Goal: Task Accomplishment & Management: Manage account settings

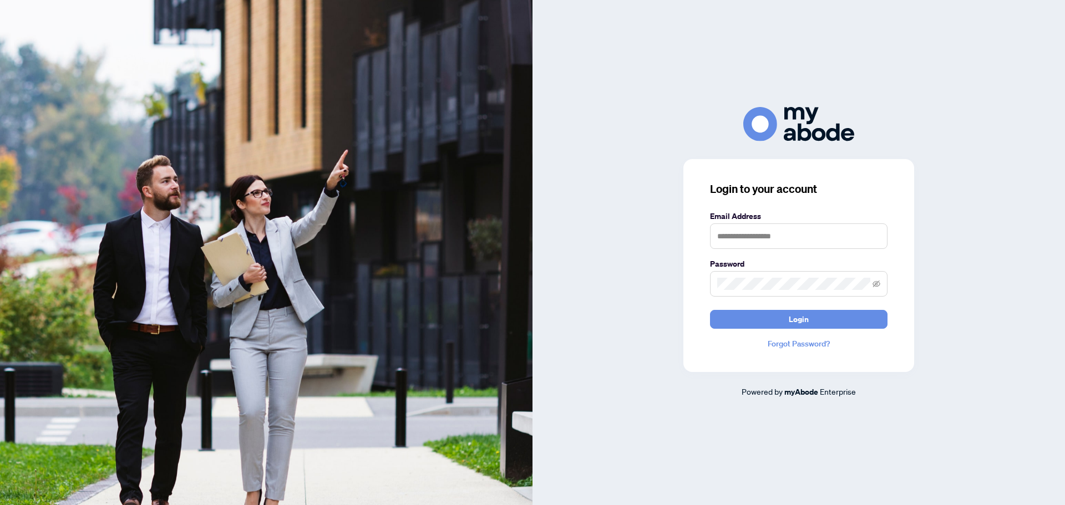
type input "**********"
click at [749, 313] on button "Login" at bounding box center [798, 319] width 177 height 19
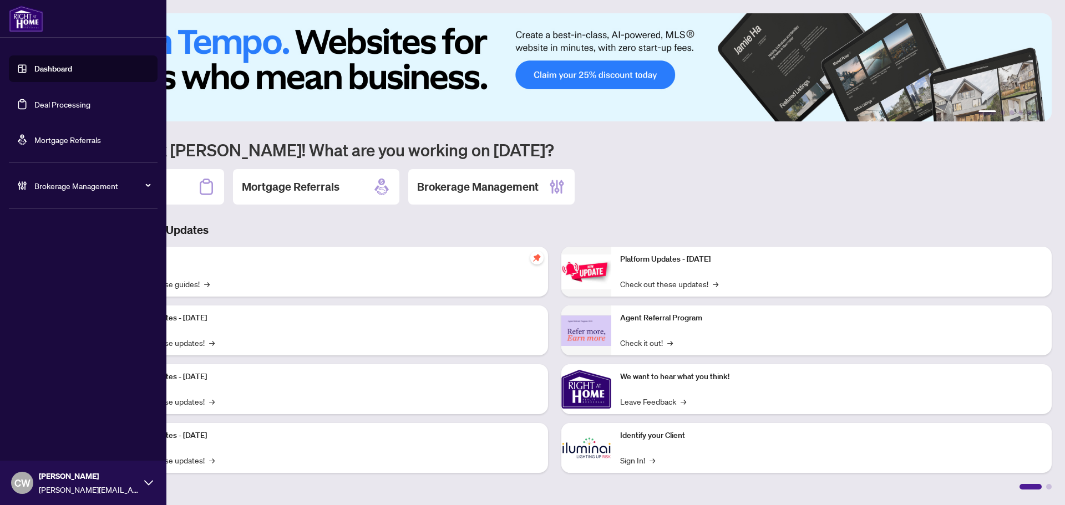
click at [34, 106] on link "Deal Processing" at bounding box center [62, 104] width 56 height 10
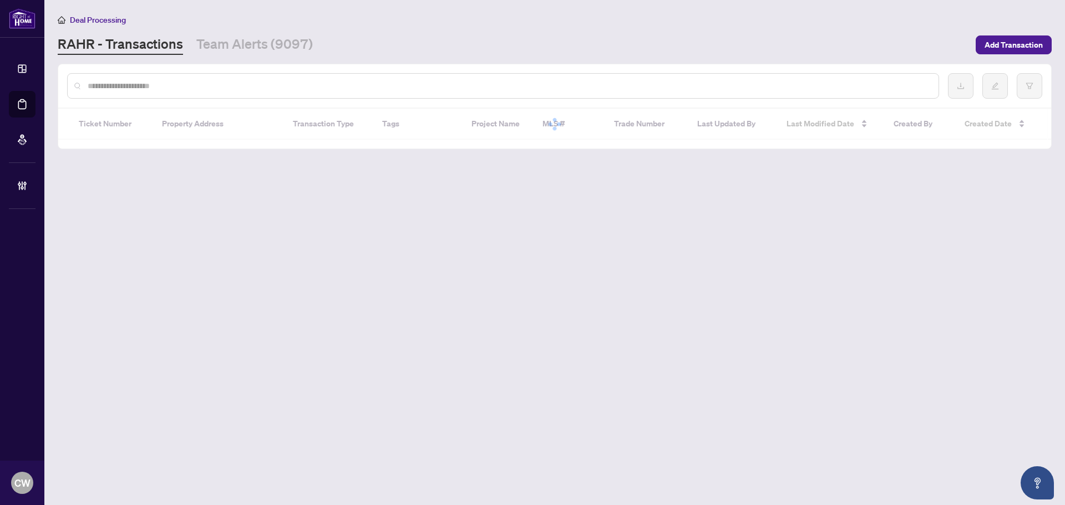
click at [184, 87] on input "text" at bounding box center [509, 86] width 842 height 12
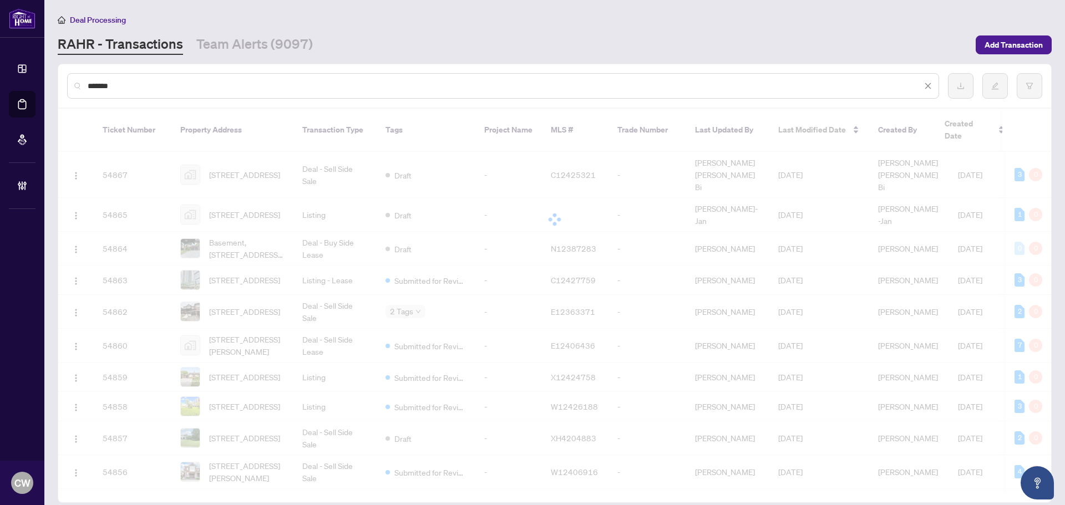
type input "*******"
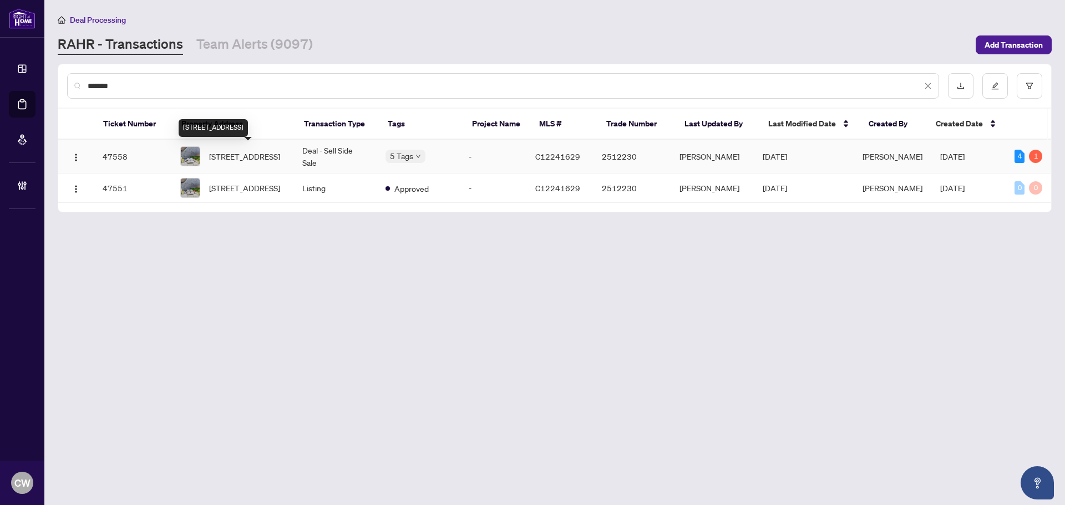
click at [263, 156] on span "[STREET_ADDRESS]" at bounding box center [244, 156] width 71 height 12
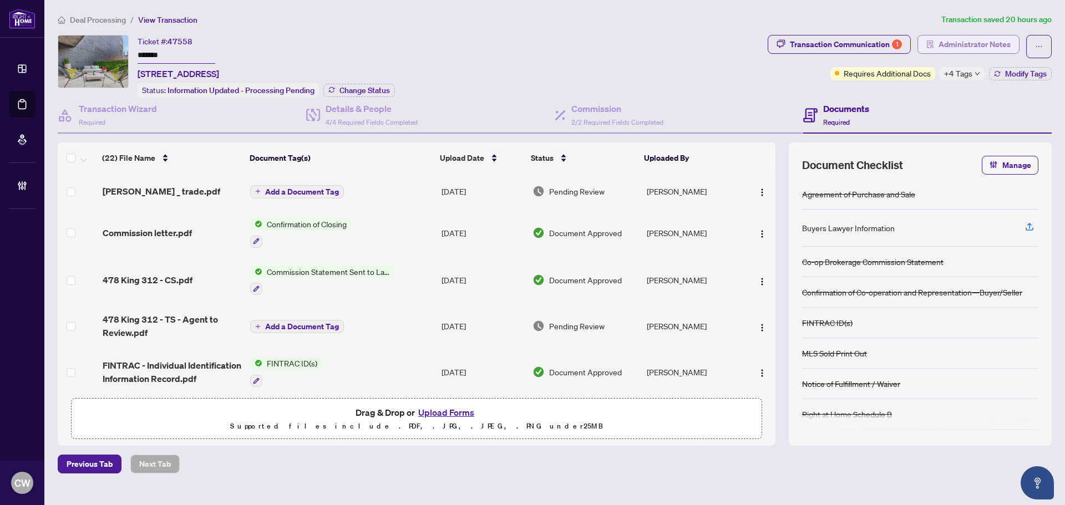
click at [958, 49] on span "Administrator Notes" at bounding box center [974, 44] width 72 height 18
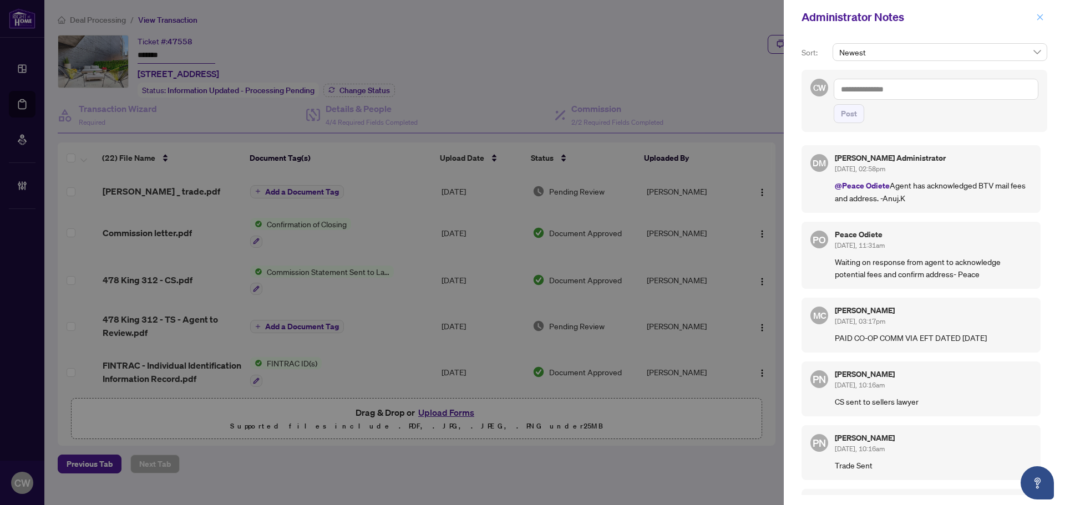
click at [1041, 19] on icon "close" at bounding box center [1040, 17] width 6 height 6
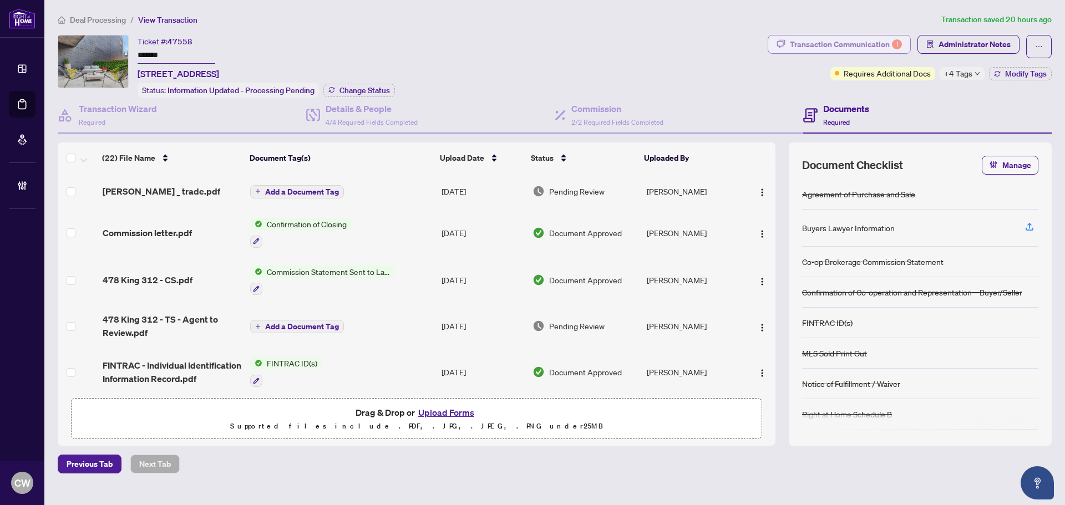
click at [852, 39] on div "Transaction Communication 1" at bounding box center [846, 44] width 112 height 18
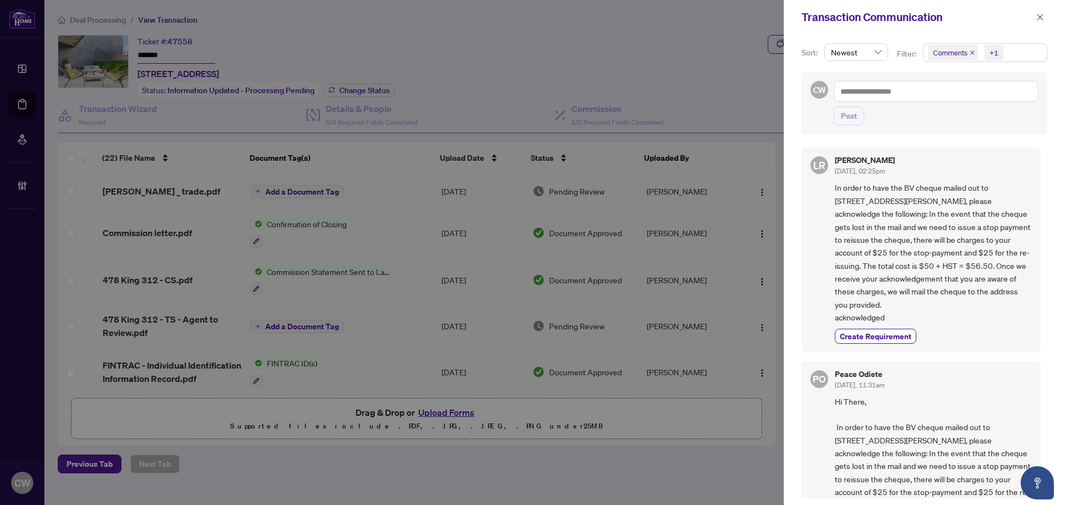
click at [969, 54] on icon "close" at bounding box center [972, 53] width 6 height 6
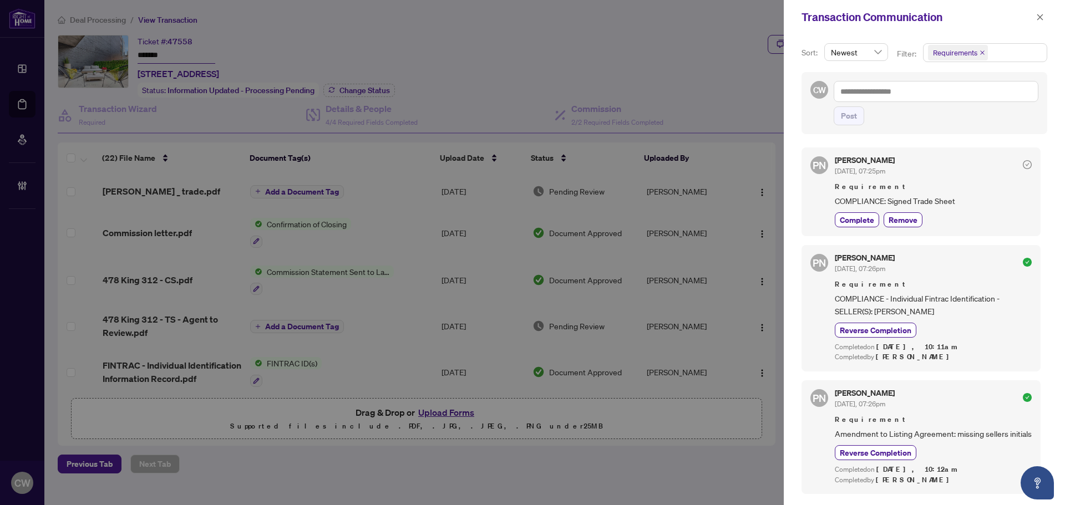
click at [982, 52] on icon "close" at bounding box center [982, 52] width 4 height 4
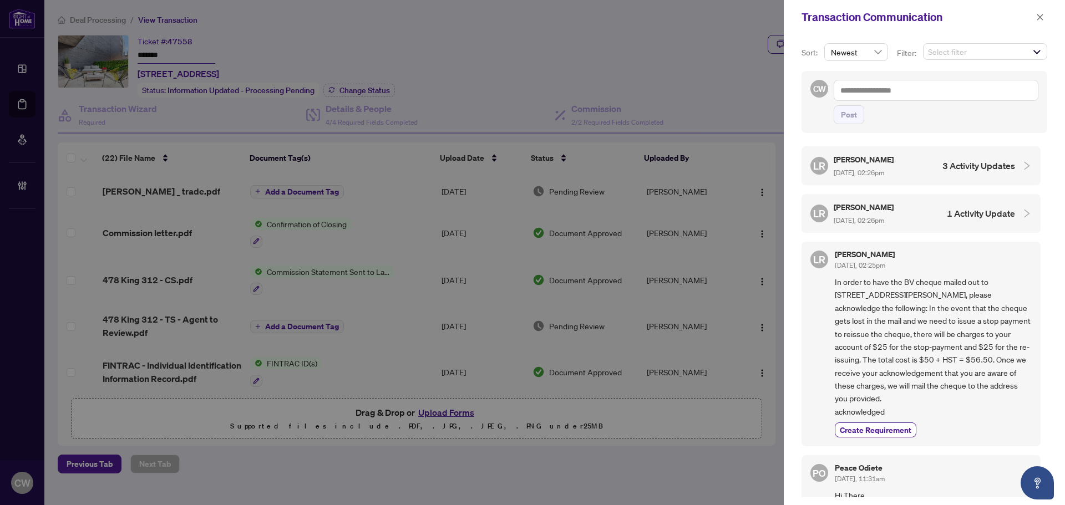
click at [997, 60] on div "Select filter" at bounding box center [985, 52] width 124 height 18
click at [1040, 19] on icon "close" at bounding box center [1040, 17] width 8 height 8
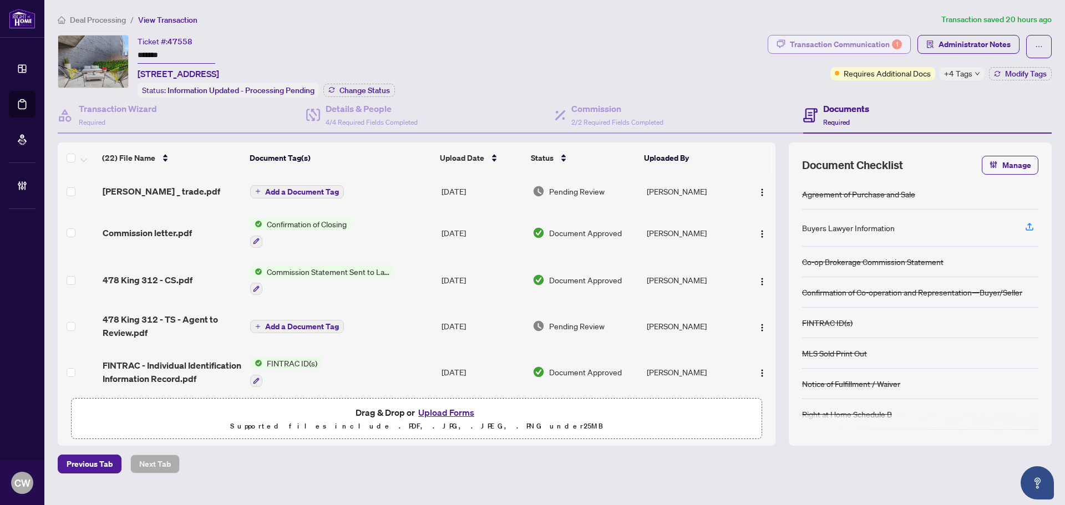
click at [836, 40] on div "Transaction Communication 1" at bounding box center [846, 44] width 112 height 18
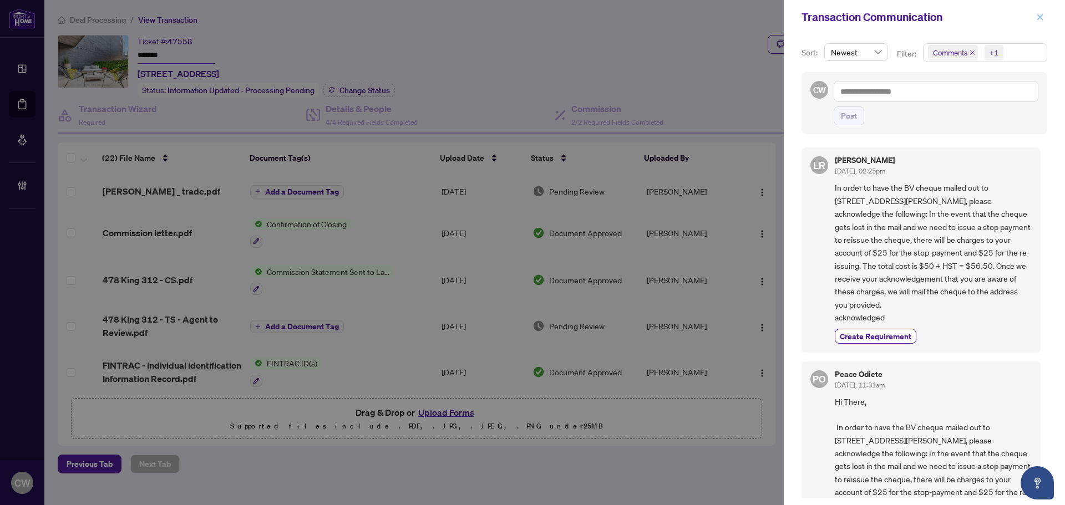
click at [1041, 16] on icon "close" at bounding box center [1040, 17] width 8 height 8
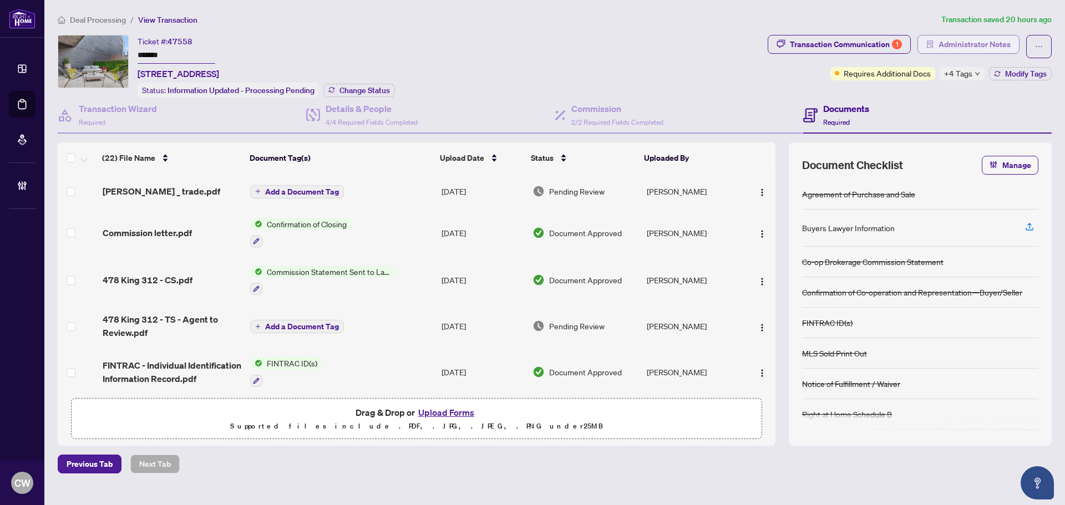
click at [979, 43] on span "Administrator Notes" at bounding box center [974, 44] width 72 height 18
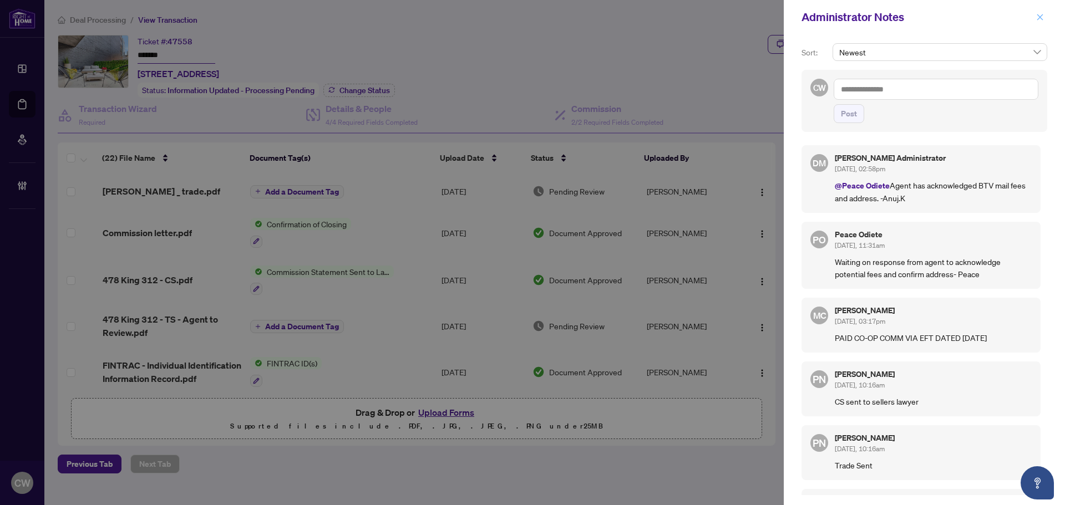
click at [1043, 21] on icon "close" at bounding box center [1040, 17] width 8 height 8
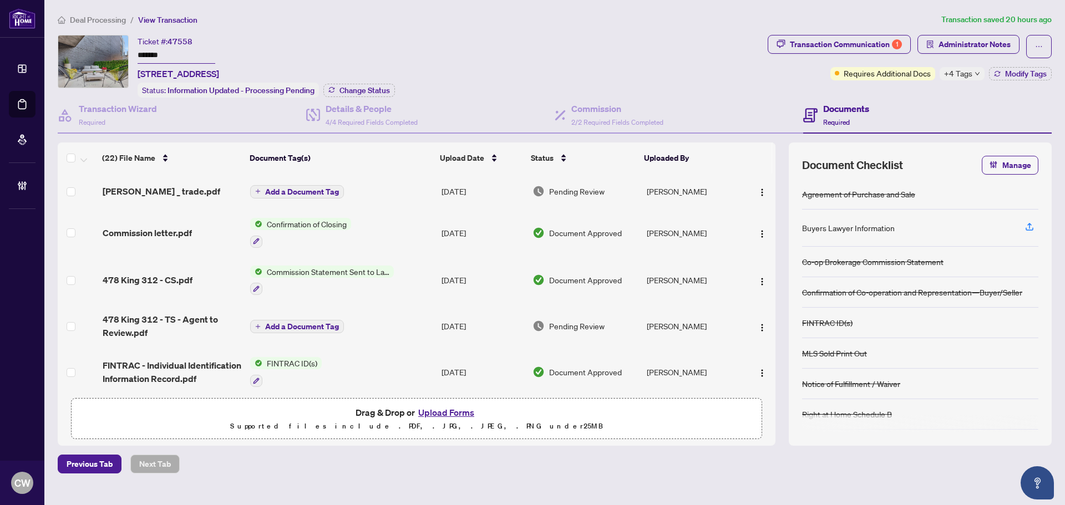
click at [1011, 383] on div "Notice of Fulfillment / Waiver" at bounding box center [920, 384] width 236 height 31
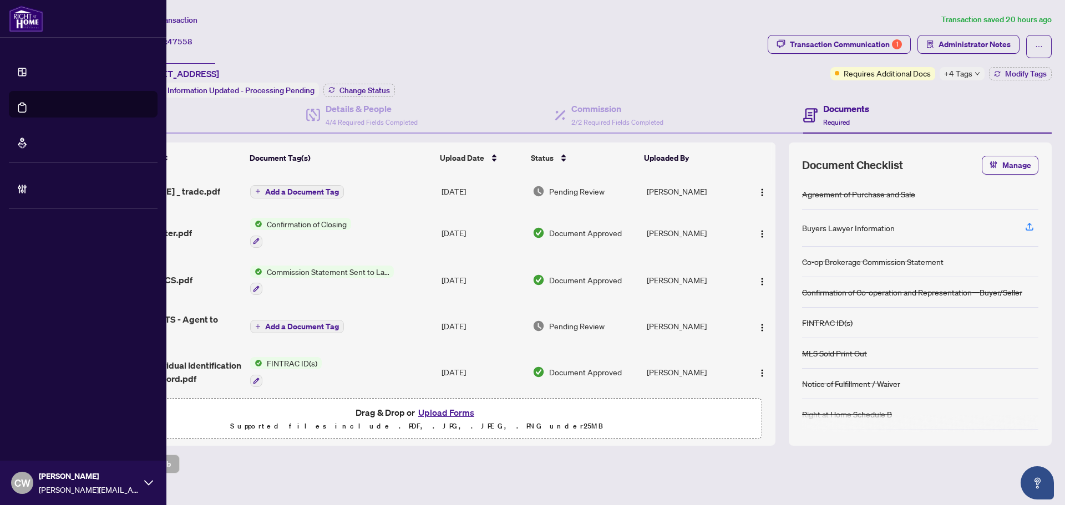
click at [23, 111] on link "Deal Processing" at bounding box center [51, 116] width 56 height 10
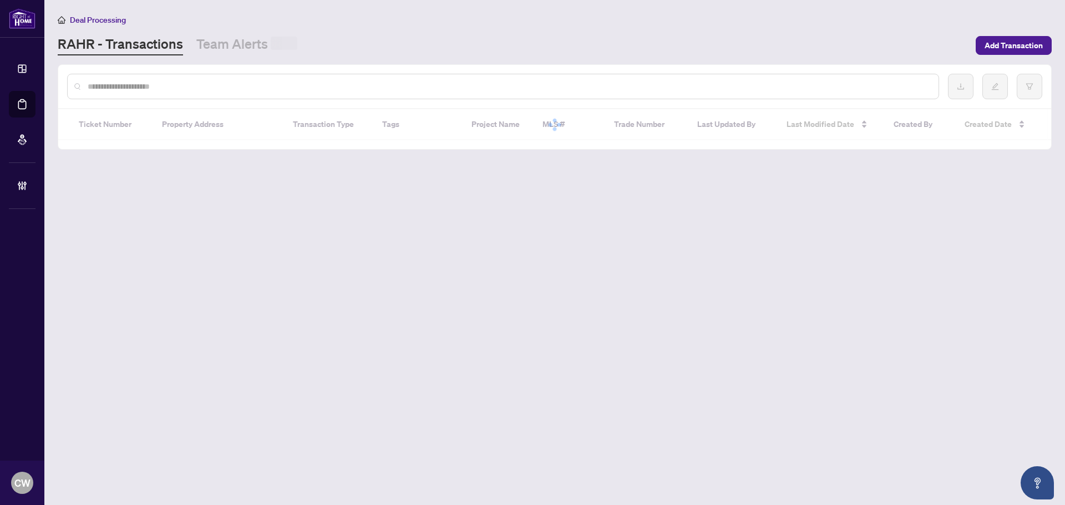
click at [190, 82] on input "text" at bounding box center [509, 86] width 842 height 12
paste input "*******"
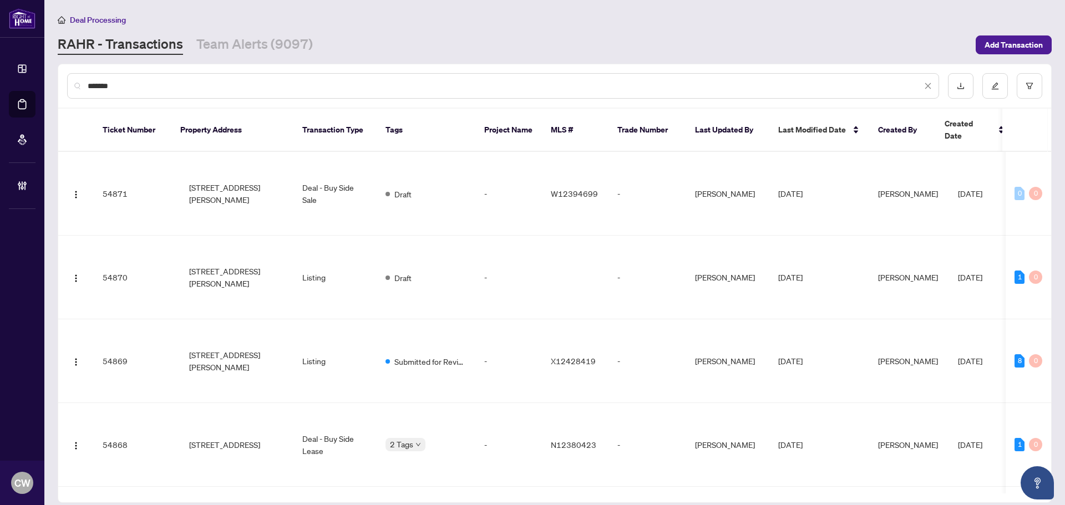
type input "*******"
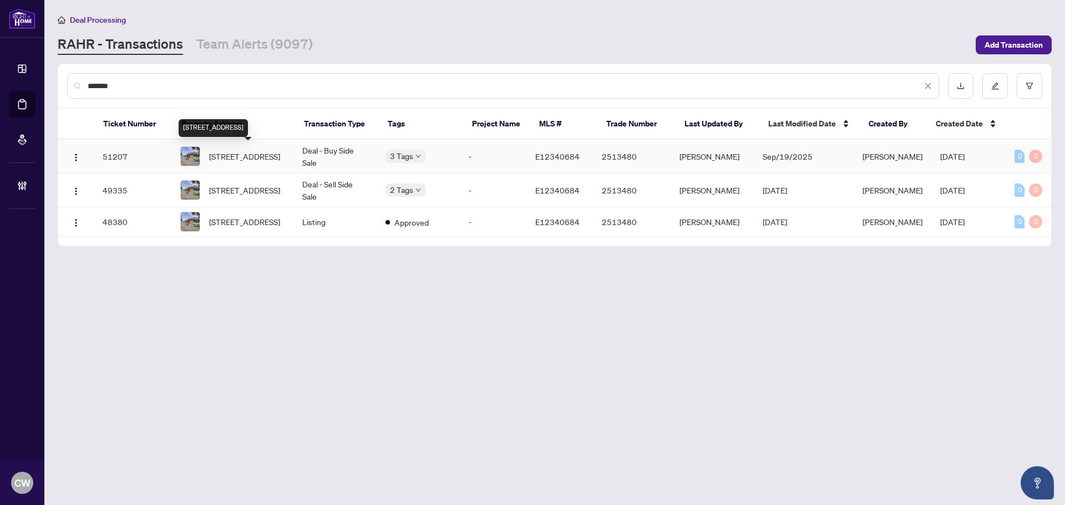
click at [256, 150] on span "[STREET_ADDRESS]" at bounding box center [244, 156] width 71 height 12
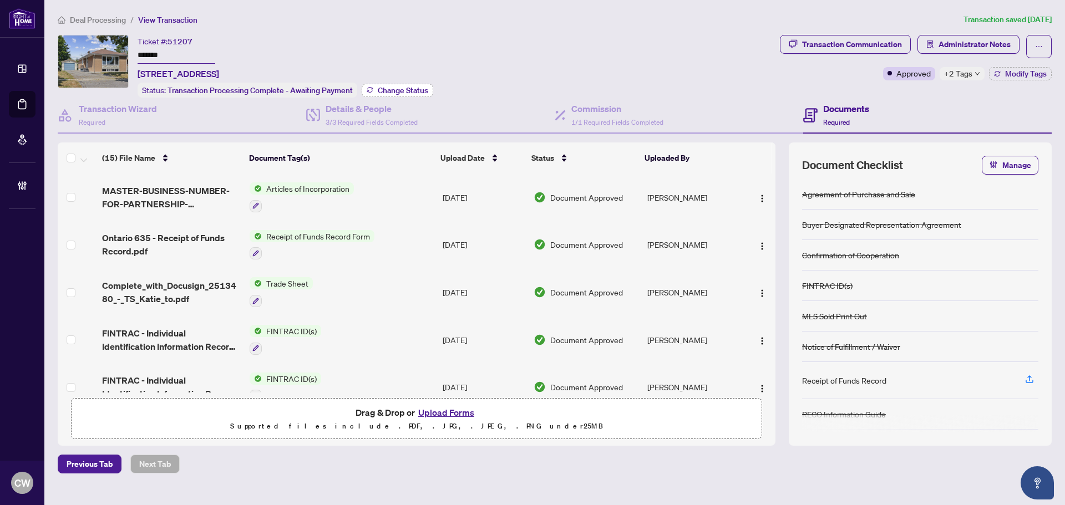
click at [407, 92] on span "Change Status" at bounding box center [403, 91] width 50 height 8
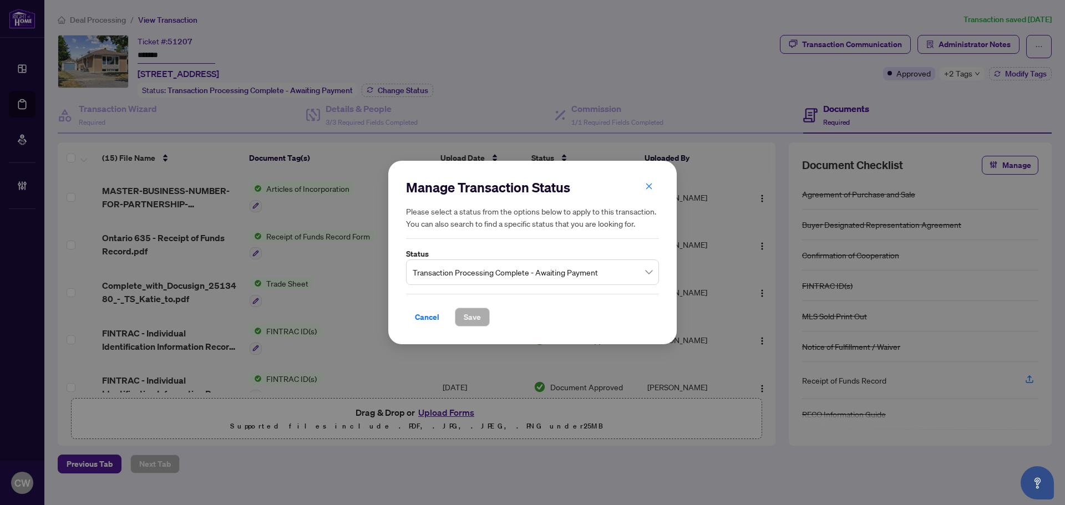
click at [518, 281] on span "Transaction Processing Complete - Awaiting Payment" at bounding box center [533, 272] width 240 height 21
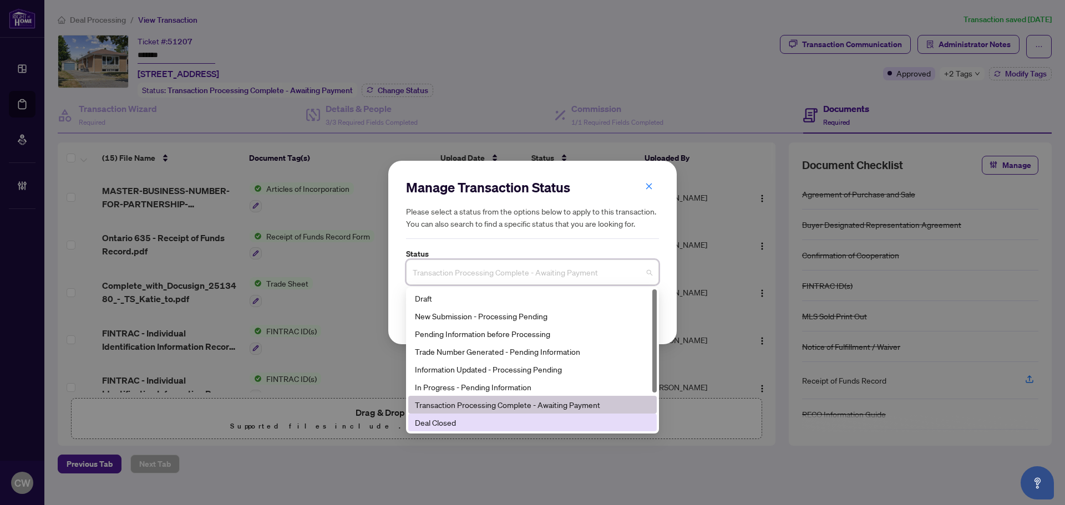
click at [494, 427] on div "Deal Closed" at bounding box center [532, 423] width 235 height 12
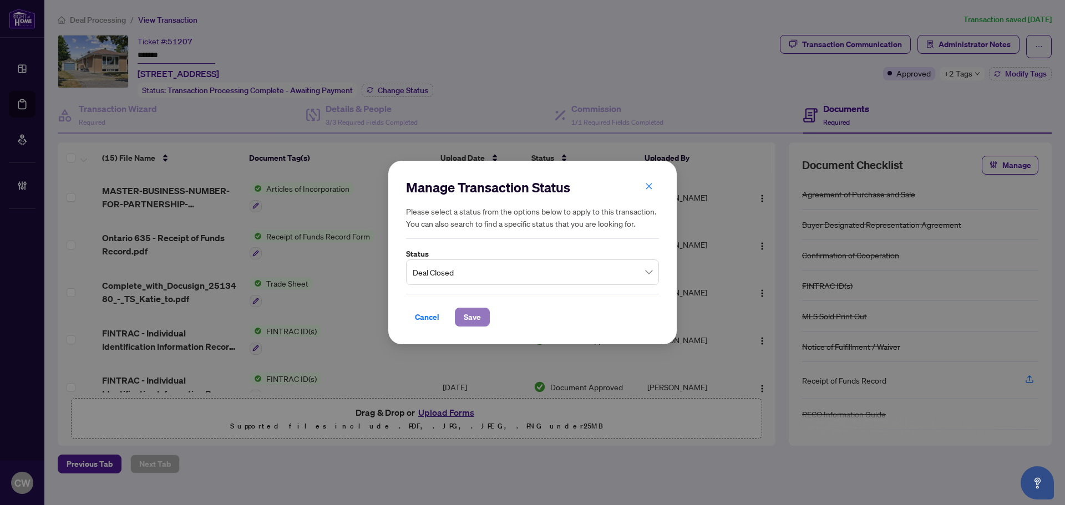
click at [469, 314] on span "Save" at bounding box center [472, 317] width 17 height 18
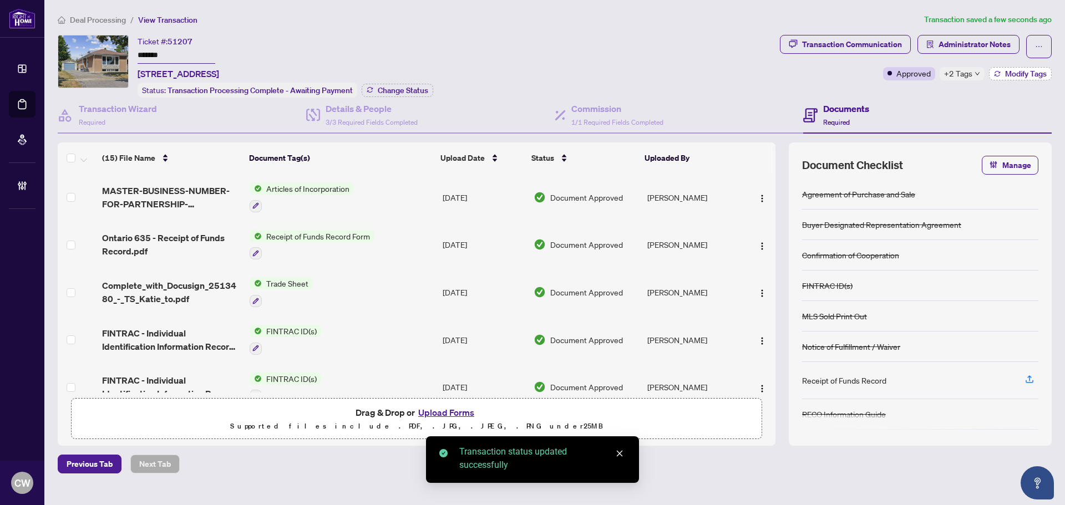
click at [1022, 74] on span "Modify Tags" at bounding box center [1026, 74] width 42 height 8
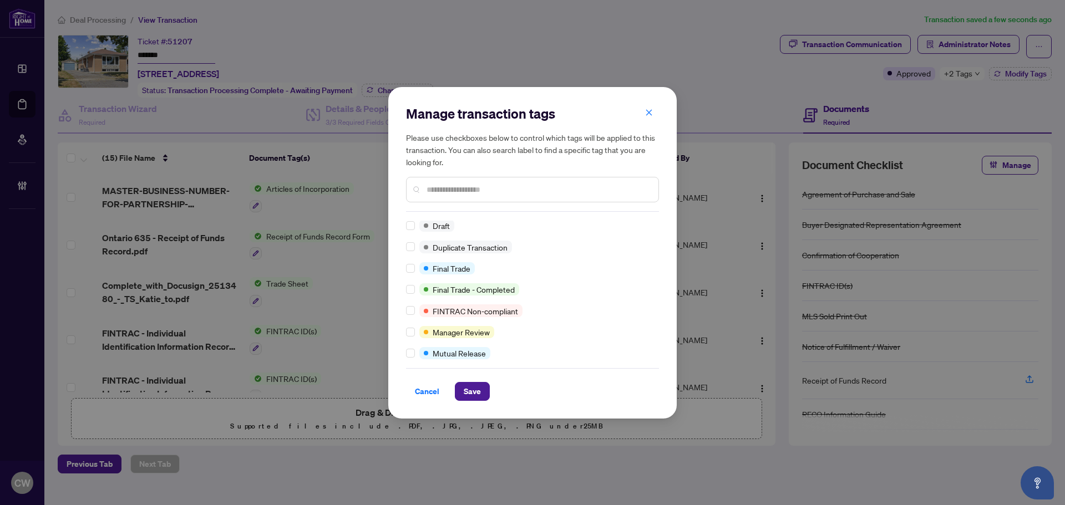
scroll to position [43, 0]
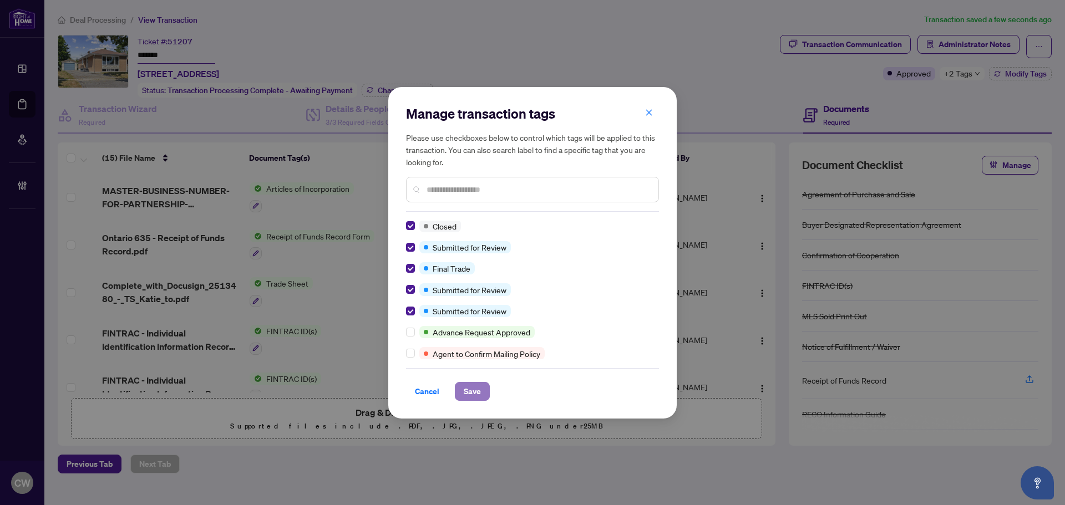
click at [465, 387] on button "Save" at bounding box center [472, 391] width 35 height 19
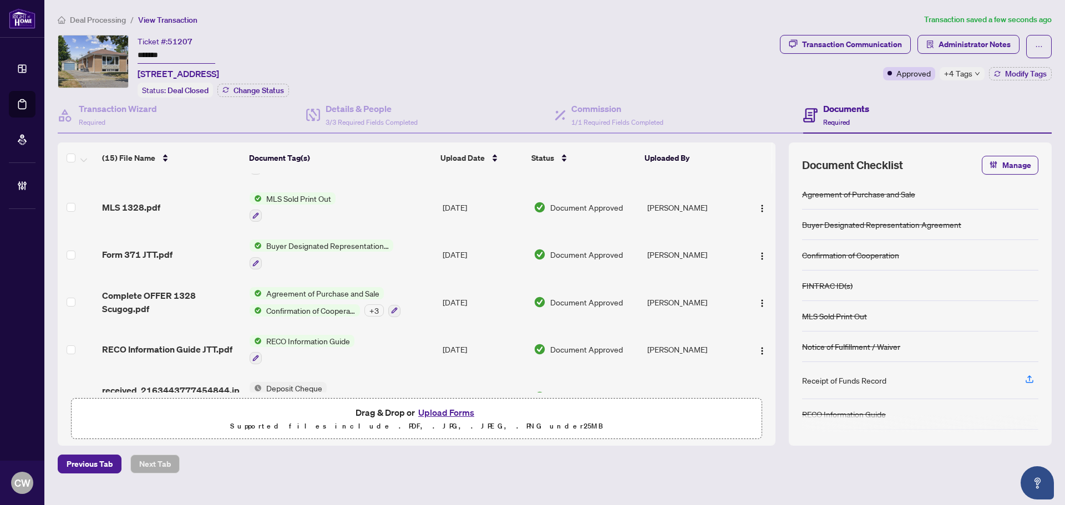
scroll to position [277, 0]
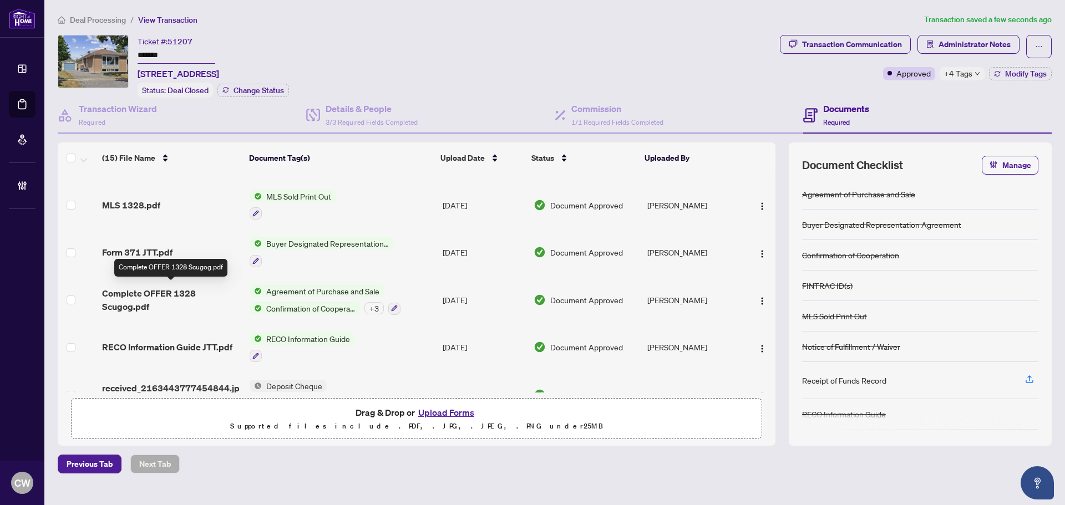
click at [168, 297] on span "Complete OFFER 1328 Scugog.pdf" at bounding box center [171, 300] width 139 height 27
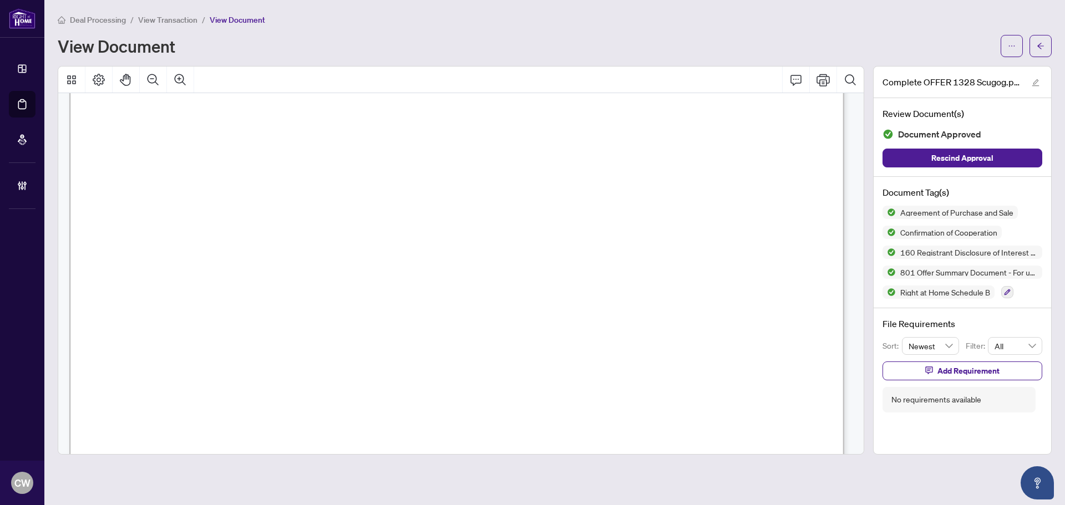
scroll to position [4271, 0]
click at [1054, 38] on main "Deal Processing / View Transaction / View Document View Document Complete OFFER…" at bounding box center [554, 252] width 1021 height 505
click at [1045, 43] on button "button" at bounding box center [1040, 46] width 22 height 22
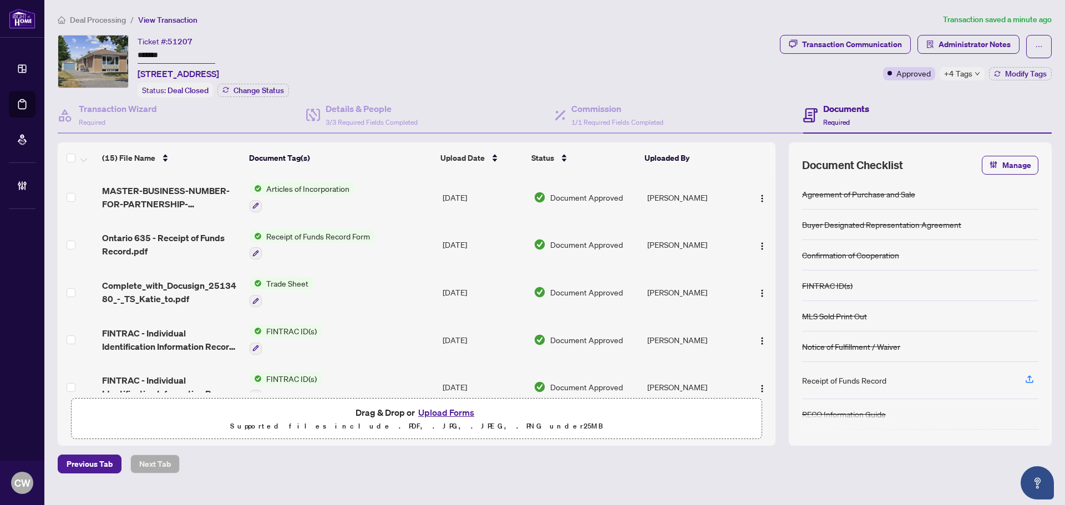
click at [174, 283] on span "Complete_with_Docusign_2513480_-_TS_Katie_to.pdf" at bounding box center [171, 292] width 139 height 27
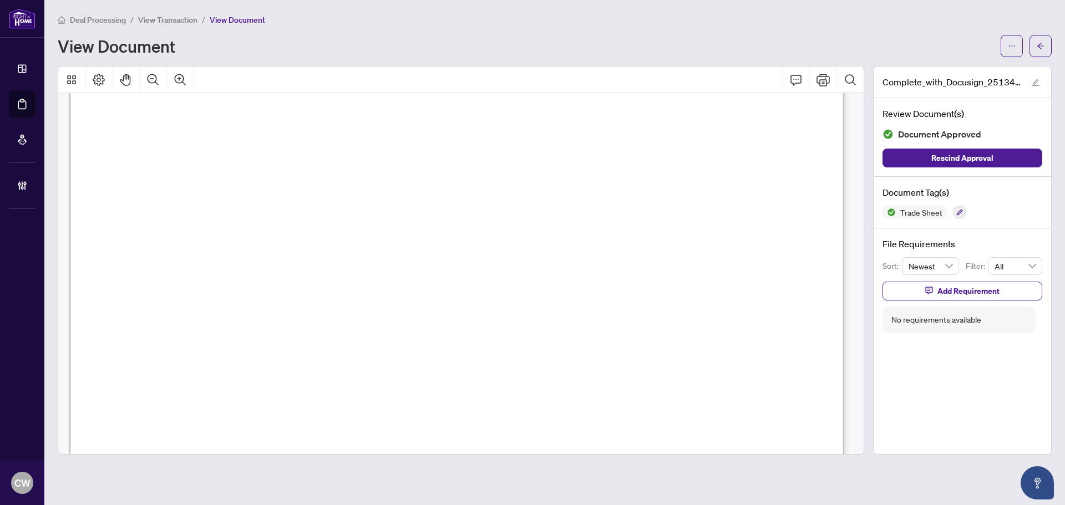
scroll to position [333, 0]
click at [1045, 37] on button "button" at bounding box center [1040, 46] width 22 height 22
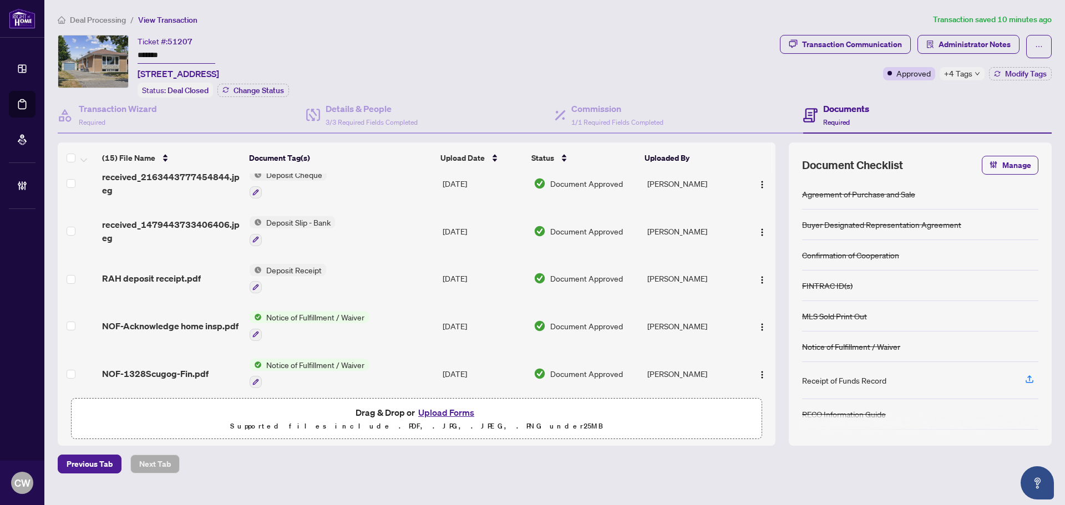
scroll to position [494, 0]
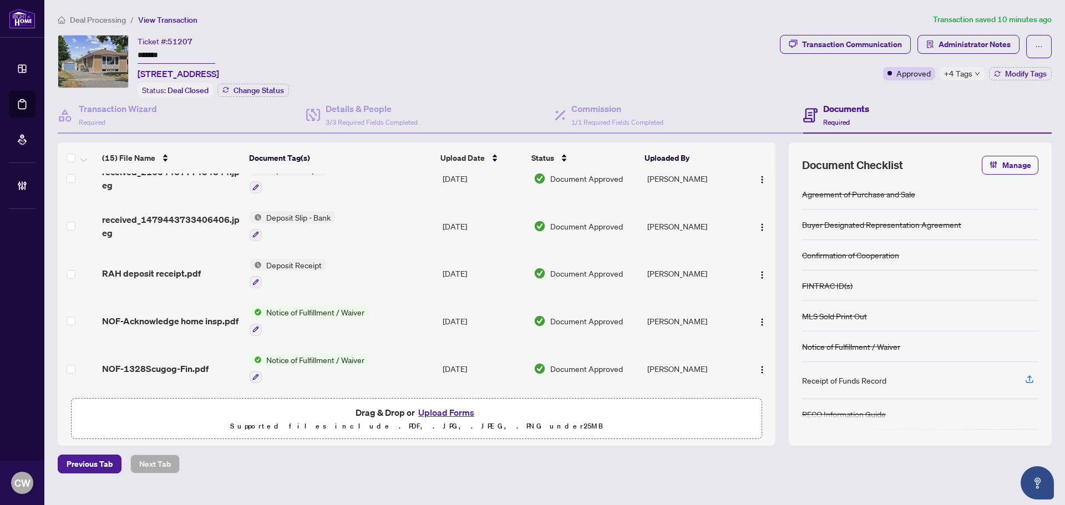
click at [454, 409] on button "Upload Forms" at bounding box center [446, 412] width 63 height 14
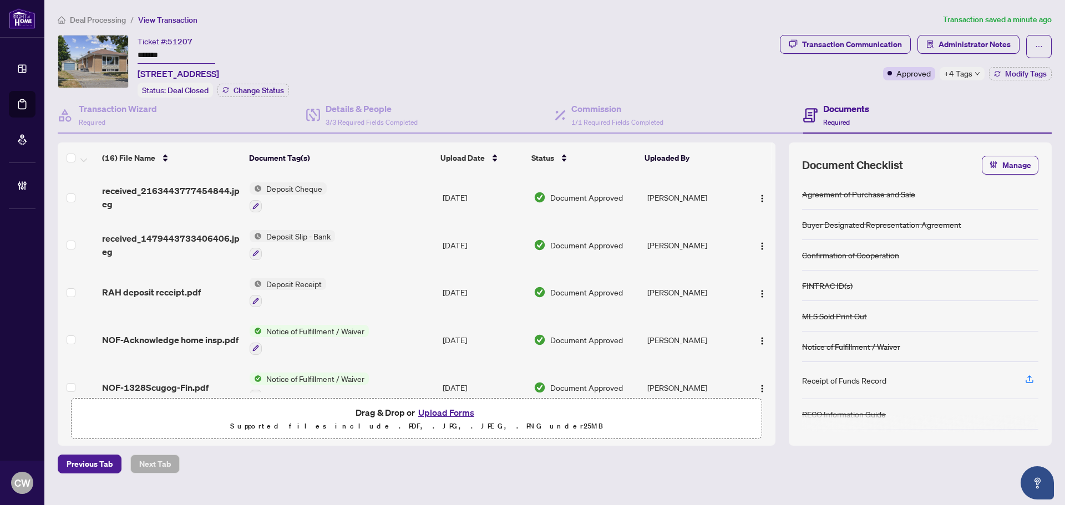
scroll to position [530, 0]
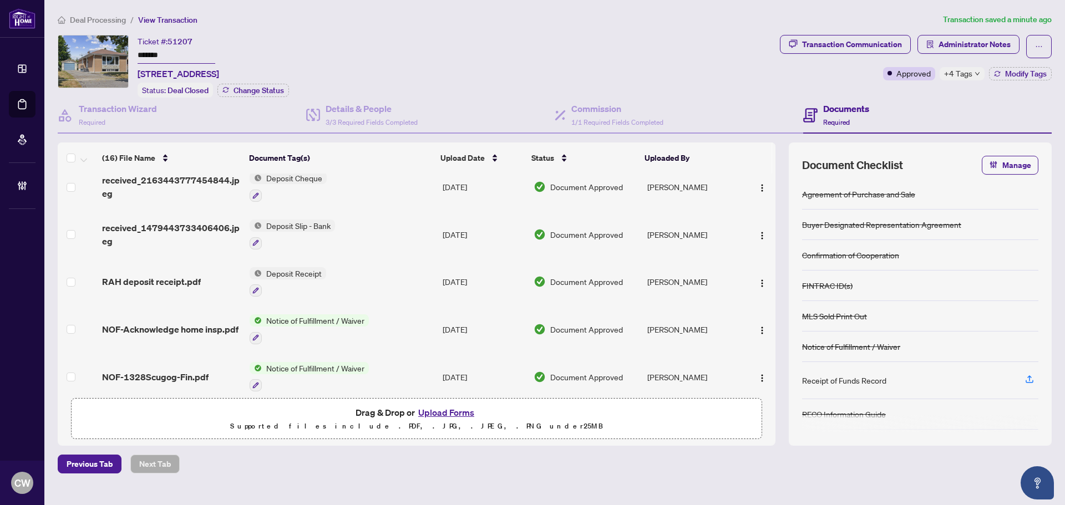
click at [452, 407] on button "Upload Forms" at bounding box center [446, 412] width 63 height 14
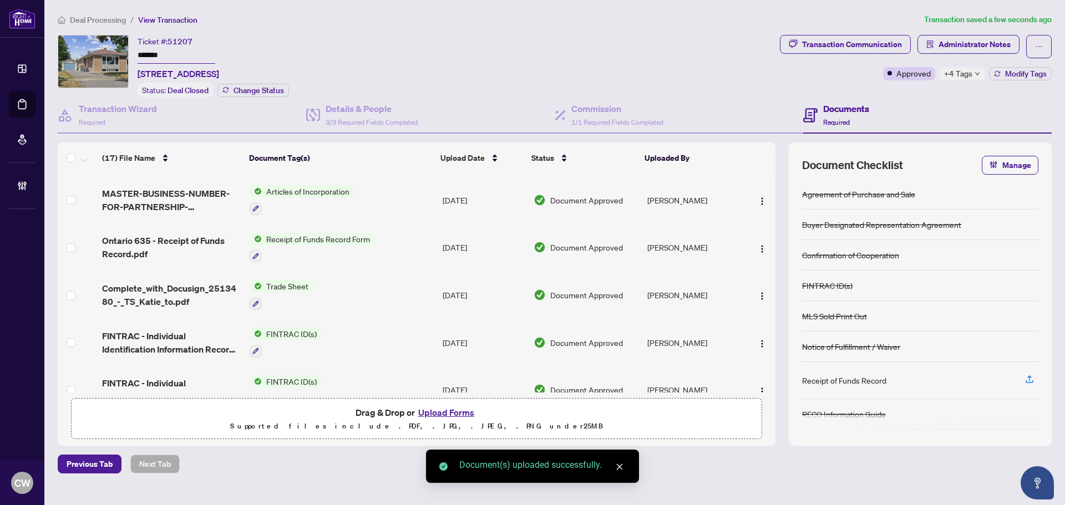
scroll to position [0, 0]
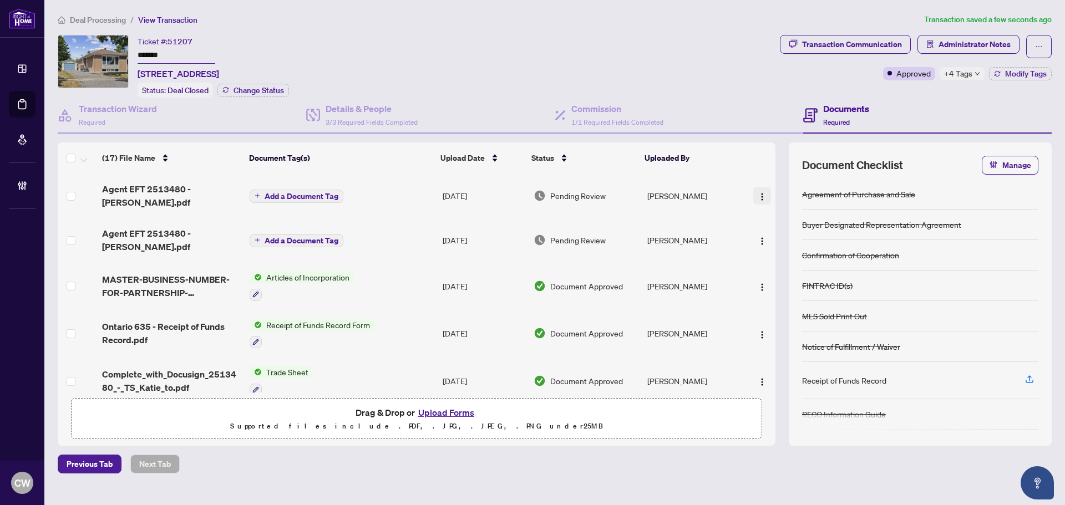
click at [759, 192] on img "button" at bounding box center [762, 196] width 9 height 9
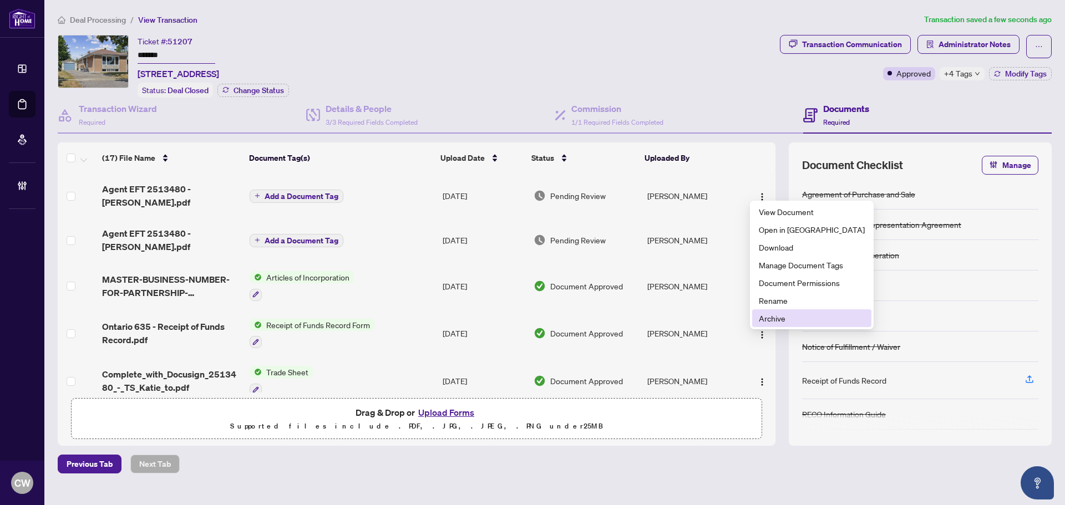
click at [789, 316] on span "Archive" at bounding box center [812, 318] width 106 height 12
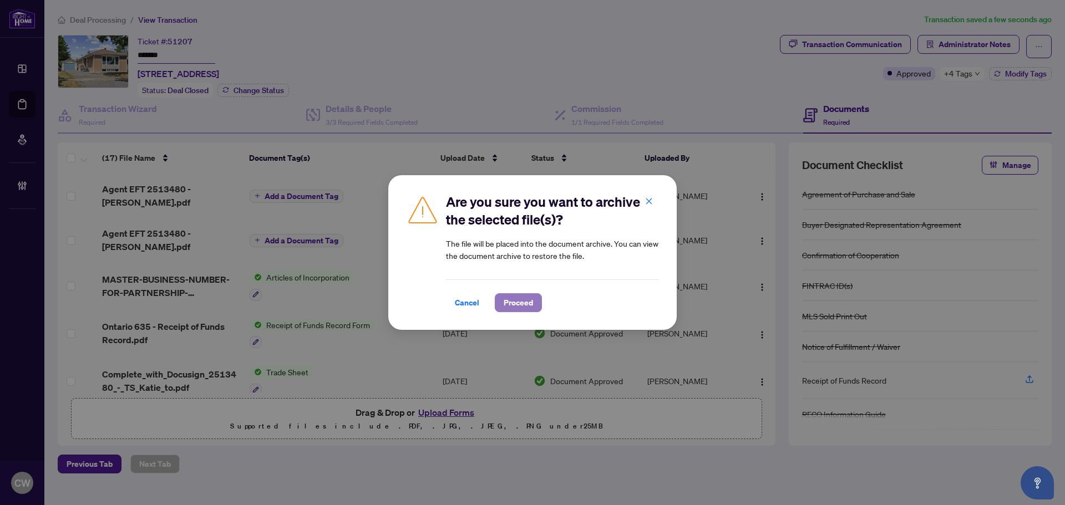
click at [527, 297] on span "Proceed" at bounding box center [518, 303] width 29 height 18
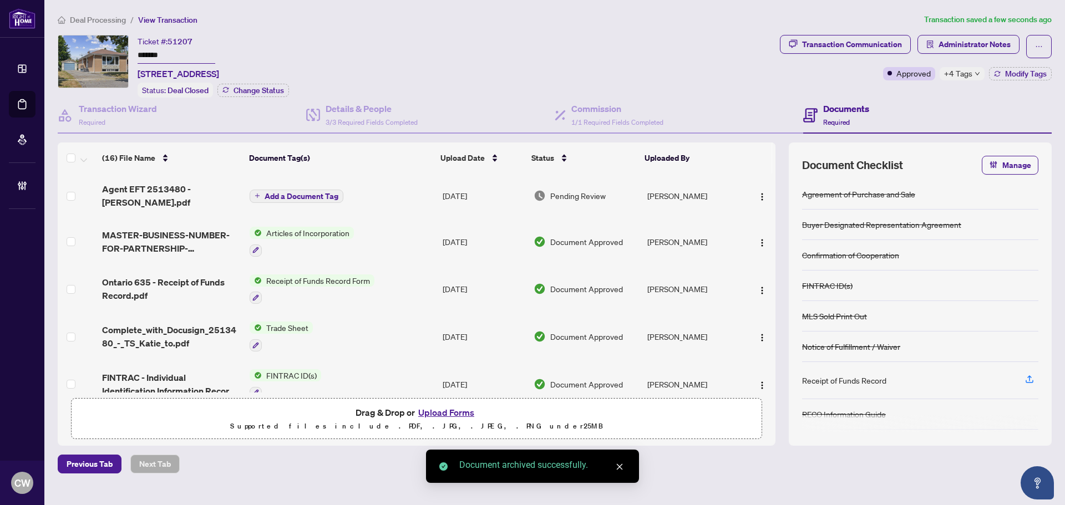
click at [758, 192] on img "button" at bounding box center [762, 196] width 9 height 9
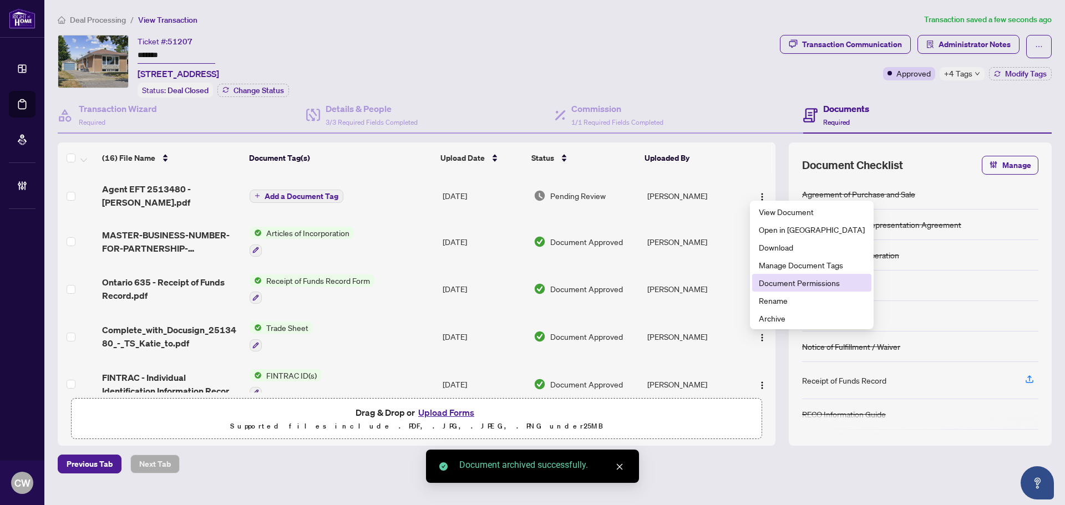
click at [781, 285] on span "Document Permissions" at bounding box center [812, 283] width 106 height 12
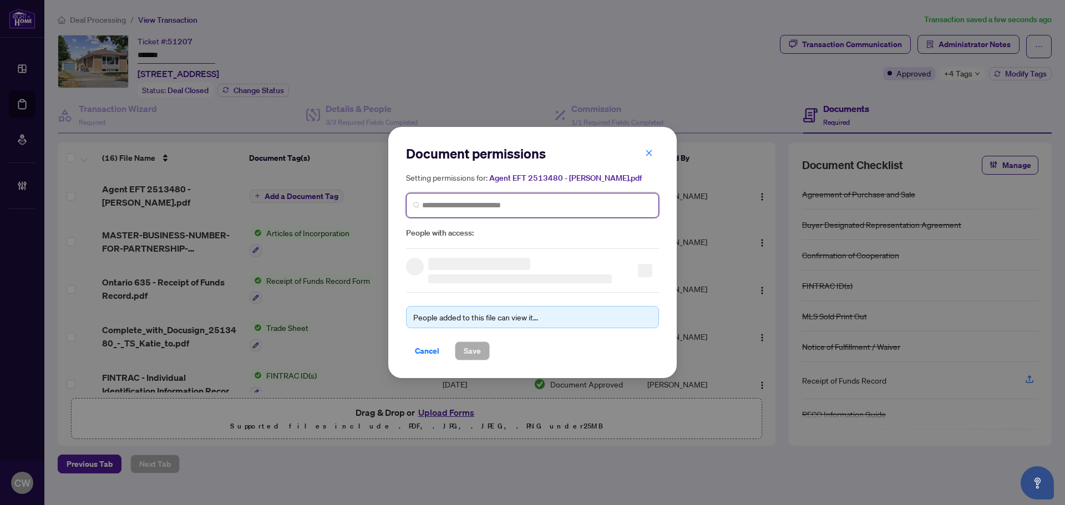
click at [526, 202] on input "search" at bounding box center [537, 206] width 230 height 12
paste input "**********"
type input "**********"
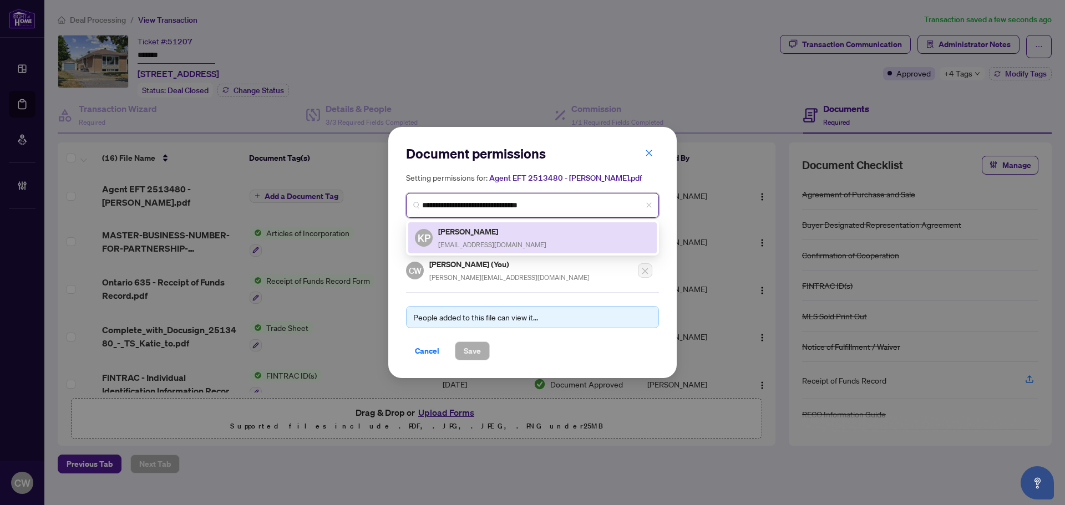
click at [475, 235] on h5 "[PERSON_NAME]" at bounding box center [492, 231] width 108 height 13
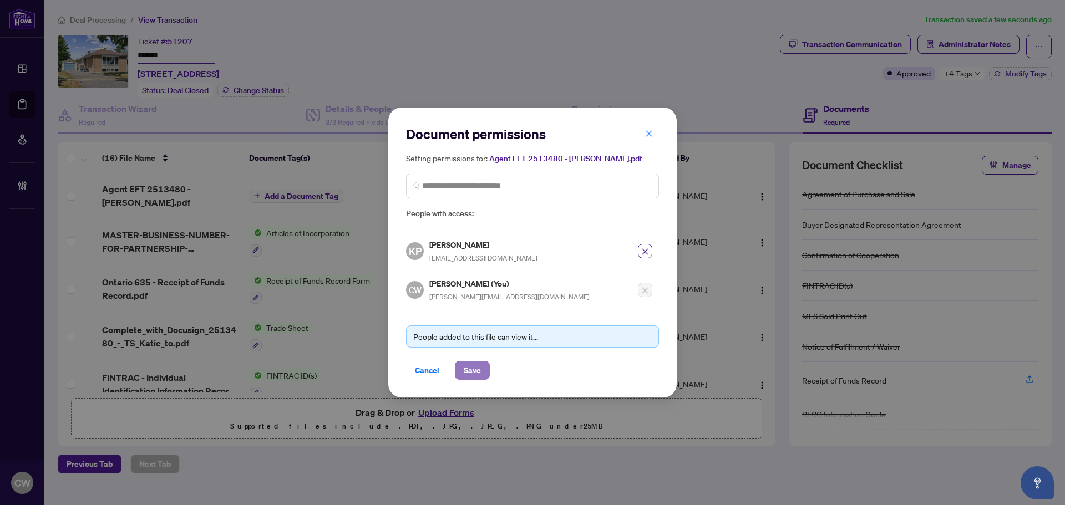
click at [475, 369] on span "Save" at bounding box center [472, 371] width 17 height 18
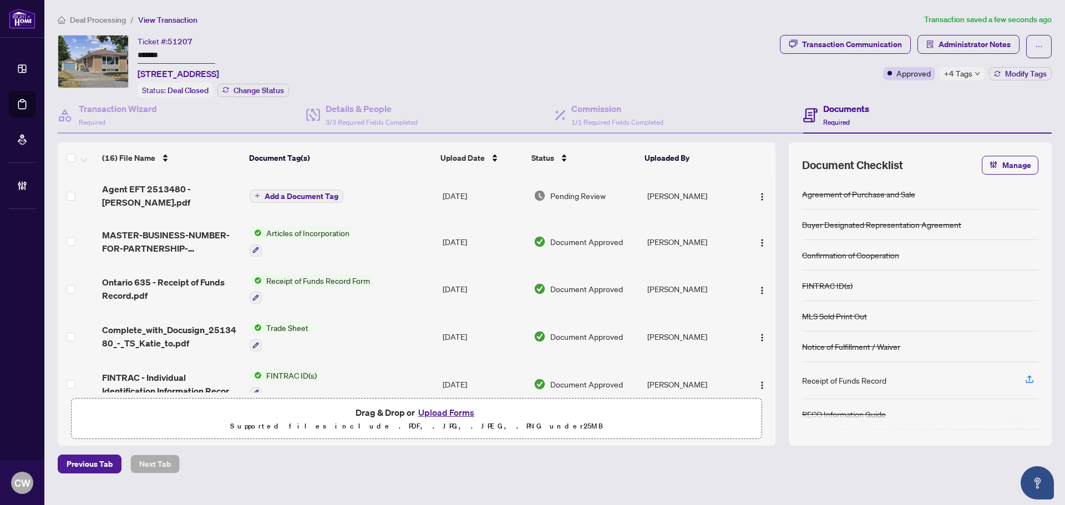
drag, startPoint x: 180, startPoint y: 53, endPoint x: 113, endPoint y: 48, distance: 66.7
click at [113, 48] on div "Ticket #: 51207 ******* [STREET_ADDRESS] Status: Deal Closed Change Status" at bounding box center [417, 66] width 718 height 63
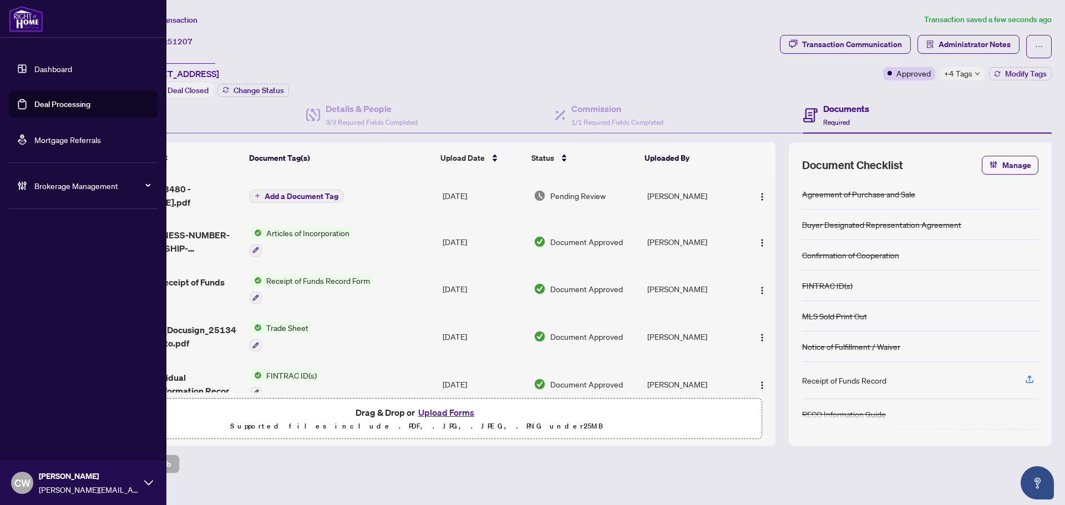
click at [34, 72] on link "Dashboard" at bounding box center [53, 69] width 38 height 10
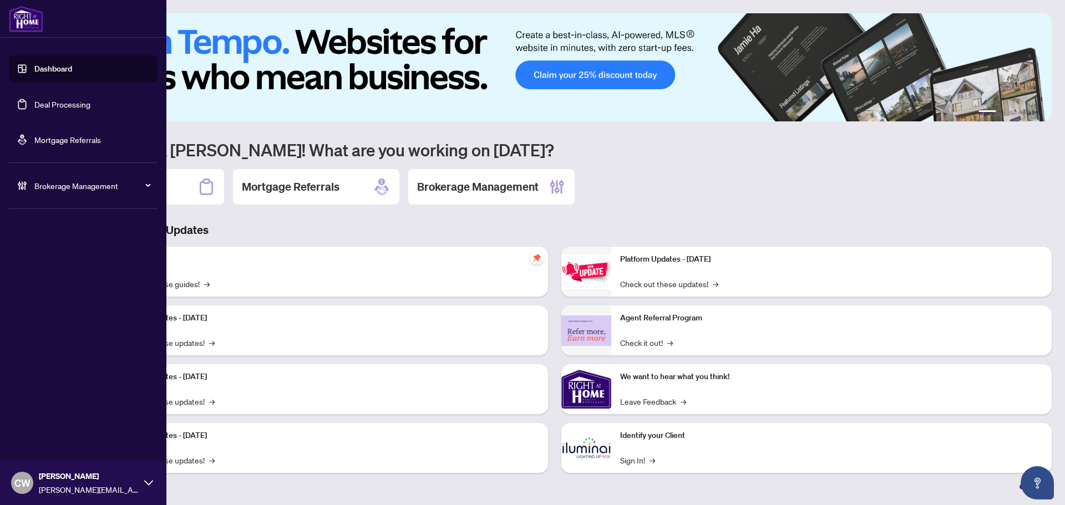
click at [81, 109] on link "Deal Processing" at bounding box center [62, 104] width 56 height 10
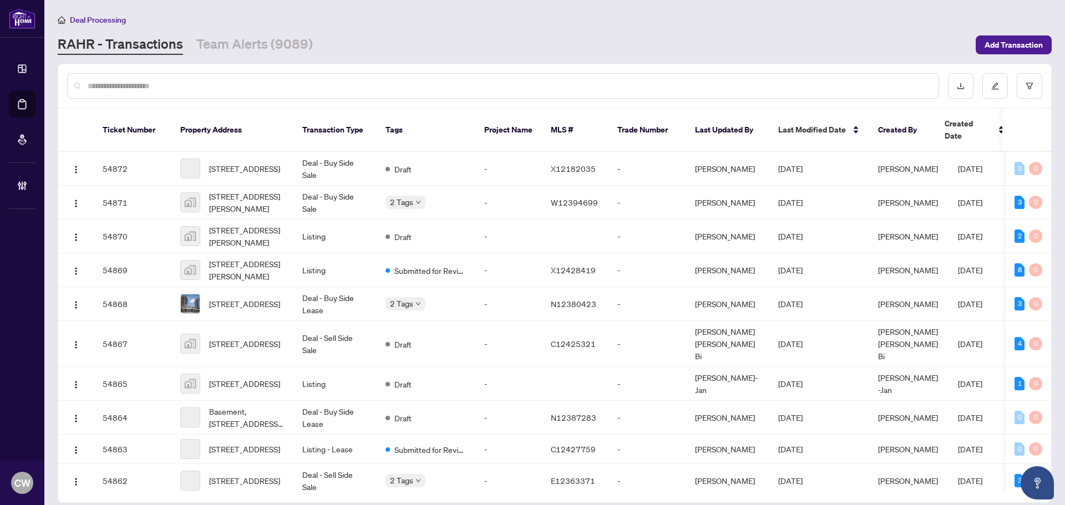
click at [223, 91] on input "text" at bounding box center [509, 86] width 842 height 12
paste input "*******"
type input "*******"
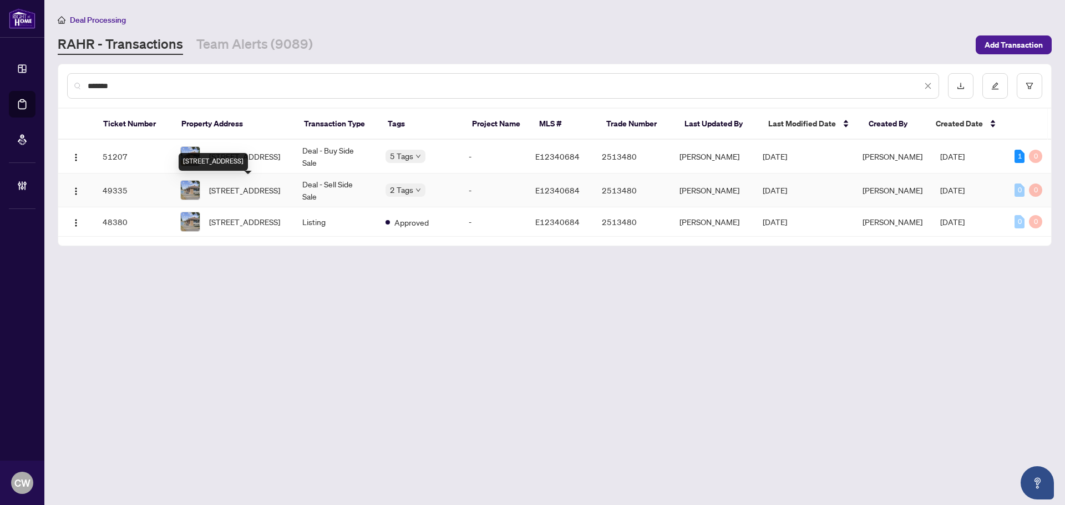
click at [230, 187] on span "[STREET_ADDRESS]" at bounding box center [244, 190] width 71 height 12
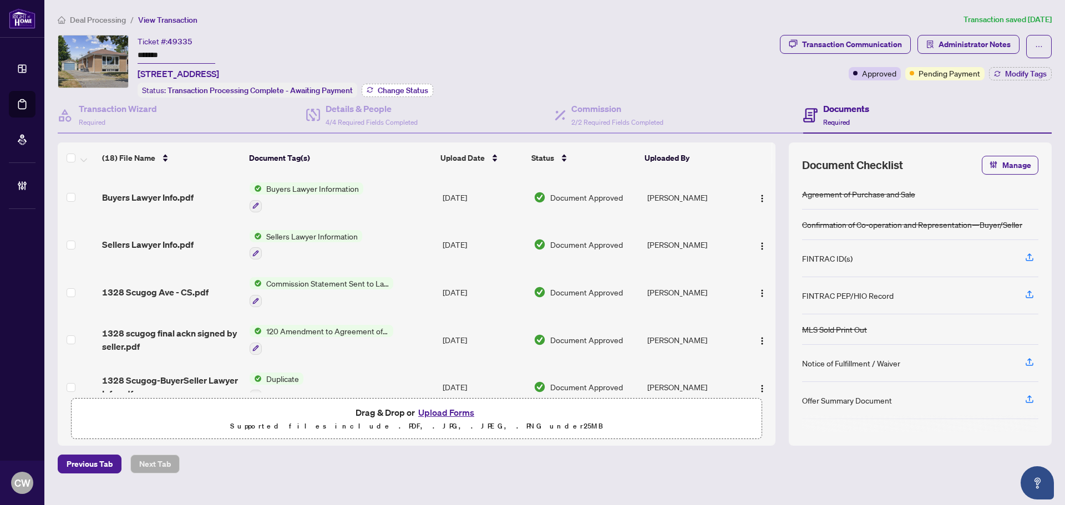
click at [403, 90] on span "Change Status" at bounding box center [403, 91] width 50 height 8
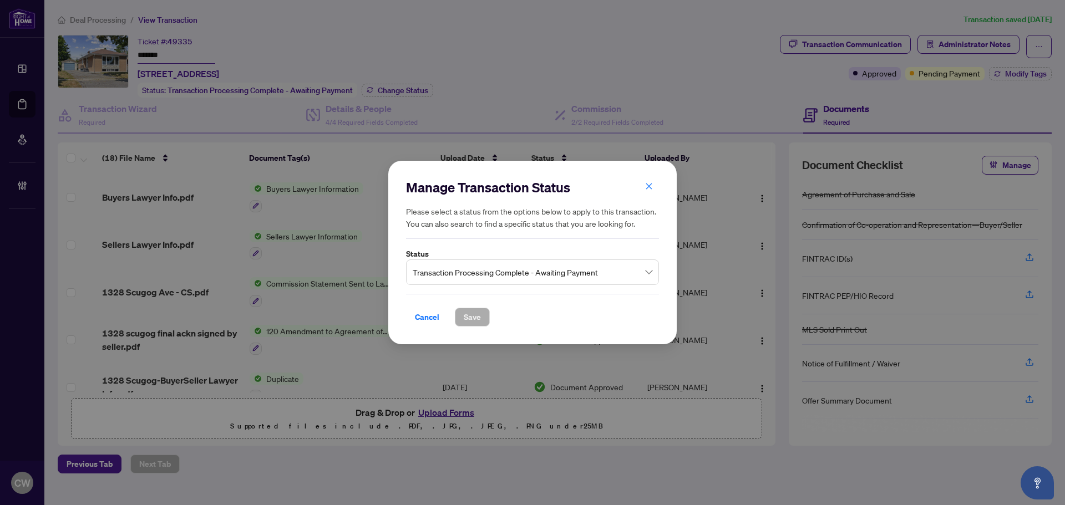
click at [483, 266] on span "Transaction Processing Complete - Awaiting Payment" at bounding box center [533, 272] width 240 height 21
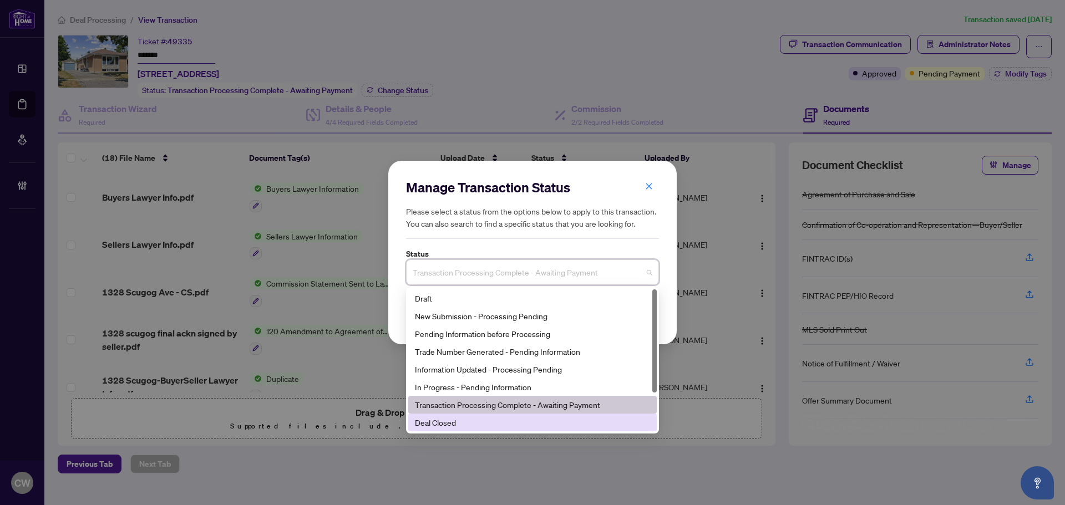
click at [470, 428] on div "Deal Closed" at bounding box center [532, 423] width 235 height 12
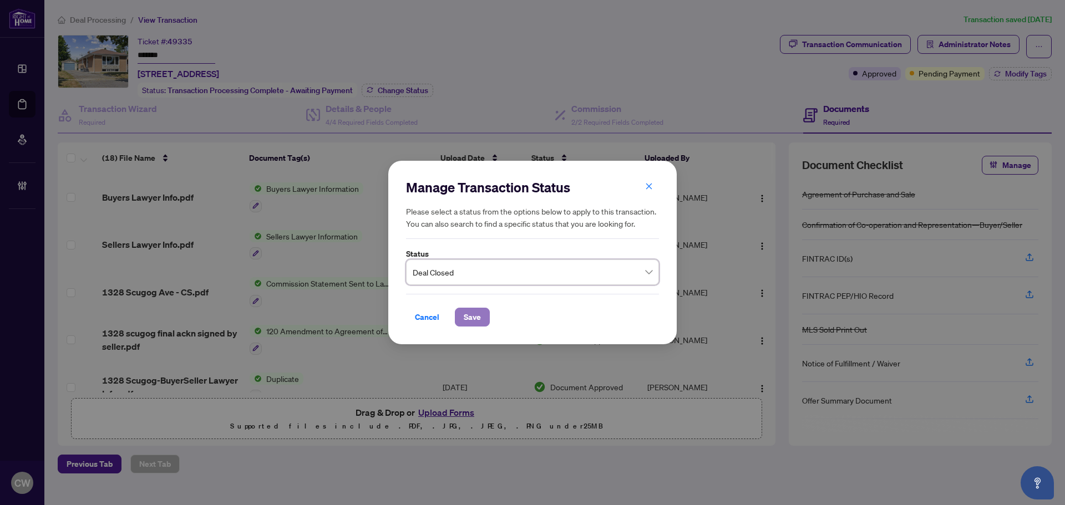
click at [468, 312] on span "Save" at bounding box center [472, 317] width 17 height 18
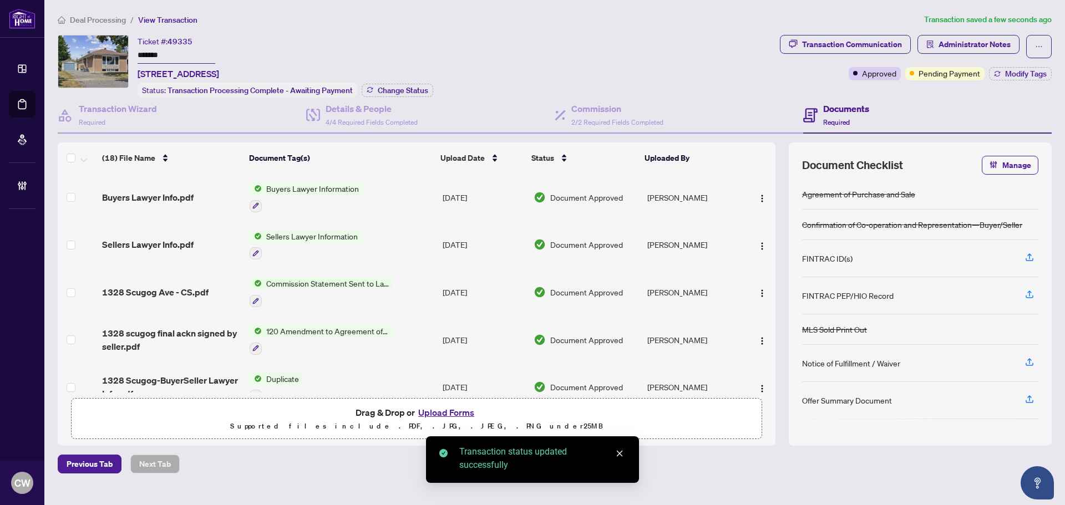
click at [1024, 70] on span "Modify Tags" at bounding box center [1026, 74] width 42 height 8
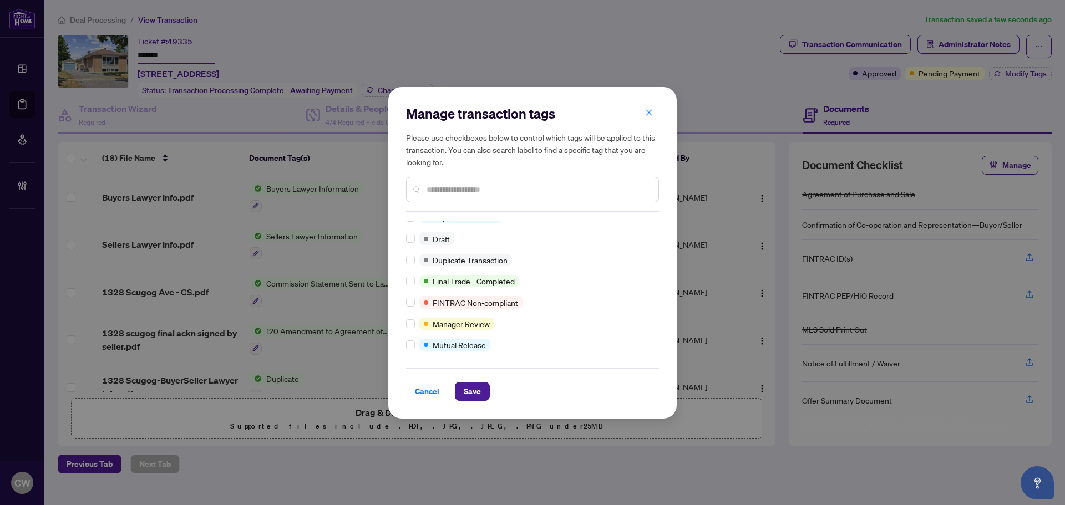
scroll to position [9, 0]
click at [463, 392] on button "Save" at bounding box center [472, 391] width 35 height 19
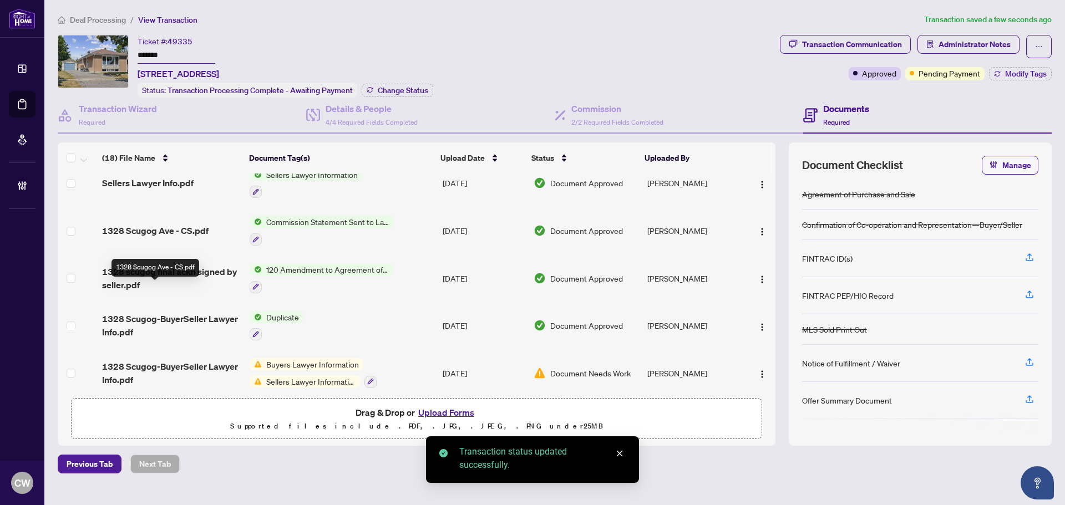
scroll to position [277, 0]
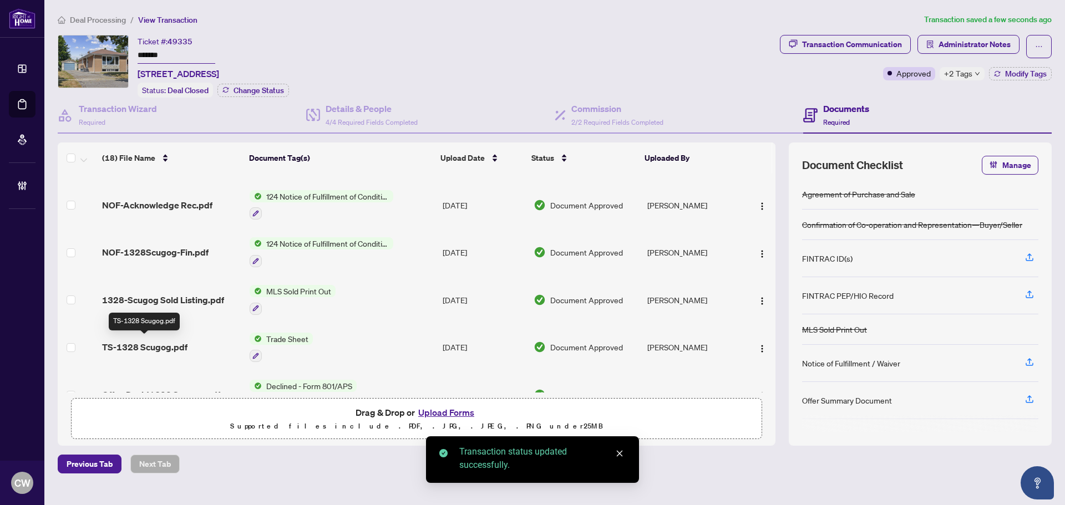
click at [150, 341] on span "TS-1328 Scugog.pdf" at bounding box center [144, 347] width 85 height 13
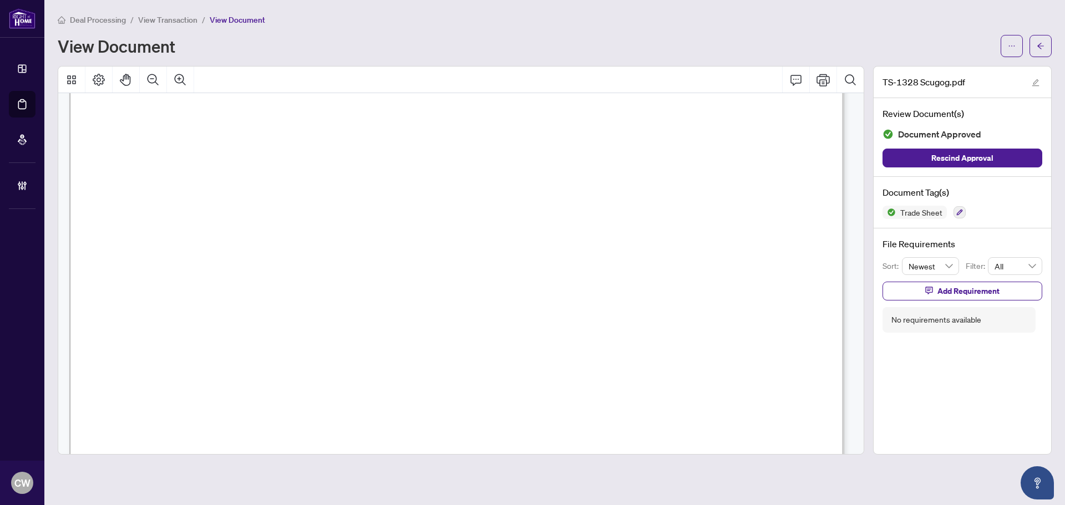
scroll to position [222, 0]
click at [1039, 44] on icon "arrow-left" at bounding box center [1041, 46] width 8 height 8
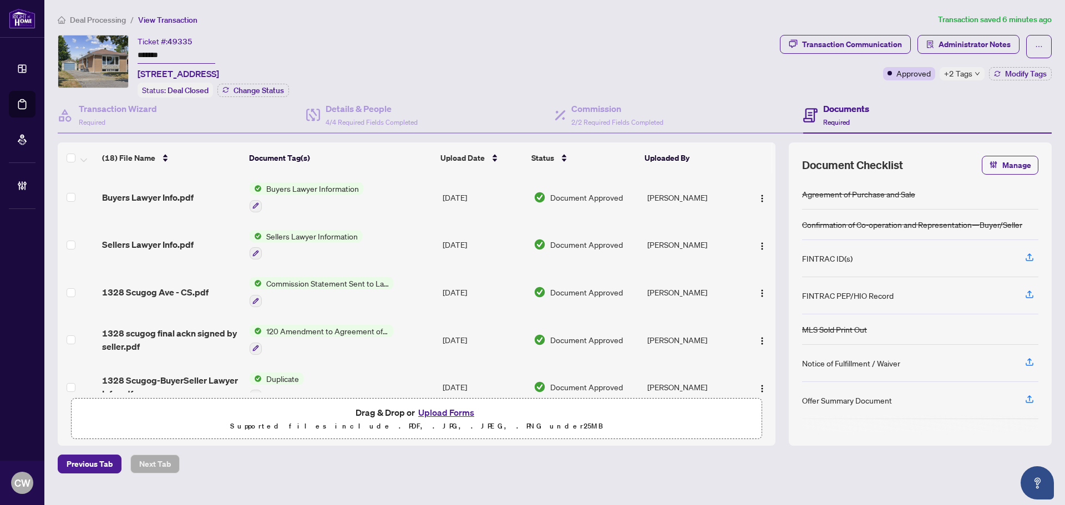
click at [451, 412] on button "Upload Forms" at bounding box center [446, 412] width 63 height 14
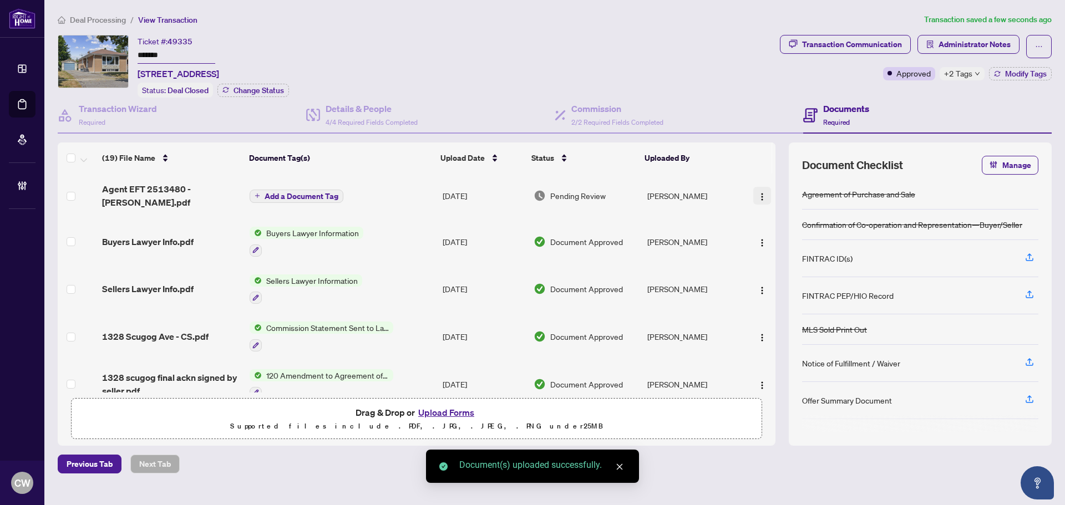
click at [758, 192] on img "button" at bounding box center [762, 196] width 9 height 9
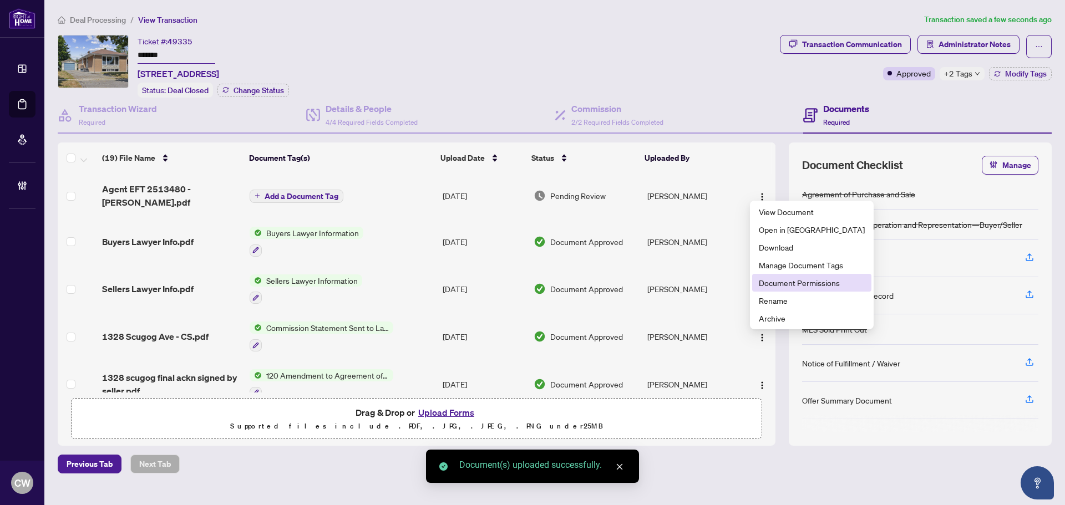
click at [782, 282] on span "Document Permissions" at bounding box center [812, 283] width 106 height 12
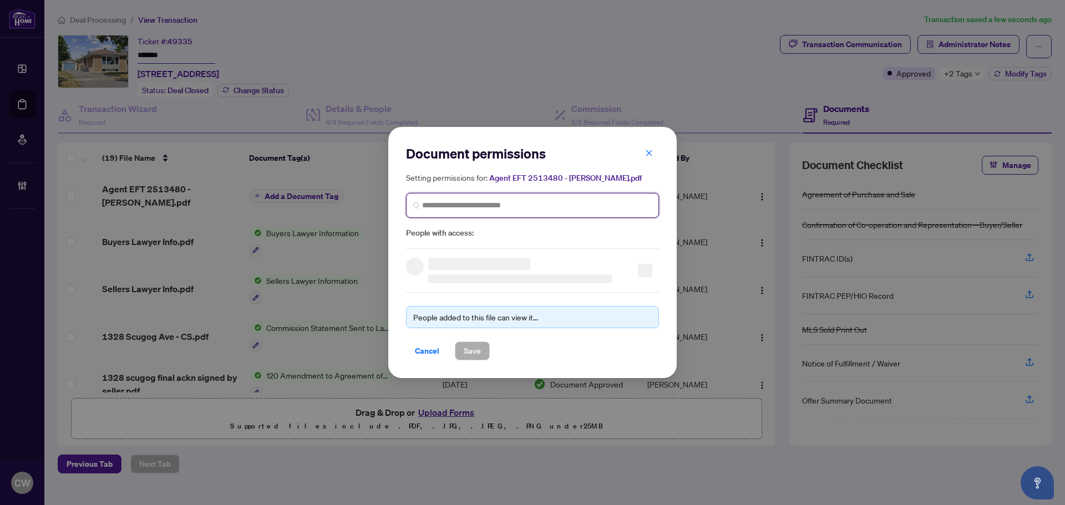
click at [471, 207] on input "search" at bounding box center [537, 206] width 230 height 12
paste input "**********"
type input "**********"
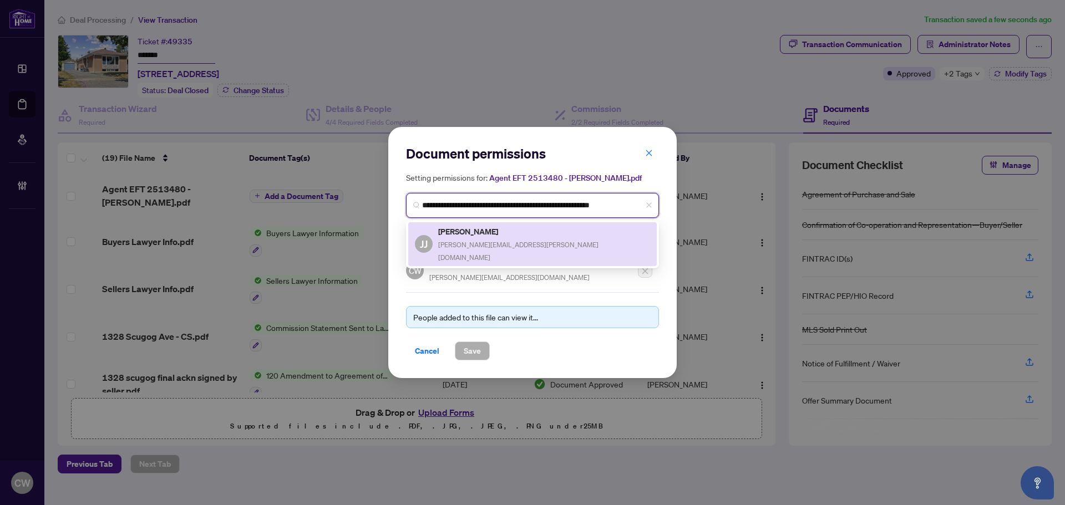
drag, startPoint x: 468, startPoint y: 237, endPoint x: 473, endPoint y: 333, distance: 96.1
click at [469, 237] on div "[PERSON_NAME] [PERSON_NAME][EMAIL_ADDRESS][PERSON_NAME][DOMAIN_NAME]" at bounding box center [544, 244] width 212 height 38
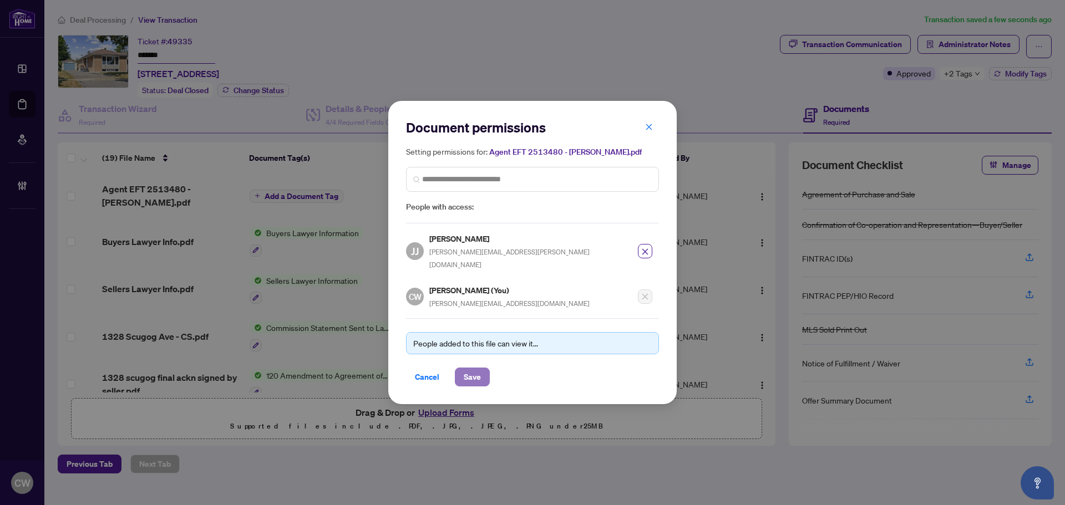
click at [475, 368] on span "Save" at bounding box center [472, 377] width 17 height 18
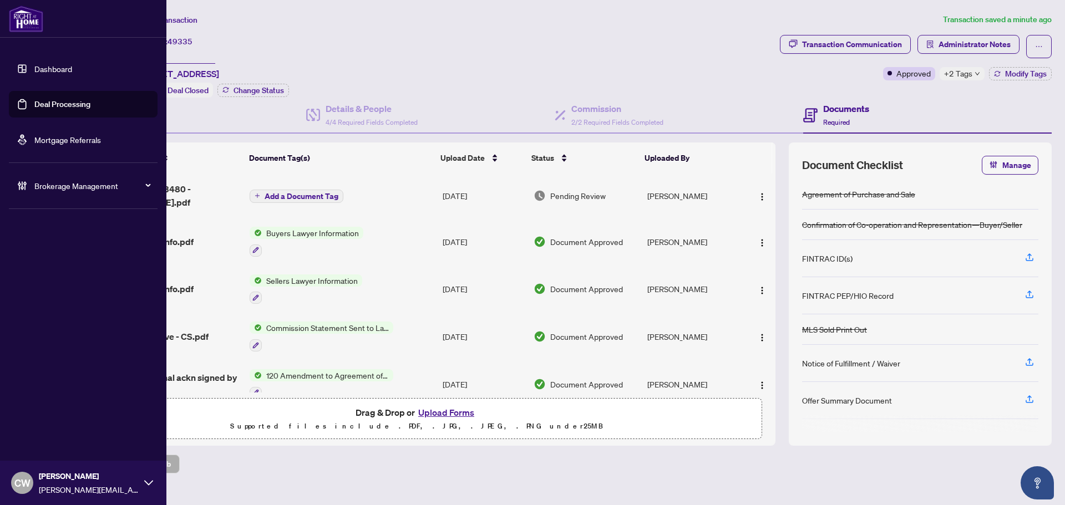
click at [34, 99] on link "Deal Processing" at bounding box center [62, 104] width 56 height 10
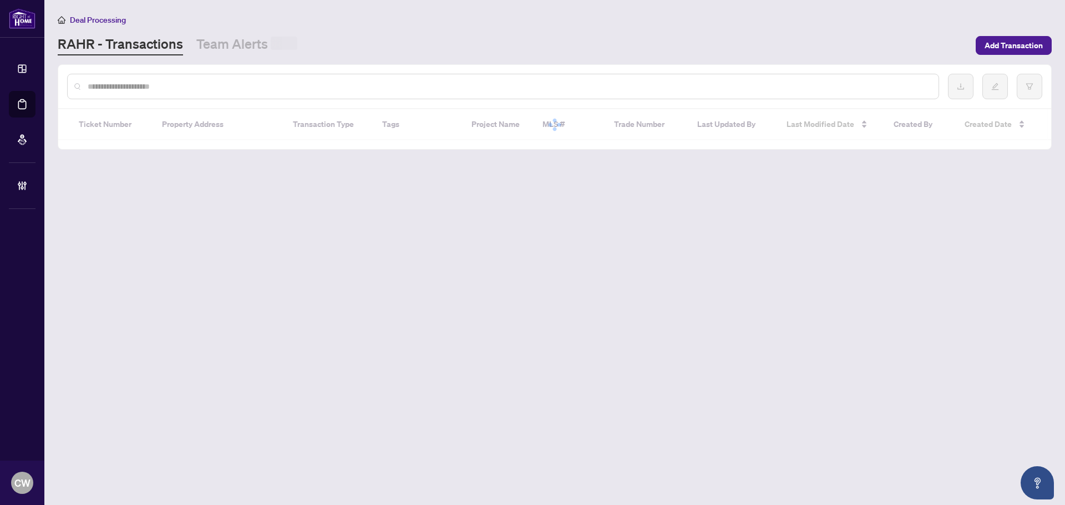
click at [194, 84] on input "text" at bounding box center [509, 86] width 842 height 12
paste input "*"
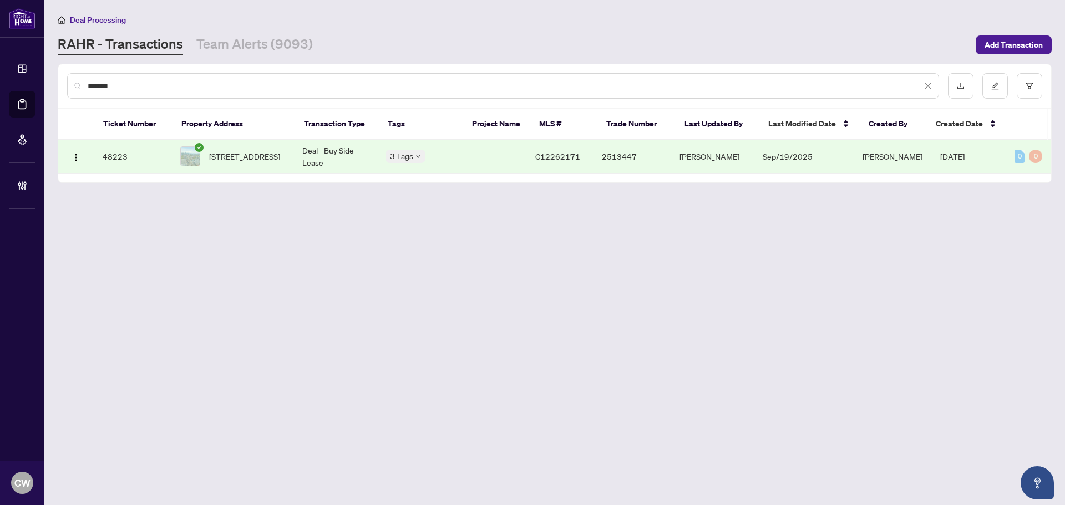
type input "*******"
click at [280, 160] on span "[STREET_ADDRESS]" at bounding box center [244, 156] width 71 height 12
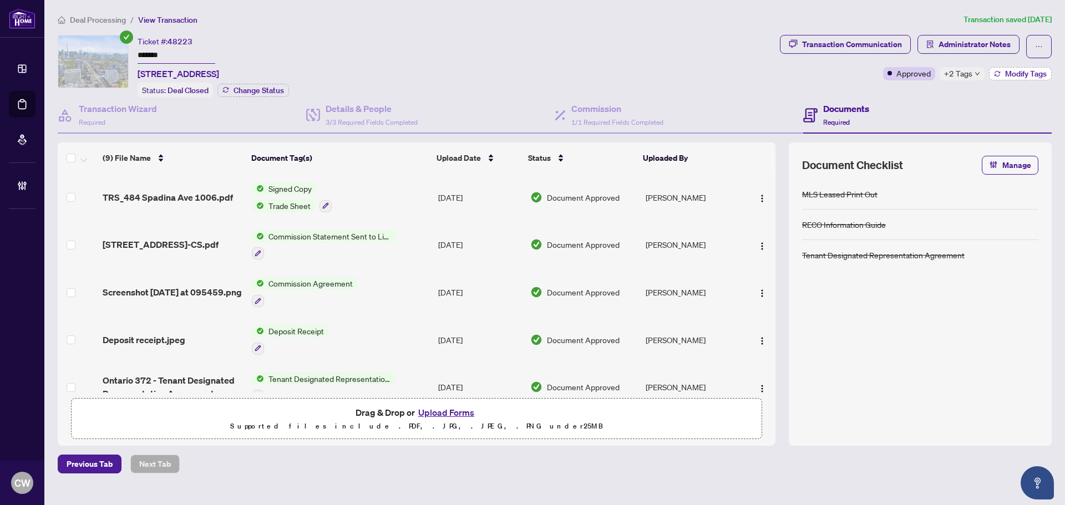
click at [1026, 72] on span "Modify Tags" at bounding box center [1026, 74] width 42 height 8
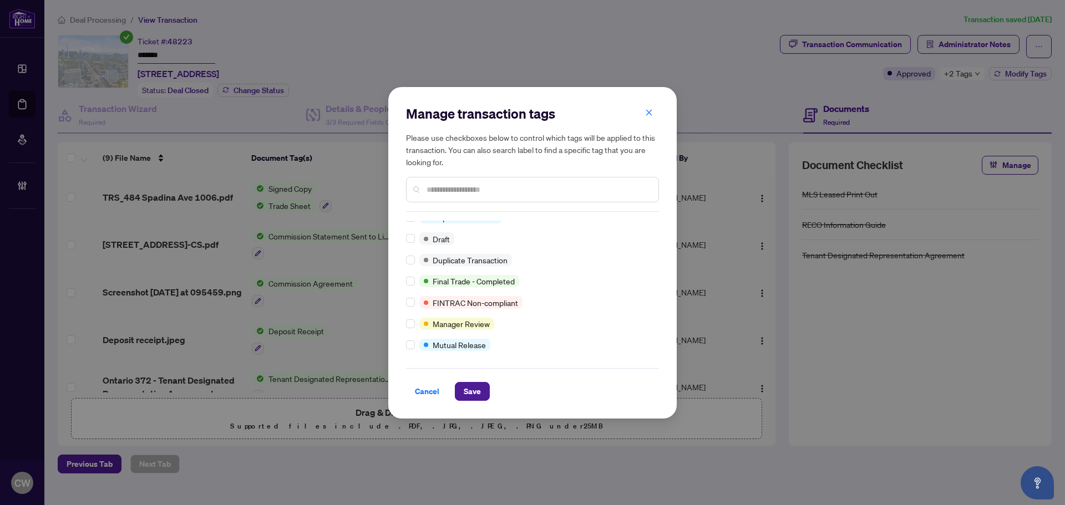
scroll to position [9, 0]
click at [484, 394] on button "Save" at bounding box center [472, 391] width 35 height 19
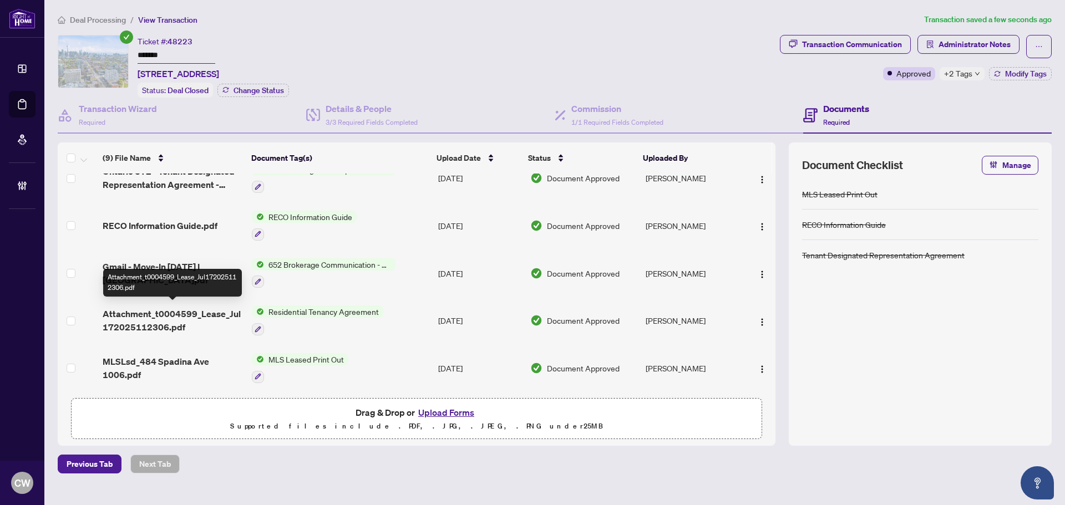
scroll to position [155, 0]
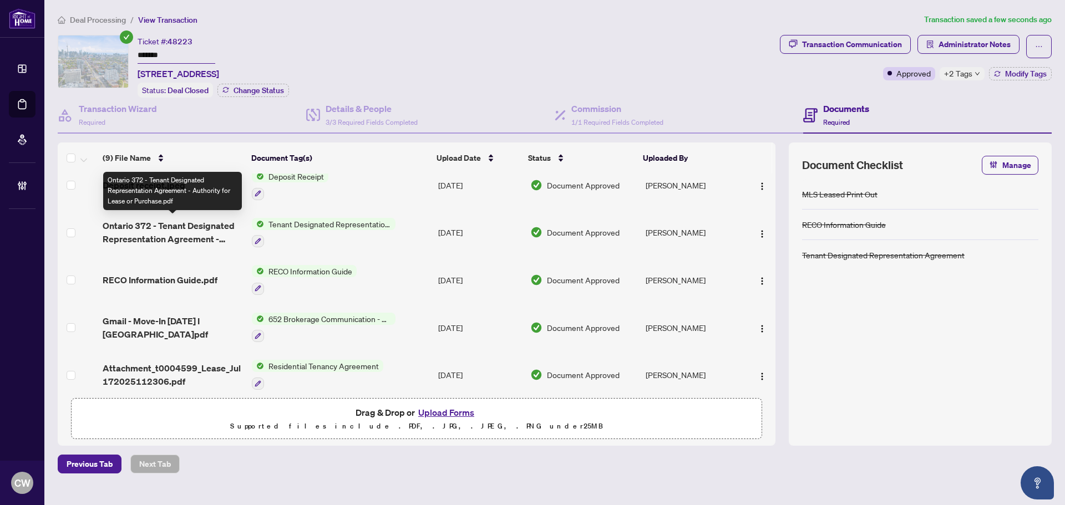
click at [177, 227] on span "Ontario 372 - Tenant Designated Representation Agreement - Authority for Lease …" at bounding box center [173, 232] width 140 height 27
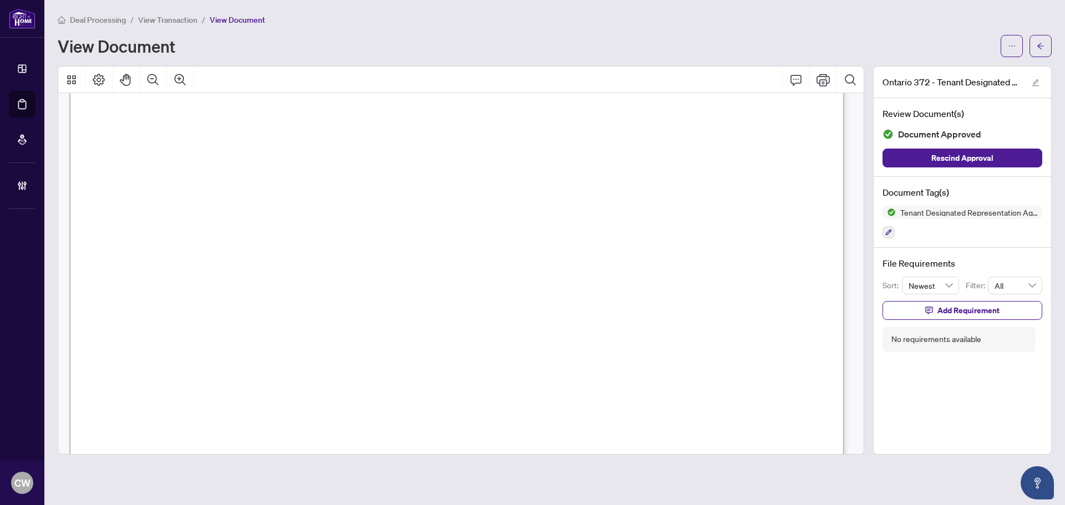
scroll to position [111, 0]
click at [1045, 50] on button "button" at bounding box center [1040, 46] width 22 height 22
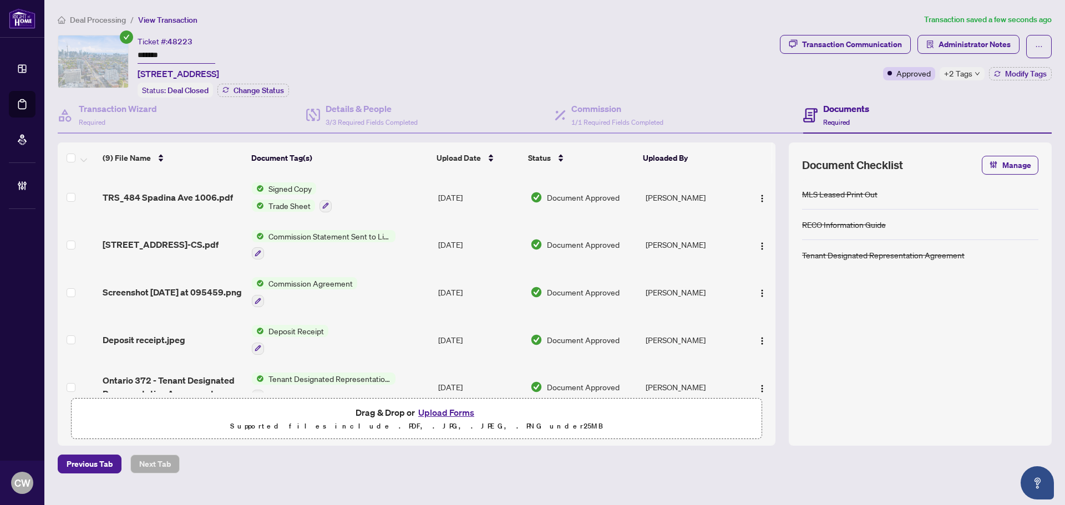
click at [207, 193] on span "TRS_484 Spadina Ave 1006.pdf" at bounding box center [168, 197] width 130 height 13
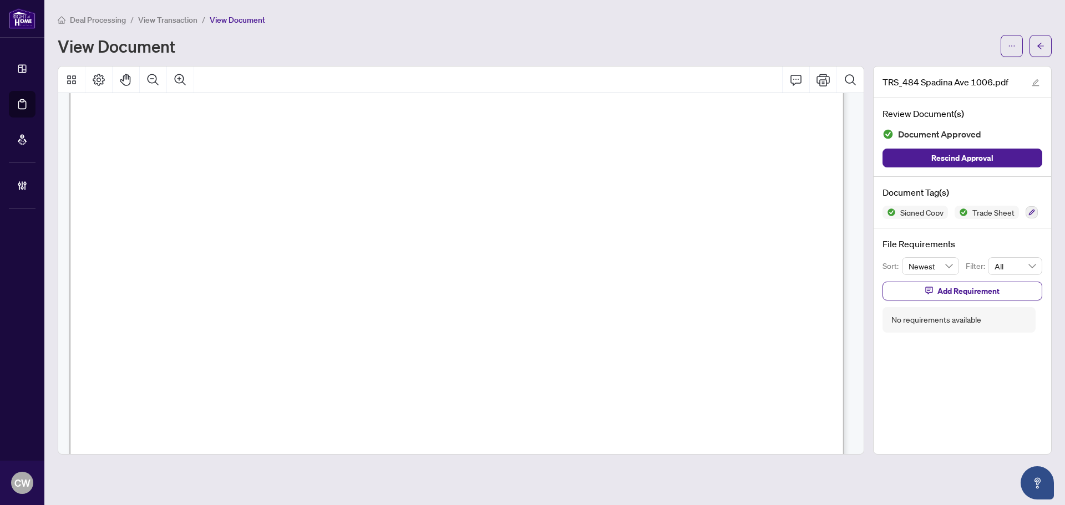
scroll to position [277, 0]
click at [1045, 40] on button "button" at bounding box center [1040, 46] width 22 height 22
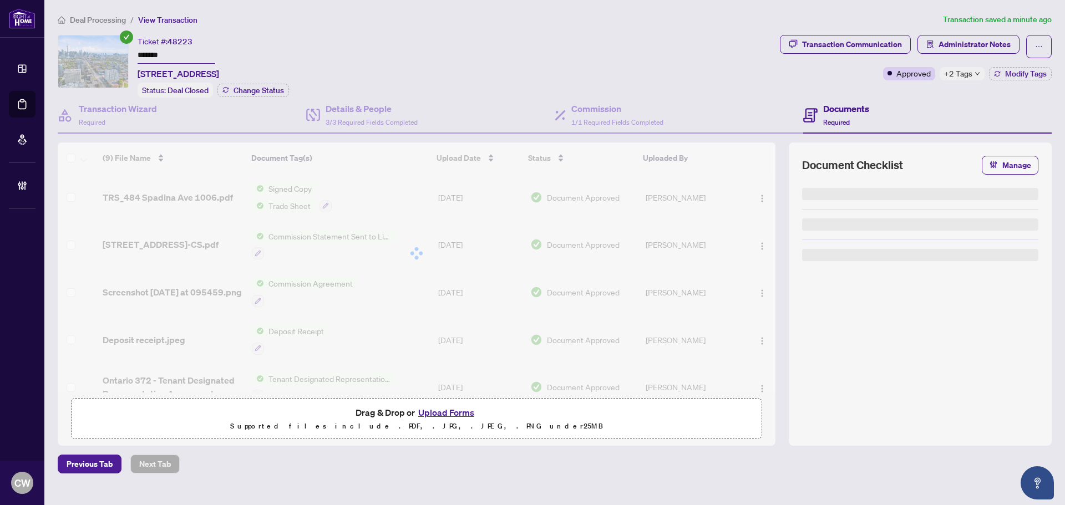
click at [444, 405] on button "Upload Forms" at bounding box center [446, 412] width 63 height 14
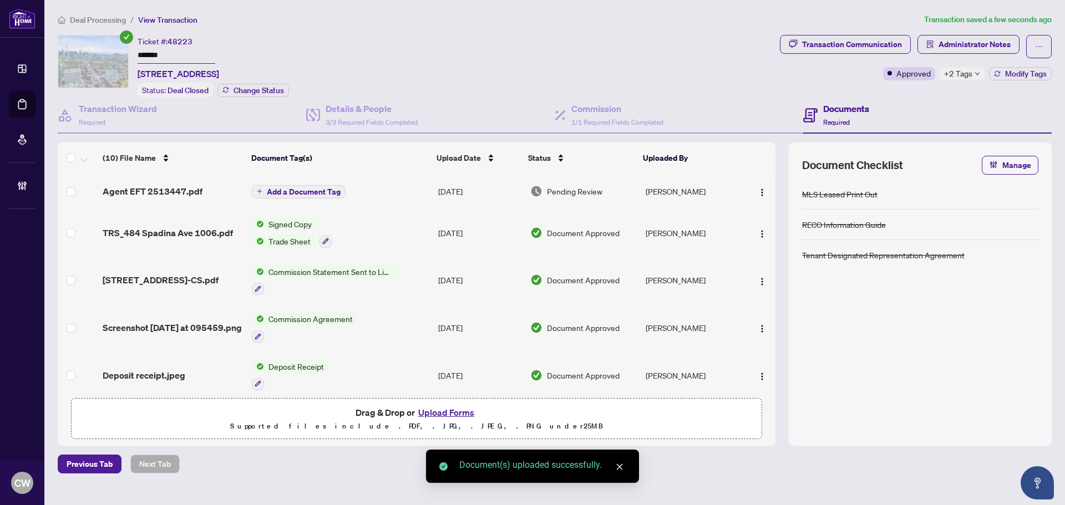
click at [760, 199] on button "button" at bounding box center [762, 191] width 18 height 18
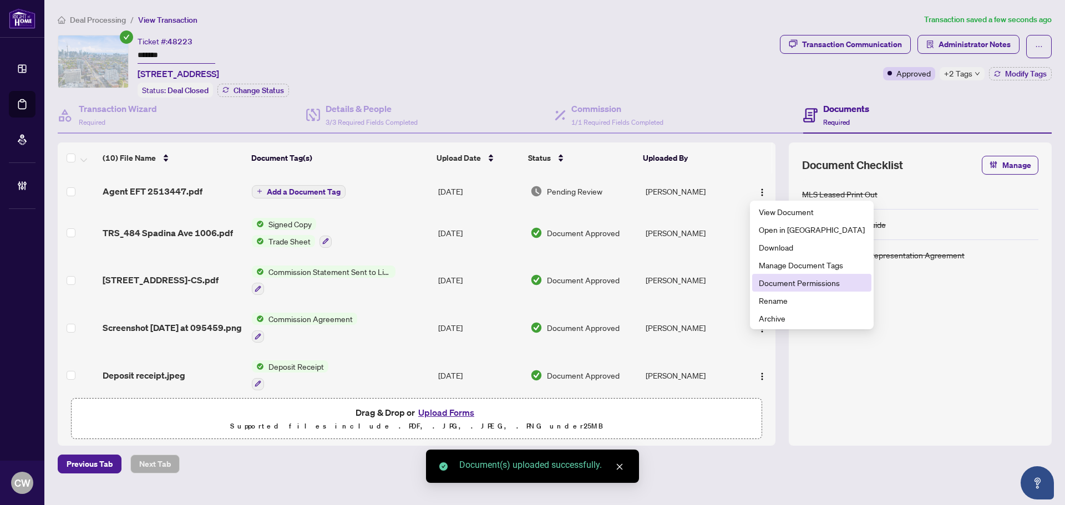
click at [789, 285] on span "Document Permissions" at bounding box center [812, 283] width 106 height 12
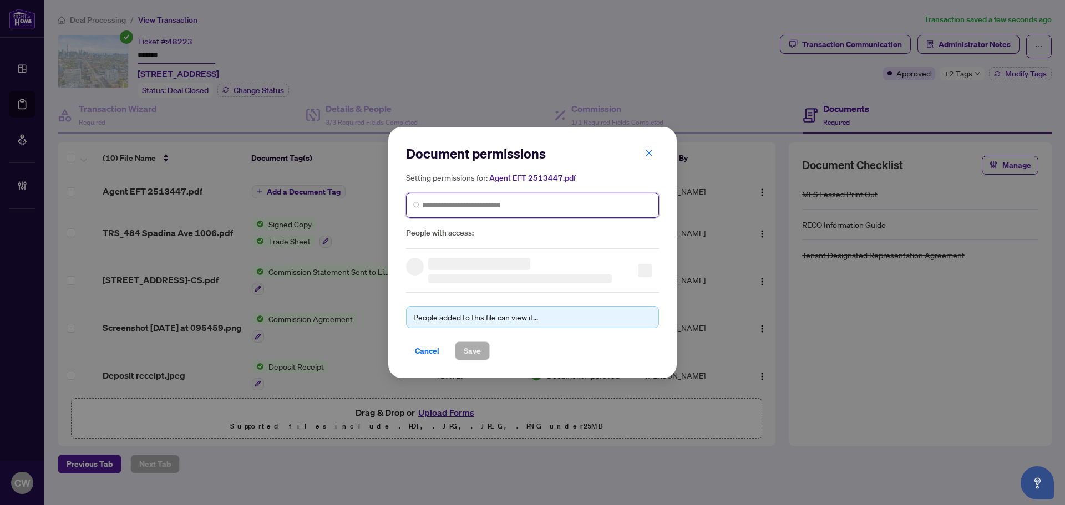
click at [449, 206] on input "search" at bounding box center [537, 206] width 230 height 12
paste input "**********"
type input "**********"
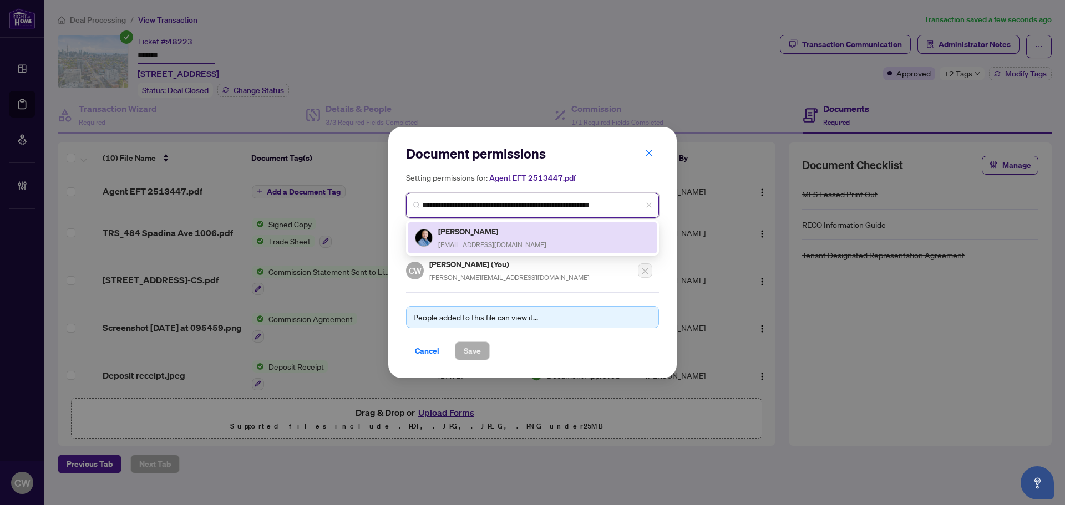
click at [488, 236] on h5 "[PERSON_NAME]" at bounding box center [492, 231] width 108 height 13
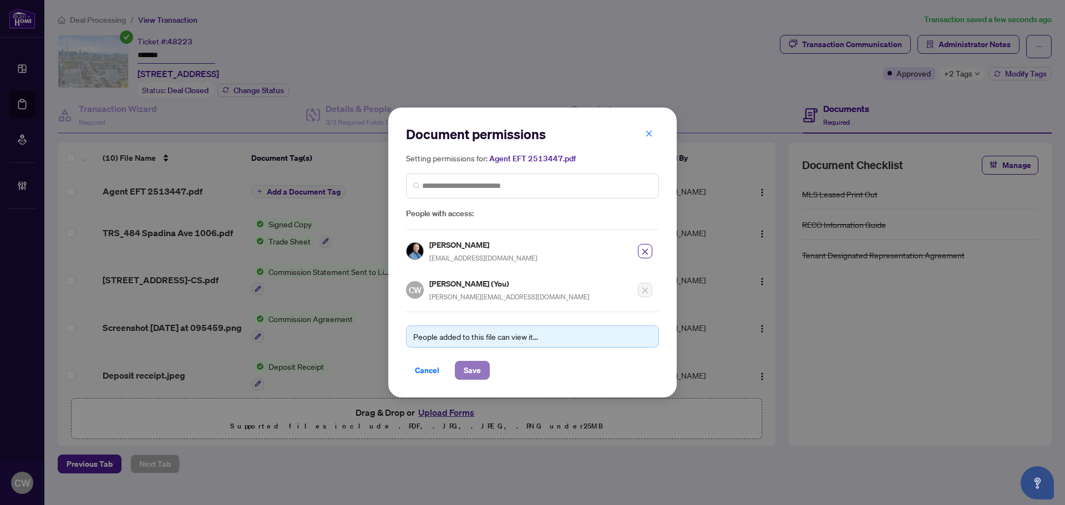
click at [474, 368] on span "Save" at bounding box center [472, 371] width 17 height 18
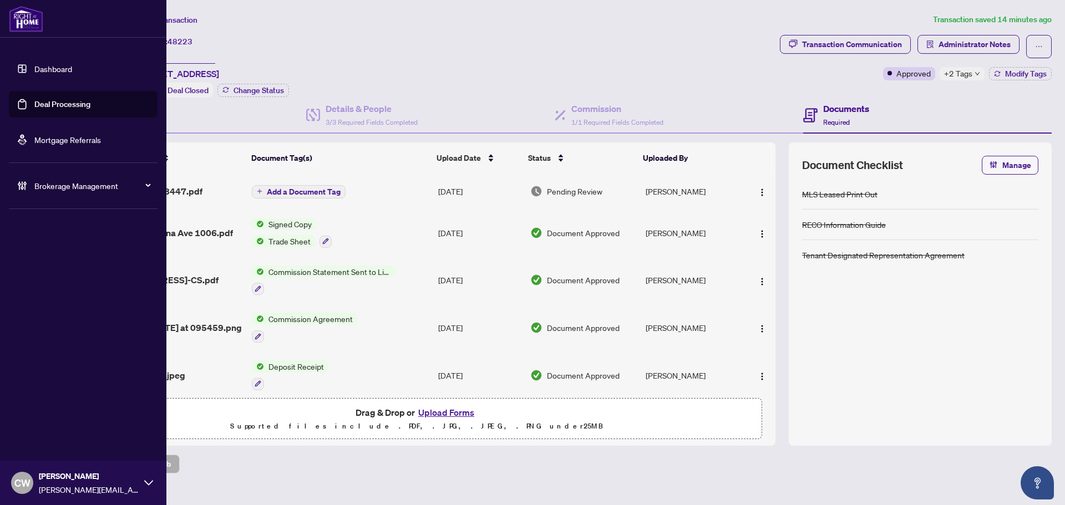
click at [35, 109] on link "Deal Processing" at bounding box center [62, 104] width 56 height 10
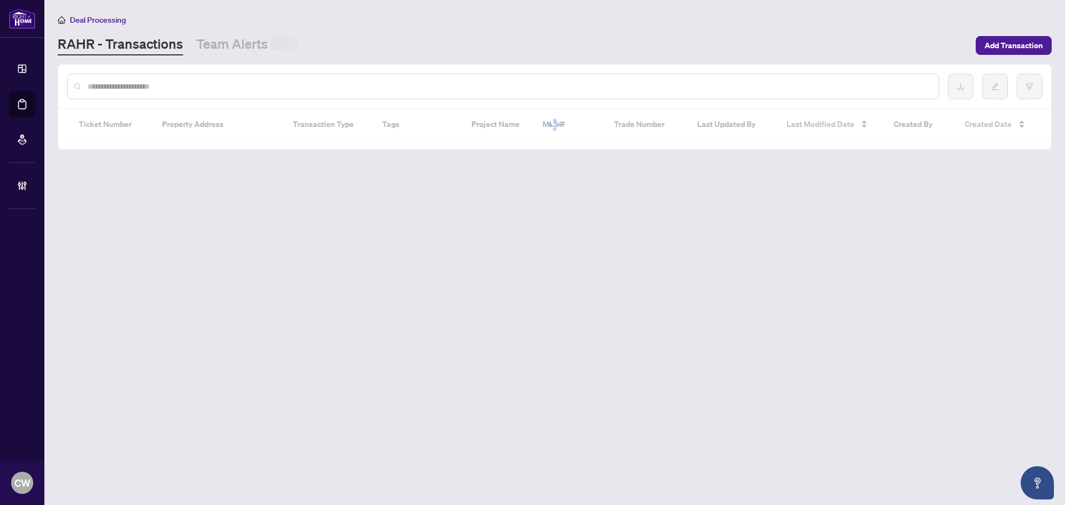
click at [193, 80] on input "text" at bounding box center [509, 86] width 842 height 12
paste input "*******"
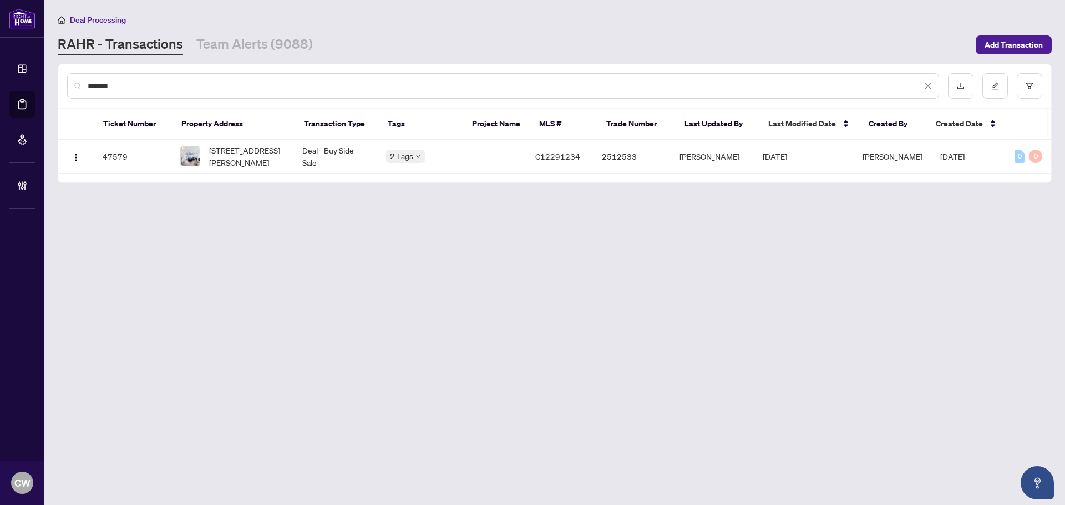
type input "*******"
click at [230, 165] on span "[STREET_ADDRESS][PERSON_NAME]" at bounding box center [246, 156] width 75 height 24
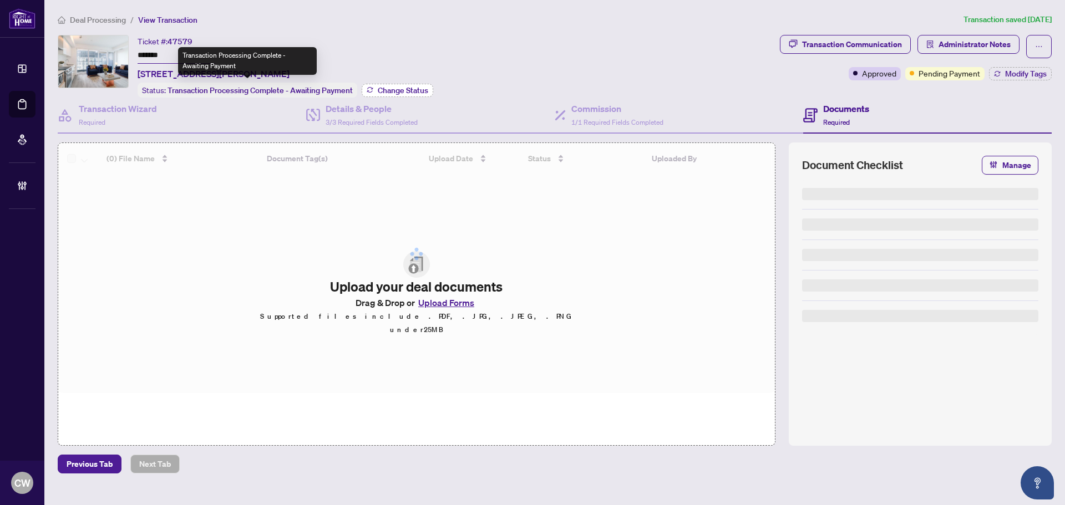
click at [387, 92] on span "Change Status" at bounding box center [403, 91] width 50 height 8
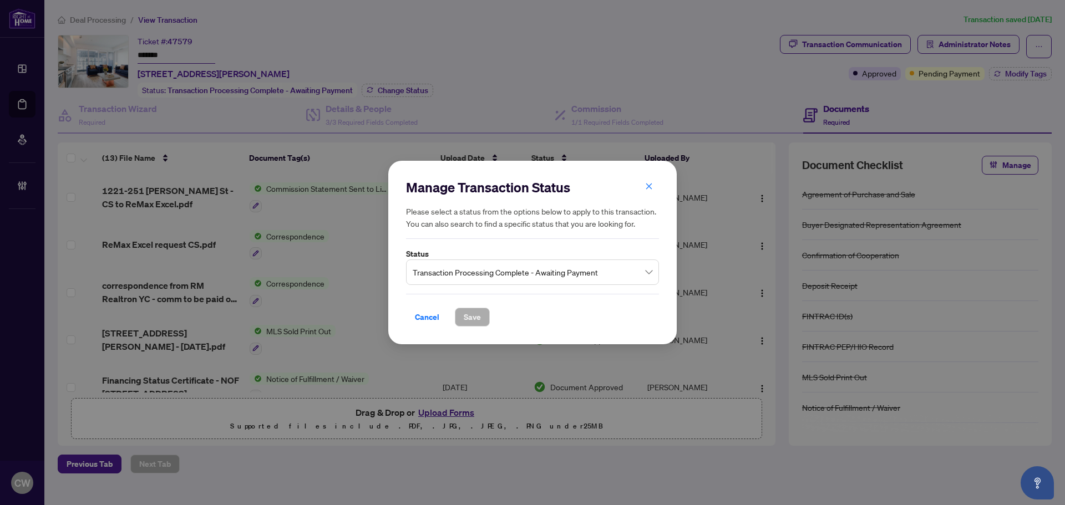
click at [450, 272] on span "Transaction Processing Complete - Awaiting Payment" at bounding box center [533, 272] width 240 height 21
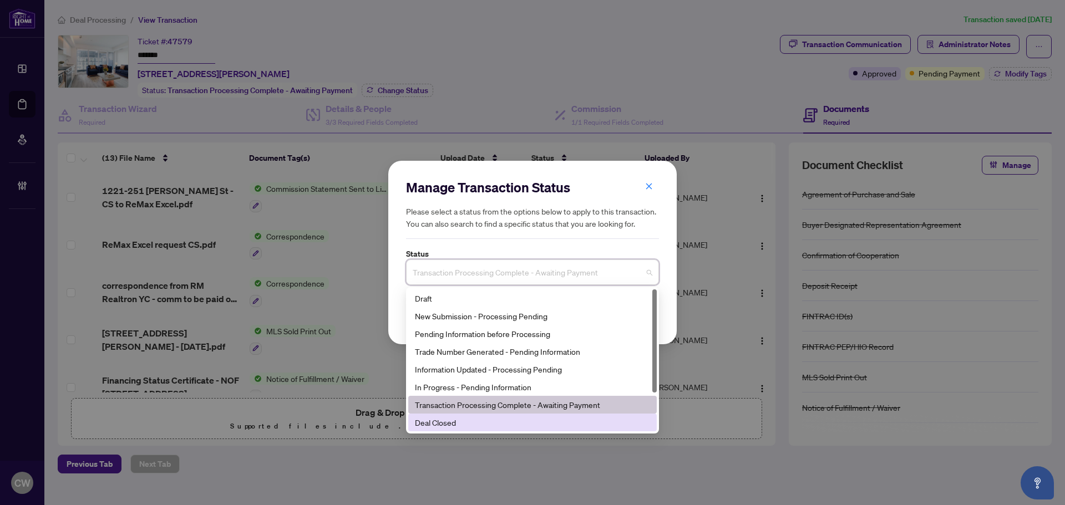
click at [475, 417] on div "Deal Closed" at bounding box center [532, 423] width 235 height 12
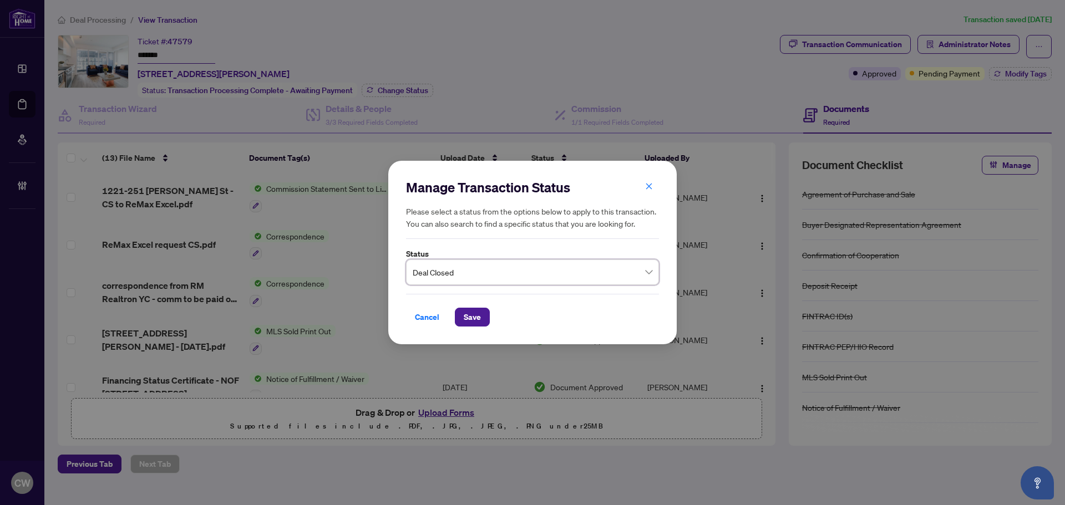
click at [459, 303] on div "Cancel Save" at bounding box center [532, 310] width 253 height 33
click at [476, 313] on span "Save" at bounding box center [472, 317] width 17 height 18
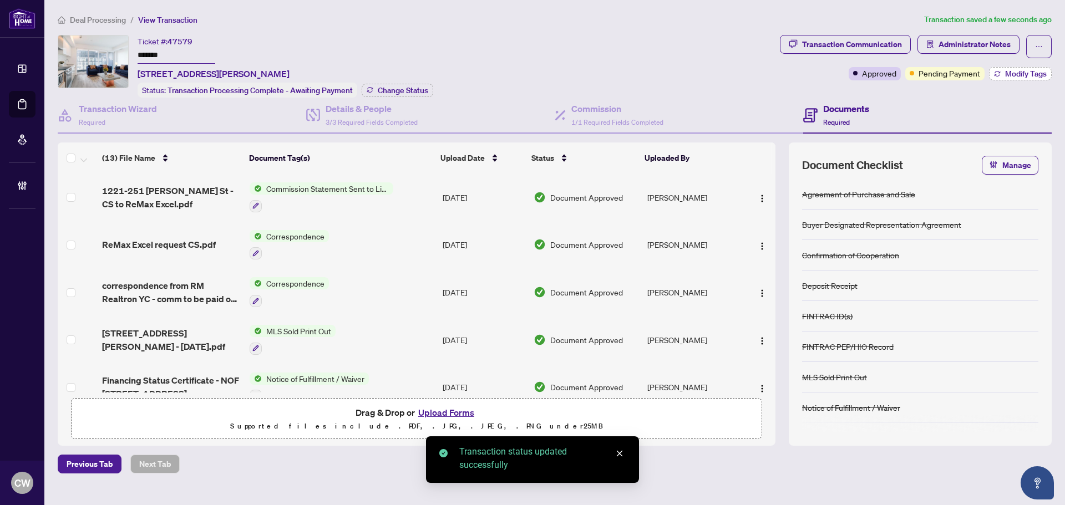
click at [1012, 73] on span "Modify Tags" at bounding box center [1026, 74] width 42 height 8
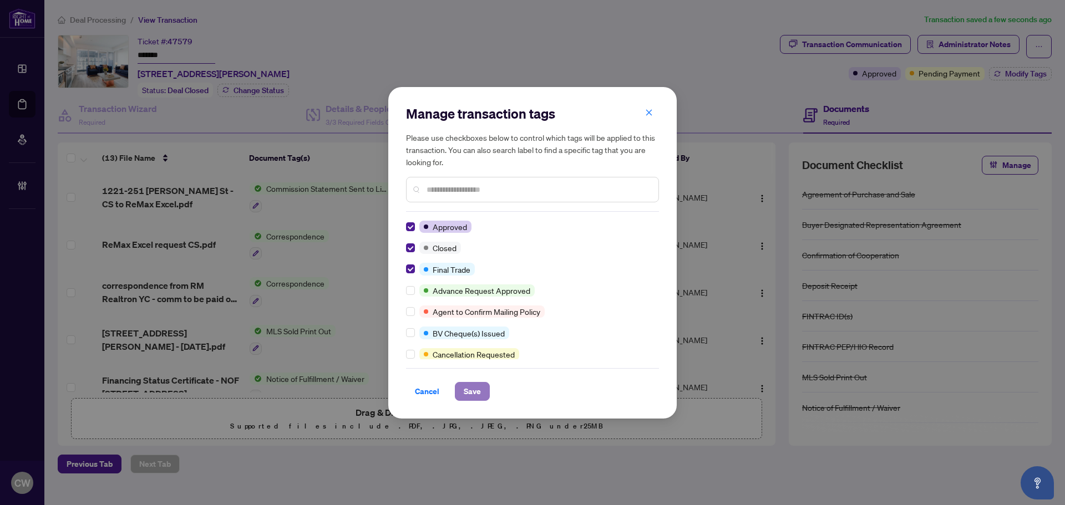
click at [470, 390] on span "Save" at bounding box center [472, 392] width 17 height 18
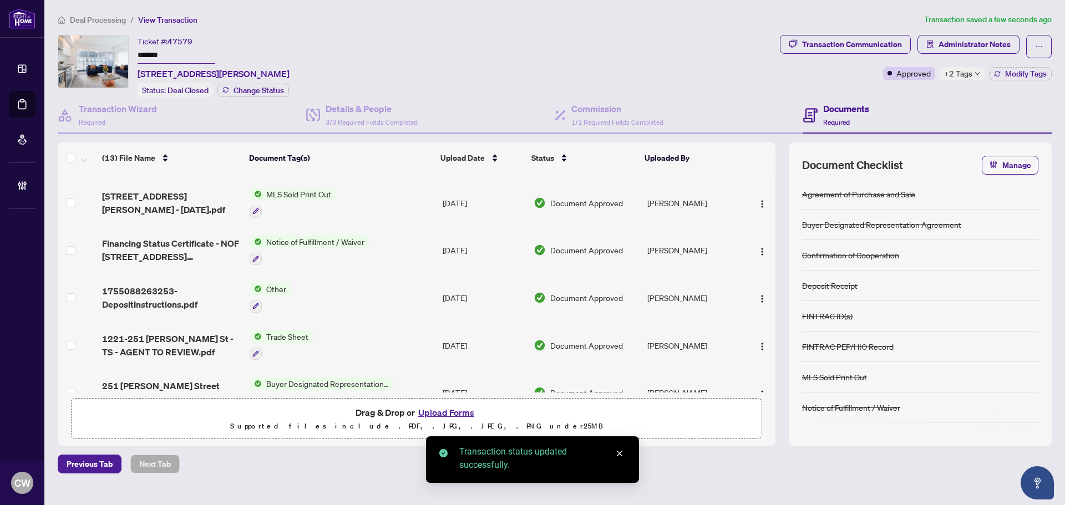
scroll to position [166, 0]
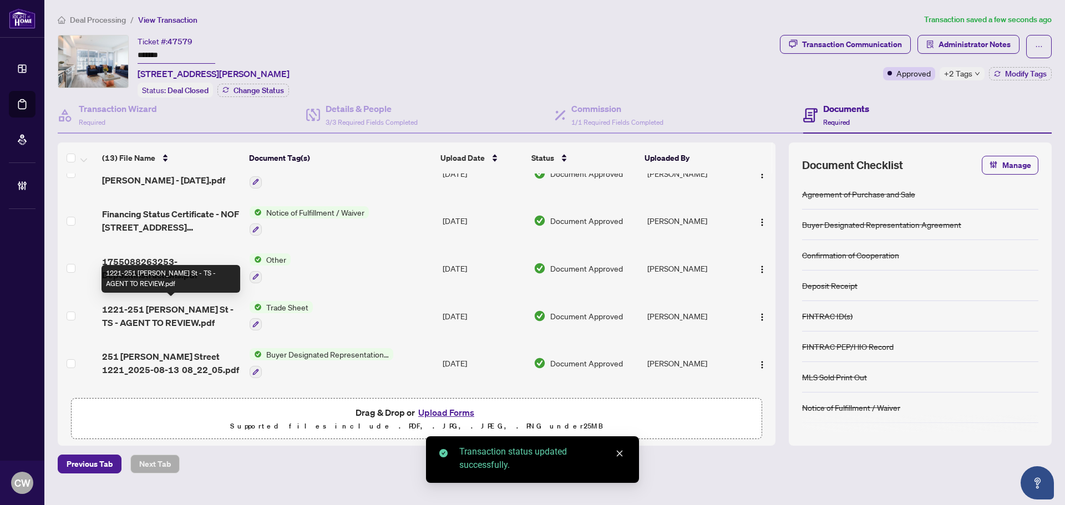
click at [167, 311] on span "1221-251 [PERSON_NAME] St - TS - AGENT TO REVIEW.pdf" at bounding box center [171, 316] width 139 height 27
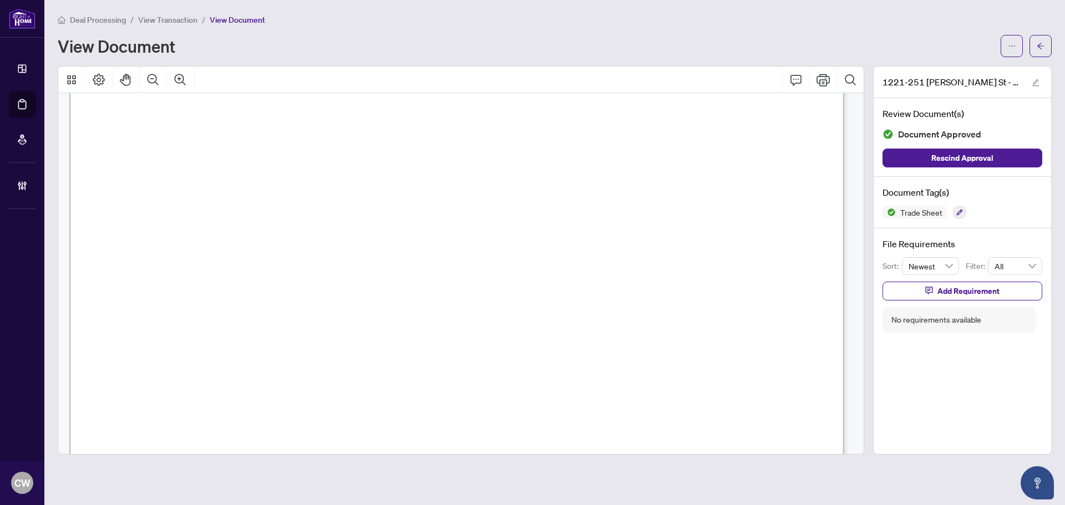
scroll to position [277, 0]
click at [1039, 51] on span "button" at bounding box center [1041, 46] width 8 height 18
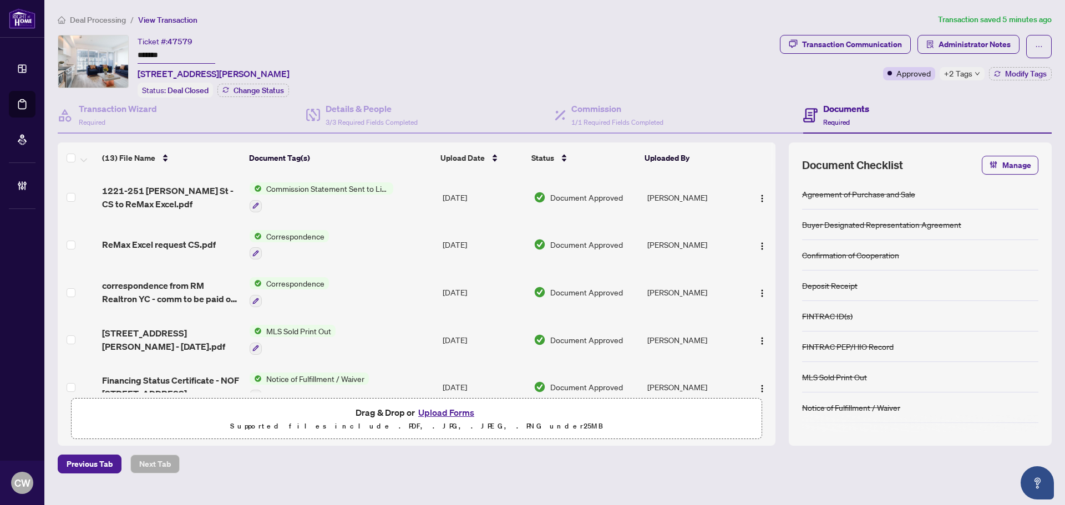
click at [458, 412] on button "Upload Forms" at bounding box center [446, 412] width 63 height 14
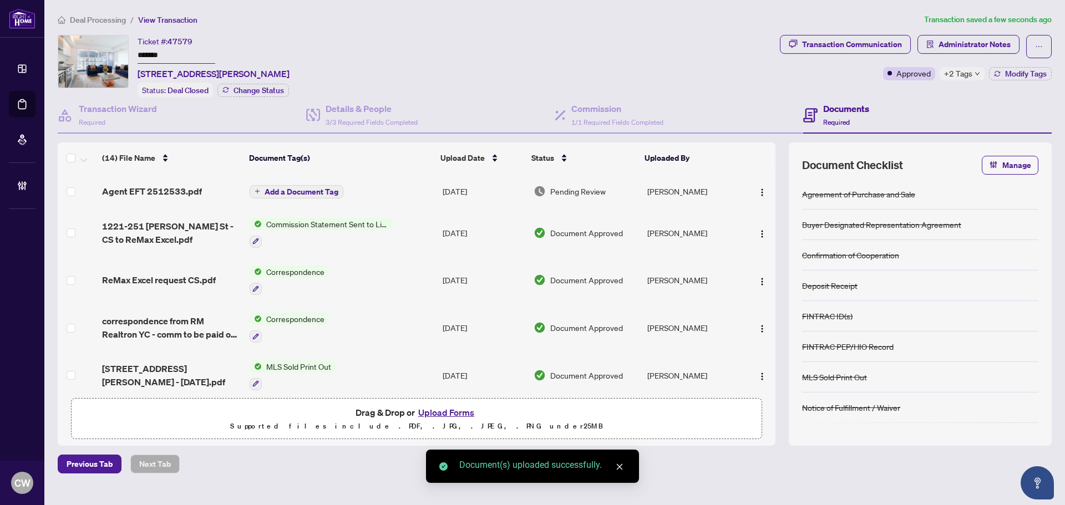
click at [760, 194] on img "button" at bounding box center [762, 192] width 9 height 9
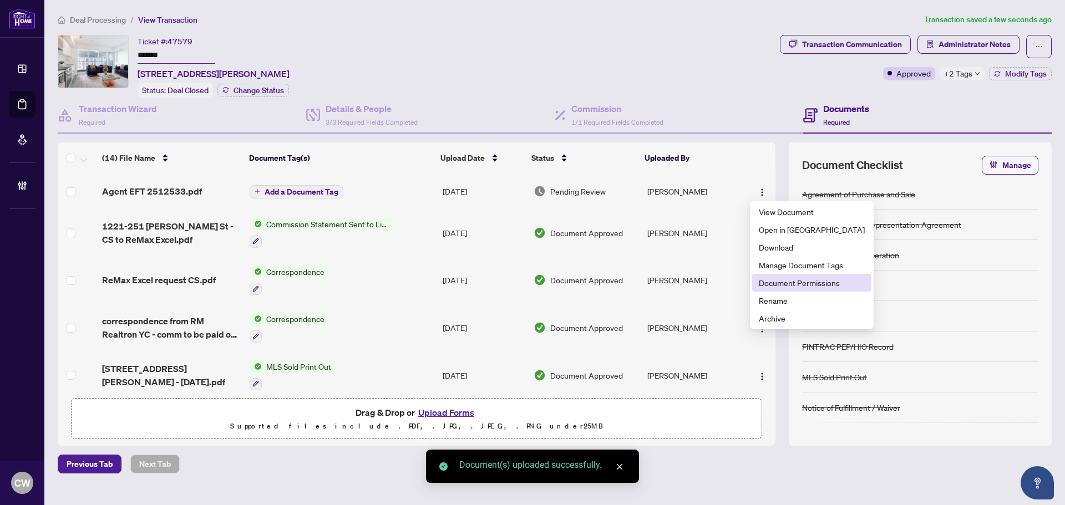
click at [782, 283] on span "Document Permissions" at bounding box center [812, 283] width 106 height 12
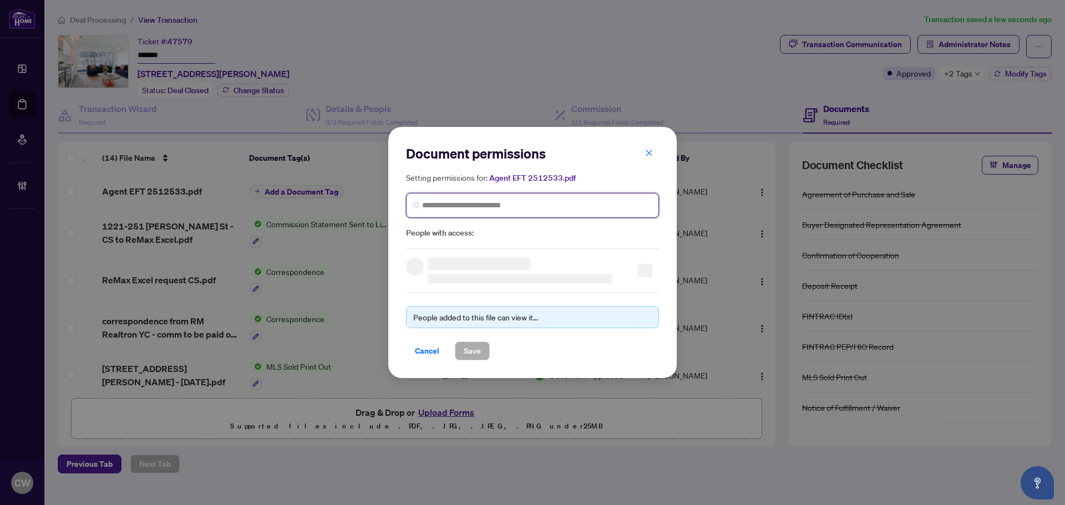
click at [517, 209] on input "search" at bounding box center [537, 206] width 230 height 12
paste input "**********"
type input "**********"
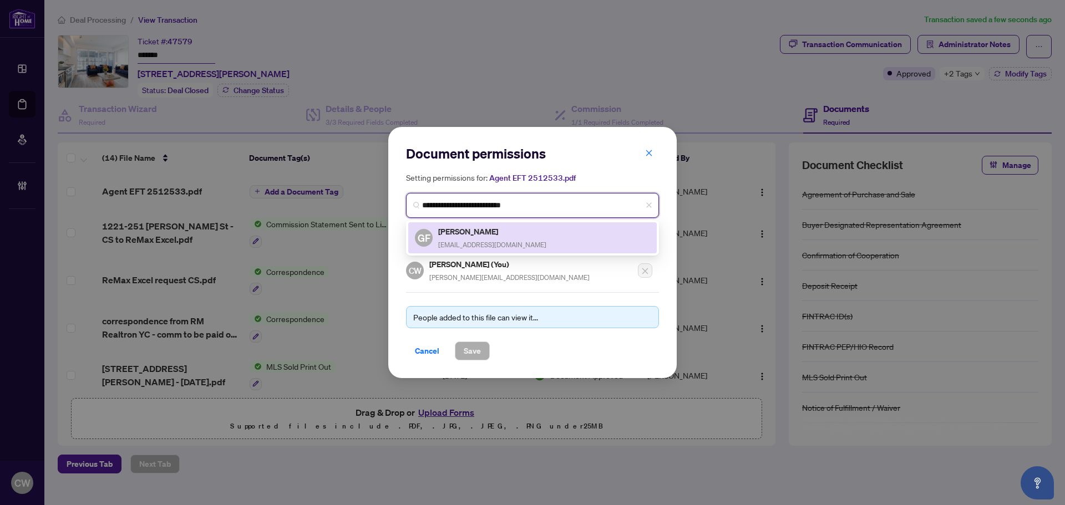
click at [480, 231] on h5 "[PERSON_NAME]" at bounding box center [492, 231] width 108 height 13
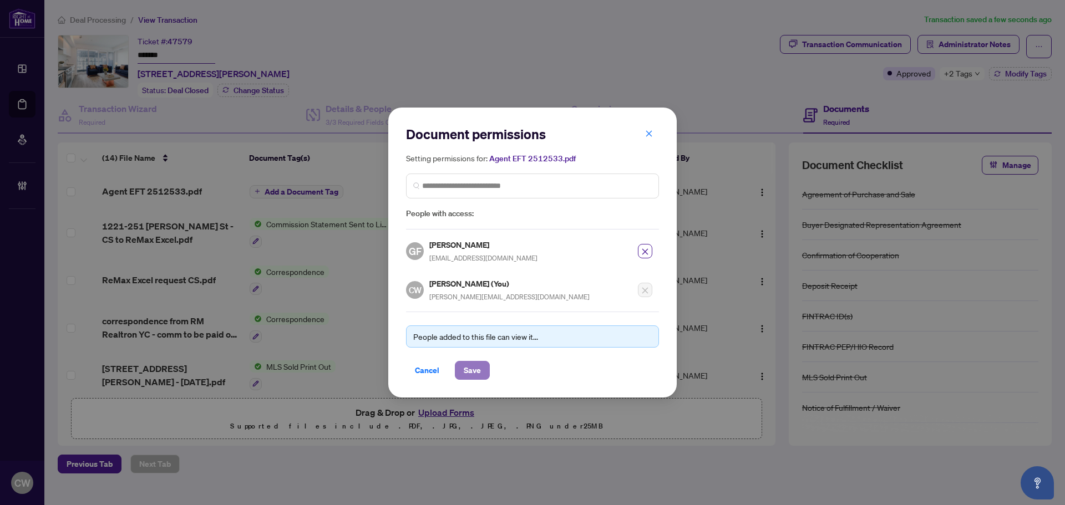
click at [474, 371] on span "Save" at bounding box center [472, 371] width 17 height 18
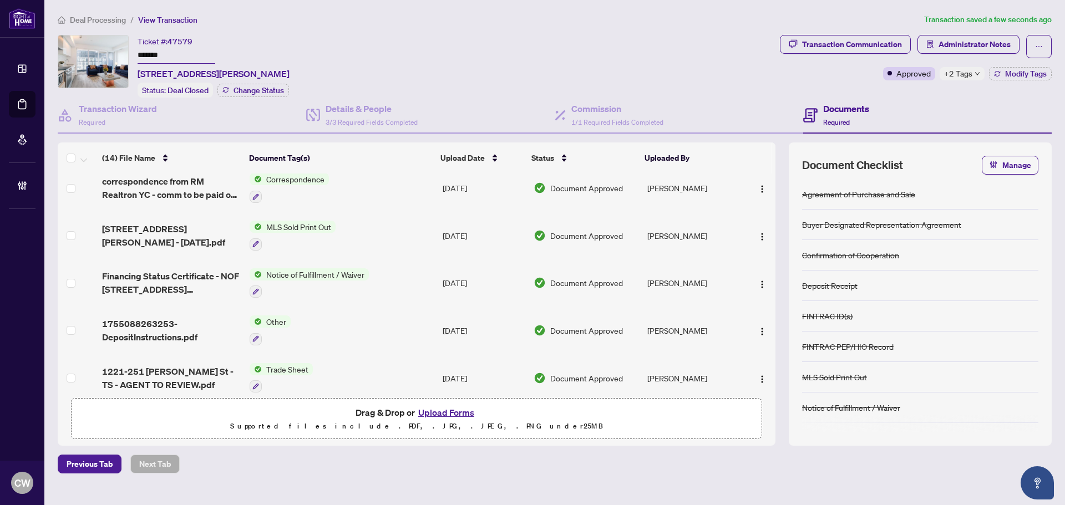
scroll to position [222, 0]
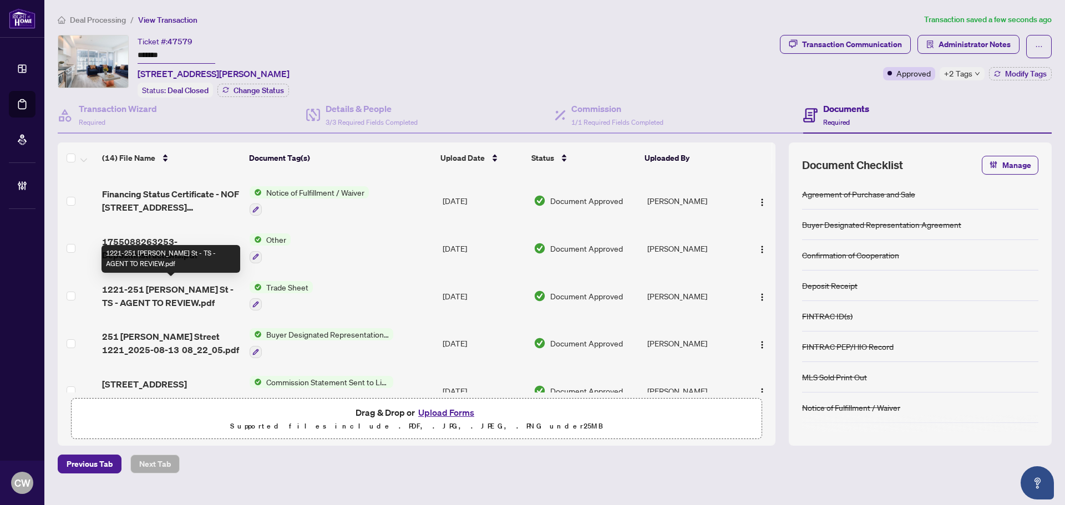
click at [145, 290] on span "1221-251 [PERSON_NAME] St - TS - AGENT TO REVIEW.pdf" at bounding box center [171, 296] width 139 height 27
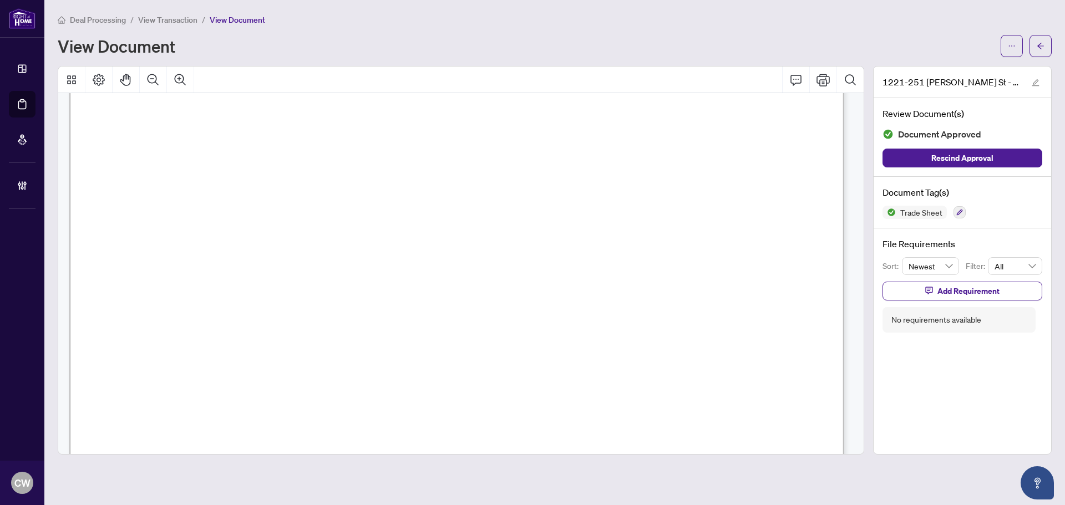
scroll to position [166, 0]
click at [1045, 40] on button "button" at bounding box center [1040, 46] width 22 height 22
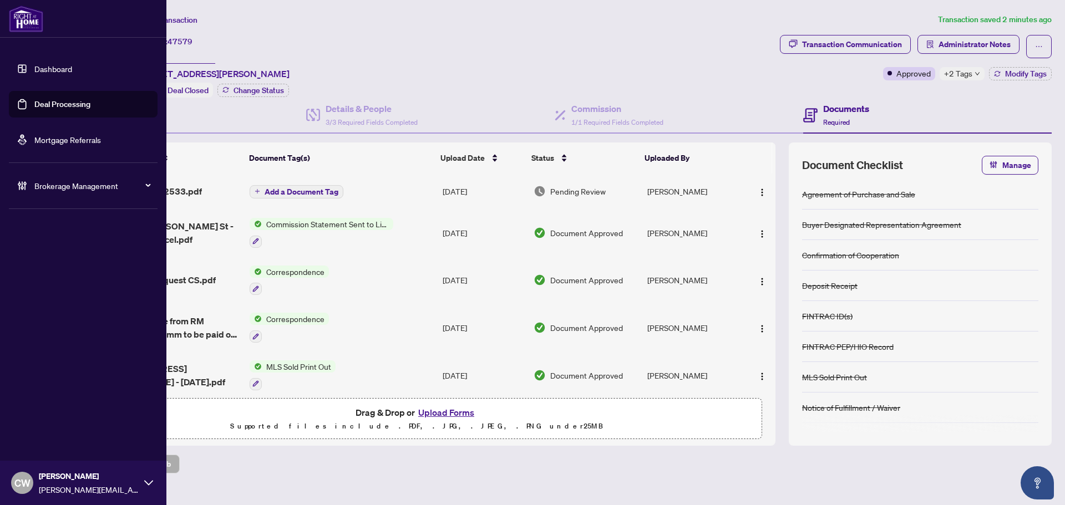
click at [35, 103] on link "Deal Processing" at bounding box center [62, 104] width 56 height 10
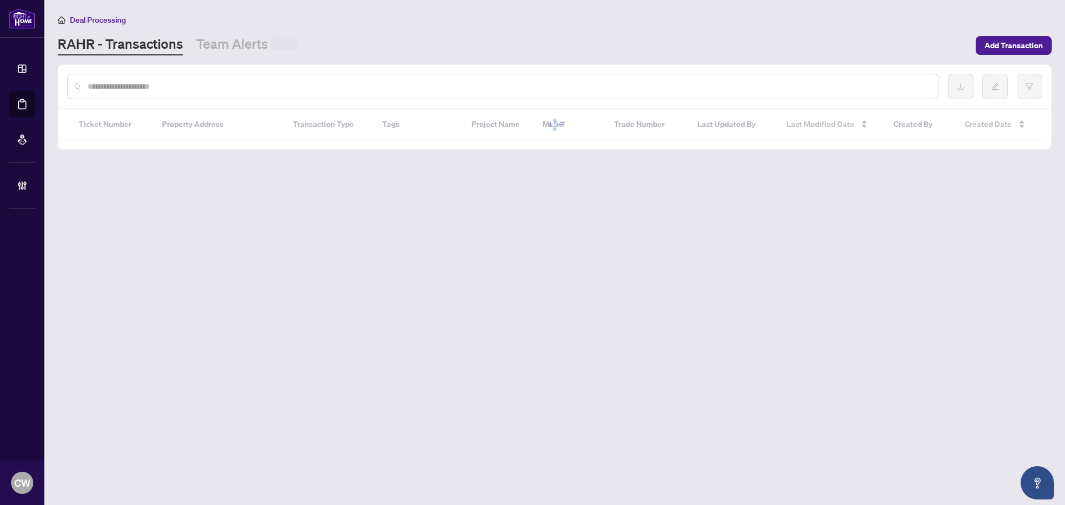
click at [217, 89] on input "text" at bounding box center [509, 86] width 842 height 12
paste input "*******"
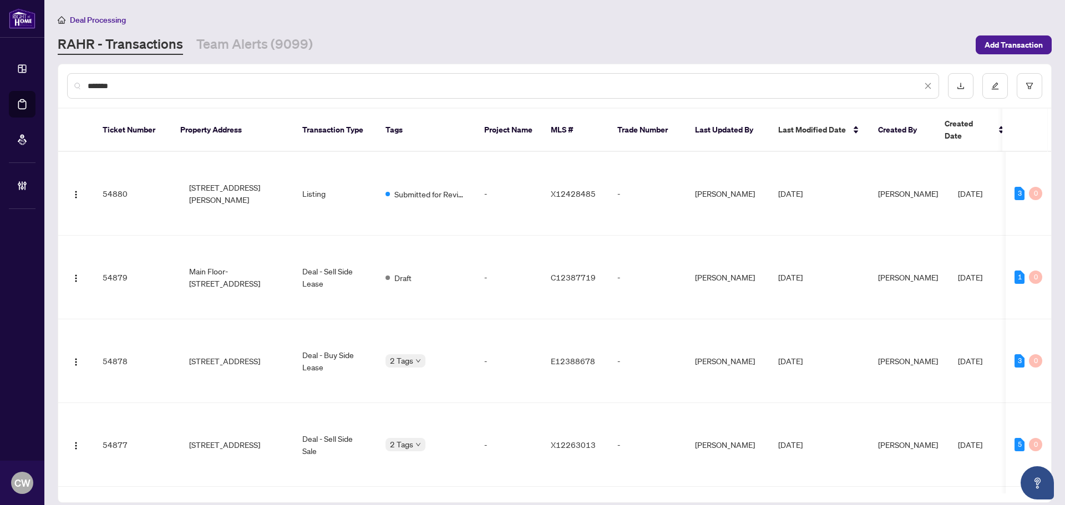
type input "*******"
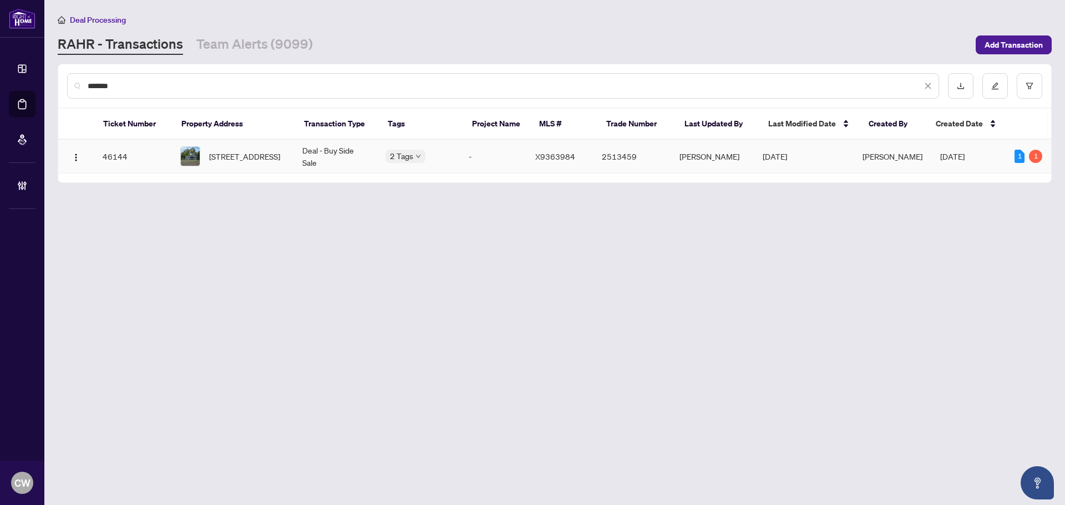
click at [240, 159] on span "[STREET_ADDRESS]" at bounding box center [244, 156] width 71 height 12
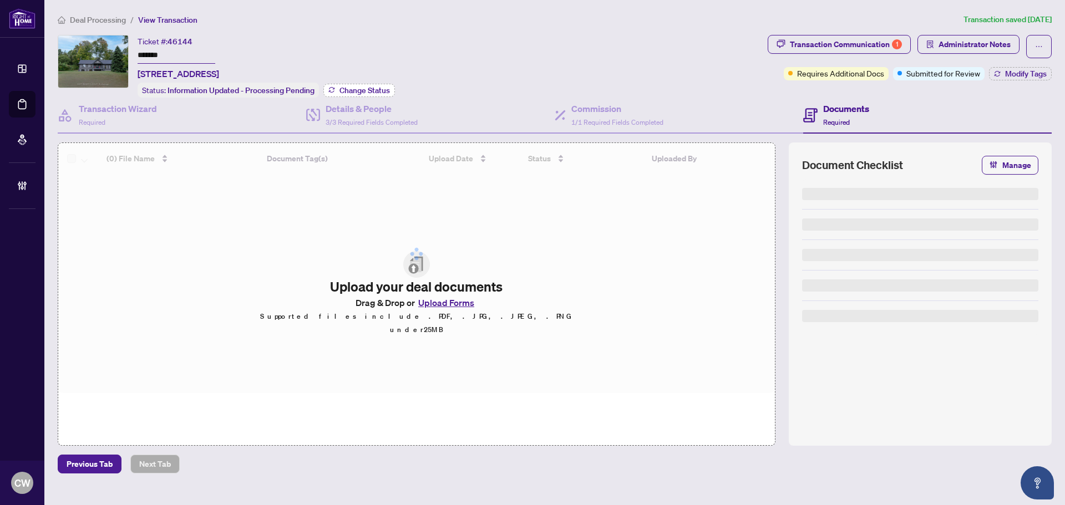
click at [385, 89] on span "Change Status" at bounding box center [364, 91] width 50 height 8
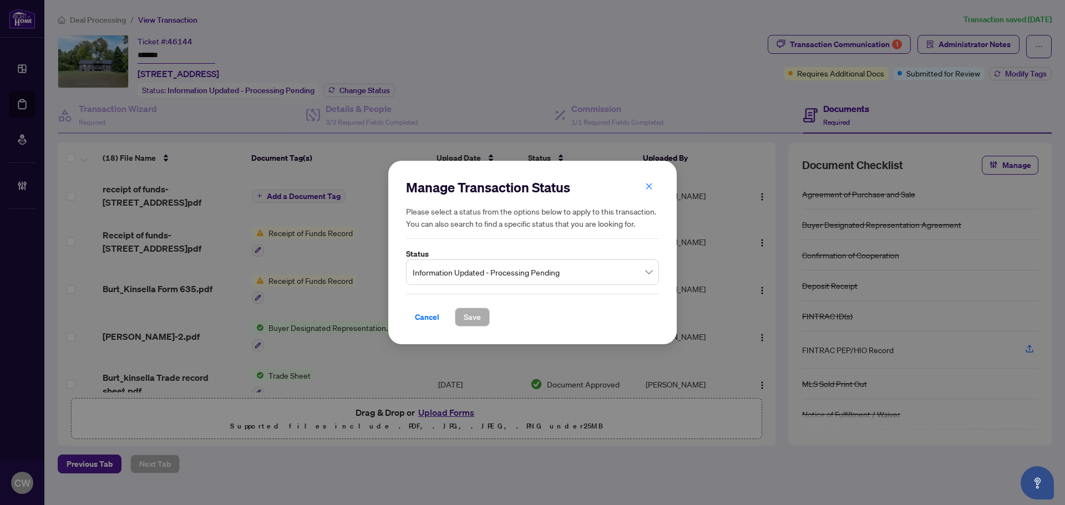
click at [505, 268] on span "Information Updated - Processing Pending" at bounding box center [533, 272] width 240 height 21
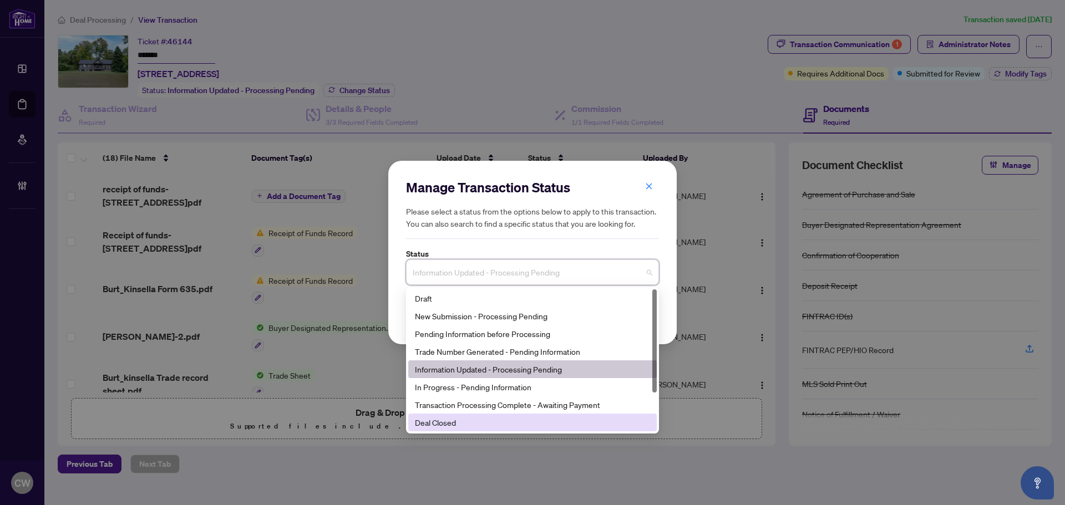
click at [481, 429] on div "Deal Closed" at bounding box center [532, 423] width 235 height 12
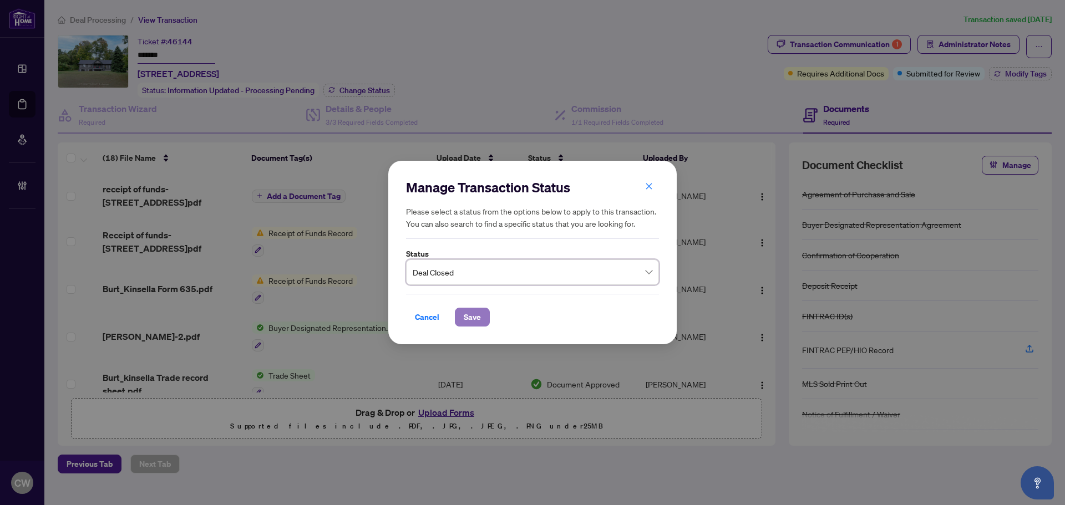
click at [472, 323] on span "Save" at bounding box center [472, 317] width 17 height 18
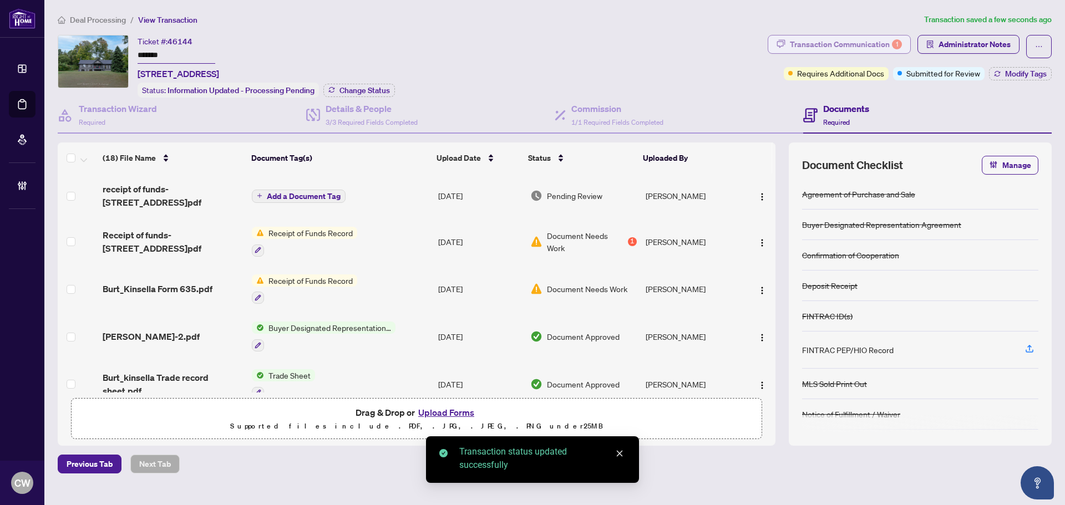
click at [866, 39] on div "Transaction Communication 1" at bounding box center [846, 44] width 112 height 18
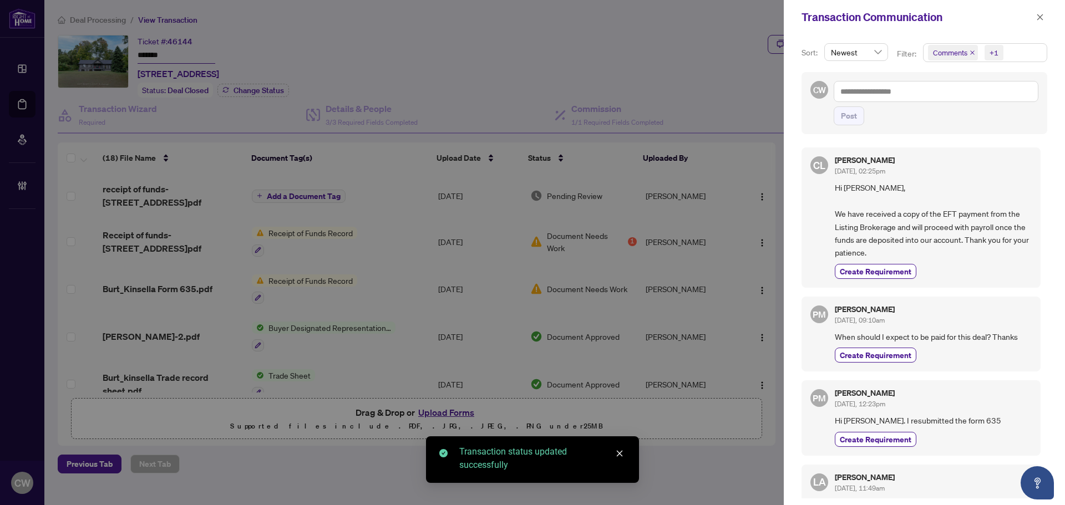
click at [972, 50] on icon "close" at bounding box center [972, 53] width 6 height 6
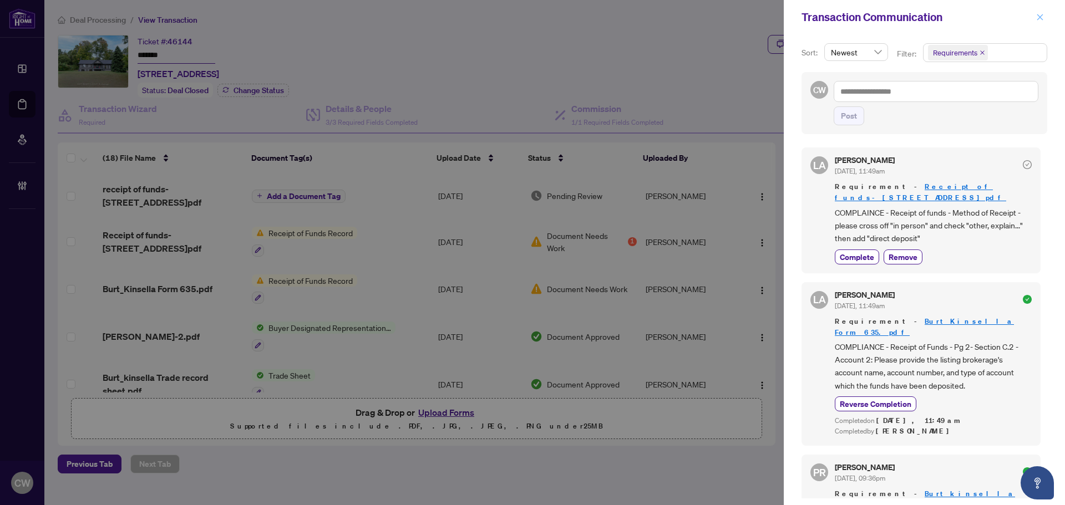
drag, startPoint x: 1038, startPoint y: 17, endPoint x: 1037, endPoint y: 25, distance: 8.4
click at [1038, 17] on icon "close" at bounding box center [1040, 17] width 8 height 8
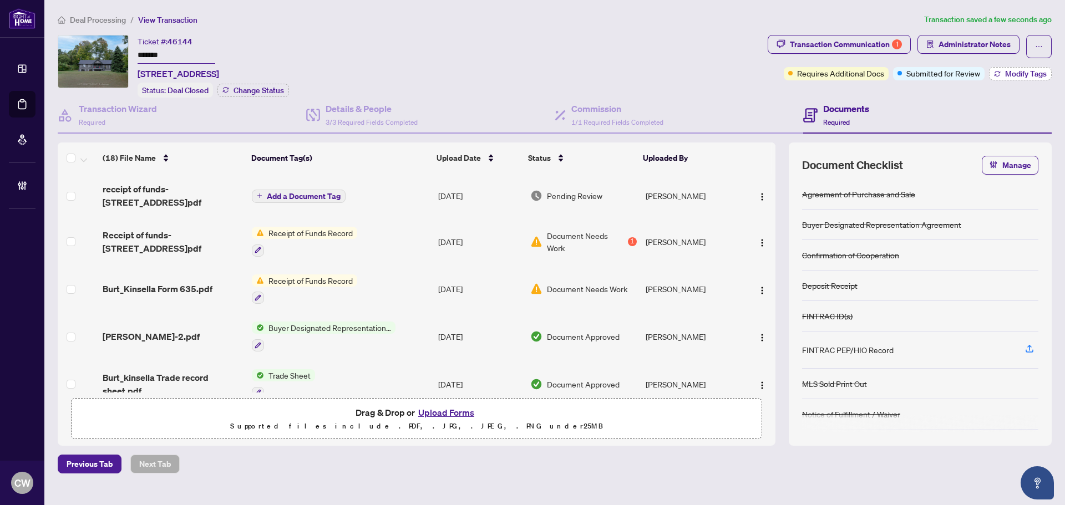
click at [1024, 74] on span "Modify Tags" at bounding box center [1026, 74] width 42 height 8
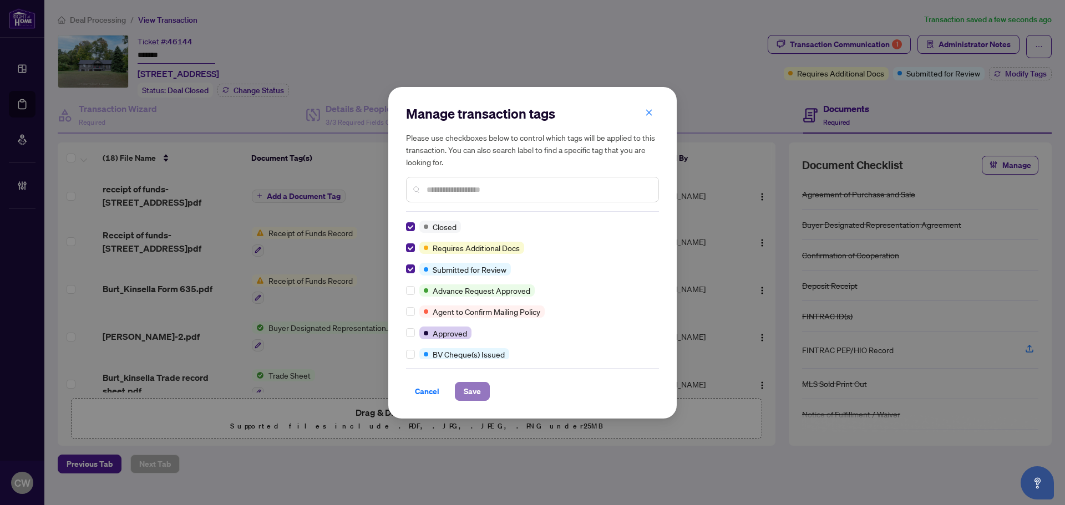
click at [458, 389] on button "Save" at bounding box center [472, 391] width 35 height 19
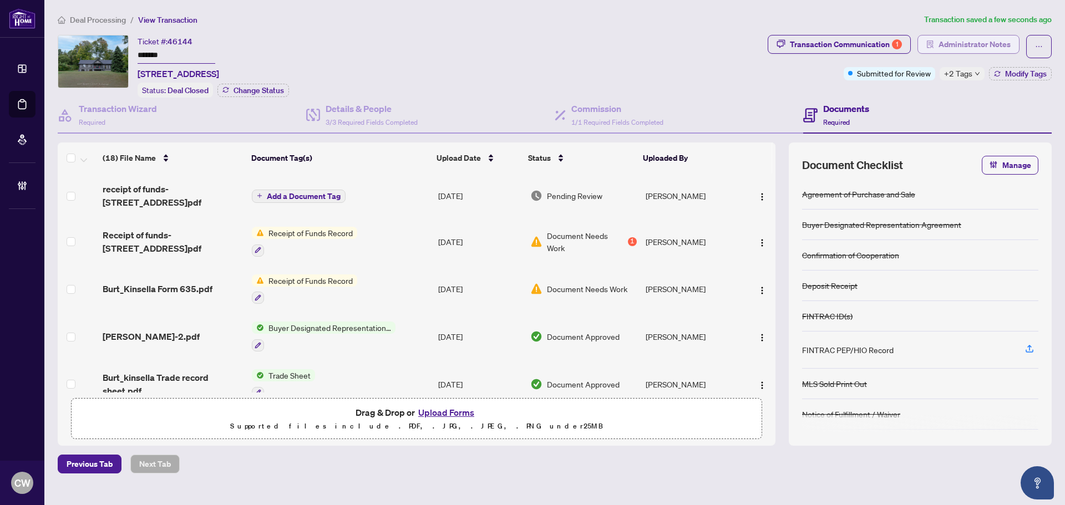
click at [971, 42] on span "Administrator Notes" at bounding box center [974, 44] width 72 height 18
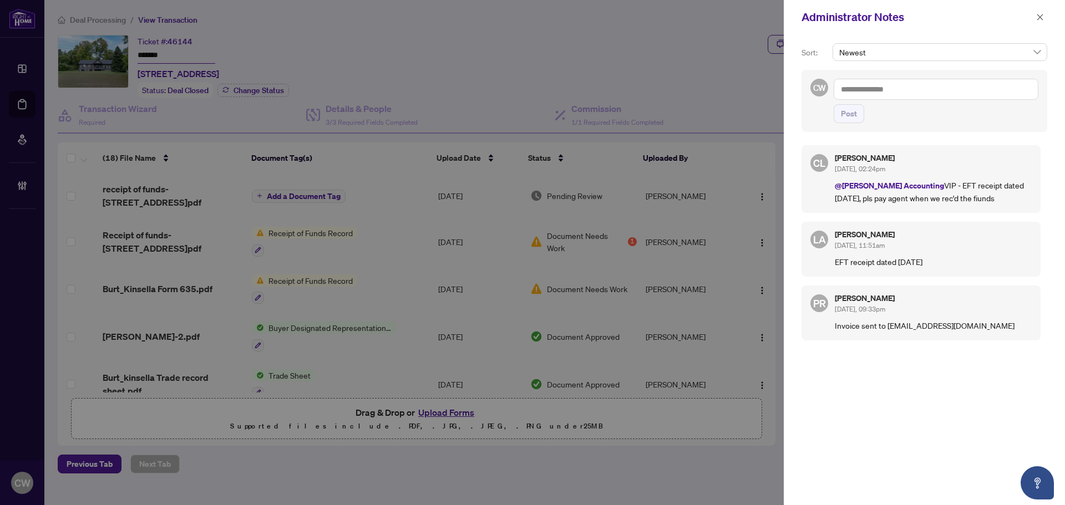
click at [885, 89] on textarea at bounding box center [936, 89] width 205 height 21
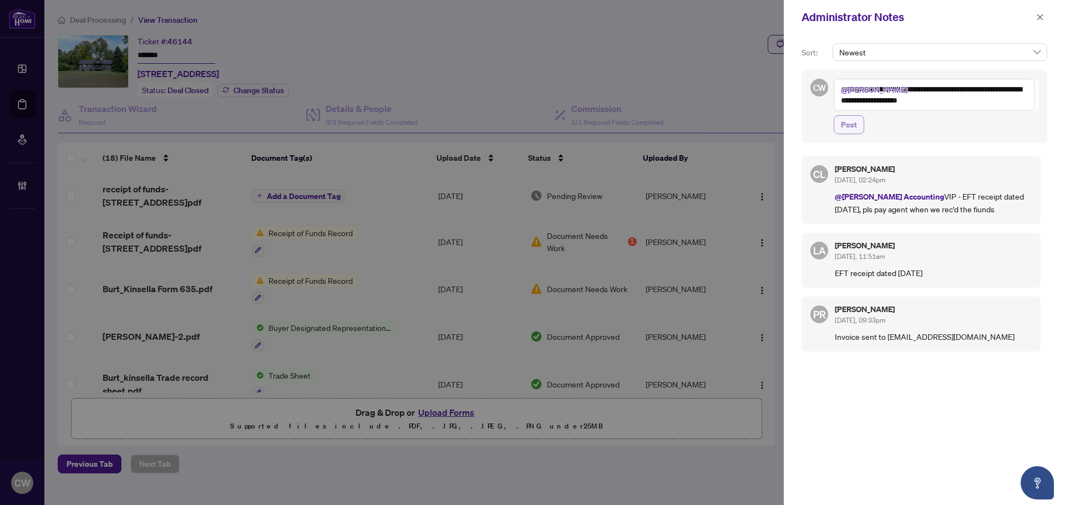
type textarea "**********"
click at [854, 129] on span "Post" at bounding box center [849, 125] width 16 height 18
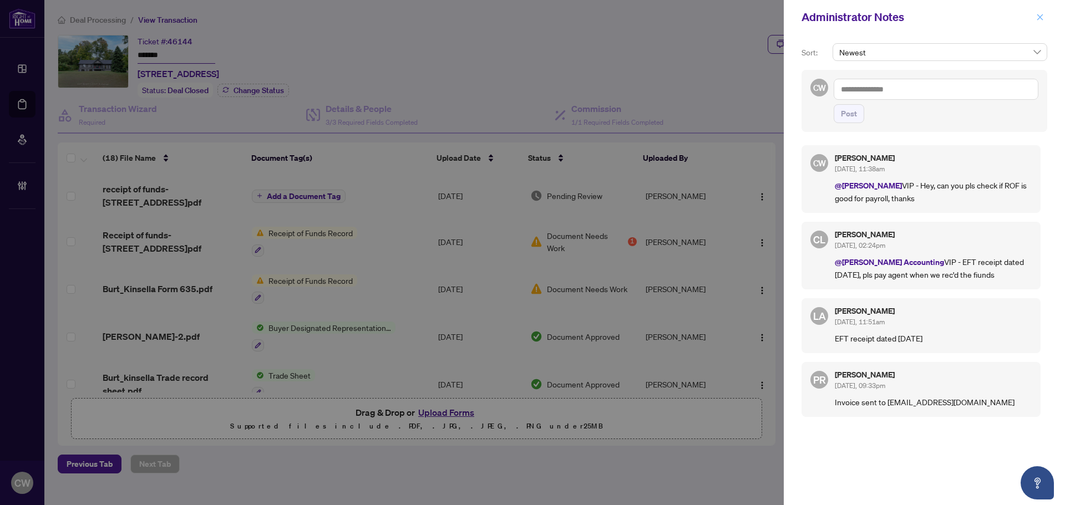
click at [1042, 19] on icon "close" at bounding box center [1040, 17] width 6 height 6
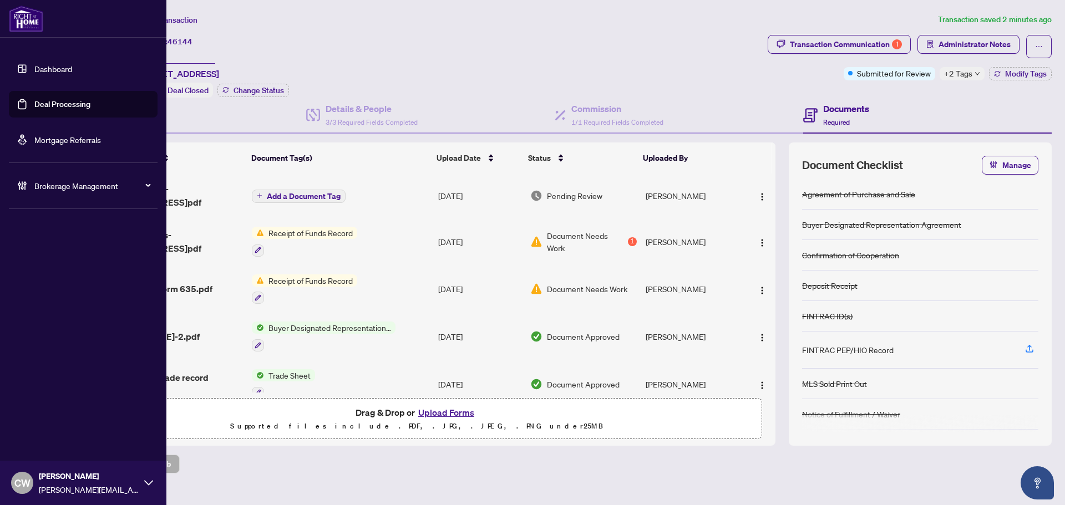
click at [69, 104] on link "Deal Processing" at bounding box center [62, 104] width 56 height 10
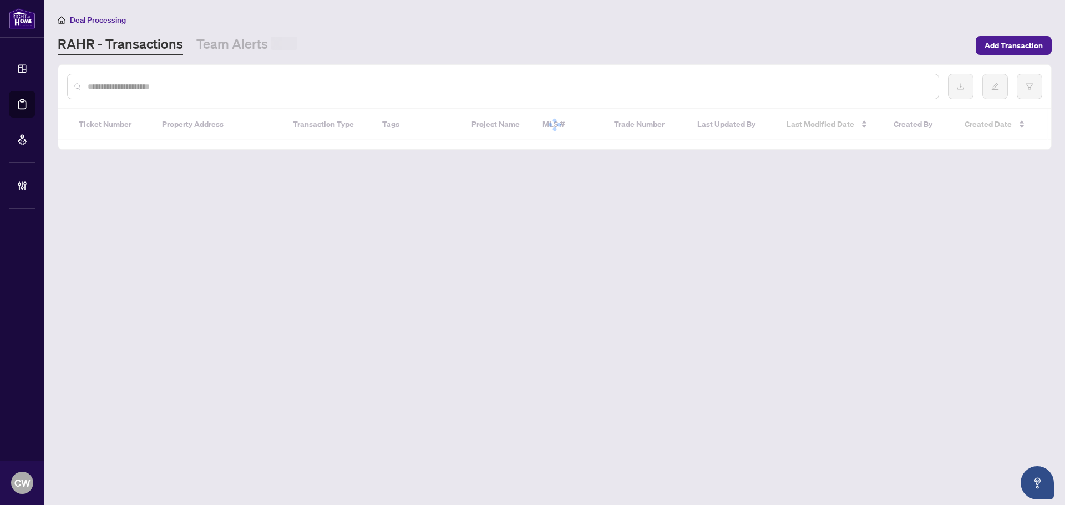
click at [215, 78] on div at bounding box center [503, 87] width 872 height 26
click at [214, 88] on input "text" at bounding box center [509, 86] width 842 height 12
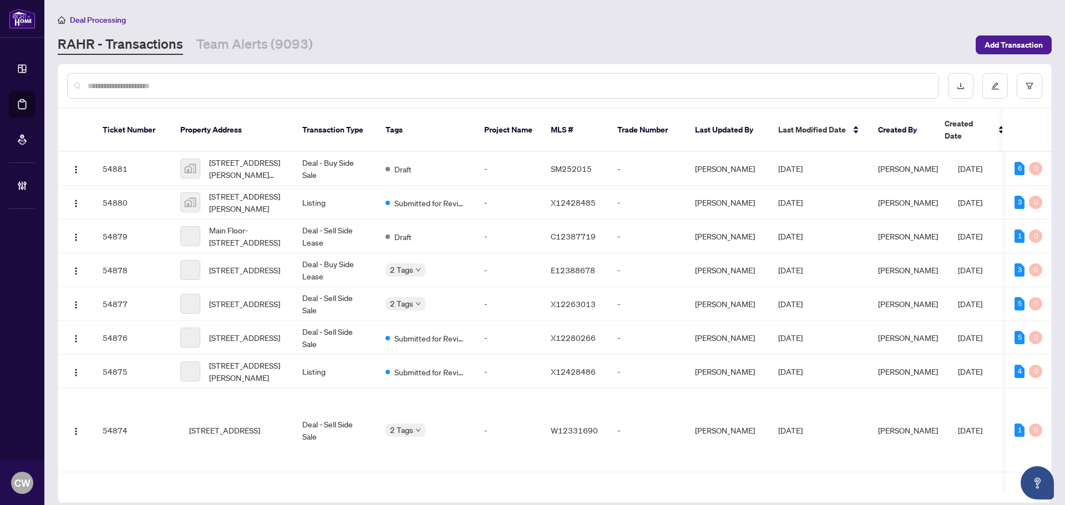
paste input "*******"
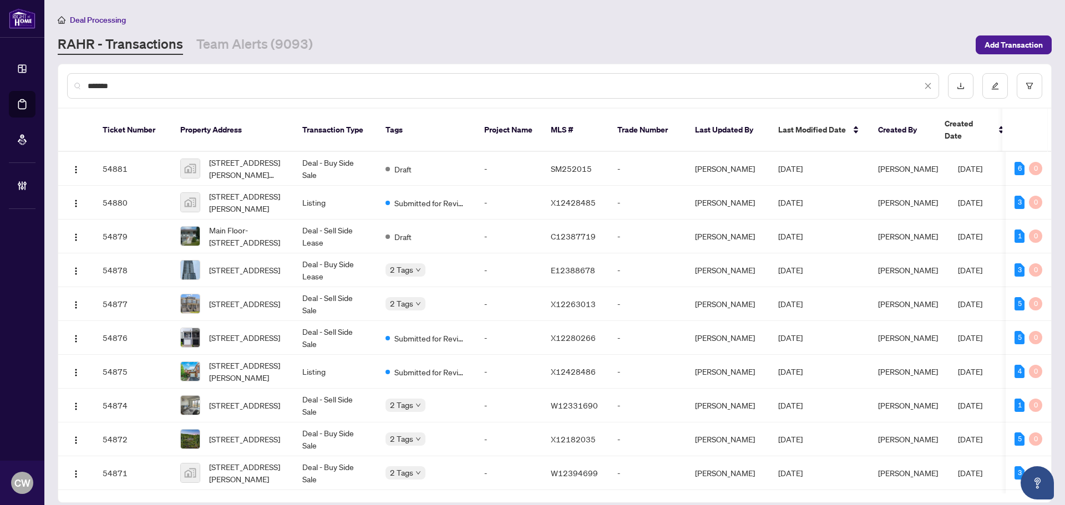
type input "*******"
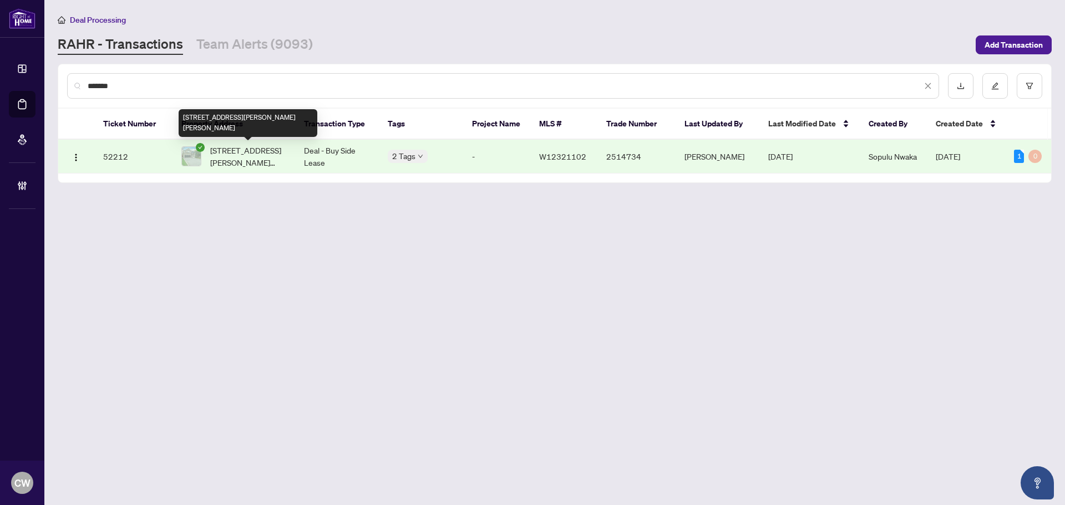
click at [247, 163] on span "[STREET_ADDRESS][PERSON_NAME][PERSON_NAME]" at bounding box center [248, 156] width 77 height 24
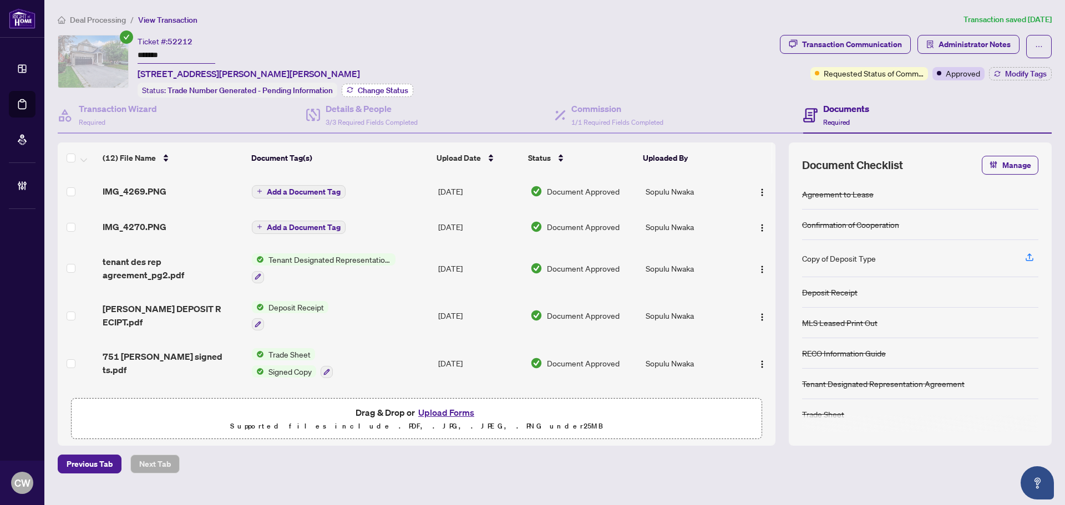
click at [378, 90] on span "Change Status" at bounding box center [383, 91] width 50 height 8
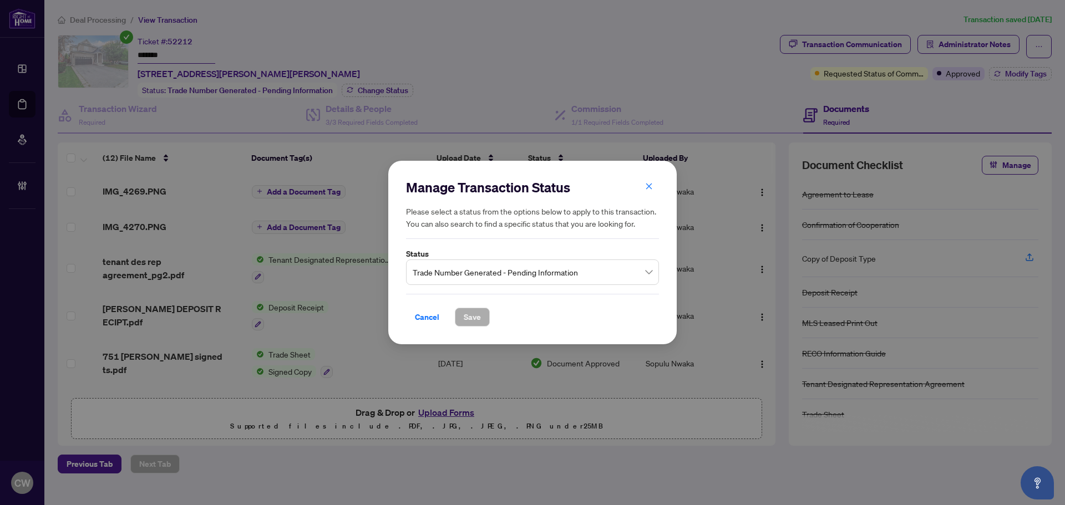
click at [518, 282] on span "Trade Number Generated - Pending Information" at bounding box center [533, 272] width 240 height 21
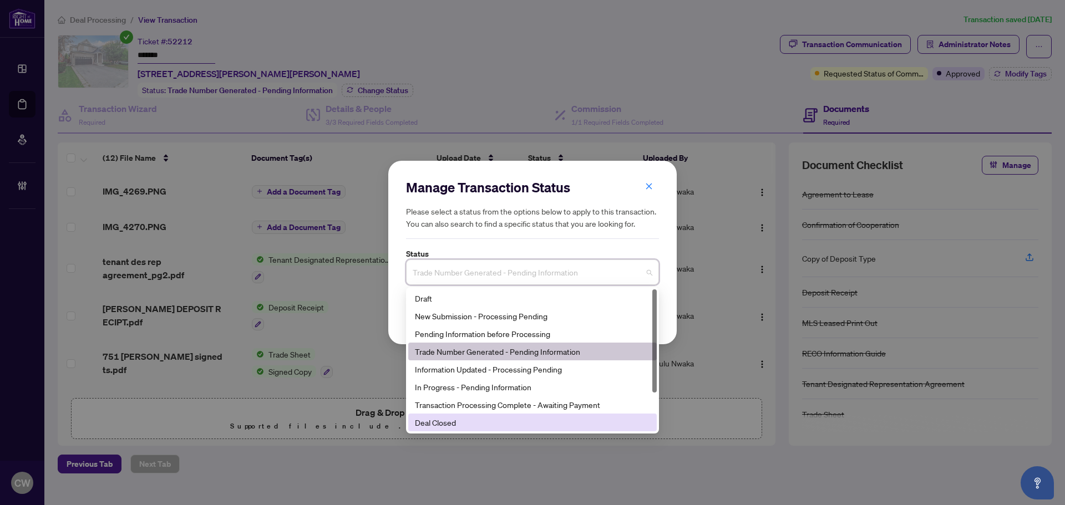
click at [494, 426] on div "Deal Closed" at bounding box center [532, 423] width 235 height 12
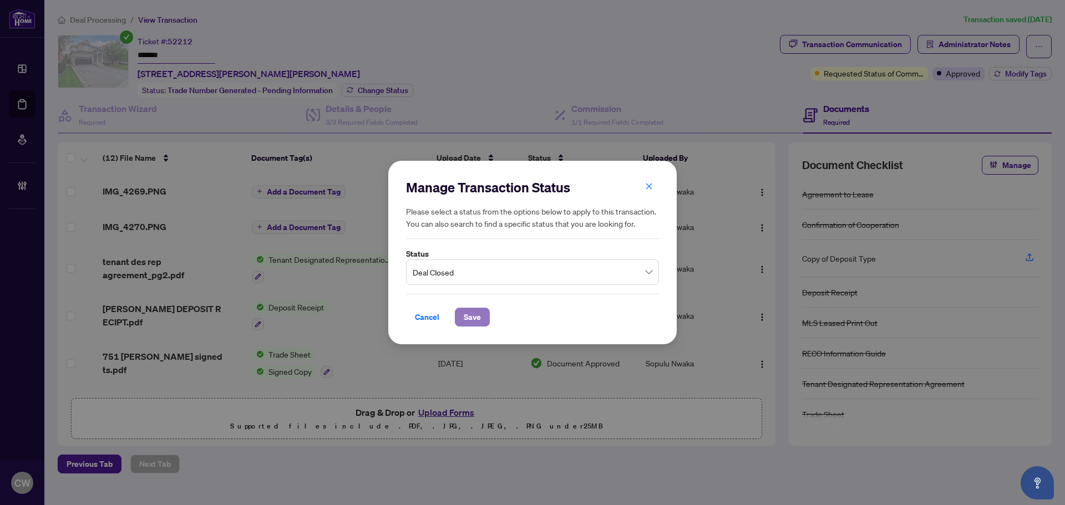
click at [481, 318] on button "Save" at bounding box center [472, 317] width 35 height 19
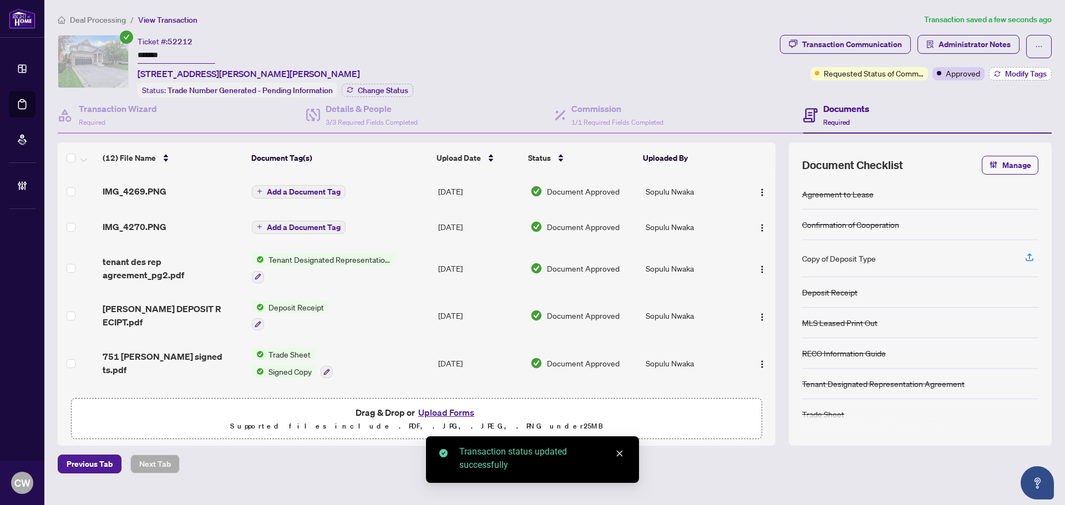
click at [1008, 74] on span "Modify Tags" at bounding box center [1026, 74] width 42 height 8
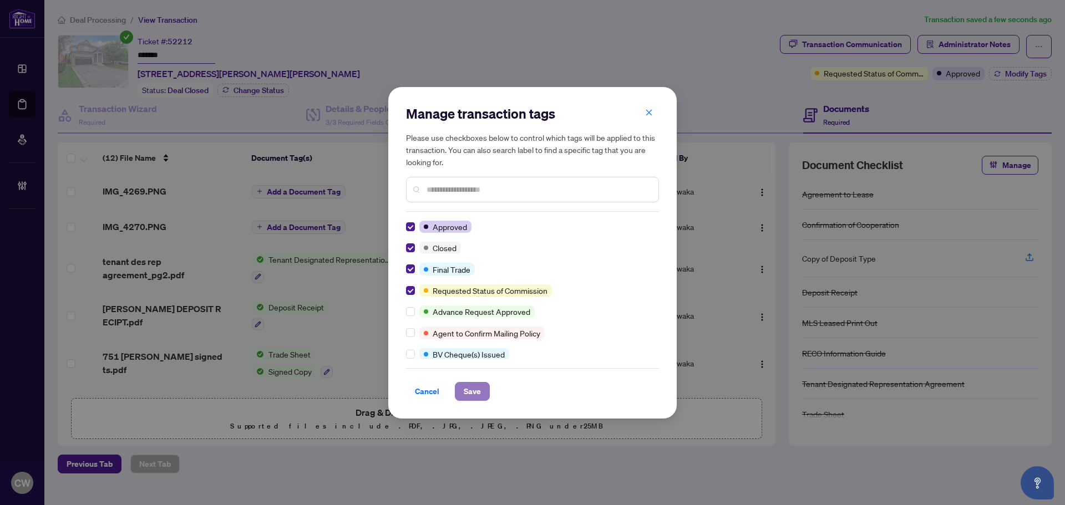
click at [478, 388] on span "Save" at bounding box center [472, 392] width 17 height 18
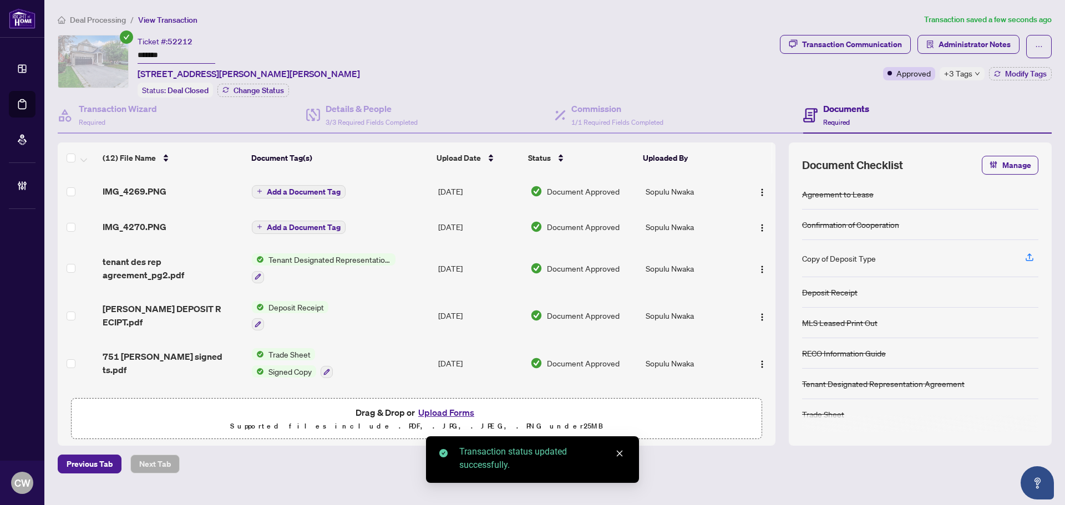
click at [150, 363] on span "751 [PERSON_NAME] signed ts.pdf" at bounding box center [173, 363] width 140 height 27
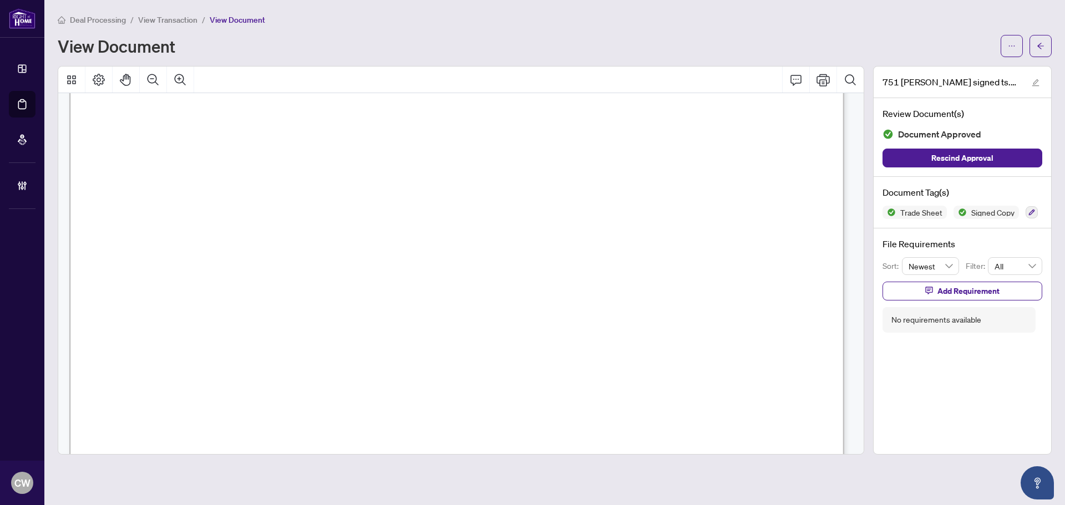
scroll to position [333, 0]
click at [1045, 46] on button "button" at bounding box center [1040, 46] width 22 height 22
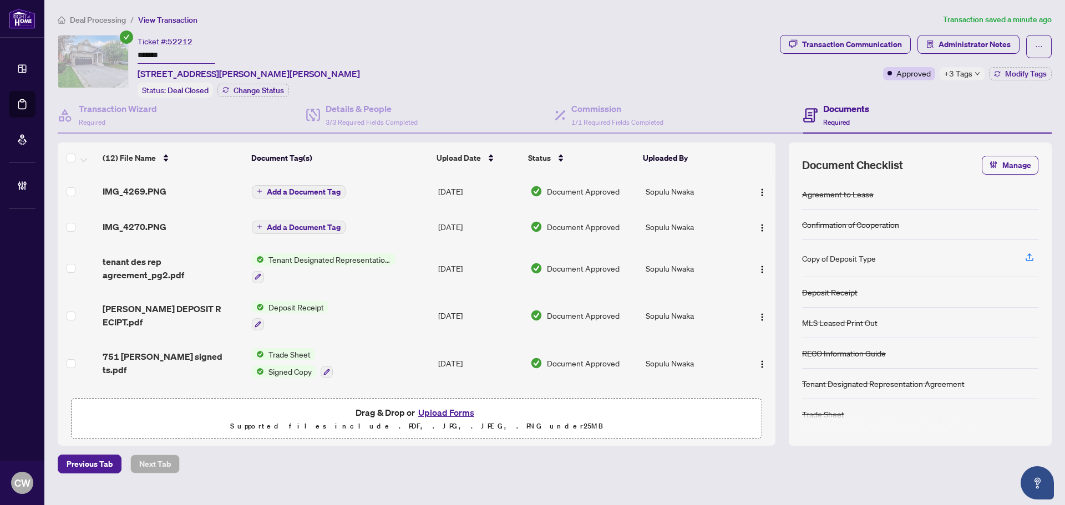
click at [450, 410] on button "Upload Forms" at bounding box center [446, 412] width 63 height 14
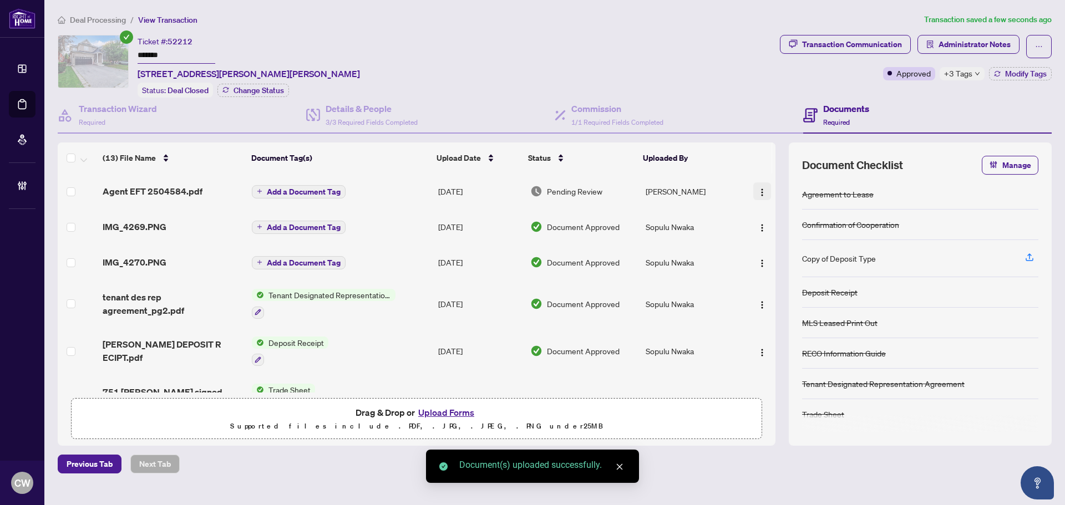
click at [759, 191] on img "button" at bounding box center [762, 192] width 9 height 9
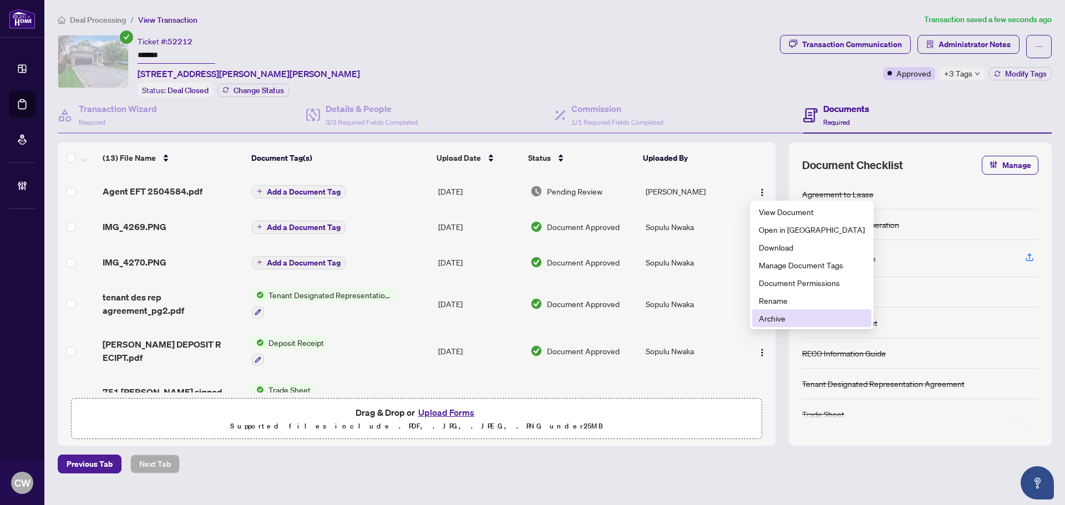
click at [792, 317] on span "Archive" at bounding box center [812, 318] width 106 height 12
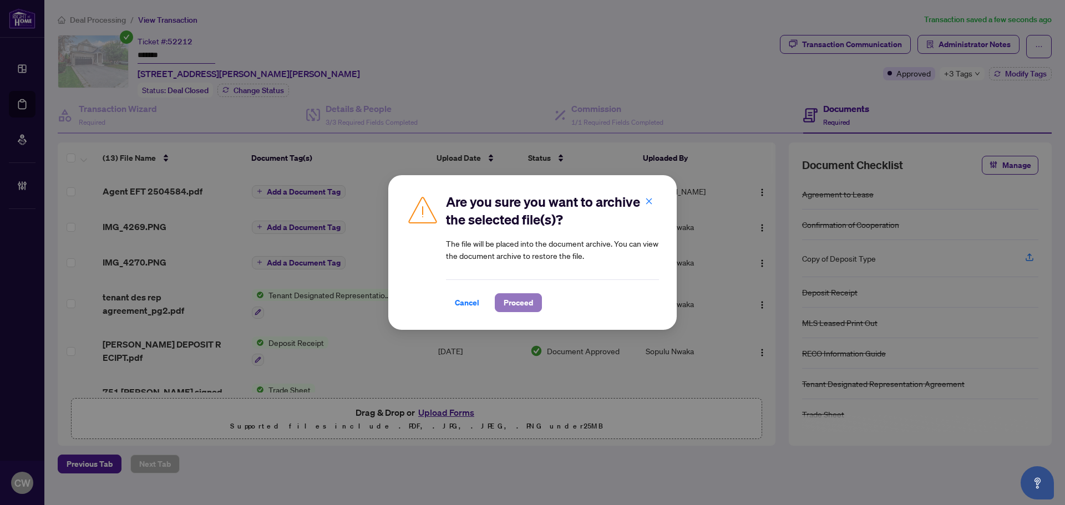
click at [520, 306] on span "Proceed" at bounding box center [518, 303] width 29 height 18
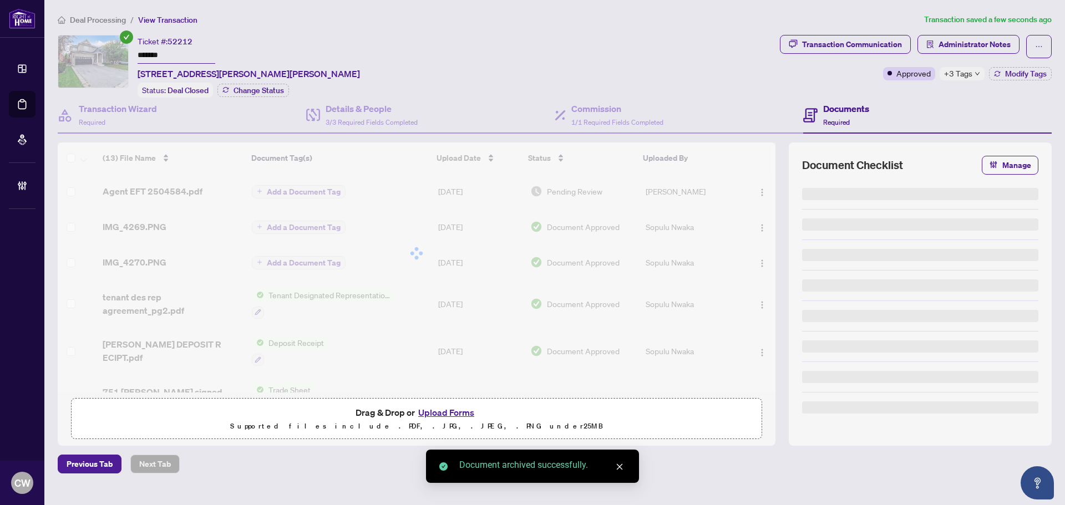
click at [457, 413] on button "Upload Forms" at bounding box center [446, 412] width 63 height 14
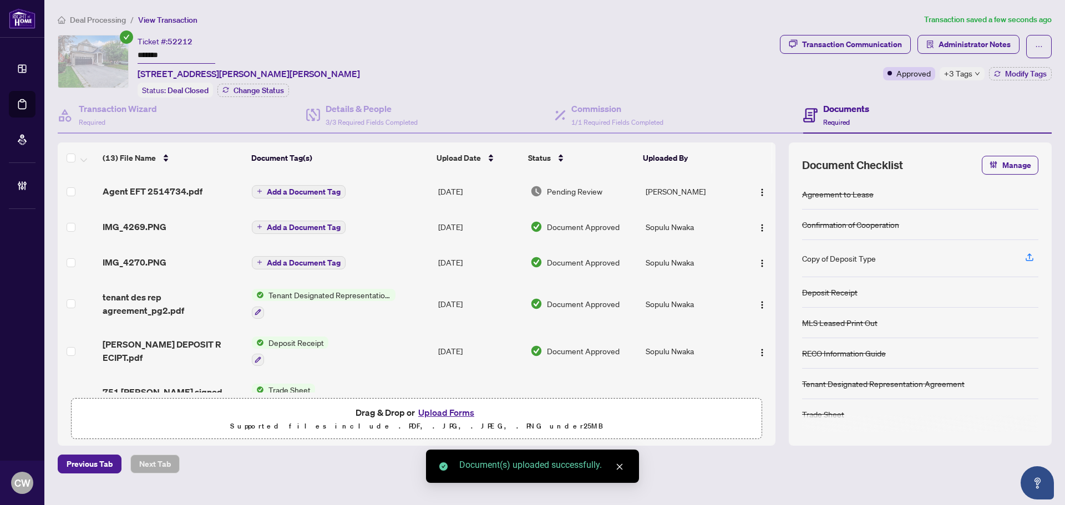
click at [759, 188] on img "button" at bounding box center [762, 192] width 9 height 9
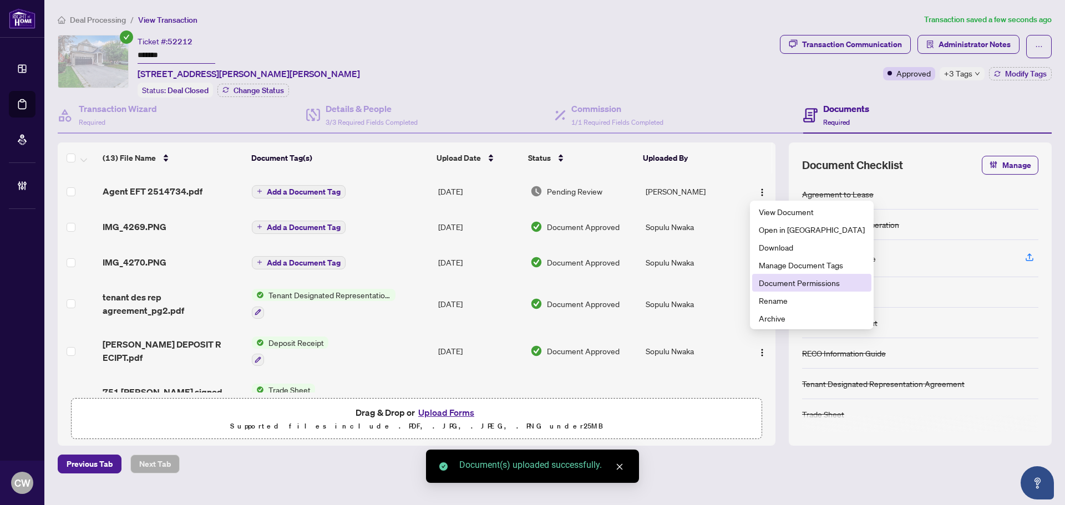
click at [793, 287] on span "Document Permissions" at bounding box center [812, 283] width 106 height 12
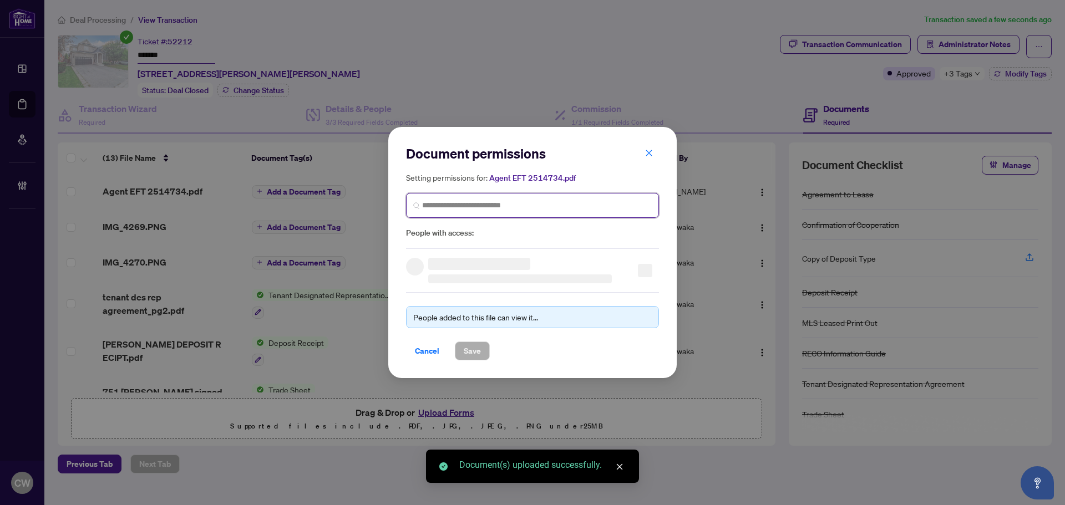
click at [527, 210] on input "search" at bounding box center [537, 206] width 230 height 12
paste input "**********"
type input "**********"
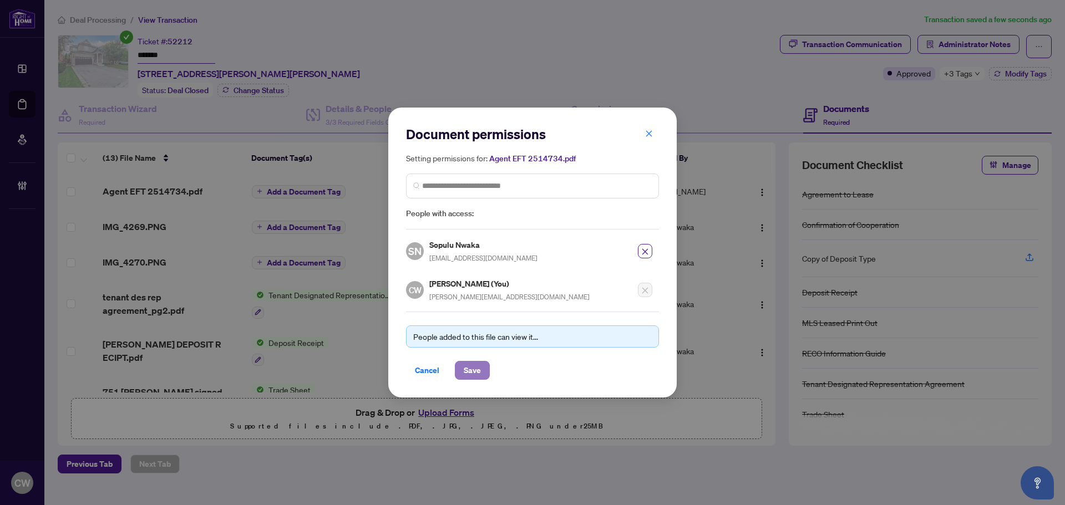
click at [469, 376] on span "Save" at bounding box center [472, 371] width 17 height 18
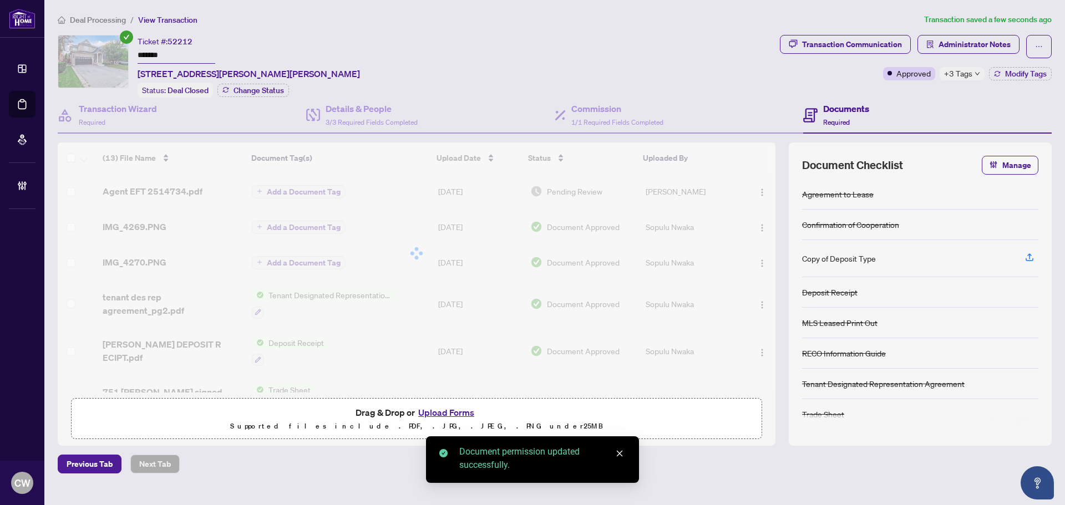
click at [471, 373] on body "Dashboard Deal Processing Mortgage Referrals Brokerage Management CW [PERSON_NA…" at bounding box center [532, 252] width 1065 height 505
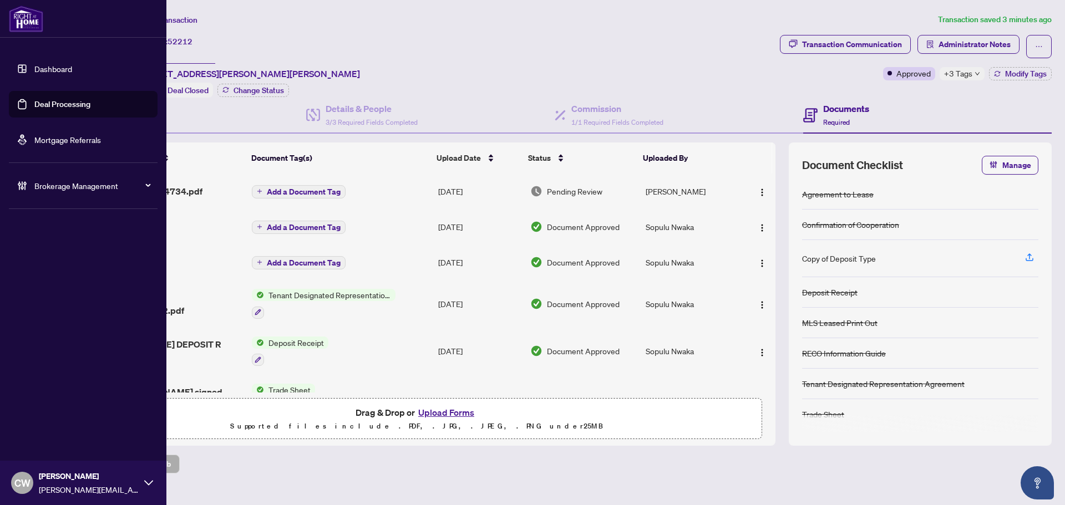
click at [37, 102] on link "Deal Processing" at bounding box center [62, 104] width 56 height 10
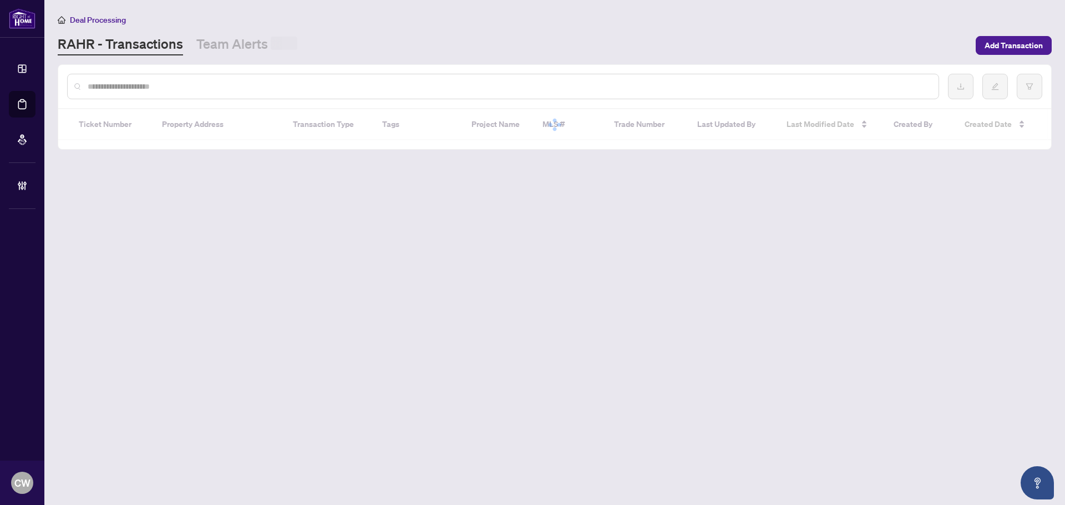
click at [204, 81] on input "text" at bounding box center [509, 86] width 842 height 12
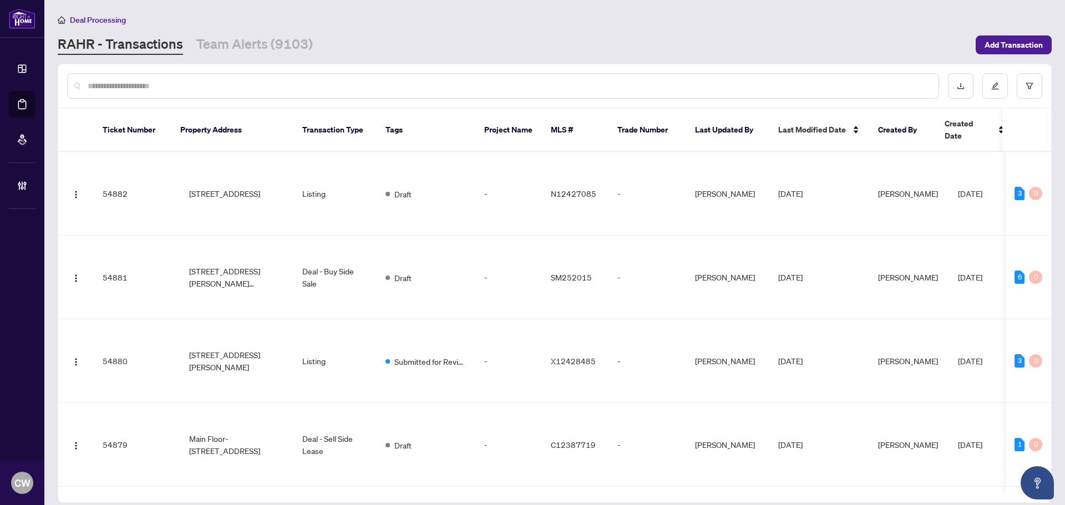
click at [186, 87] on input "text" at bounding box center [509, 86] width 842 height 12
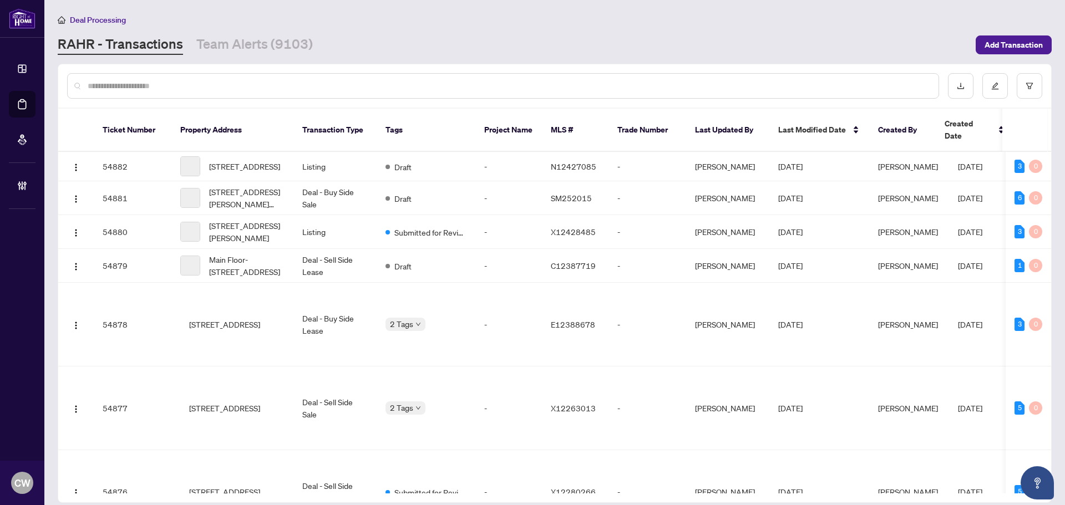
paste input "*******"
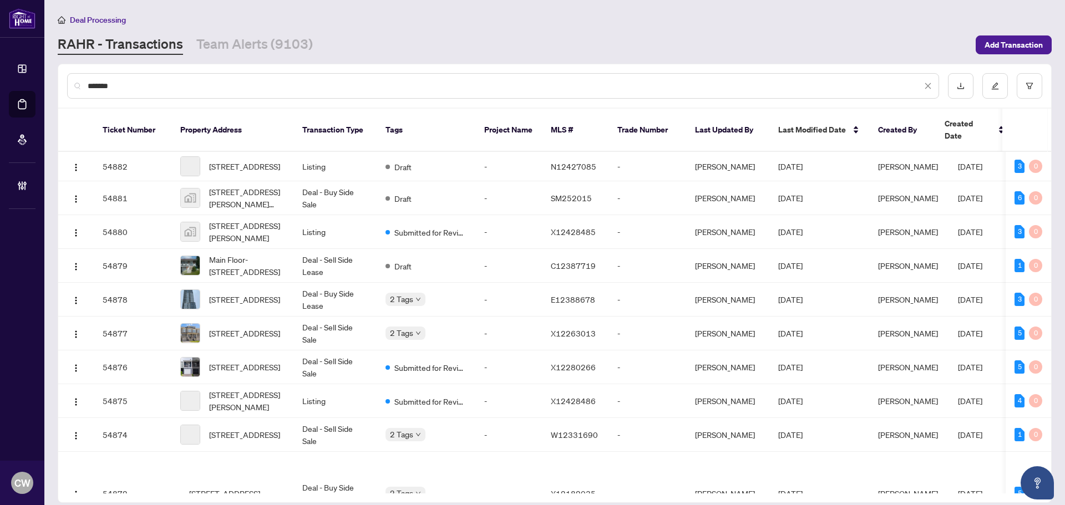
type input "*******"
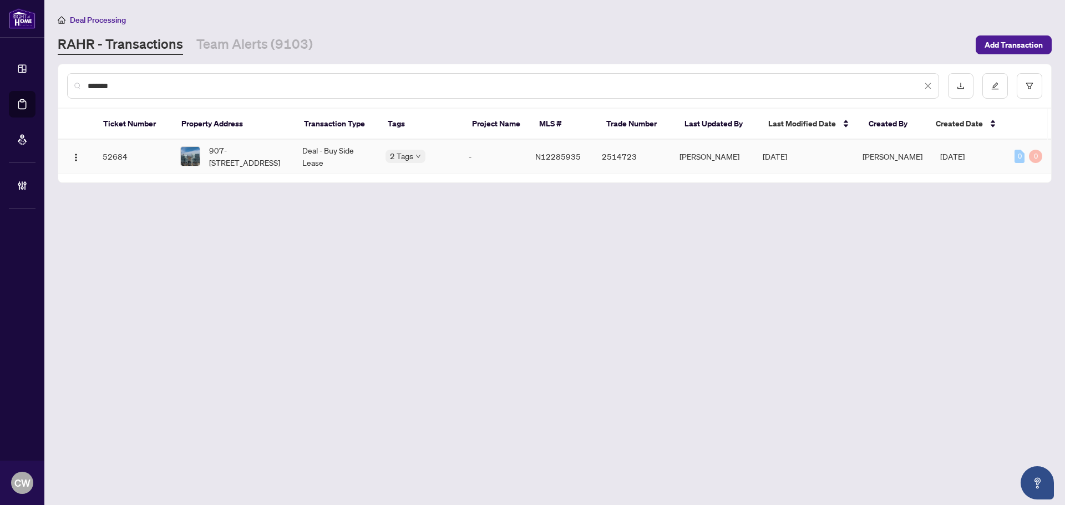
click at [257, 155] on span "907-[STREET_ADDRESS]" at bounding box center [246, 156] width 75 height 24
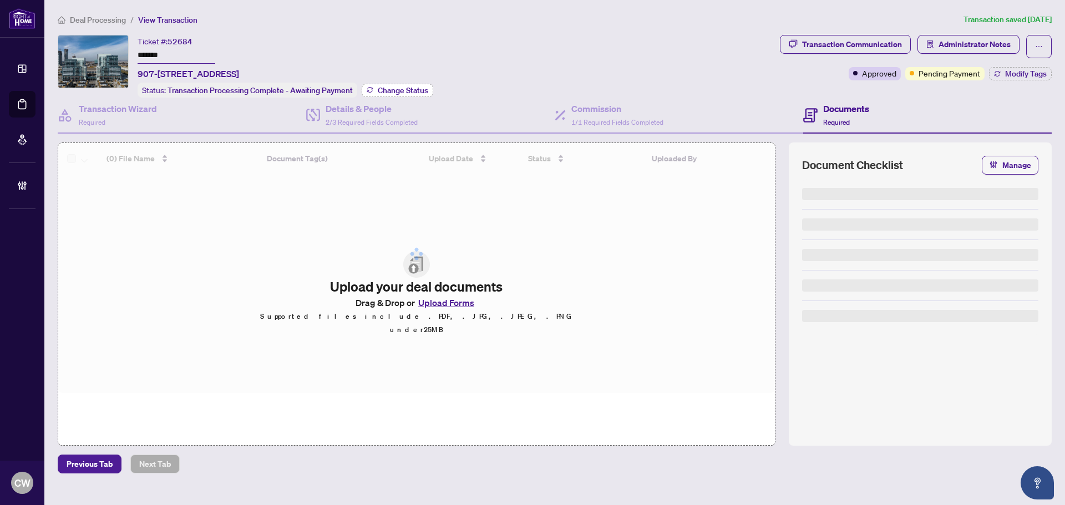
click at [409, 87] on span "Change Status" at bounding box center [403, 91] width 50 height 8
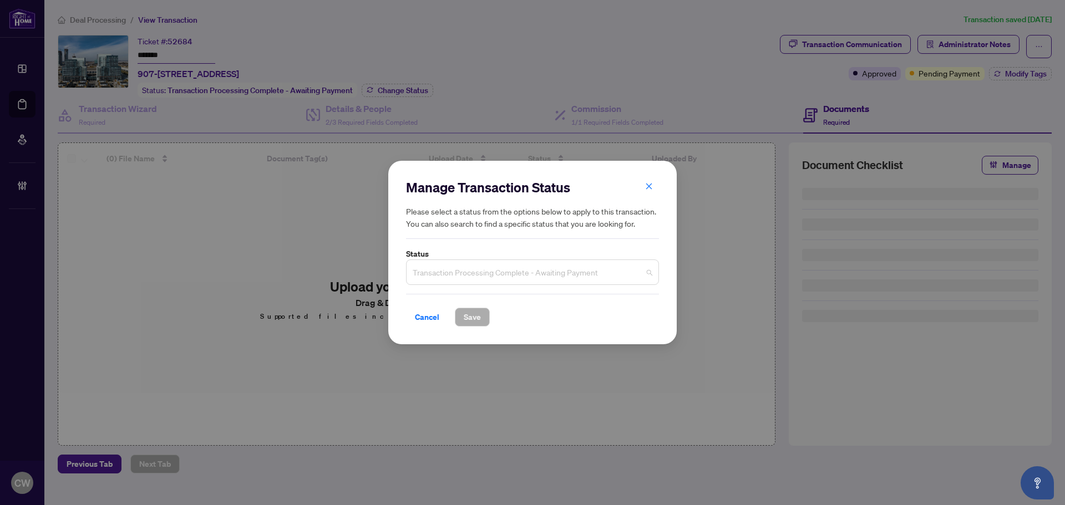
click at [525, 273] on span "Transaction Processing Complete - Awaiting Payment" at bounding box center [533, 272] width 240 height 21
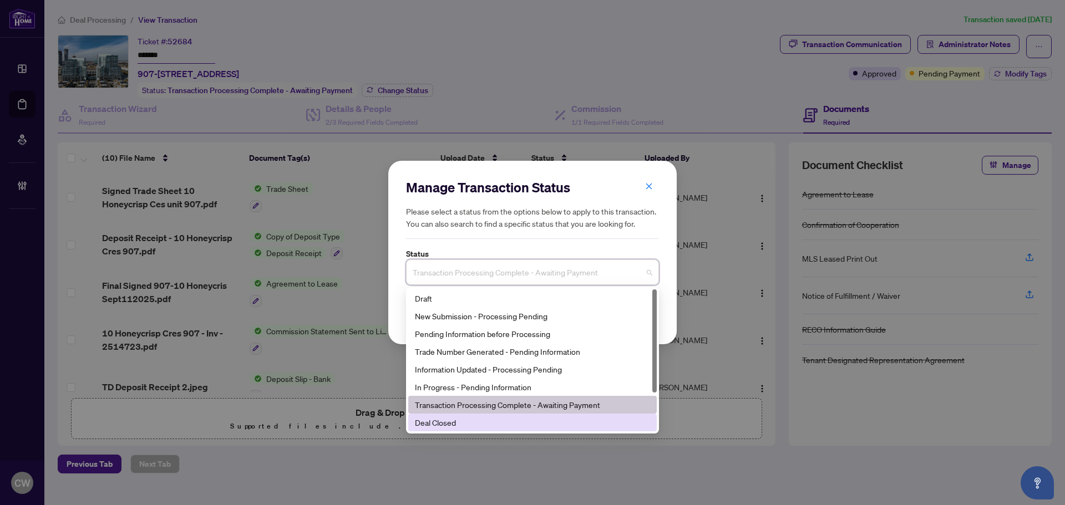
click at [466, 418] on div "Deal Closed" at bounding box center [532, 423] width 235 height 12
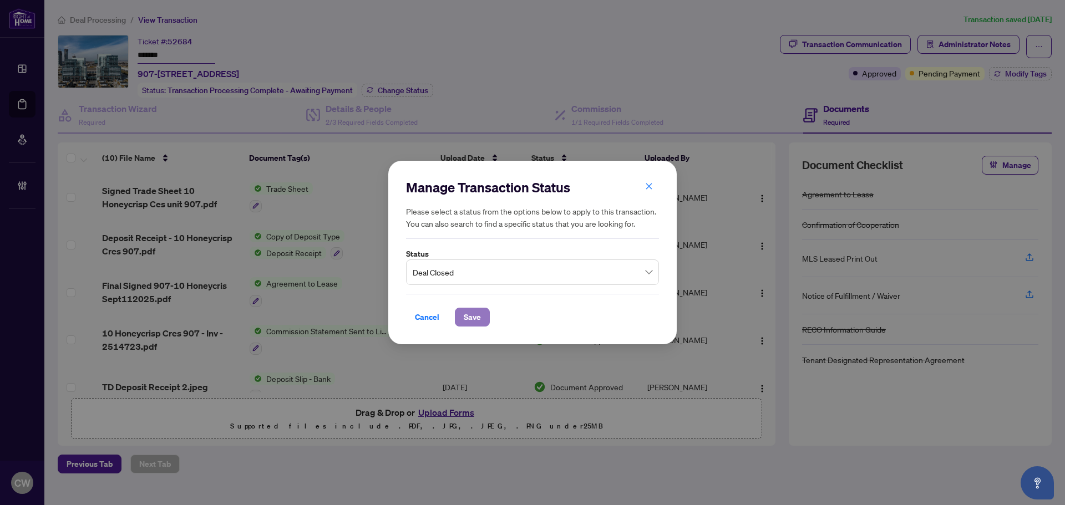
drag, startPoint x: 466, startPoint y: 318, endPoint x: 684, endPoint y: 217, distance: 239.5
click at [467, 318] on span "Save" at bounding box center [472, 317] width 17 height 18
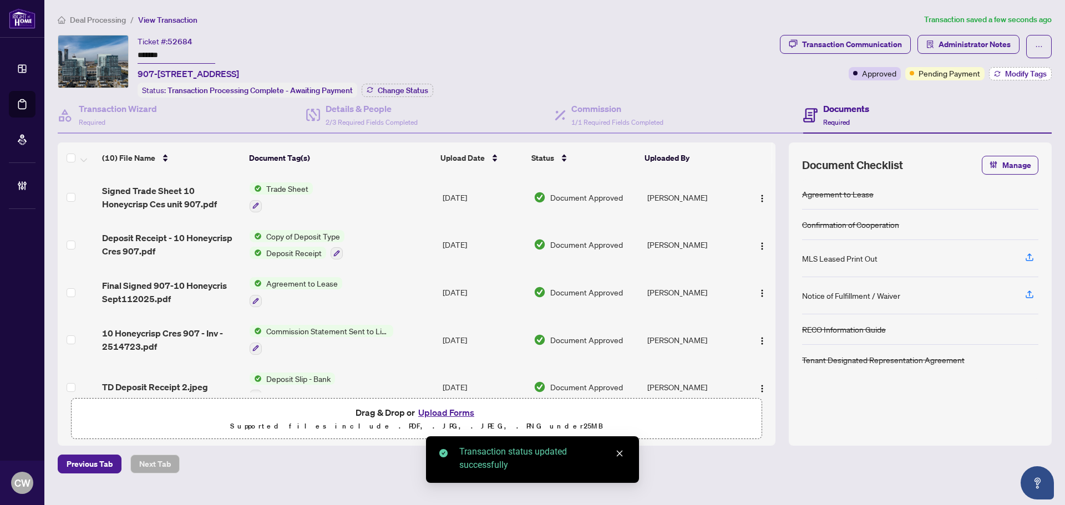
click at [1035, 74] on span "Modify Tags" at bounding box center [1026, 74] width 42 height 8
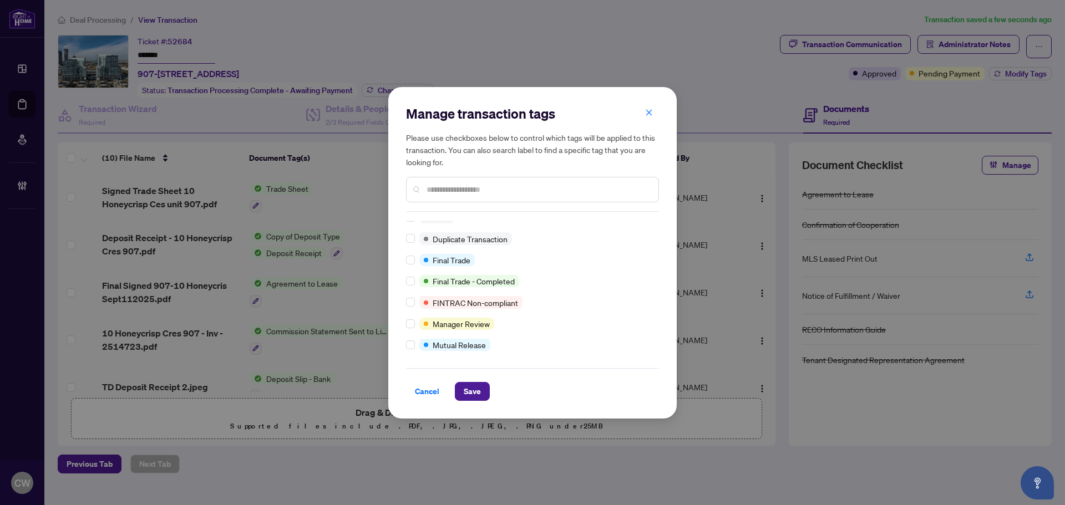
scroll to position [9, 0]
click at [471, 386] on span "Save" at bounding box center [472, 392] width 17 height 18
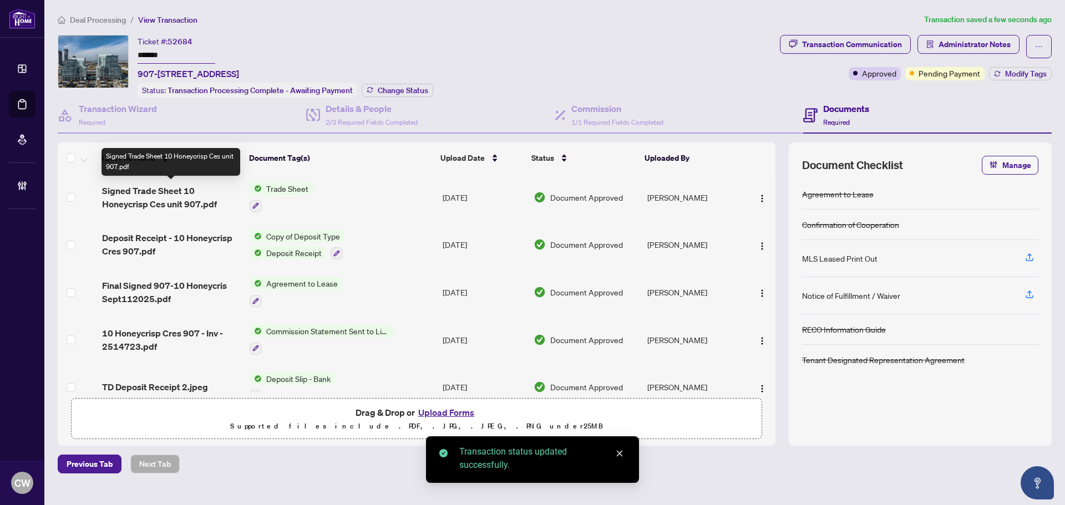
click at [134, 194] on span "Signed Trade Sheet 10 Honeycrisp Ces unit 907.pdf" at bounding box center [171, 197] width 139 height 27
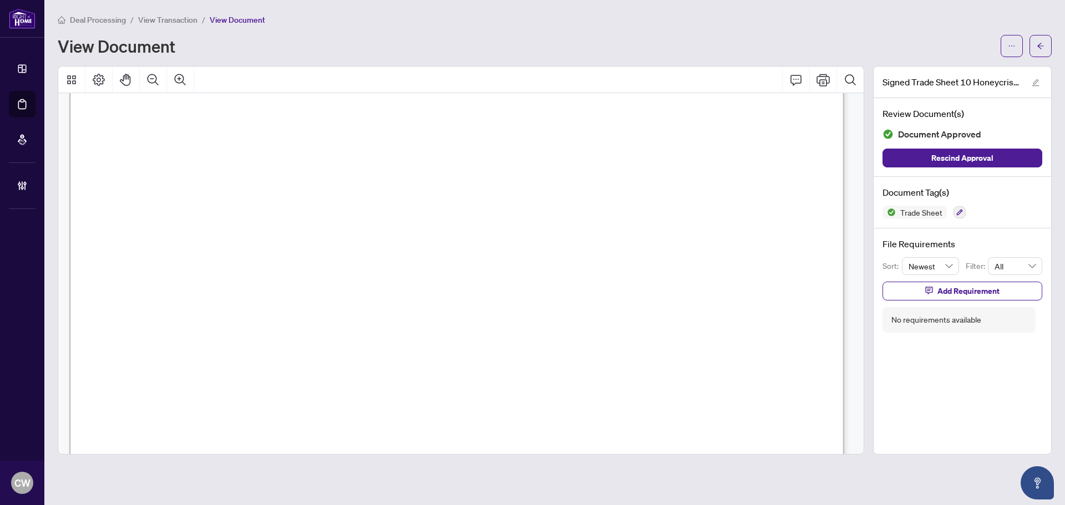
scroll to position [333, 0]
click at [1043, 50] on span "button" at bounding box center [1041, 46] width 8 height 18
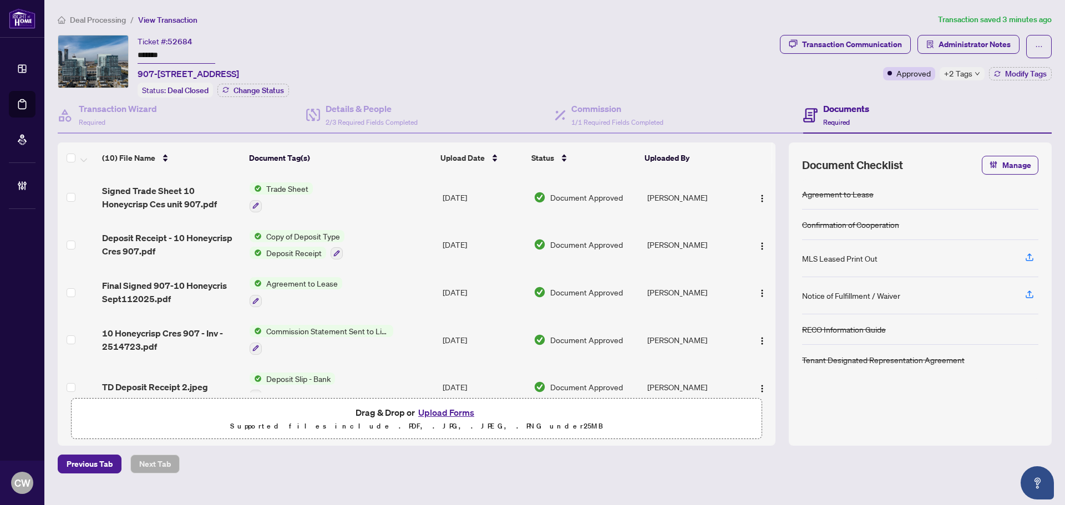
click at [450, 410] on button "Upload Forms" at bounding box center [446, 412] width 63 height 14
click at [458, 409] on button "Upload Forms" at bounding box center [446, 412] width 63 height 14
click at [442, 413] on button "Upload Forms" at bounding box center [446, 412] width 63 height 14
drag, startPoint x: 175, startPoint y: 55, endPoint x: 123, endPoint y: 49, distance: 52.0
click at [123, 49] on div "Ticket #: 52684 ******* 907-[STREET_ADDRESS] Status: Deal Closed Change Status" at bounding box center [417, 66] width 718 height 63
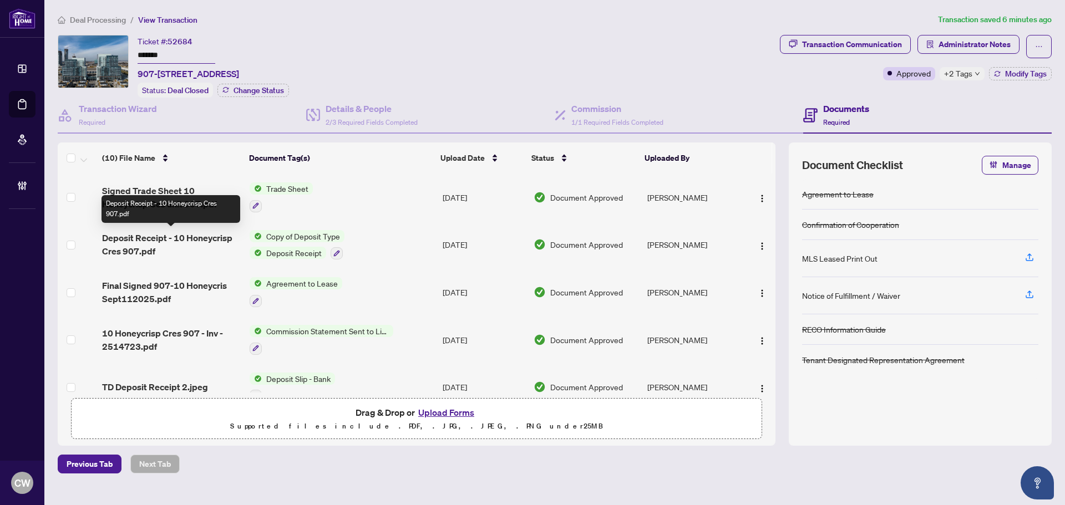
click at [168, 205] on div "Deposit Receipt - 10 Honeycrisp Cres 907.pdf" at bounding box center [170, 209] width 139 height 28
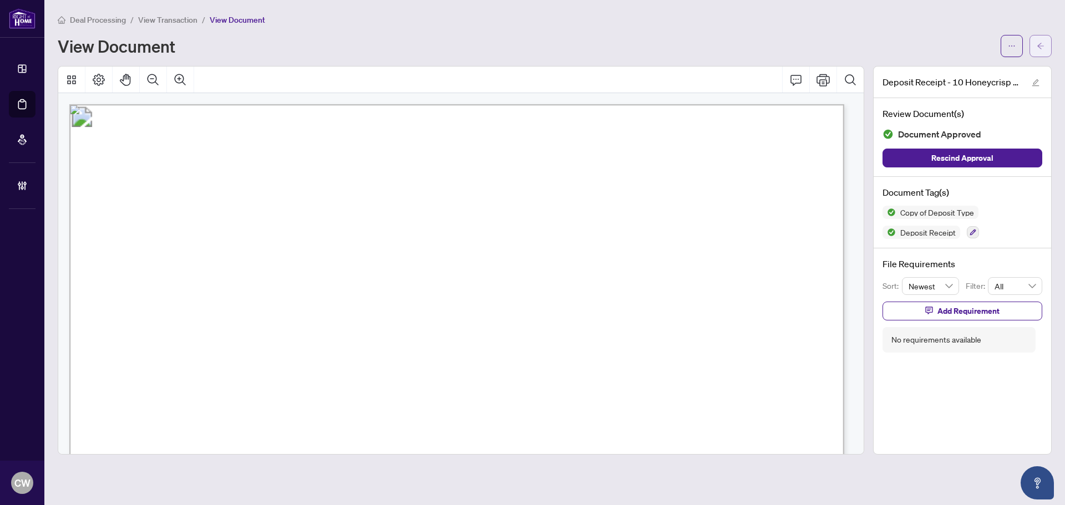
click at [1037, 44] on icon "arrow-left" at bounding box center [1041, 46] width 8 height 8
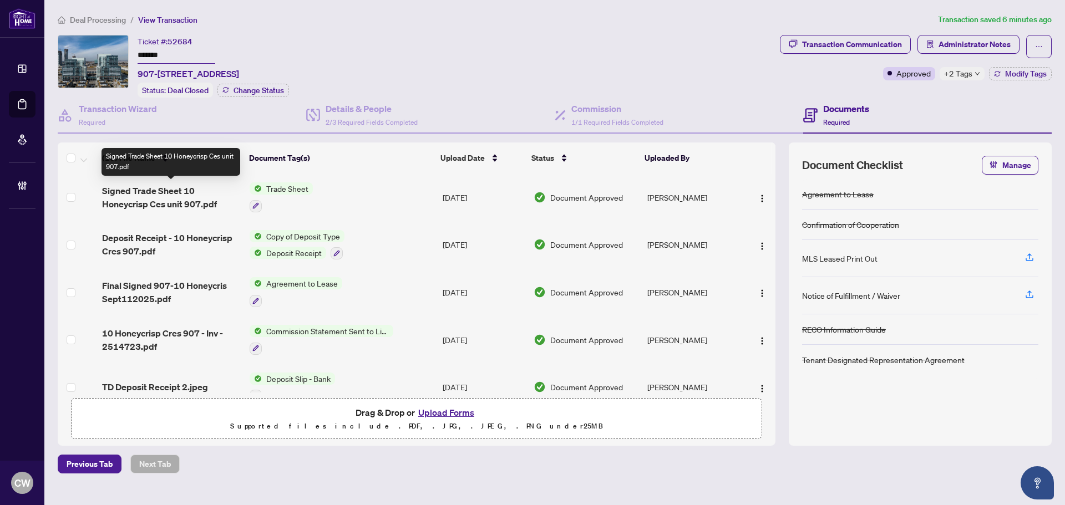
click at [143, 192] on span "Signed Trade Sheet 10 Honeycrisp Ces unit 907.pdf" at bounding box center [171, 197] width 139 height 27
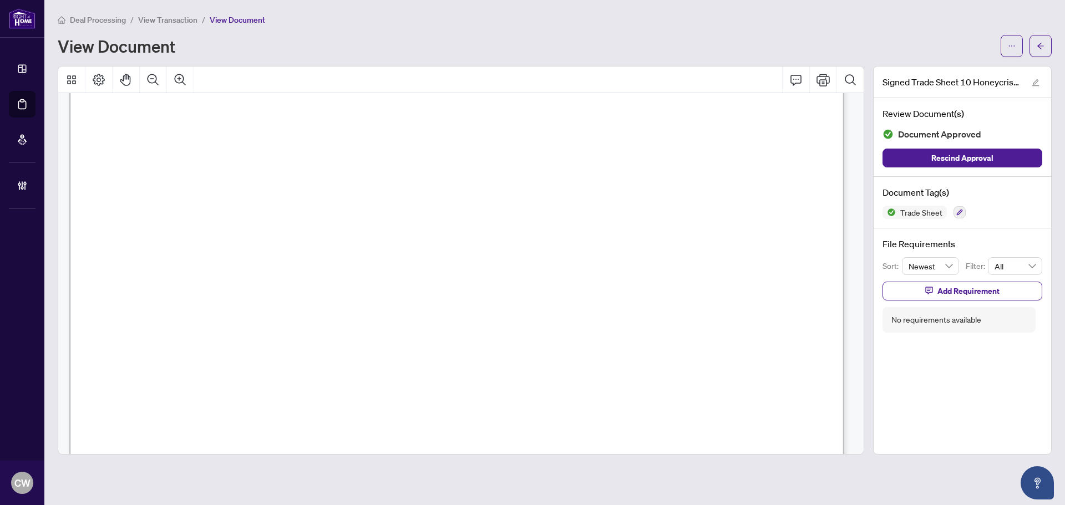
scroll to position [444, 0]
drag, startPoint x: 1046, startPoint y: 43, endPoint x: 26, endPoint y: 328, distance: 1059.7
click at [1046, 43] on button "button" at bounding box center [1040, 46] width 22 height 22
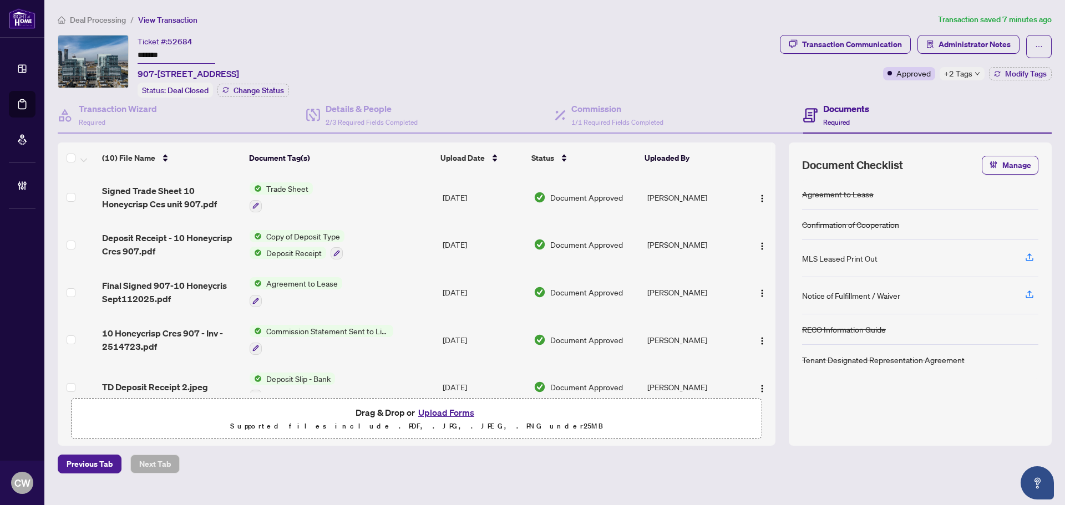
click at [460, 405] on button "Upload Forms" at bounding box center [446, 412] width 63 height 14
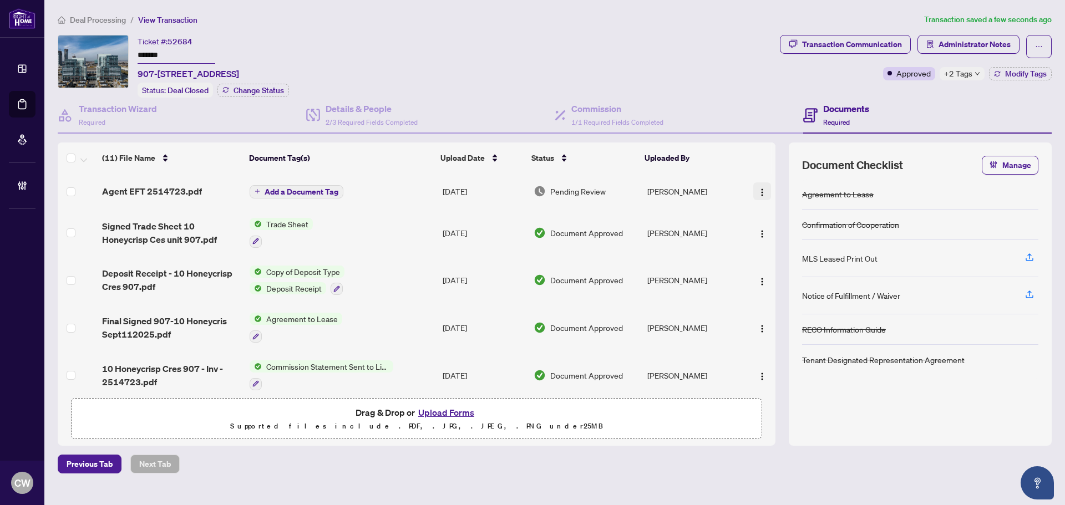
click at [759, 190] on img "button" at bounding box center [762, 192] width 9 height 9
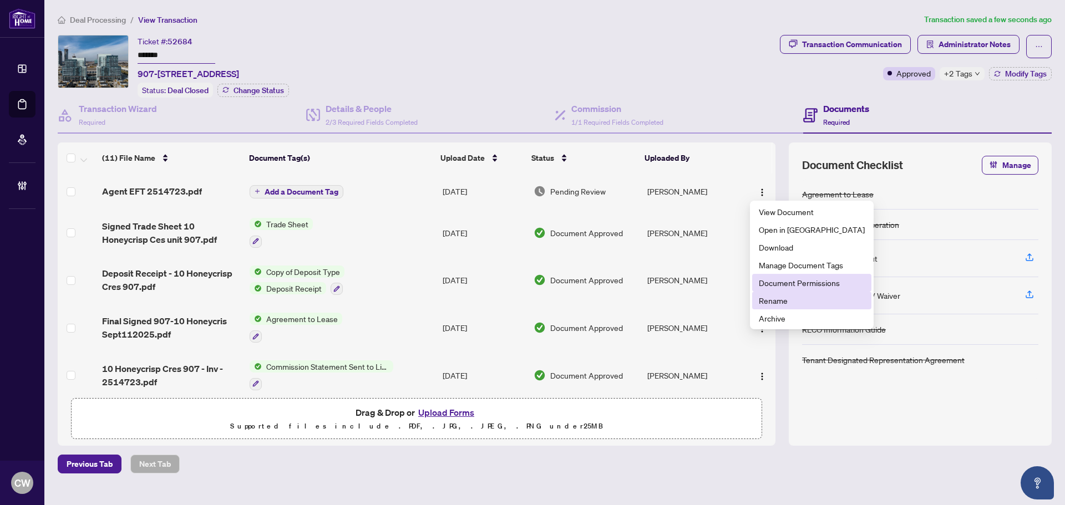
click at [784, 282] on span "Document Permissions" at bounding box center [812, 283] width 106 height 12
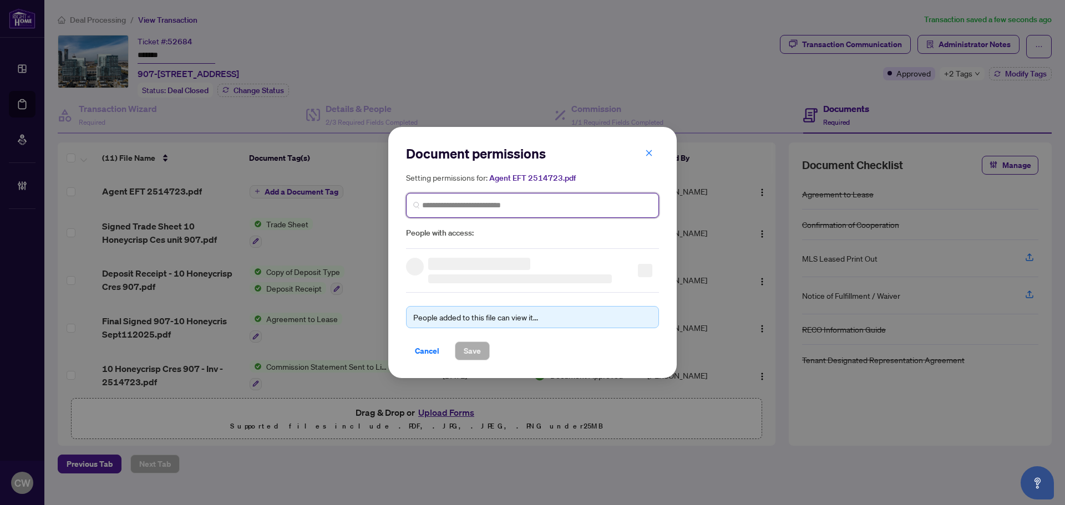
click at [601, 205] on input "search" at bounding box center [537, 206] width 230 height 12
paste input "**********"
type input "**********"
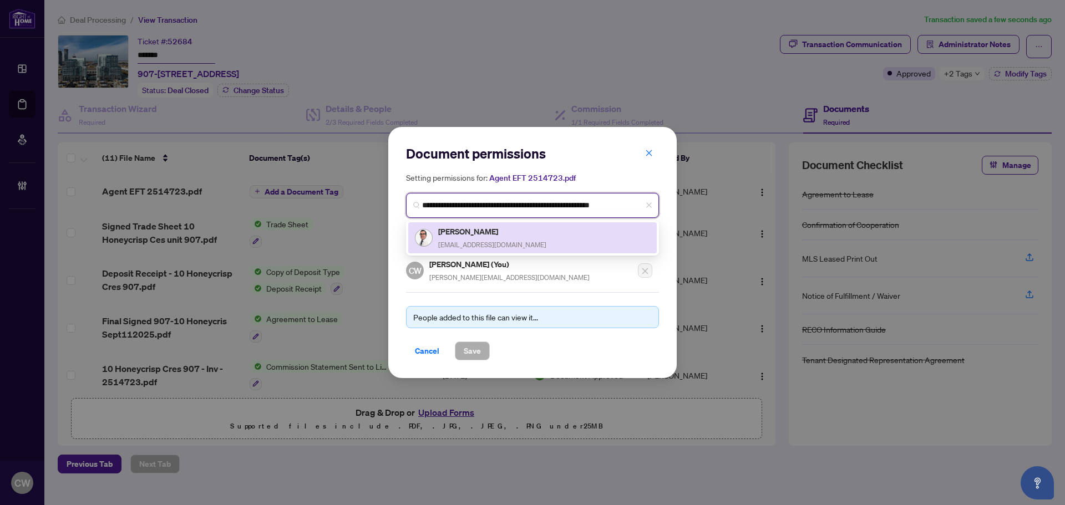
click at [484, 232] on h5 "[PERSON_NAME]" at bounding box center [492, 231] width 108 height 13
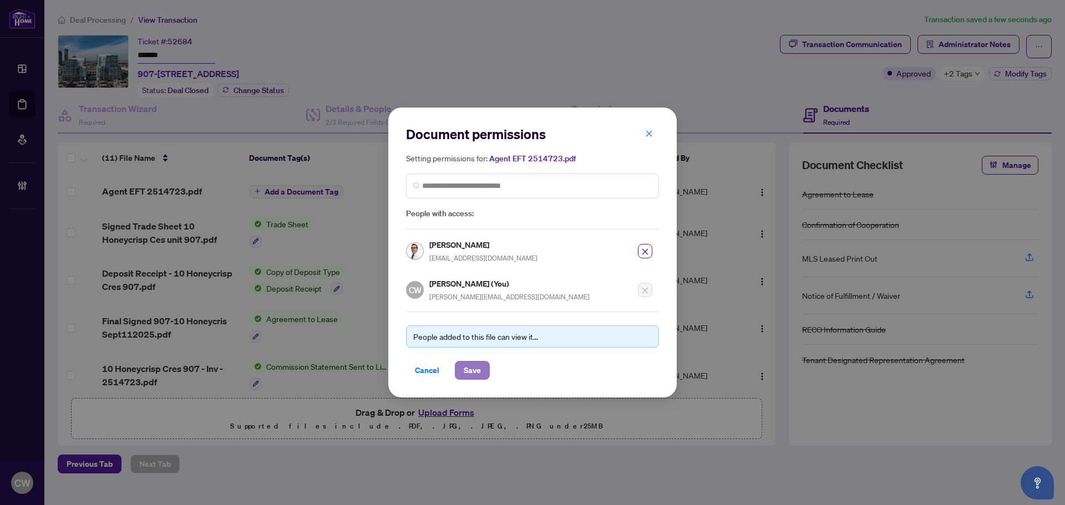
click at [479, 361] on button "Save" at bounding box center [472, 370] width 35 height 19
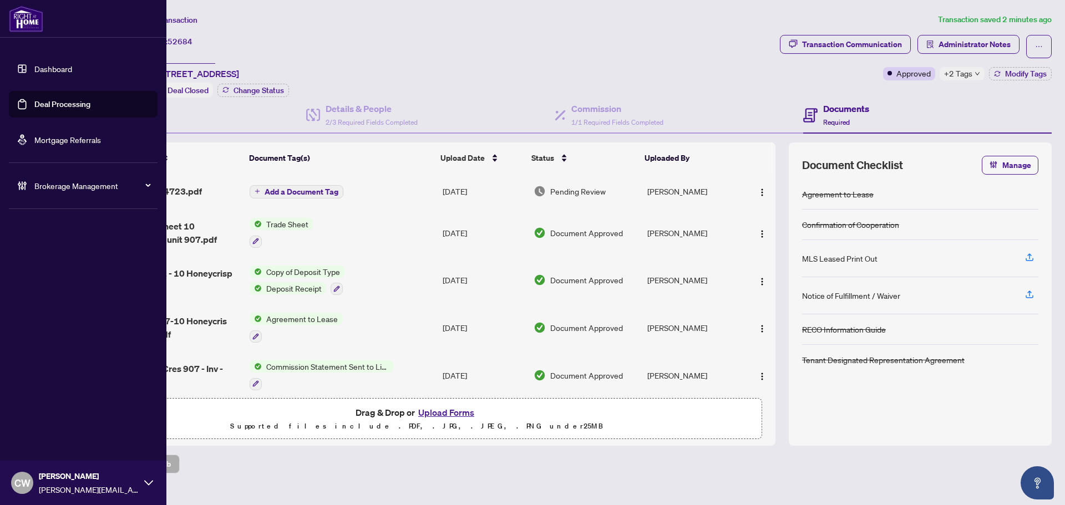
click at [37, 105] on link "Deal Processing" at bounding box center [62, 104] width 56 height 10
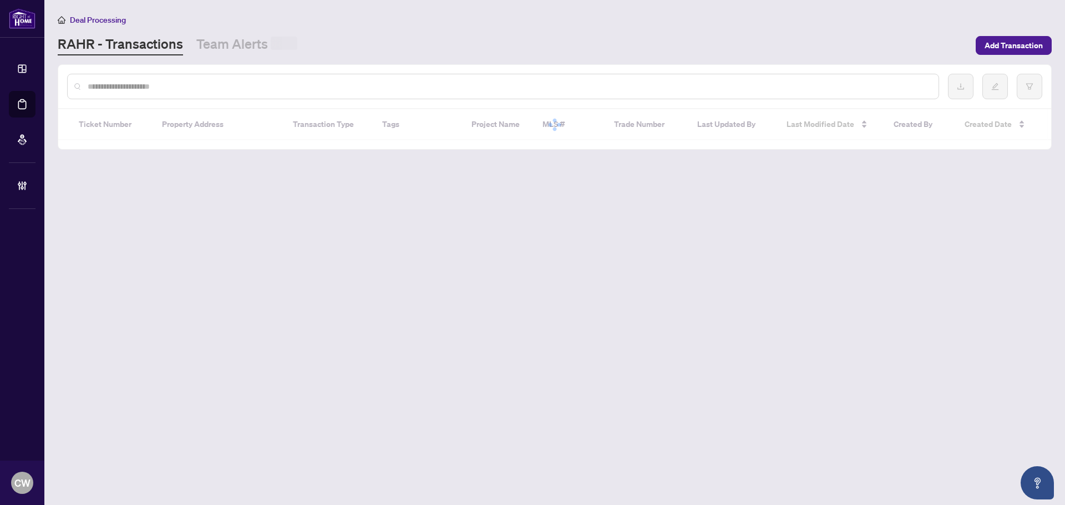
click at [227, 91] on input "text" at bounding box center [509, 86] width 842 height 12
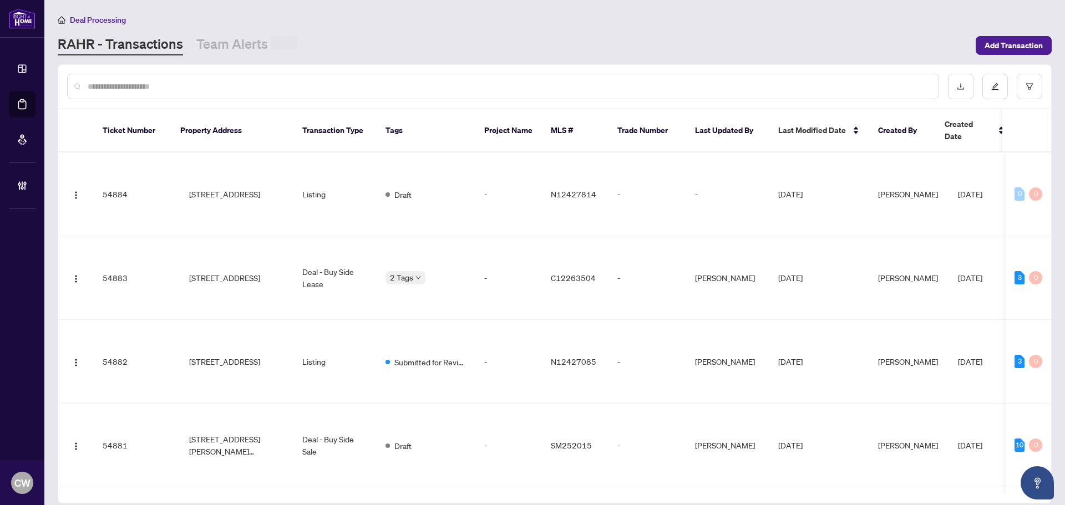
paste input "*******"
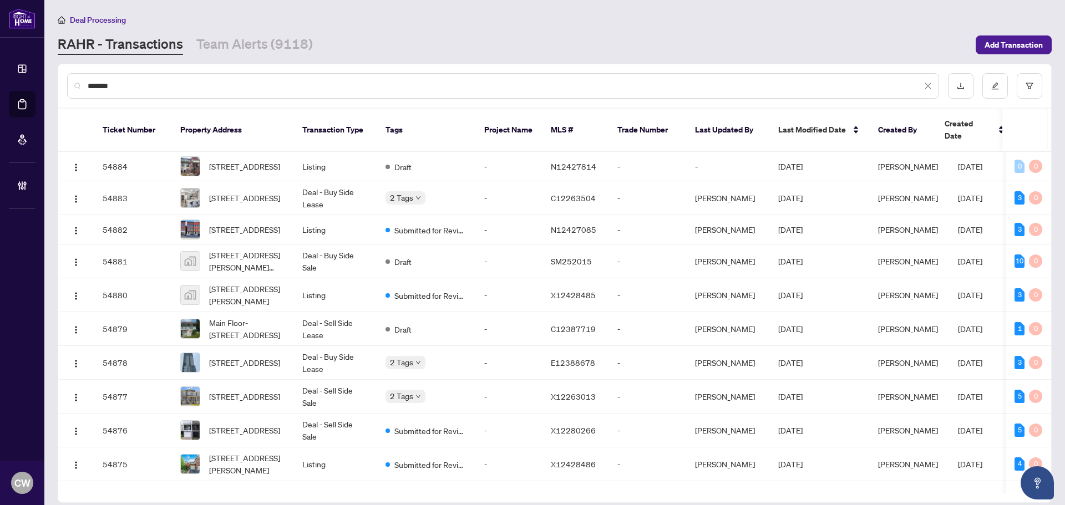
type input "*******"
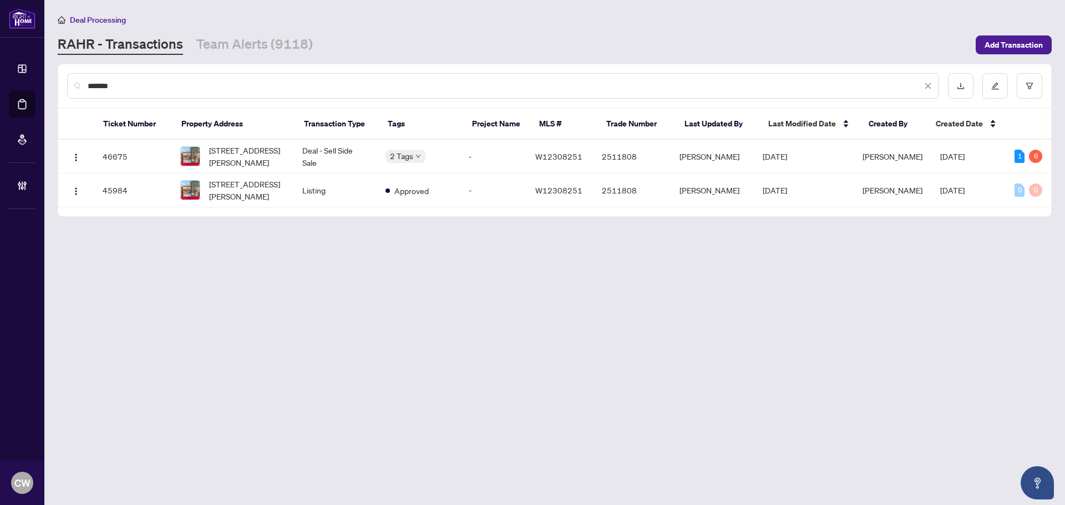
click at [140, 89] on input "*******" at bounding box center [505, 86] width 834 height 12
drag, startPoint x: 140, startPoint y: 82, endPoint x: 78, endPoint y: 80, distance: 62.2
click at [78, 80] on div "*******" at bounding box center [503, 86] width 872 height 26
click at [240, 157] on span "[STREET_ADDRESS][PERSON_NAME]" at bounding box center [246, 156] width 75 height 24
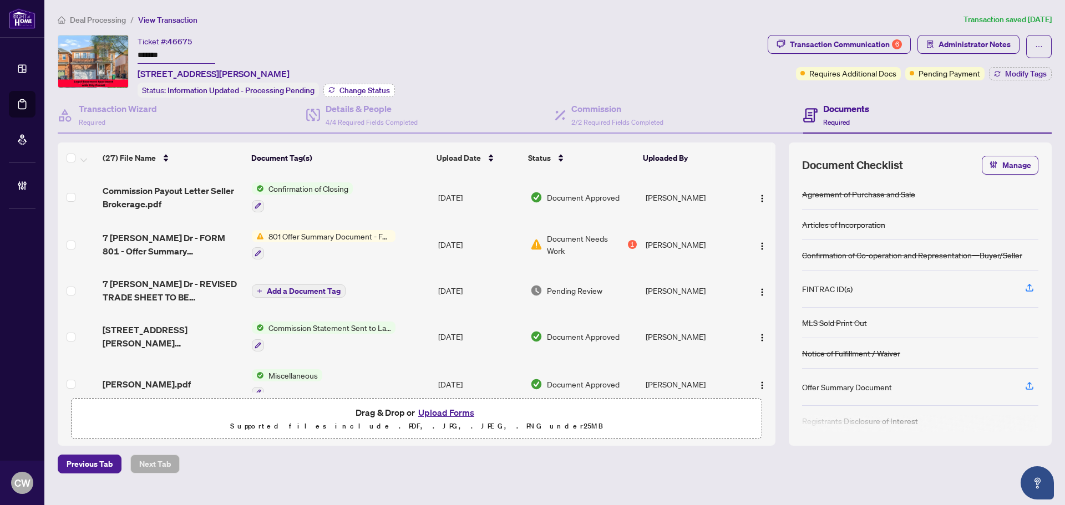
click at [369, 90] on span "Change Status" at bounding box center [364, 91] width 50 height 8
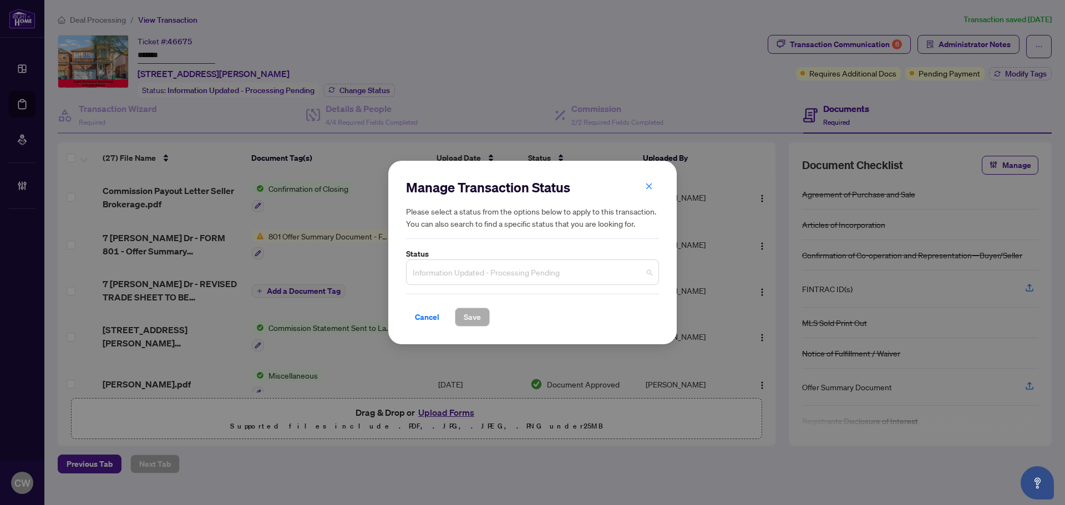
click at [561, 282] on span "Information Updated - Processing Pending" at bounding box center [533, 272] width 240 height 21
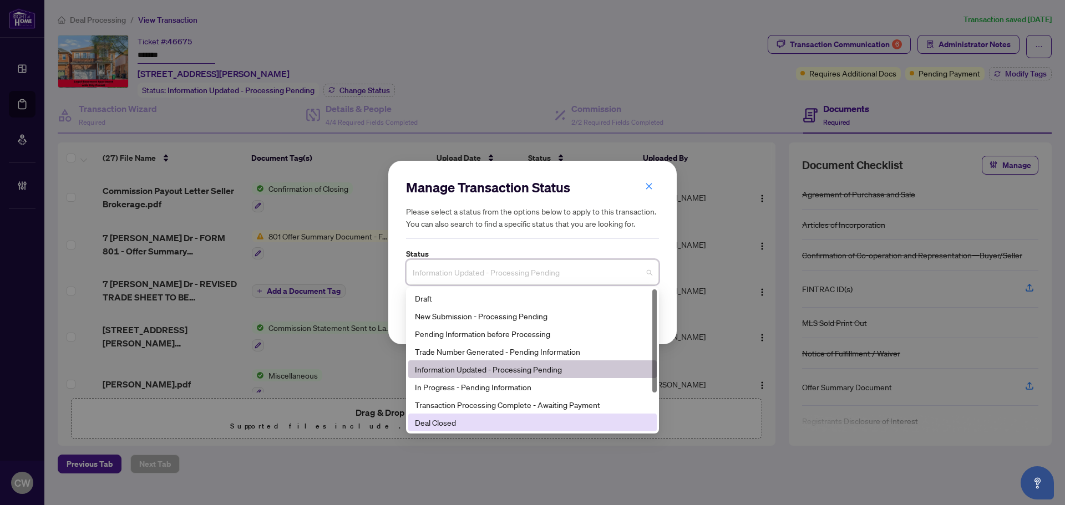
drag, startPoint x: 493, startPoint y: 418, endPoint x: 481, endPoint y: 345, distance: 73.5
click at [493, 418] on div "Deal Closed" at bounding box center [532, 423] width 235 height 12
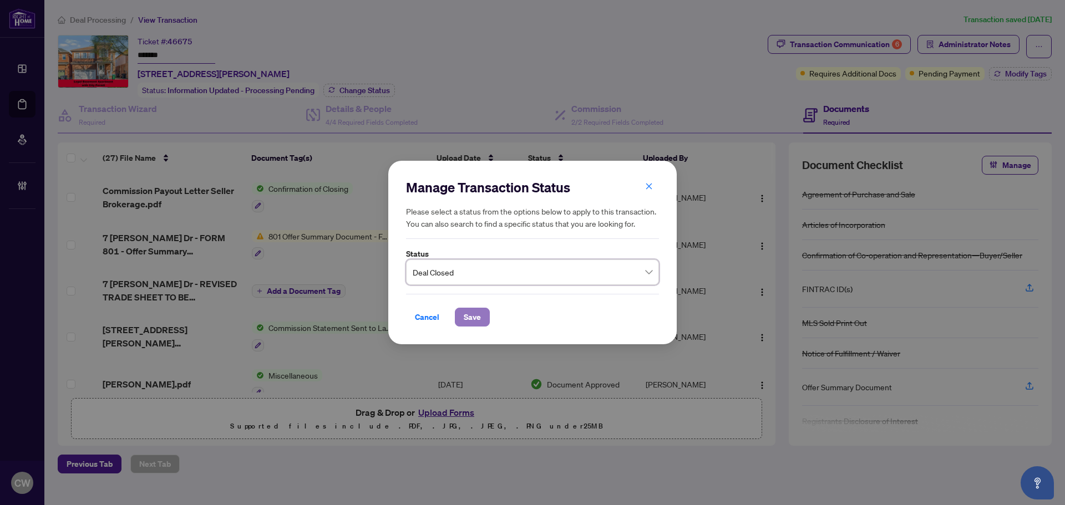
click at [468, 318] on span "Save" at bounding box center [472, 317] width 17 height 18
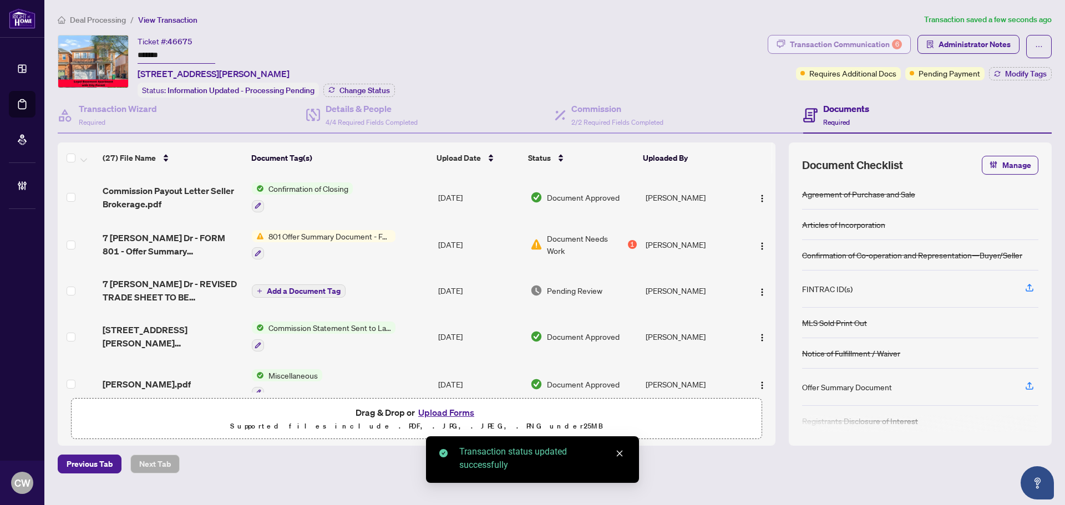
click at [871, 42] on div "Transaction Communication 6" at bounding box center [846, 44] width 112 height 18
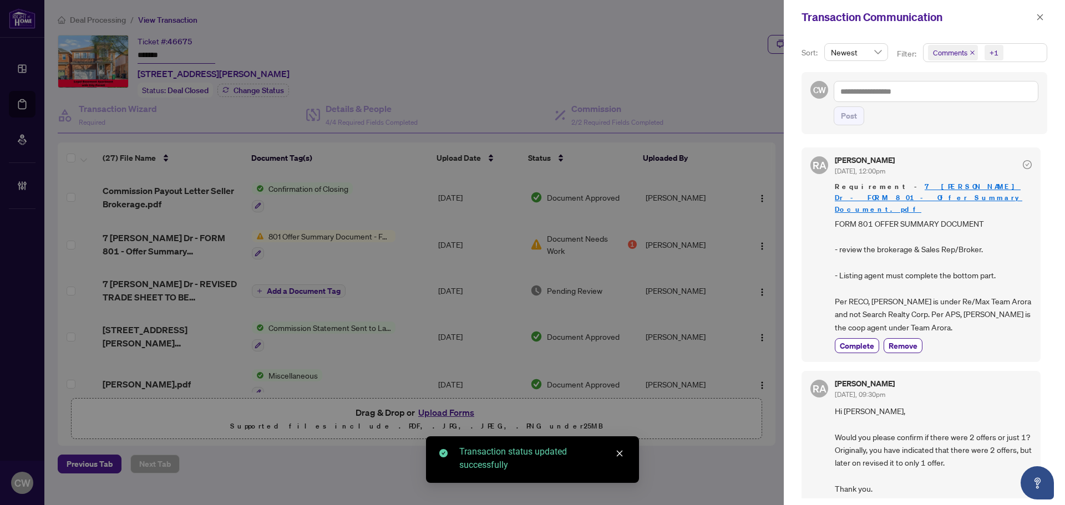
click at [971, 52] on icon "close" at bounding box center [972, 53] width 6 height 6
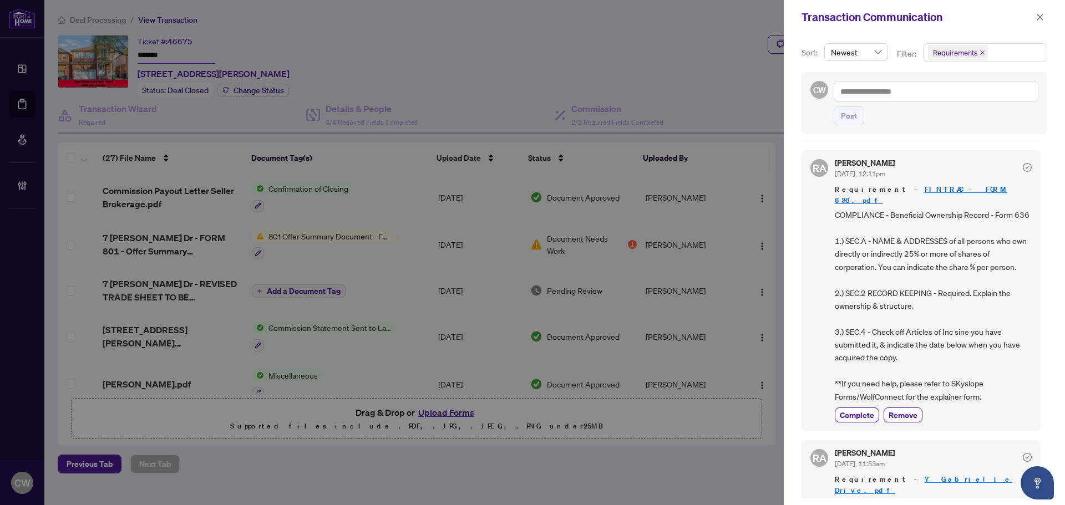
scroll to position [555, 0]
drag, startPoint x: 1039, startPoint y: 20, endPoint x: 1035, endPoint y: 31, distance: 11.4
click at [1039, 19] on icon "close" at bounding box center [1040, 17] width 8 height 8
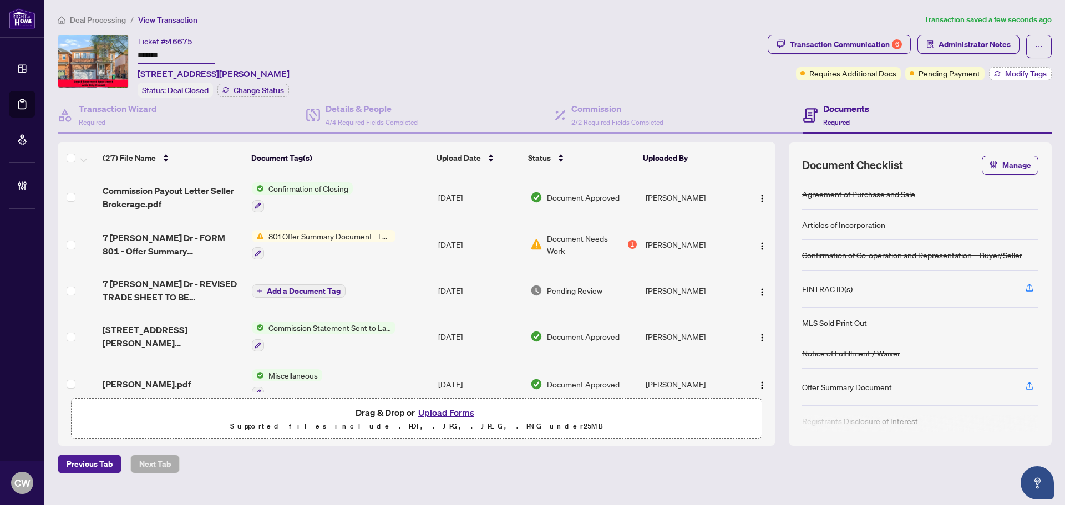
click at [1013, 78] on button "Modify Tags" at bounding box center [1020, 73] width 63 height 13
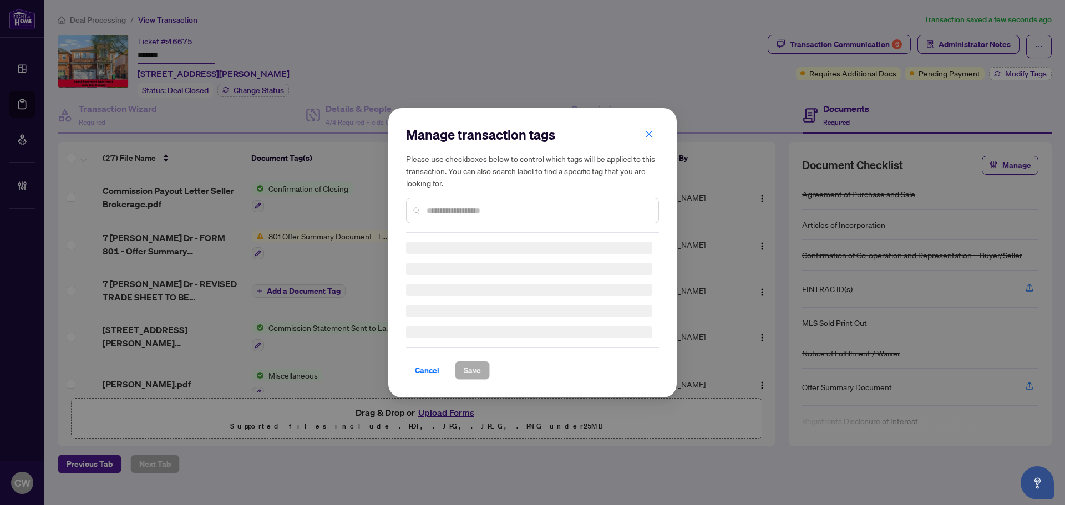
click at [1018, 73] on div "Manage transaction tags Please use checkboxes below to control which tags will …" at bounding box center [532, 252] width 1065 height 505
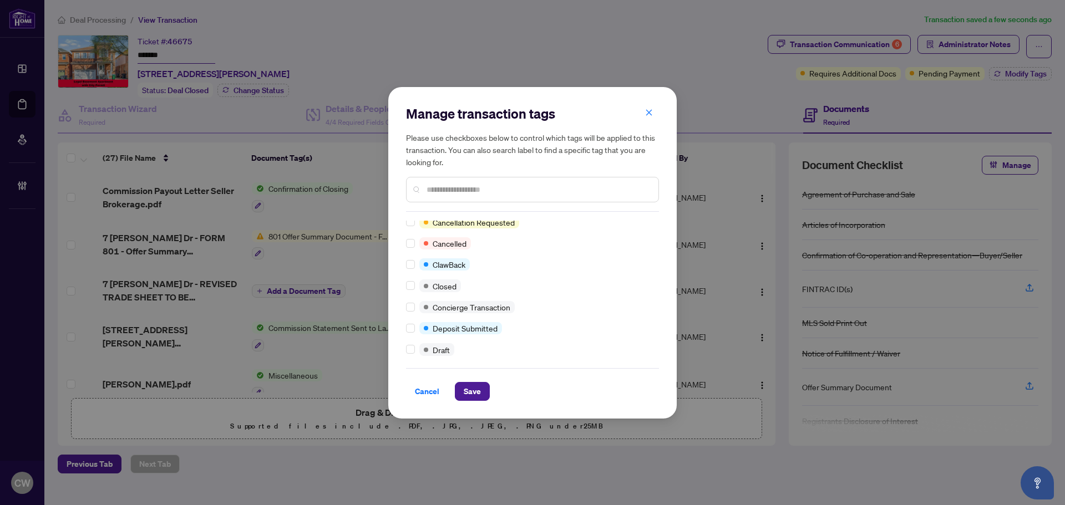
scroll to position [0, 0]
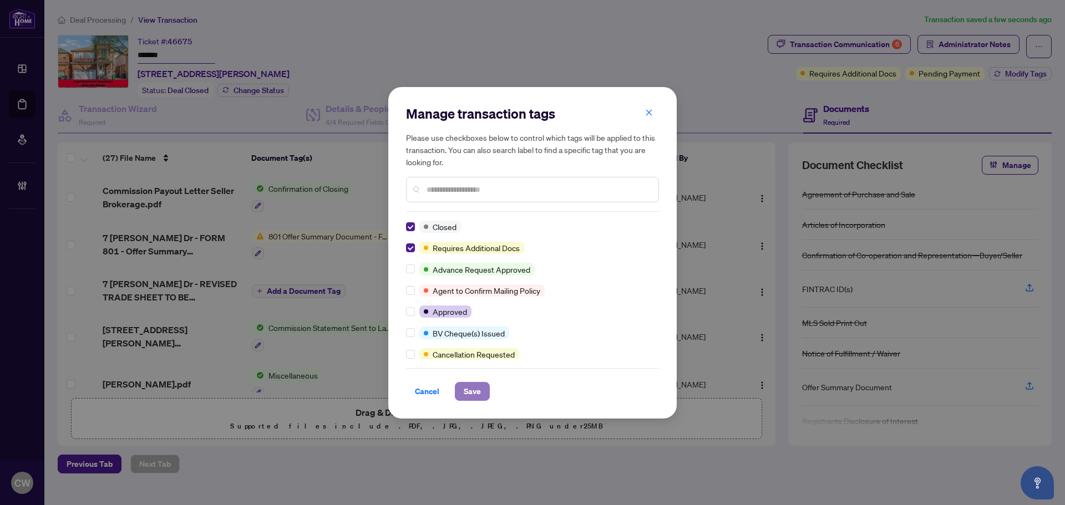
click at [472, 396] on span "Save" at bounding box center [472, 392] width 17 height 18
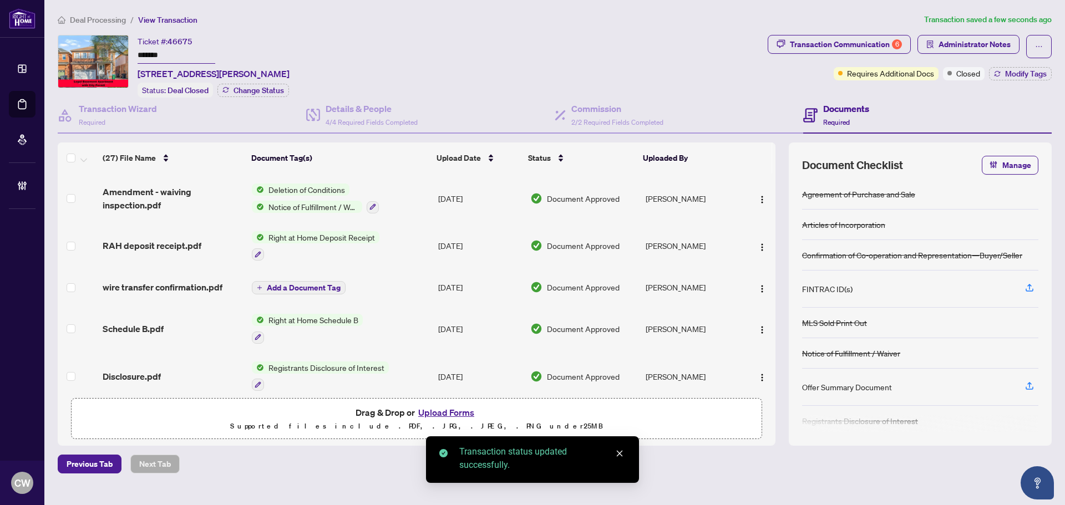
scroll to position [1047, 0]
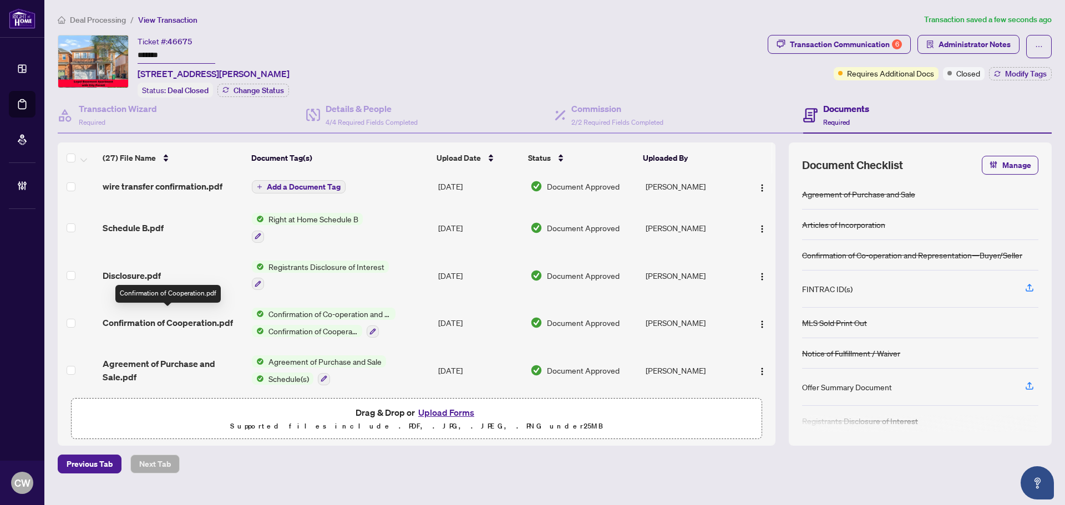
click at [171, 316] on span "Confirmation of Cooperation.pdf" at bounding box center [168, 322] width 130 height 13
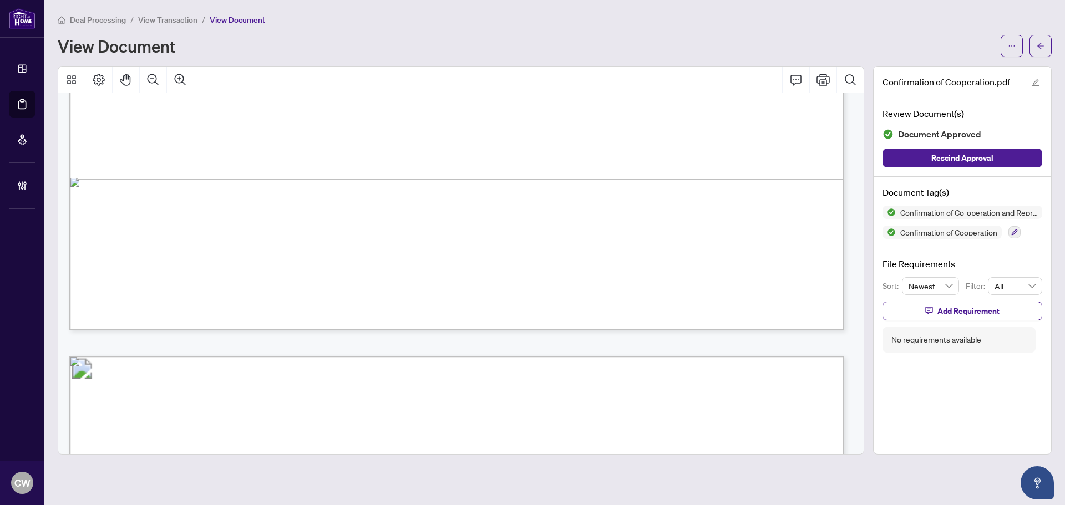
scroll to position [1165, 0]
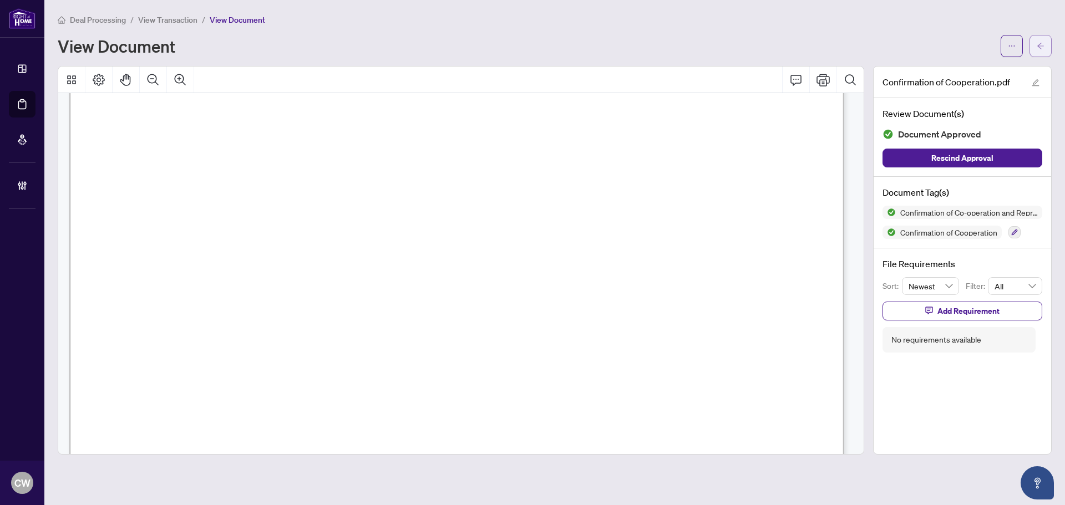
click at [1037, 47] on icon "arrow-left" at bounding box center [1041, 46] width 8 height 8
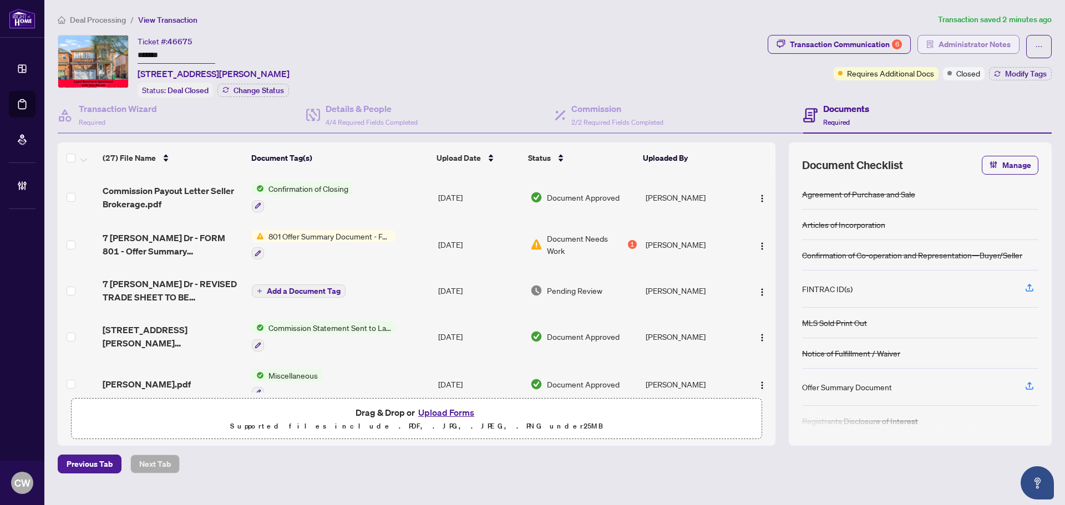
click at [986, 43] on span "Administrator Notes" at bounding box center [974, 44] width 72 height 18
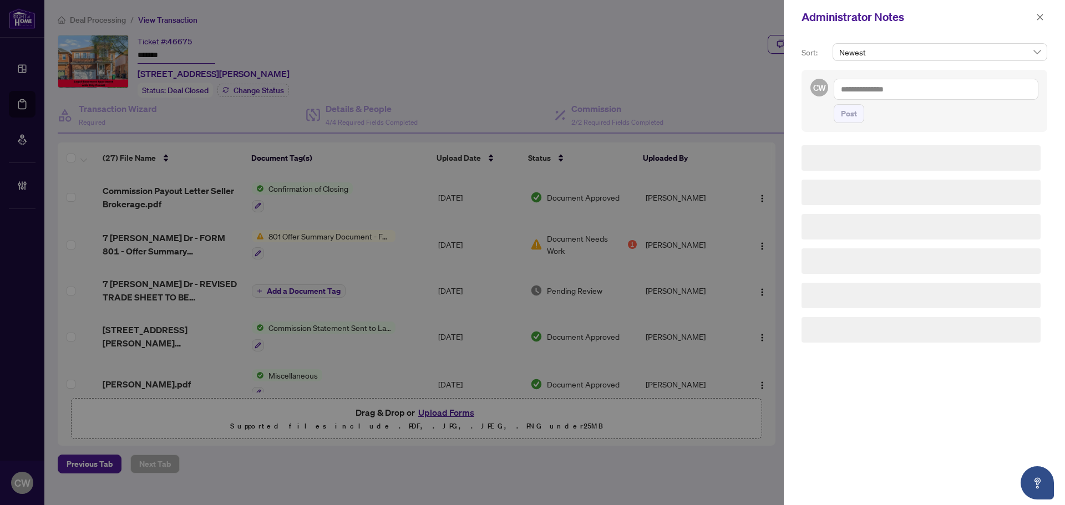
click at [914, 89] on textarea at bounding box center [936, 89] width 205 height 21
paste textarea "**********"
type textarea "**********"
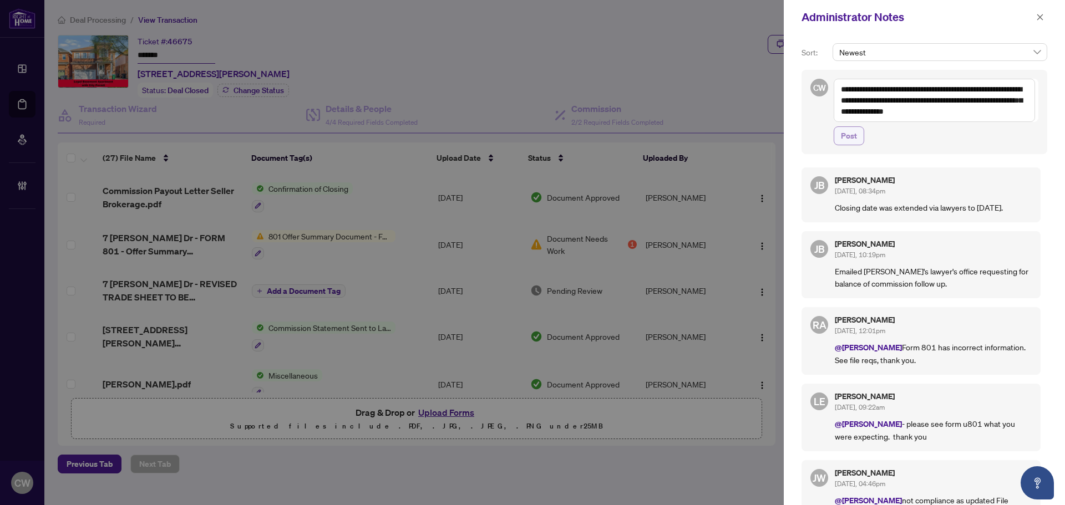
click at [854, 134] on span "Post" at bounding box center [849, 136] width 16 height 18
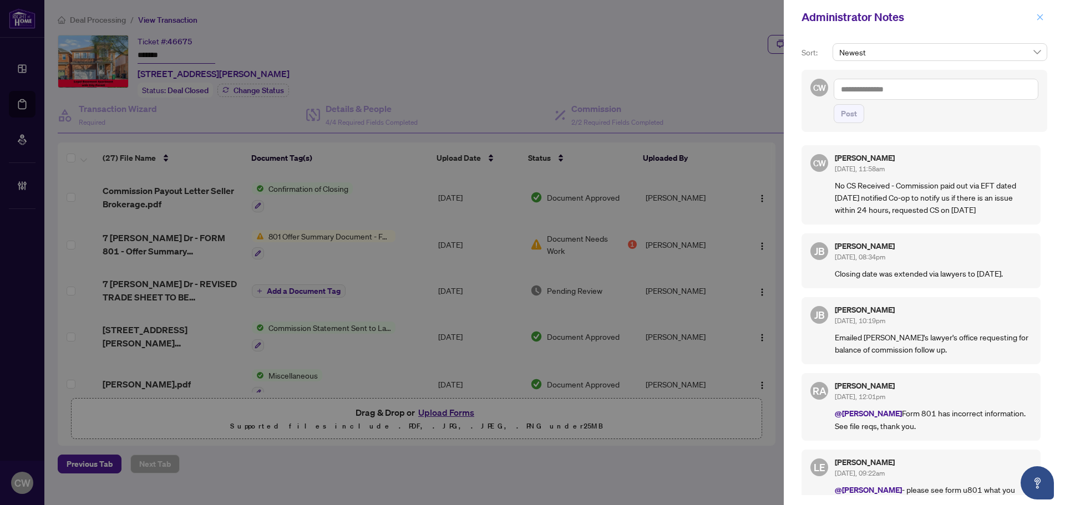
click at [1040, 21] on icon "close" at bounding box center [1040, 17] width 8 height 8
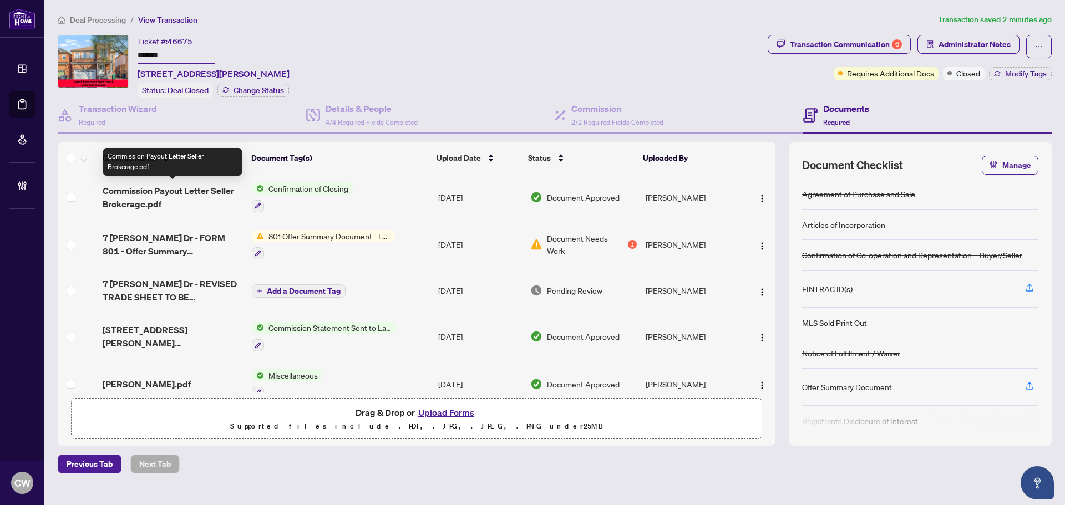
click at [174, 189] on span "Commission Payout Letter Seller Brokerage.pdf" at bounding box center [173, 197] width 140 height 27
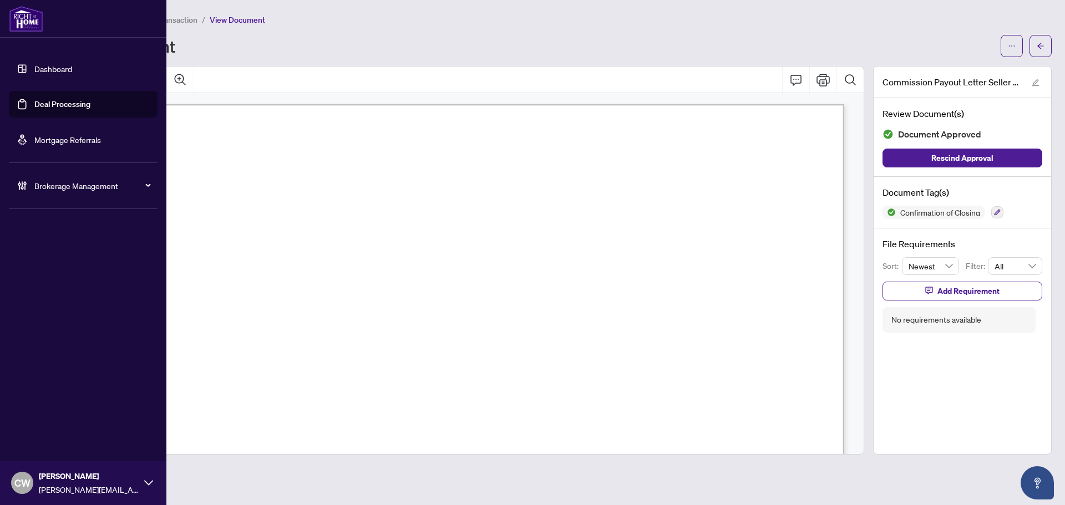
drag, startPoint x: 32, startPoint y: 105, endPoint x: 146, endPoint y: 94, distance: 115.3
click at [34, 105] on link "Deal Processing" at bounding box center [62, 104] width 56 height 10
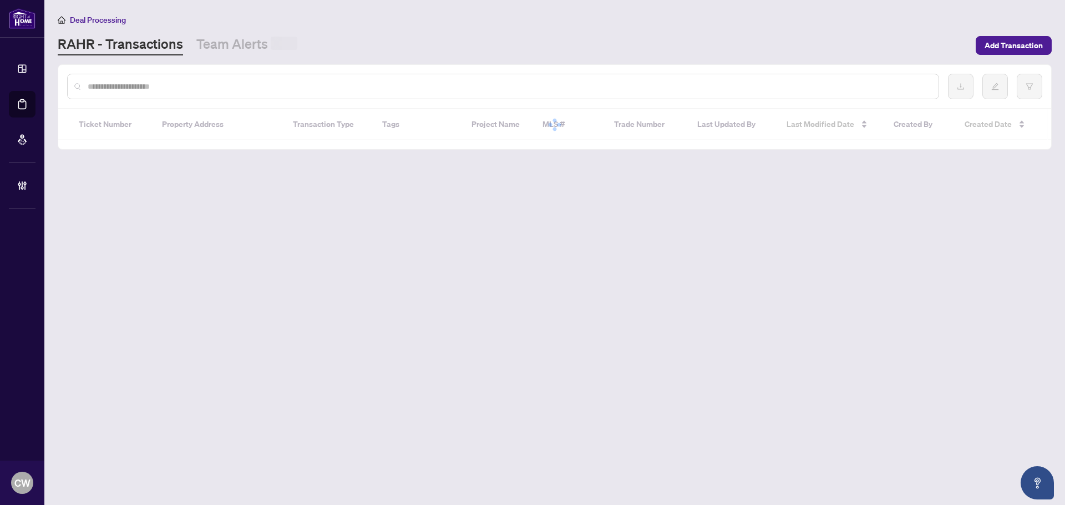
click at [194, 88] on input "text" at bounding box center [509, 86] width 842 height 12
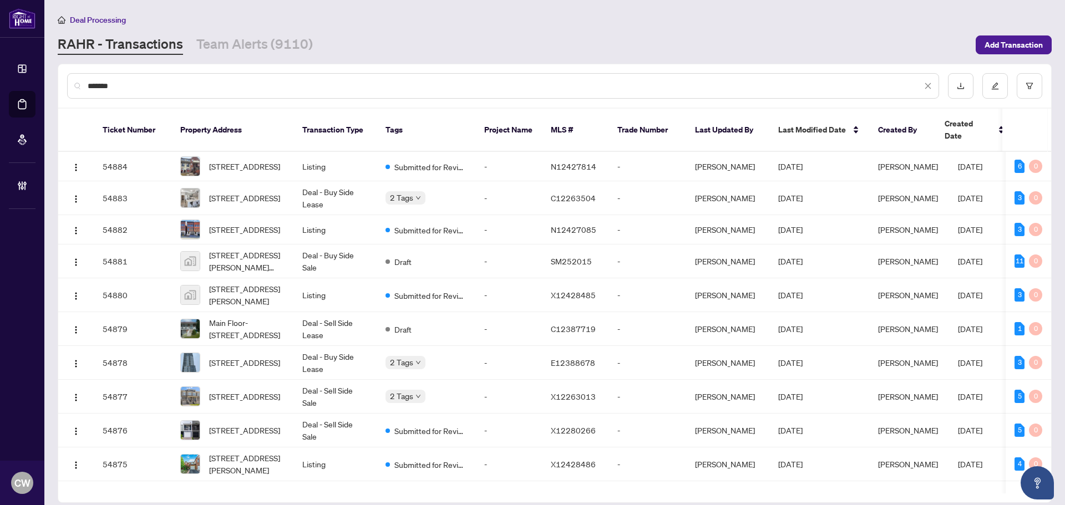
type input "*******"
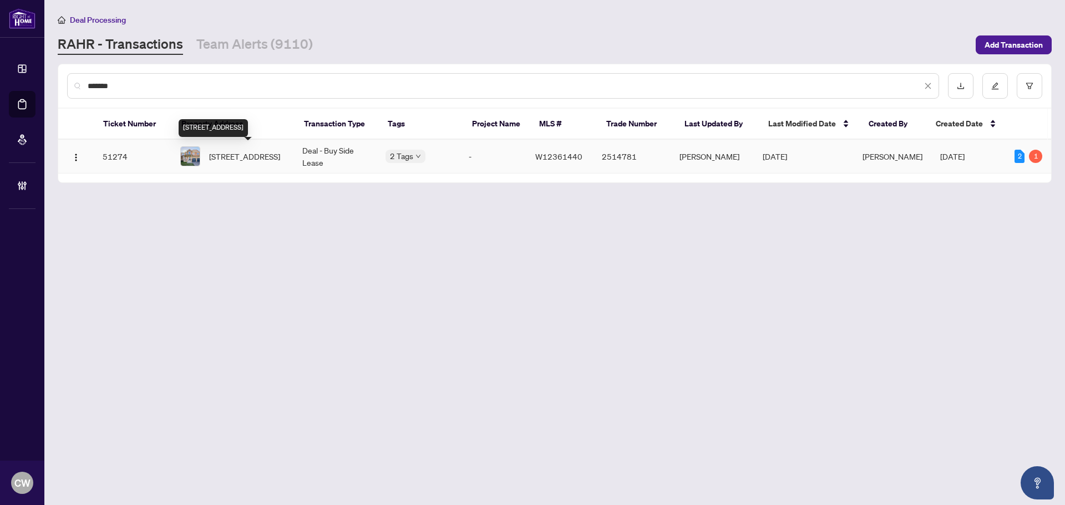
click at [256, 154] on span "[STREET_ADDRESS]" at bounding box center [244, 156] width 71 height 12
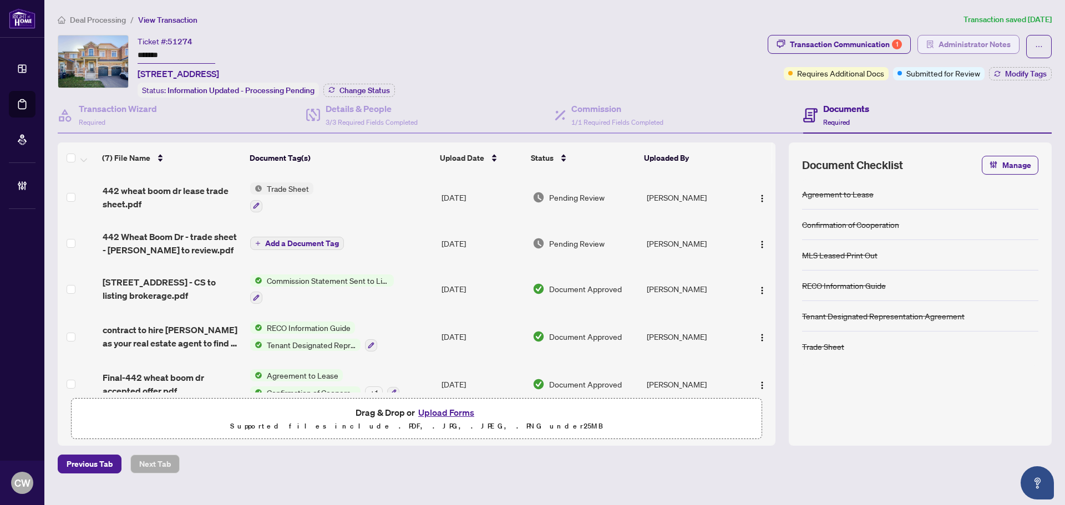
click at [968, 47] on span "Administrator Notes" at bounding box center [974, 44] width 72 height 18
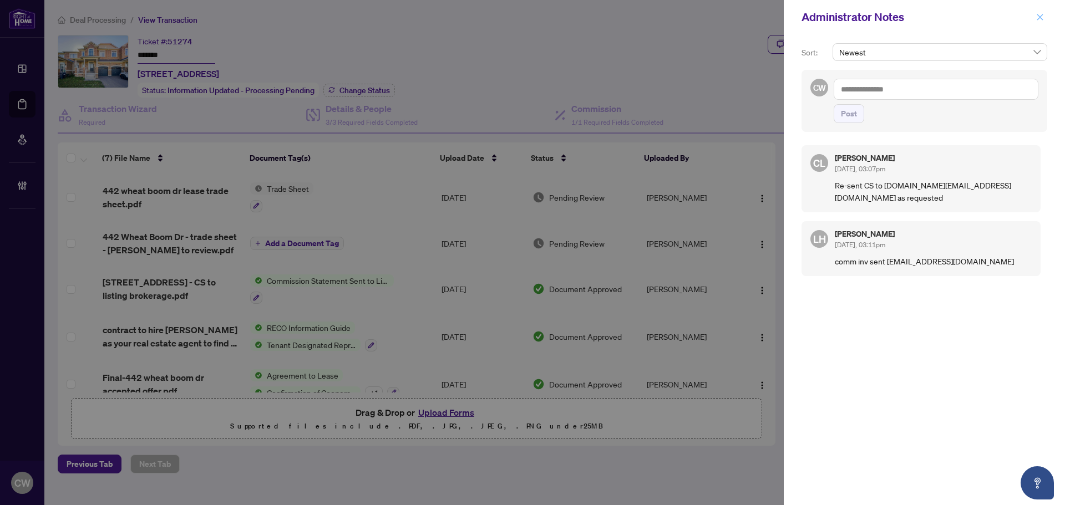
click at [1039, 18] on icon "close" at bounding box center [1040, 17] width 6 height 6
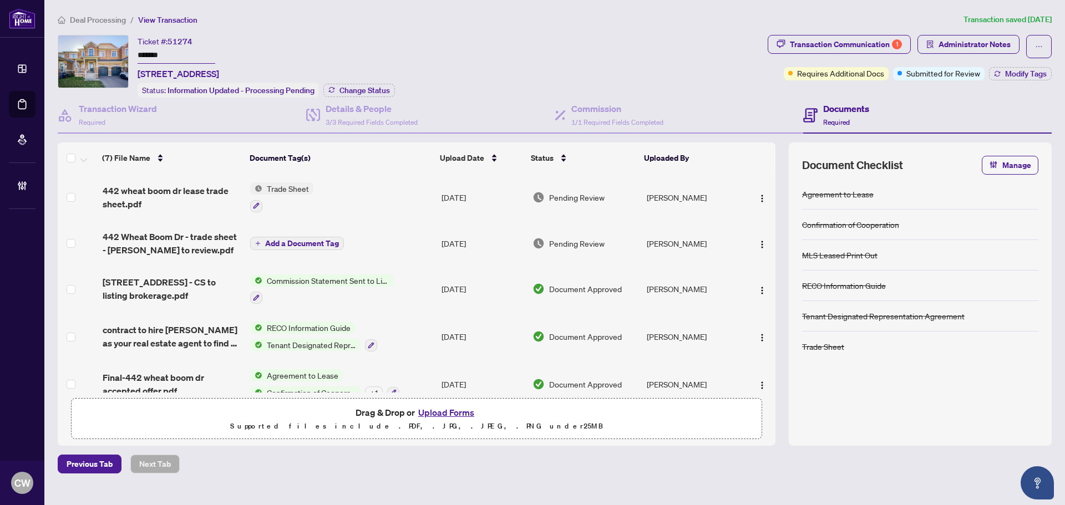
drag, startPoint x: 1023, startPoint y: 386, endPoint x: 993, endPoint y: 377, distance: 31.4
click at [1023, 386] on div "Agreement to Lease Confirmation of Cooperation MLS Leased Print Out RECO Inform…" at bounding box center [920, 305] width 236 height 253
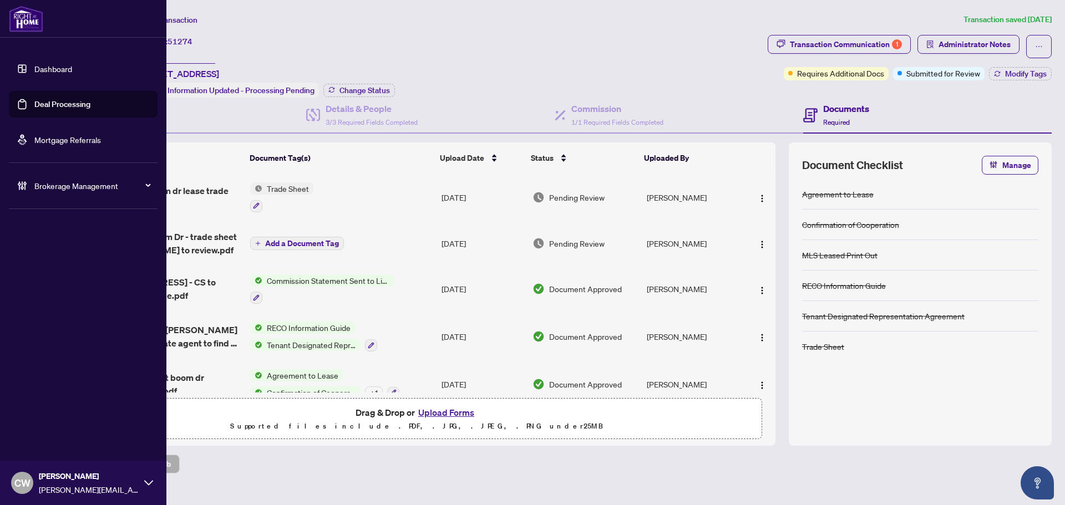
click at [34, 104] on link "Deal Processing" at bounding box center [62, 104] width 56 height 10
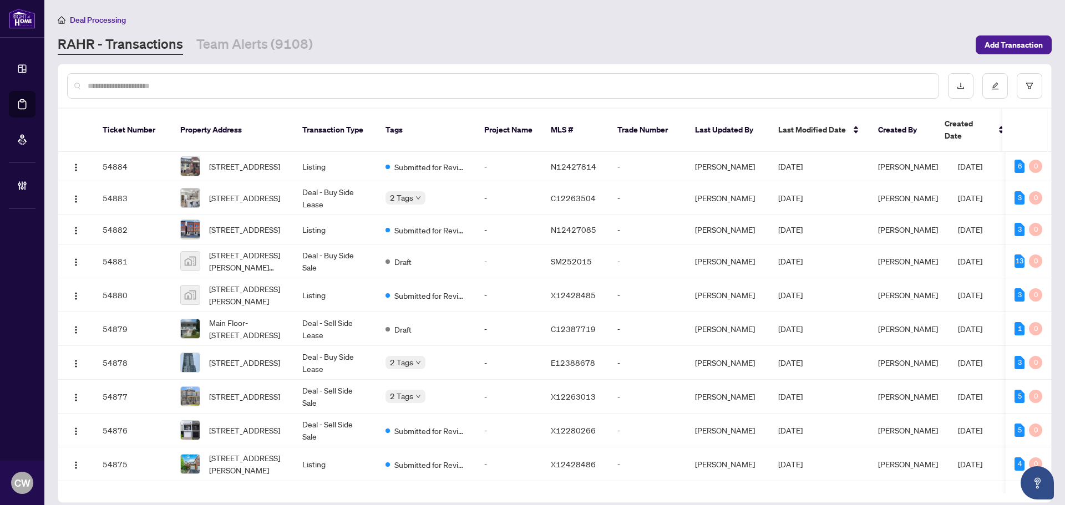
click at [197, 83] on input "text" at bounding box center [509, 86] width 842 height 12
paste input "*******"
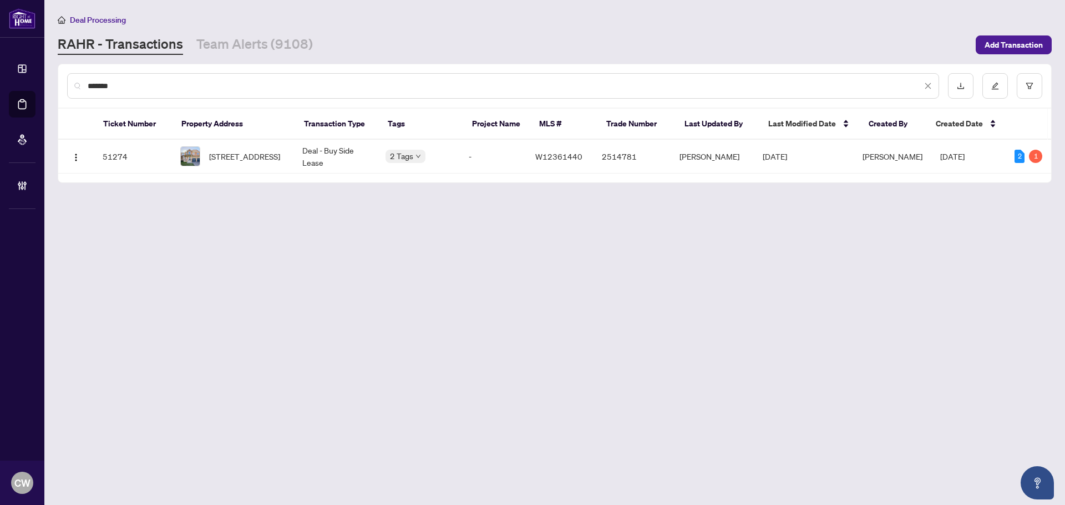
type input "*******"
click at [225, 162] on span "[STREET_ADDRESS]" at bounding box center [244, 156] width 71 height 12
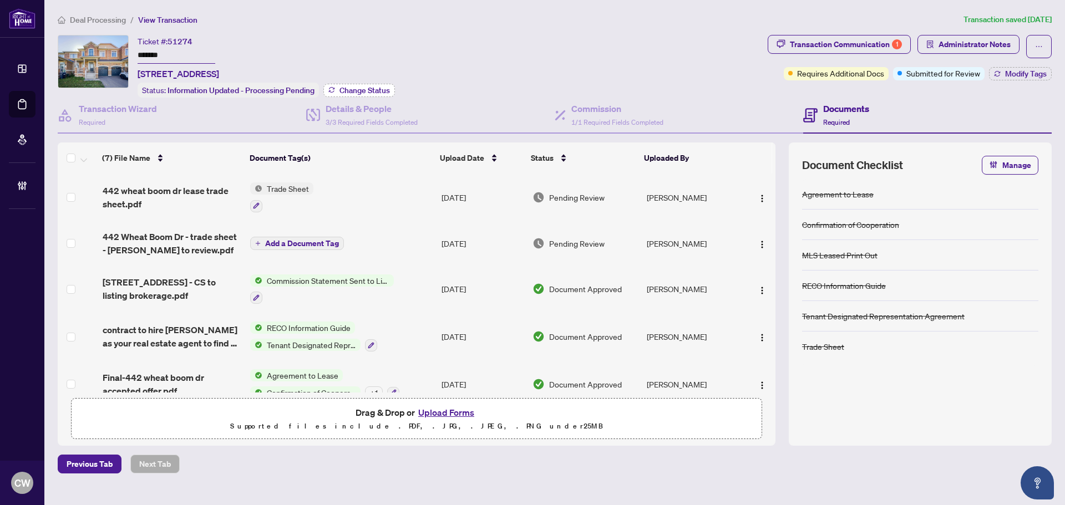
click at [373, 87] on span "Change Status" at bounding box center [364, 91] width 50 height 8
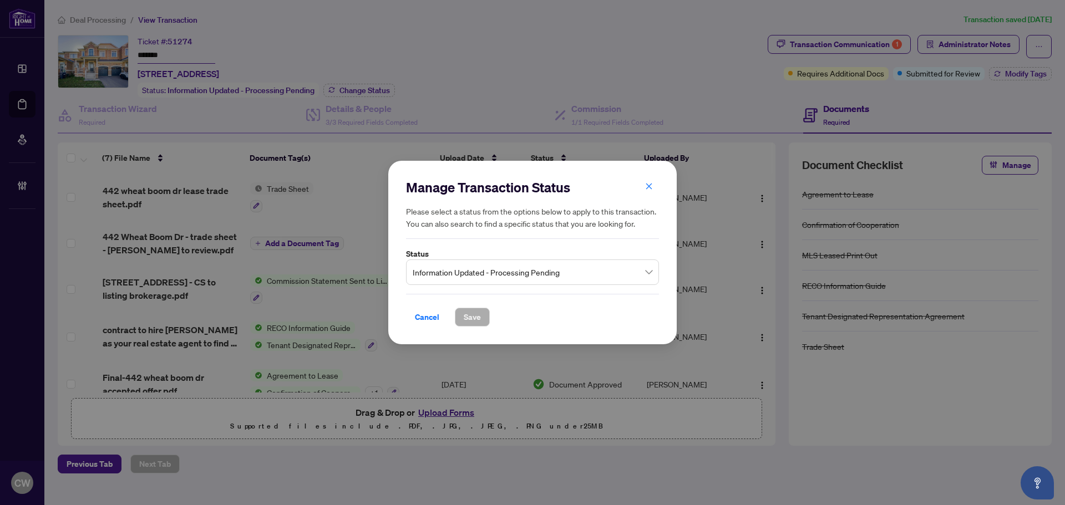
click at [586, 275] on span "Information Updated - Processing Pending" at bounding box center [533, 272] width 240 height 21
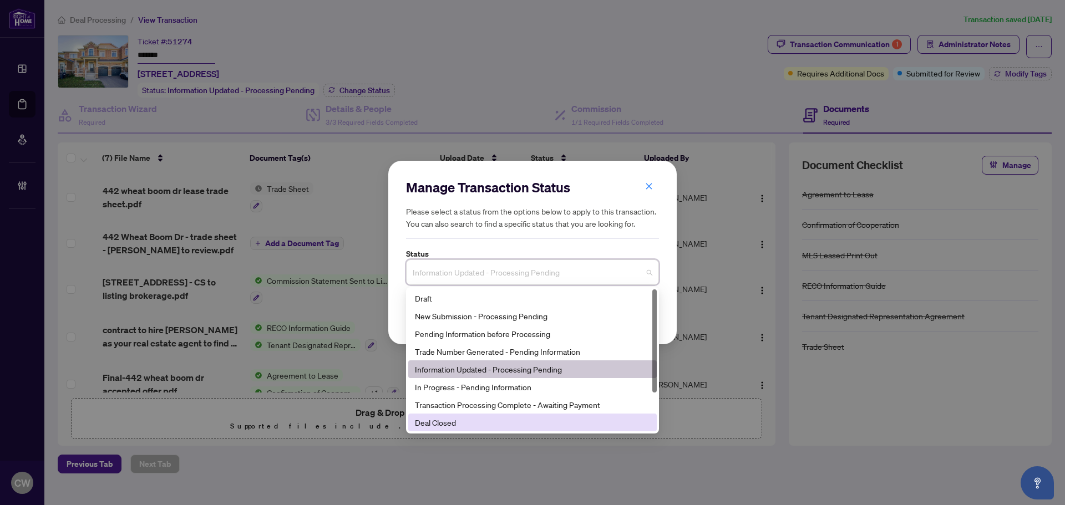
click at [468, 423] on div "Deal Closed" at bounding box center [532, 423] width 235 height 12
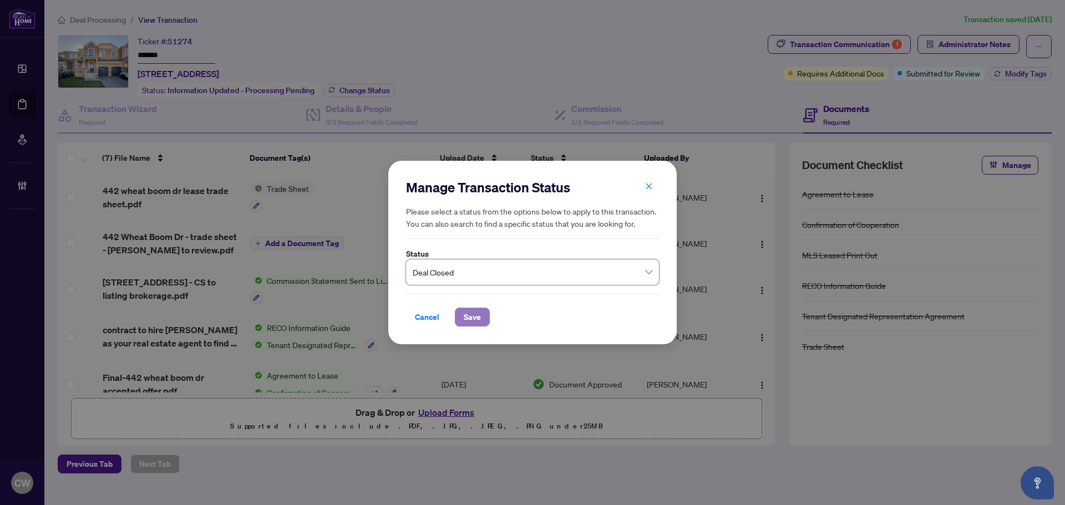
click at [472, 316] on span "Save" at bounding box center [472, 317] width 17 height 18
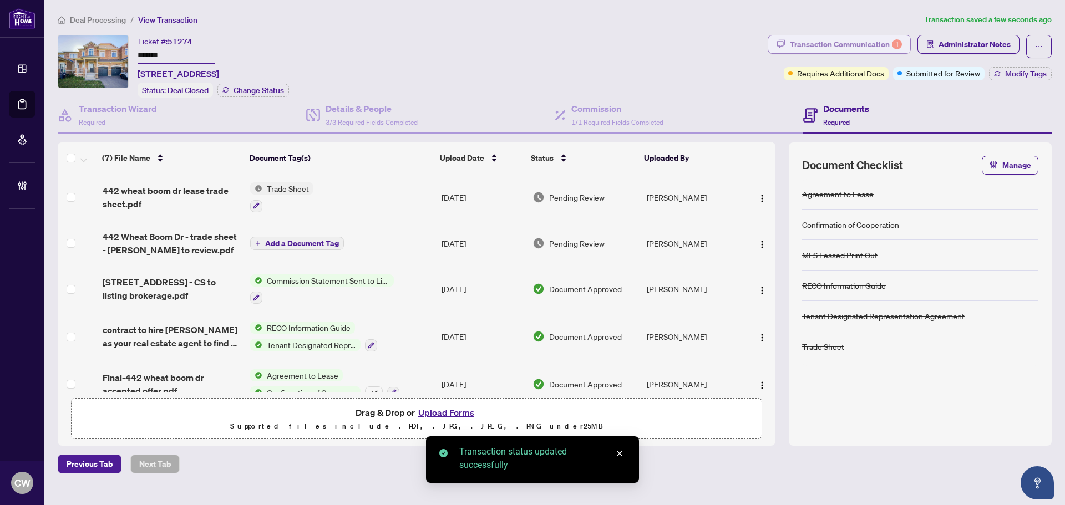
click at [862, 40] on div "Transaction Communication 1" at bounding box center [846, 44] width 112 height 18
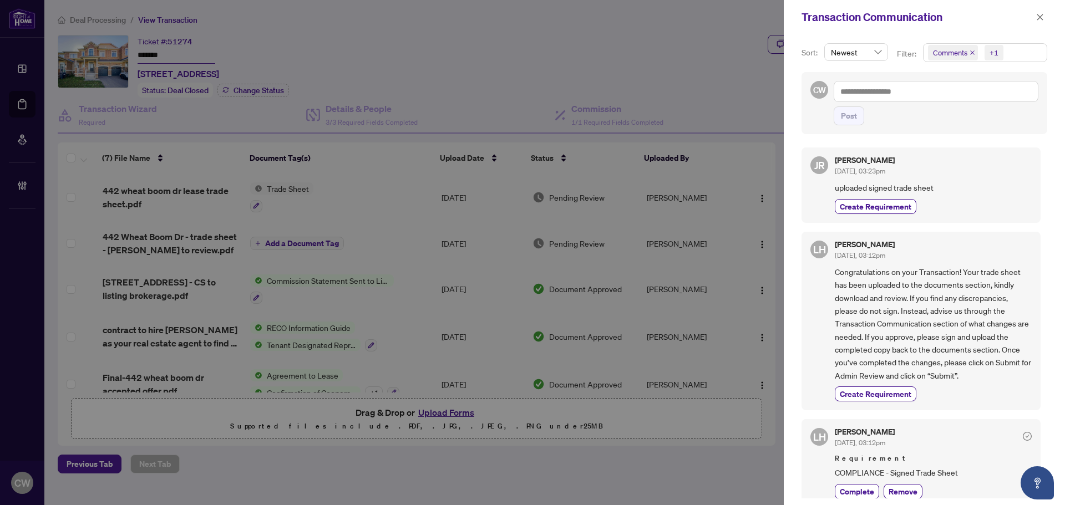
click at [971, 52] on icon "close" at bounding box center [972, 52] width 4 height 4
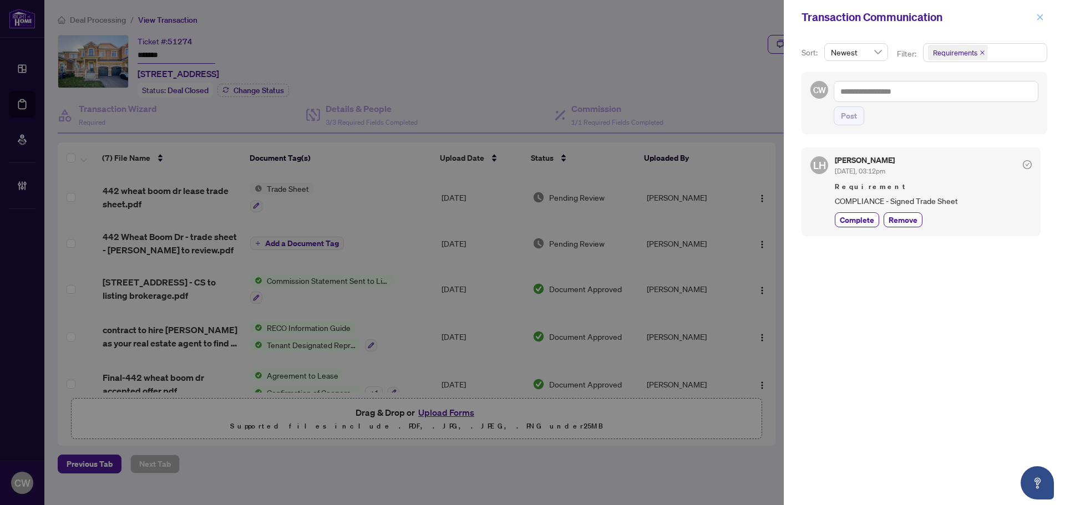
click at [1039, 17] on icon "close" at bounding box center [1040, 17] width 6 height 6
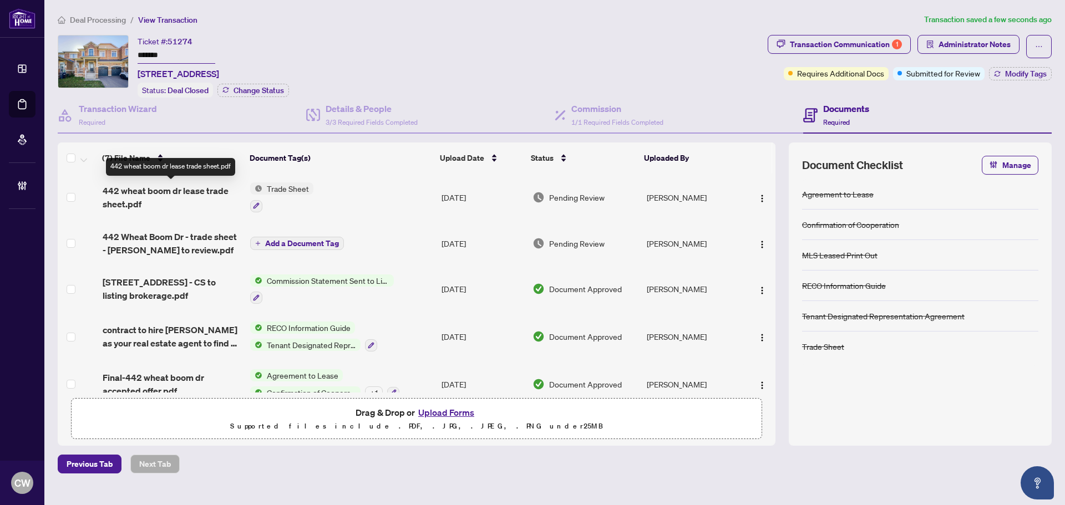
click at [156, 191] on span "442 wheat boom dr lease trade sheet.pdf" at bounding box center [172, 197] width 139 height 27
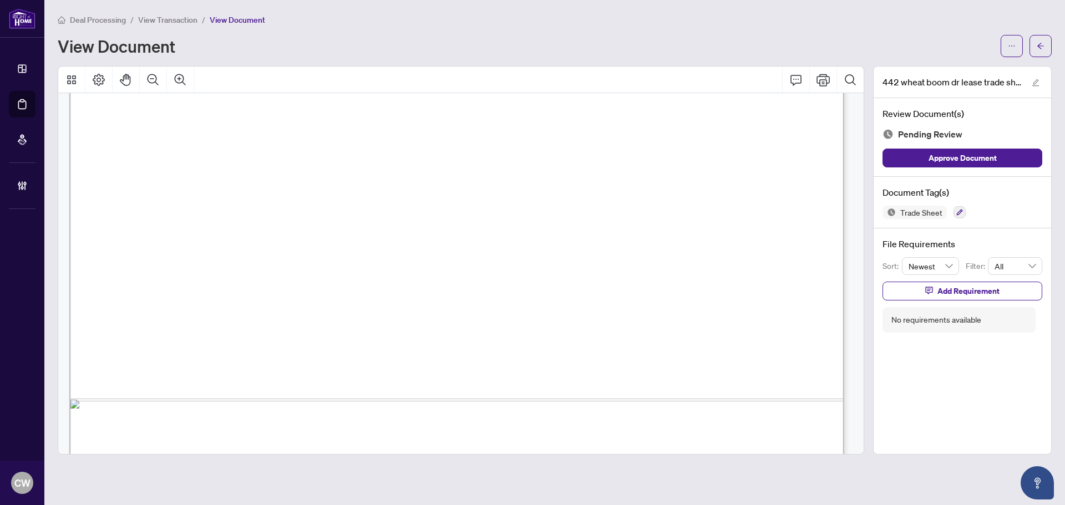
scroll to position [444, 0]
click at [1043, 49] on icon "arrow-left" at bounding box center [1041, 46] width 8 height 8
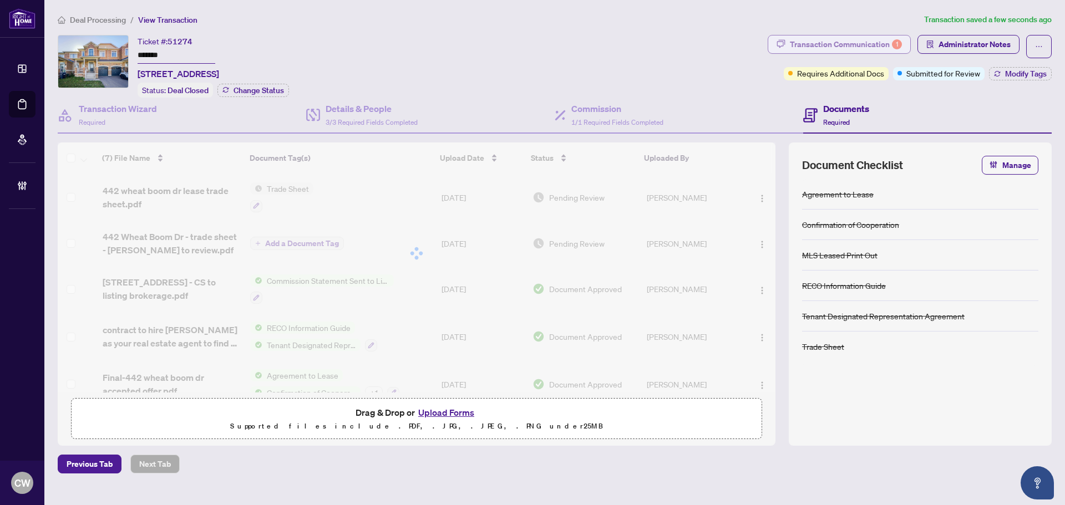
click at [871, 45] on div "Transaction Communication 1" at bounding box center [846, 44] width 112 height 18
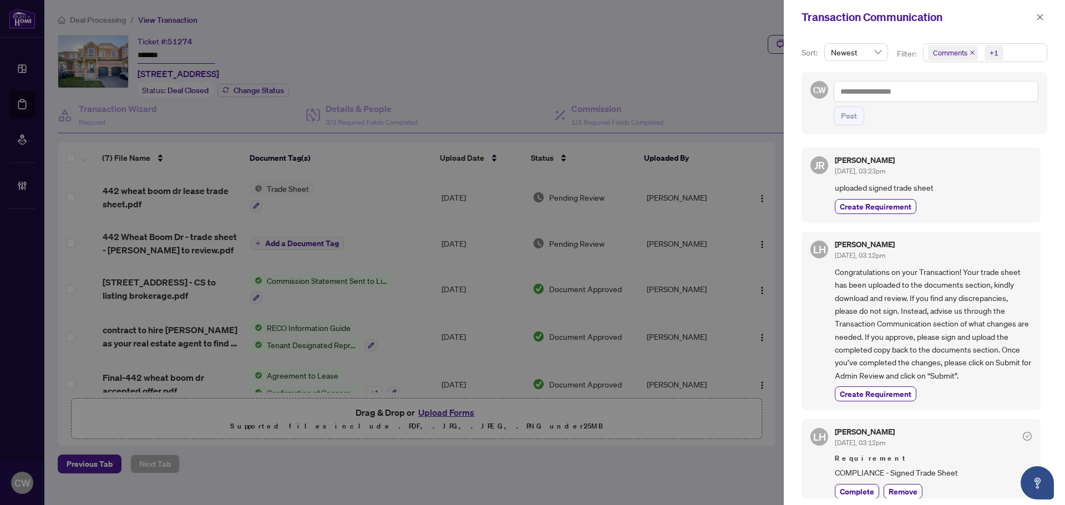
click at [969, 53] on icon "close" at bounding box center [972, 53] width 6 height 6
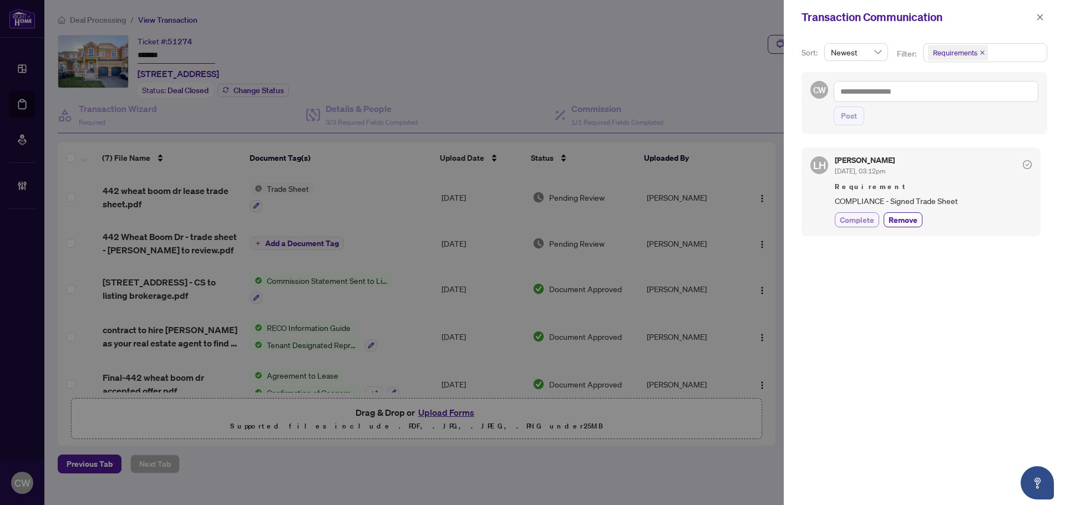
click at [859, 217] on span "Complete" at bounding box center [857, 220] width 34 height 12
click at [1037, 19] on icon "close" at bounding box center [1040, 17] width 8 height 8
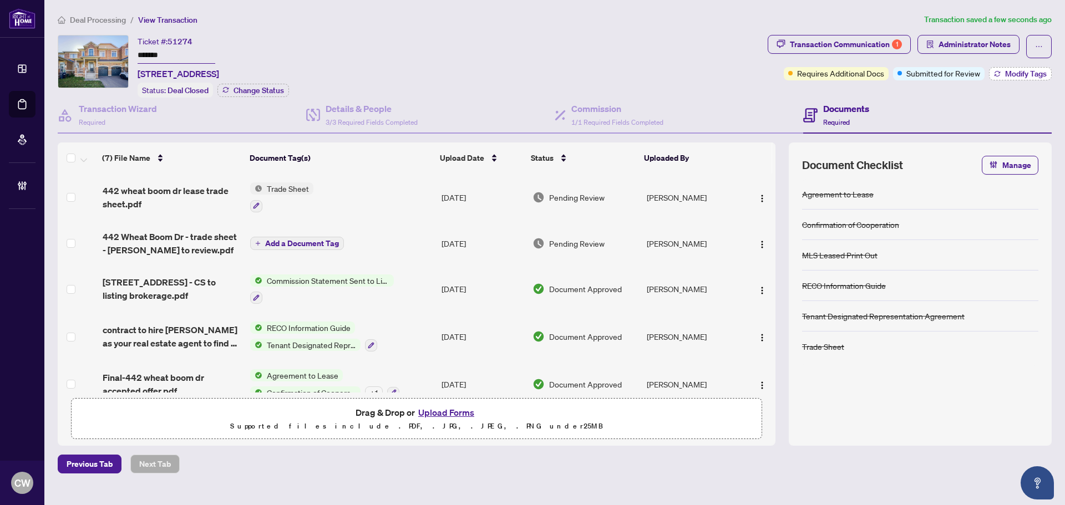
click at [1023, 70] on span "Modify Tags" at bounding box center [1026, 74] width 42 height 8
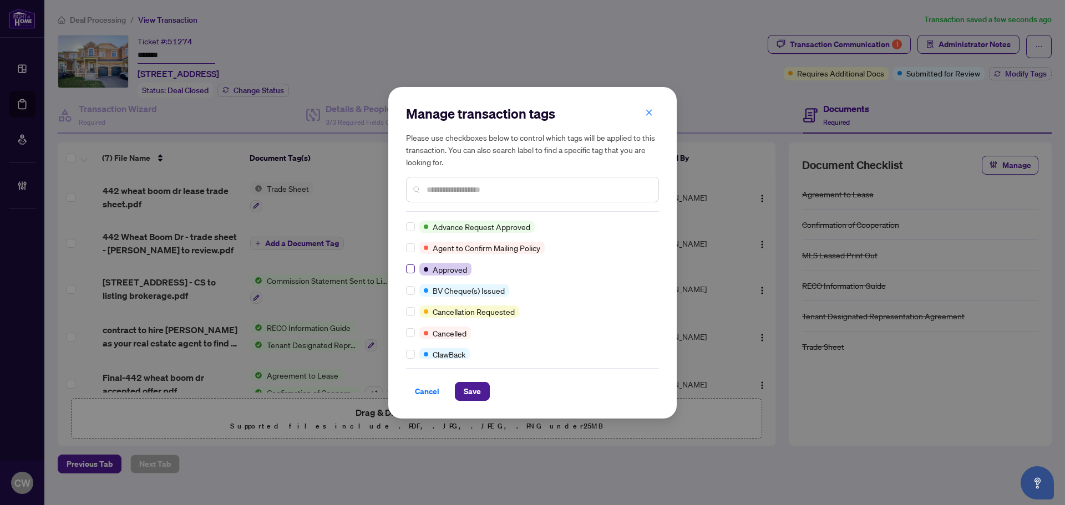
click at [410, 274] on label at bounding box center [410, 269] width 9 height 12
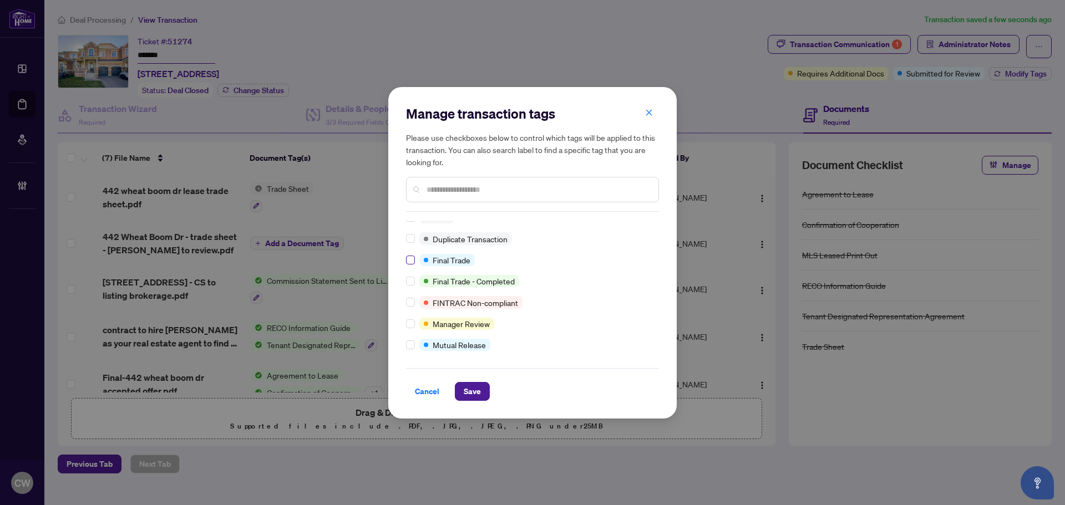
click at [410, 265] on label at bounding box center [410, 260] width 9 height 12
drag, startPoint x: 469, startPoint y: 387, endPoint x: 510, endPoint y: 372, distance: 43.2
click at [470, 387] on span "Save" at bounding box center [472, 392] width 17 height 18
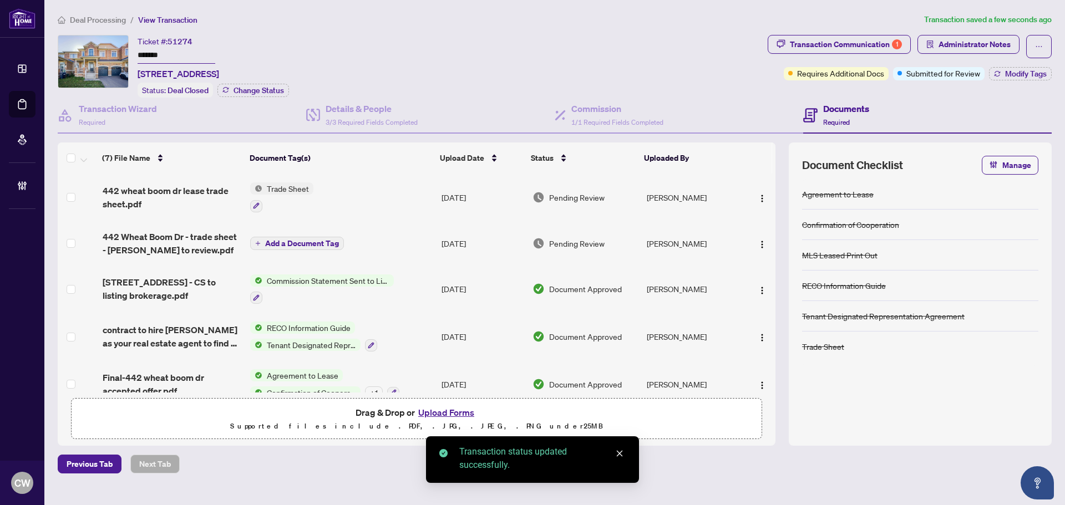
click at [187, 188] on span "442 wheat boom dr lease trade sheet.pdf" at bounding box center [172, 197] width 139 height 27
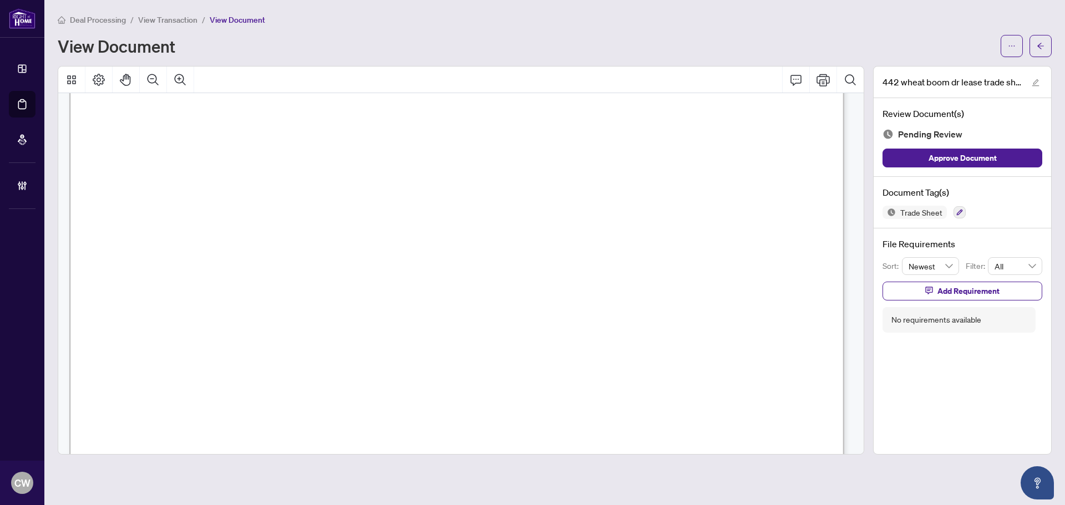
scroll to position [444, 0]
click at [1034, 35] on button "button" at bounding box center [1040, 46] width 22 height 22
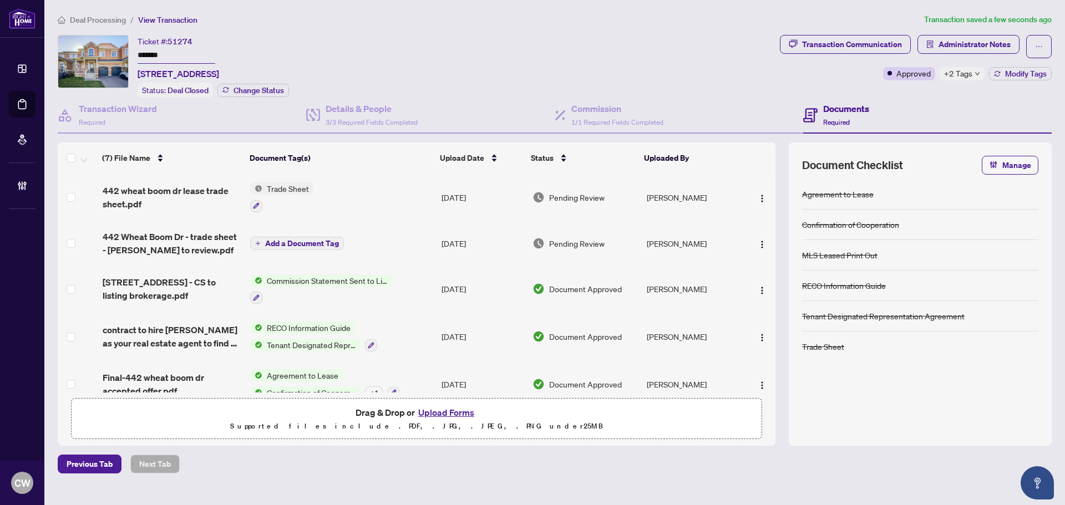
click at [443, 412] on button "Upload Forms" at bounding box center [446, 412] width 63 height 14
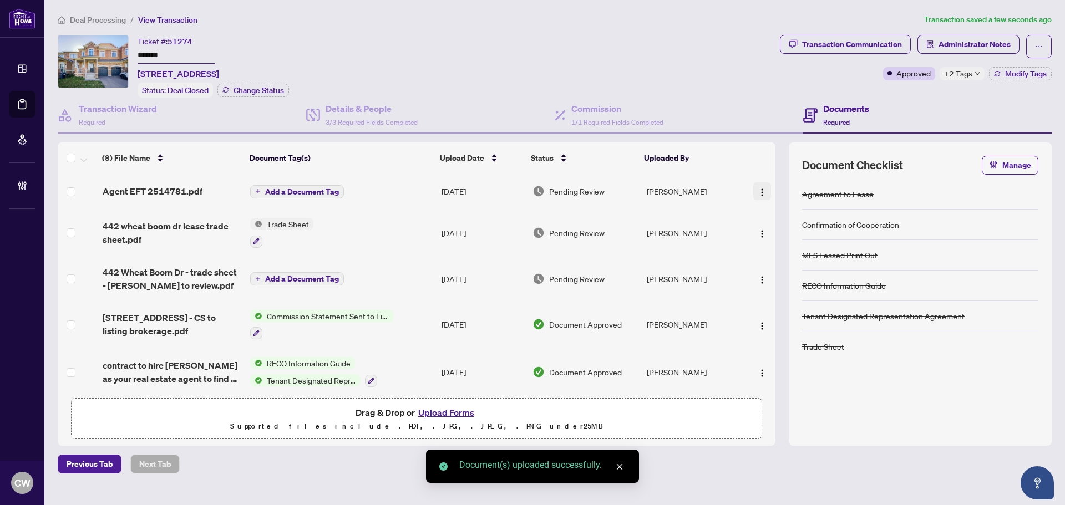
click at [762, 193] on img "button" at bounding box center [762, 192] width 9 height 9
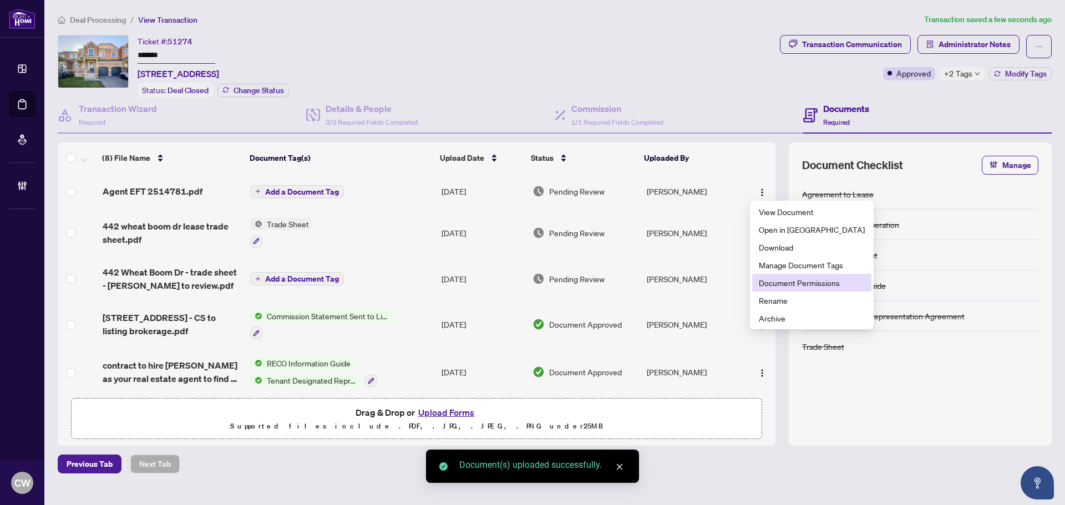
click at [786, 283] on span "Document Permissions" at bounding box center [812, 283] width 106 height 12
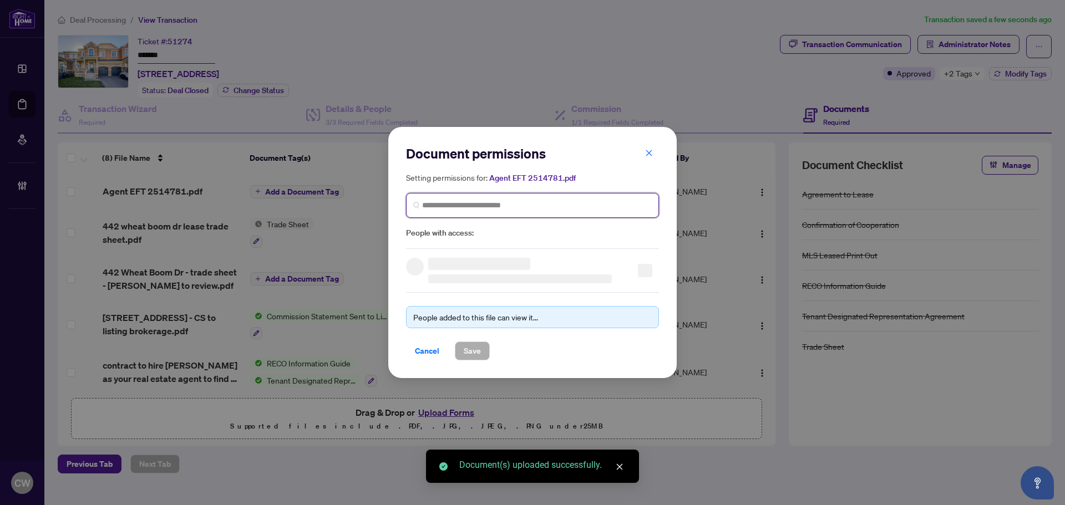
click at [509, 207] on input "search" at bounding box center [537, 206] width 230 height 12
paste input "**********"
type input "**********"
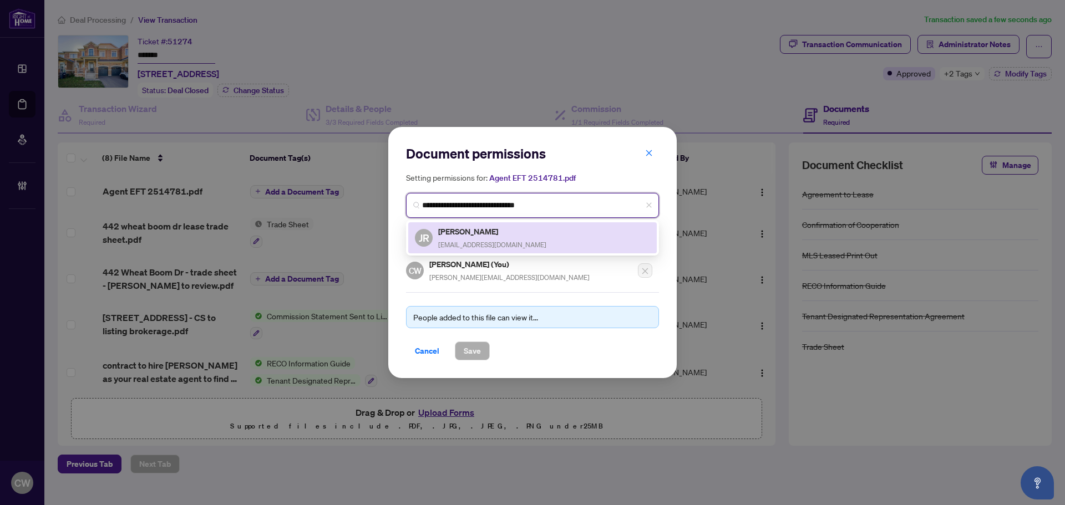
click at [470, 231] on h5 "[PERSON_NAME]" at bounding box center [492, 231] width 108 height 13
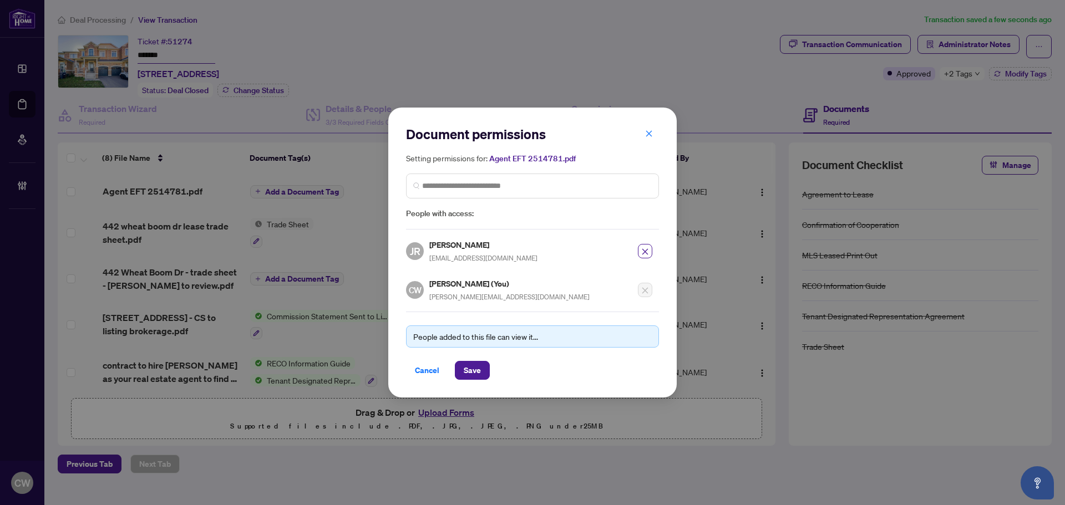
click at [480, 382] on div "Document permissions Setting permissions for: Agent EFT 2514781.pdf 2425 JR [PE…" at bounding box center [532, 253] width 288 height 290
click at [476, 372] on span "Save" at bounding box center [472, 371] width 17 height 18
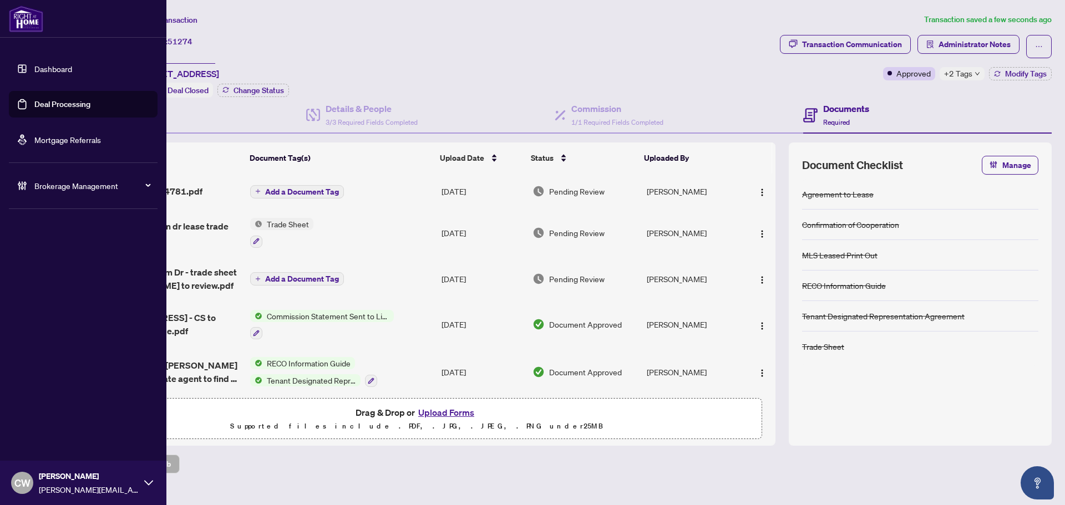
click at [45, 99] on link "Deal Processing" at bounding box center [62, 104] width 56 height 10
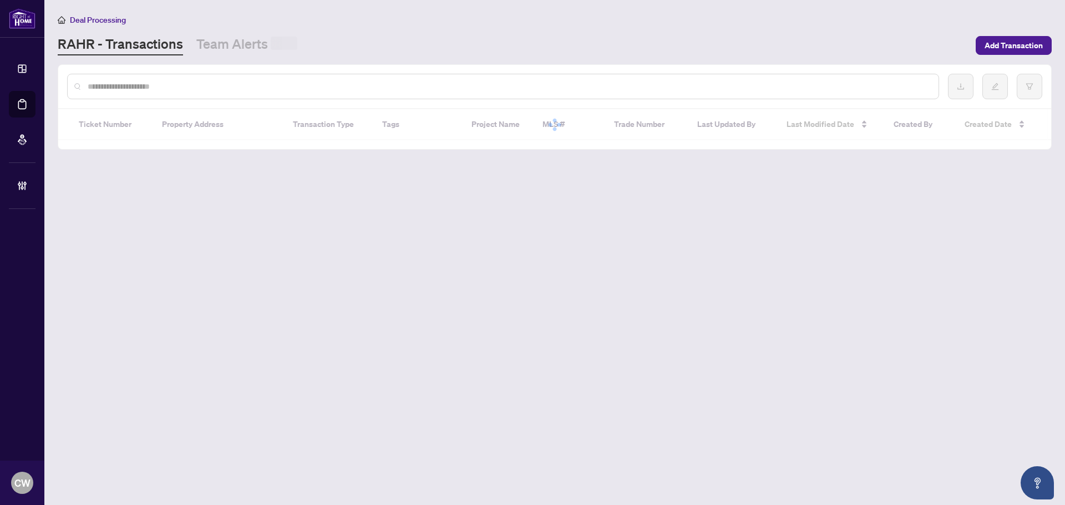
click at [194, 87] on input "text" at bounding box center [509, 86] width 842 height 12
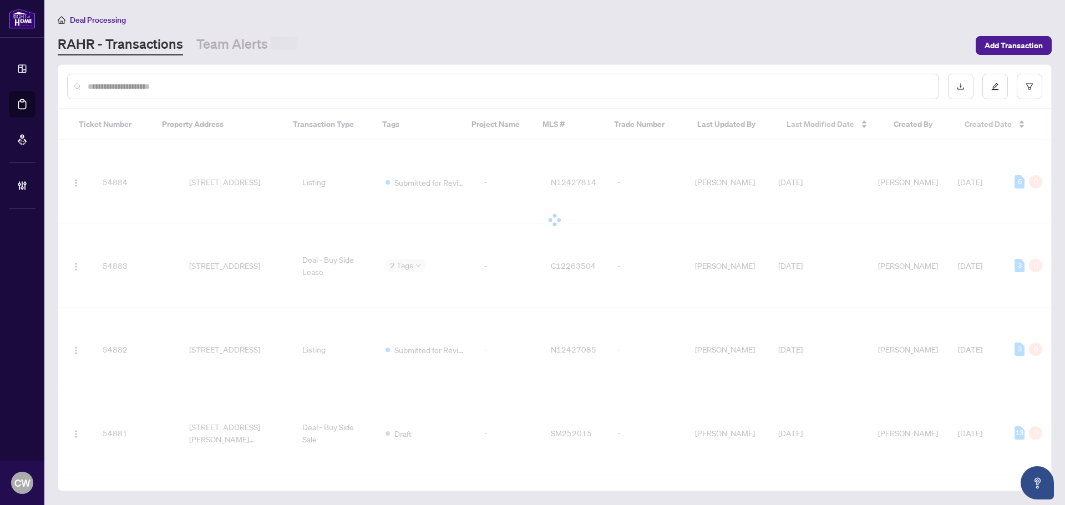
paste input "*******"
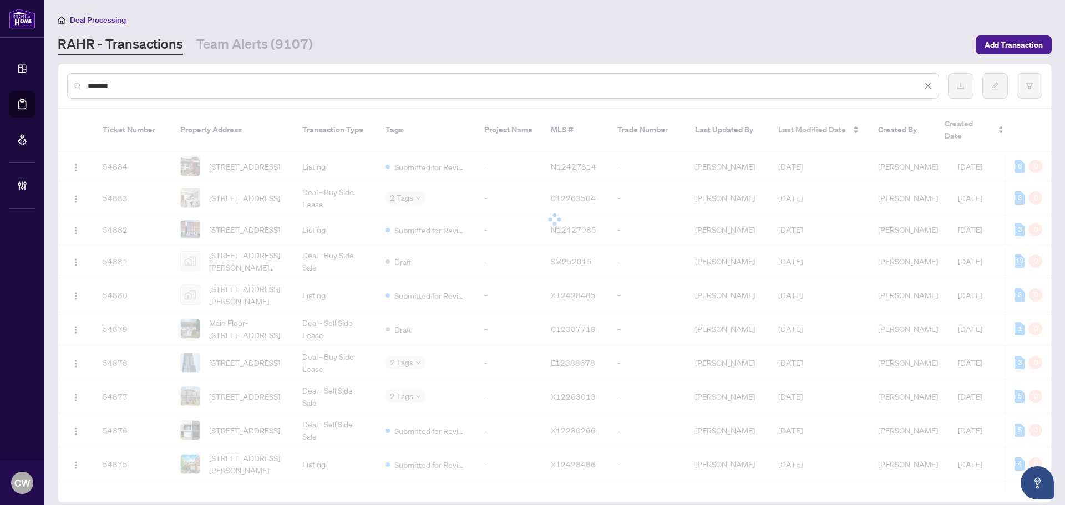
type input "*******"
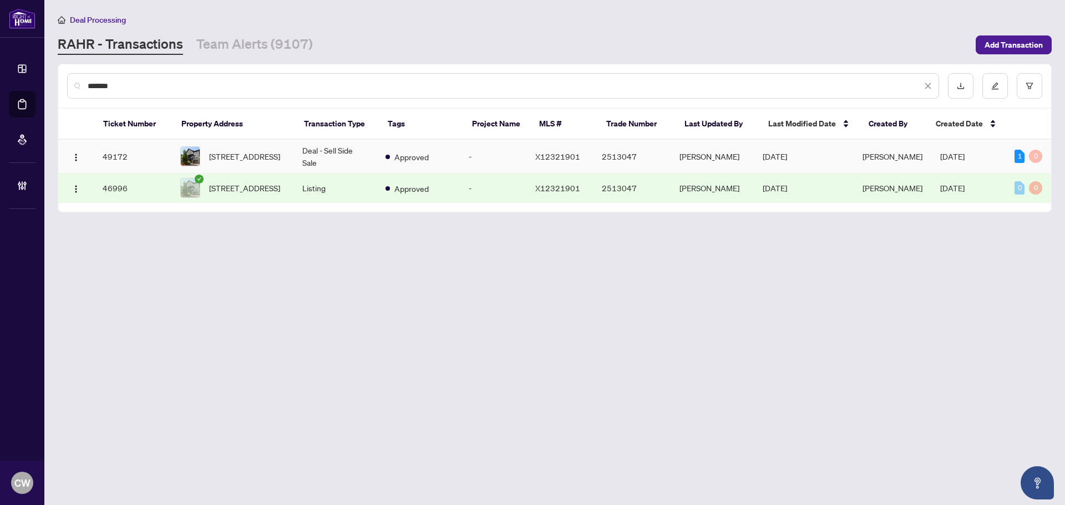
click at [245, 163] on span "[STREET_ADDRESS]" at bounding box center [244, 156] width 71 height 12
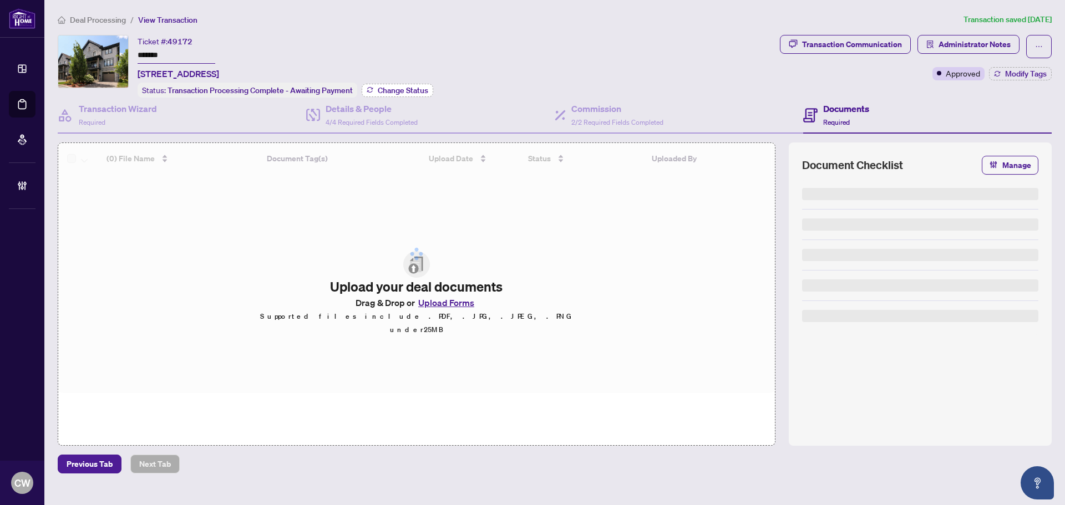
click at [393, 87] on span "Change Status" at bounding box center [403, 91] width 50 height 8
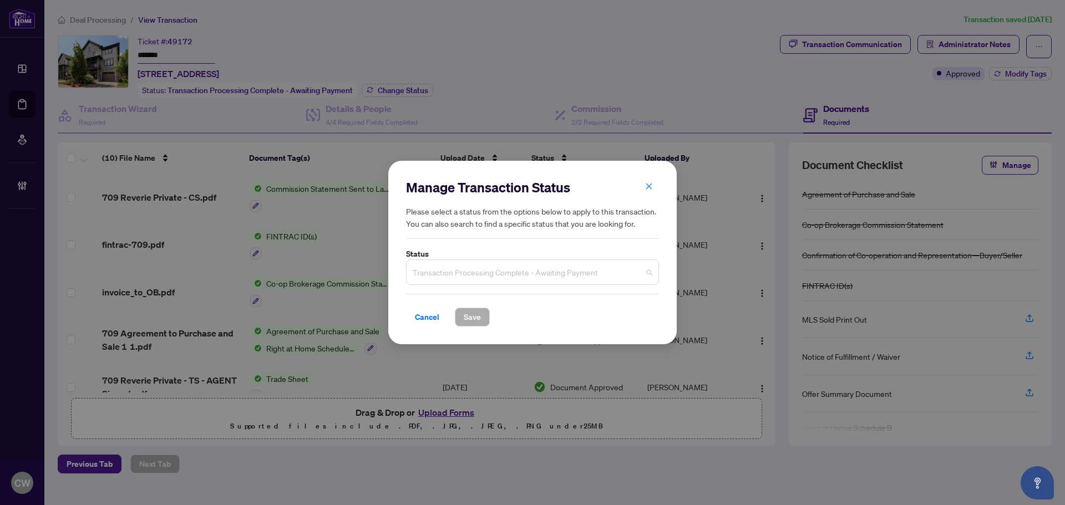
click at [502, 277] on span "Transaction Processing Complete - Awaiting Payment" at bounding box center [533, 272] width 240 height 21
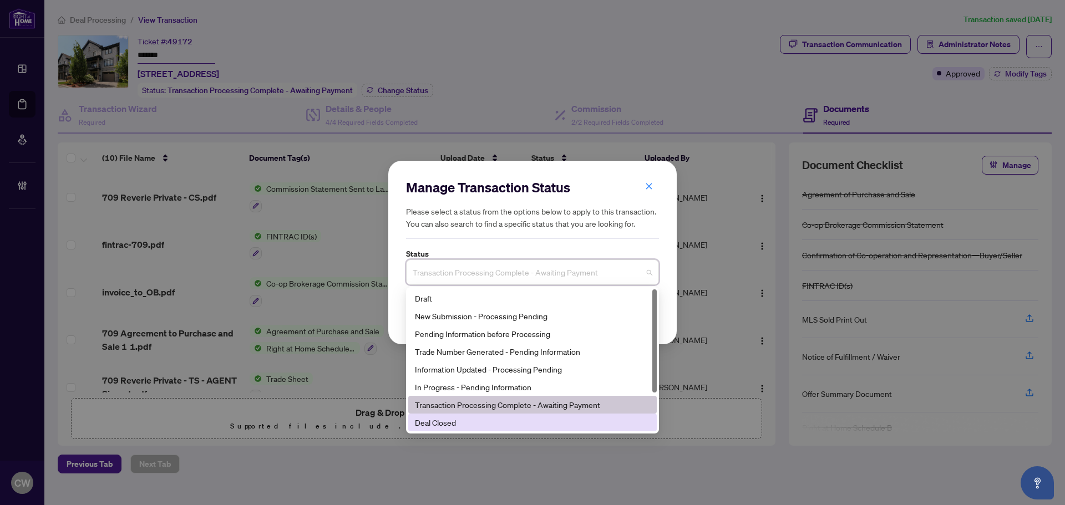
click at [468, 428] on div "Deal Closed" at bounding box center [532, 423] width 235 height 12
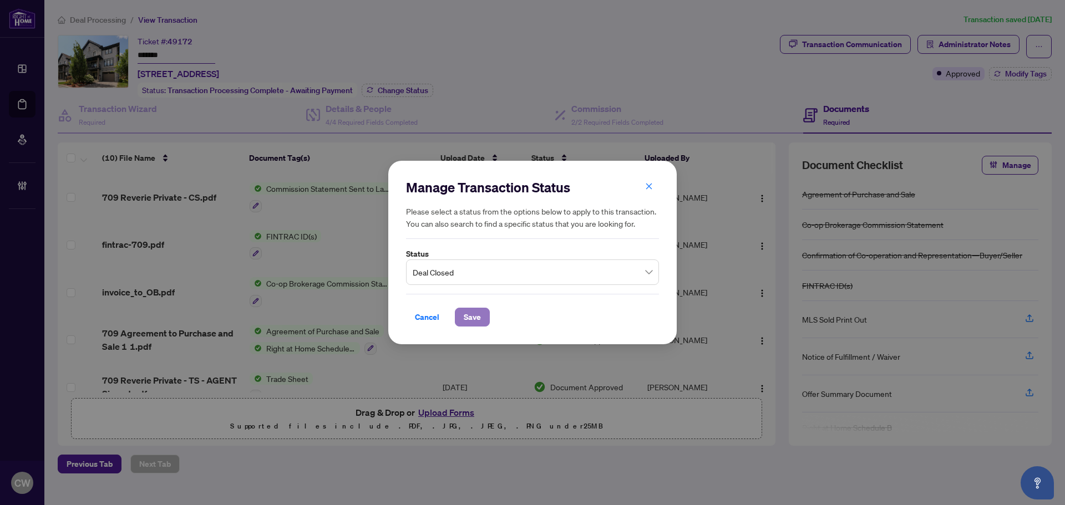
click at [475, 313] on span "Save" at bounding box center [472, 317] width 17 height 18
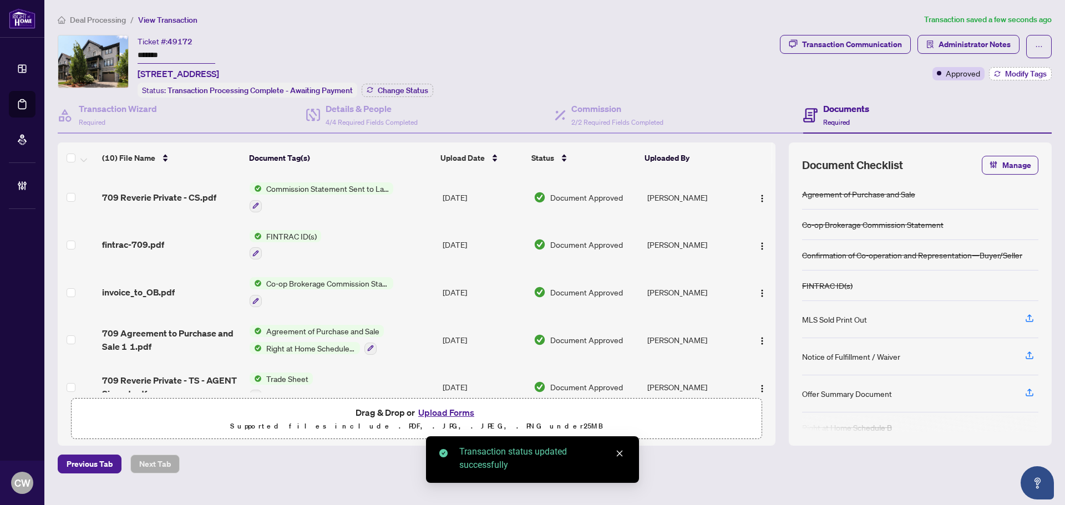
click at [1022, 75] on span "Modify Tags" at bounding box center [1026, 74] width 42 height 8
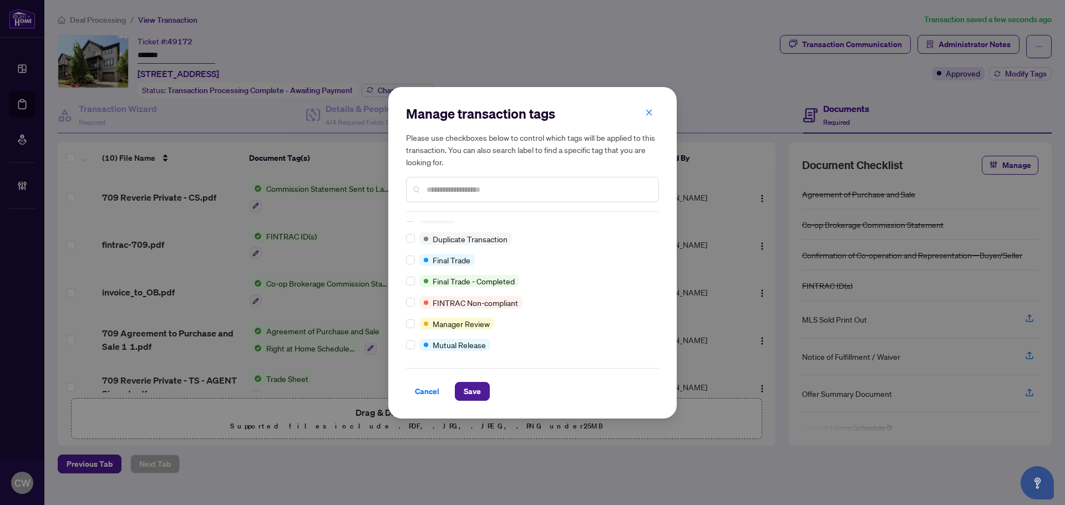
scroll to position [9, 0]
click at [469, 385] on span "Save" at bounding box center [472, 392] width 17 height 18
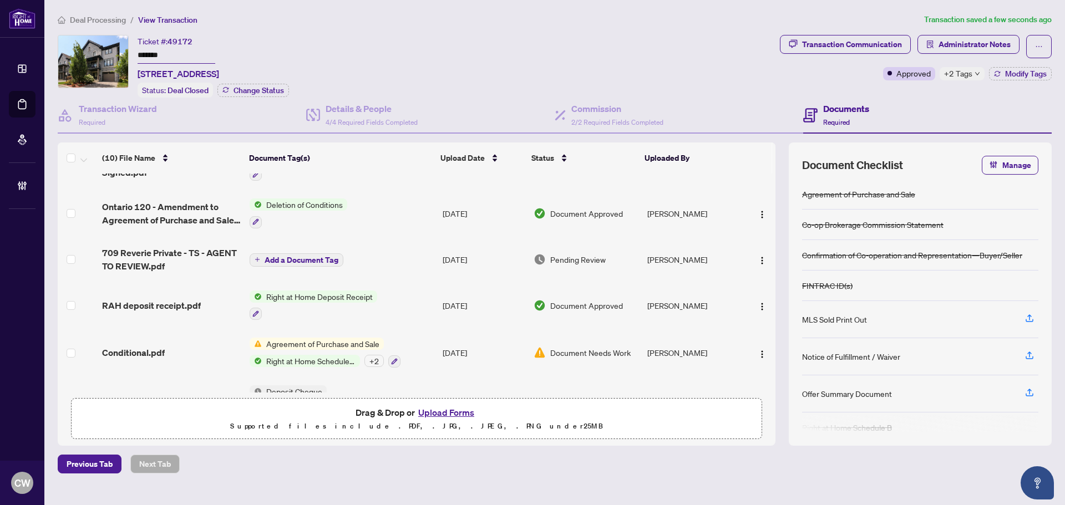
scroll to position [255, 0]
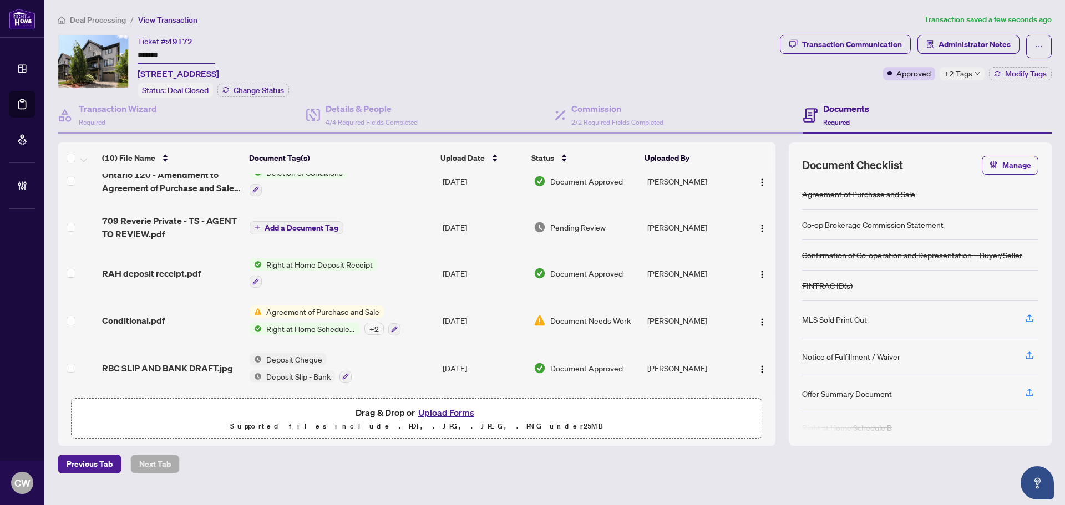
click at [284, 311] on span "Agreement of Purchase and Sale" at bounding box center [323, 312] width 122 height 12
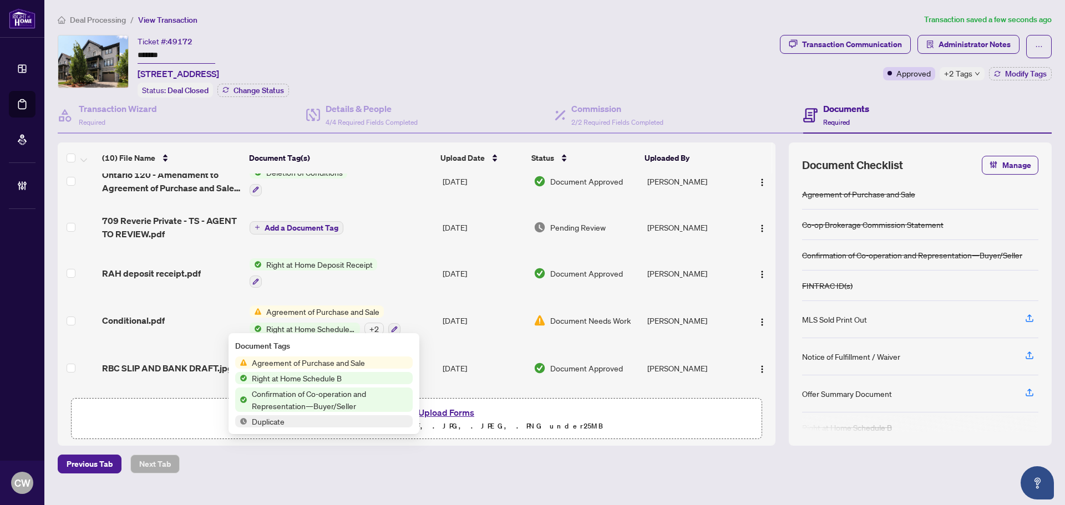
click at [151, 316] on span "Conditional.pdf" at bounding box center [133, 320] width 63 height 13
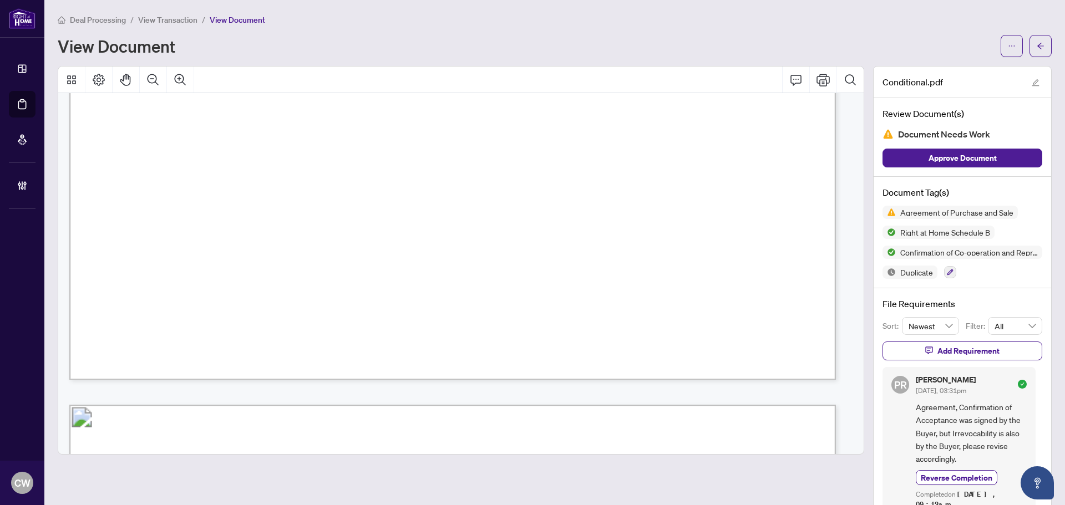
click at [600, 254] on span "Acknowledged by:" at bounding box center [564, 257] width 71 height 10
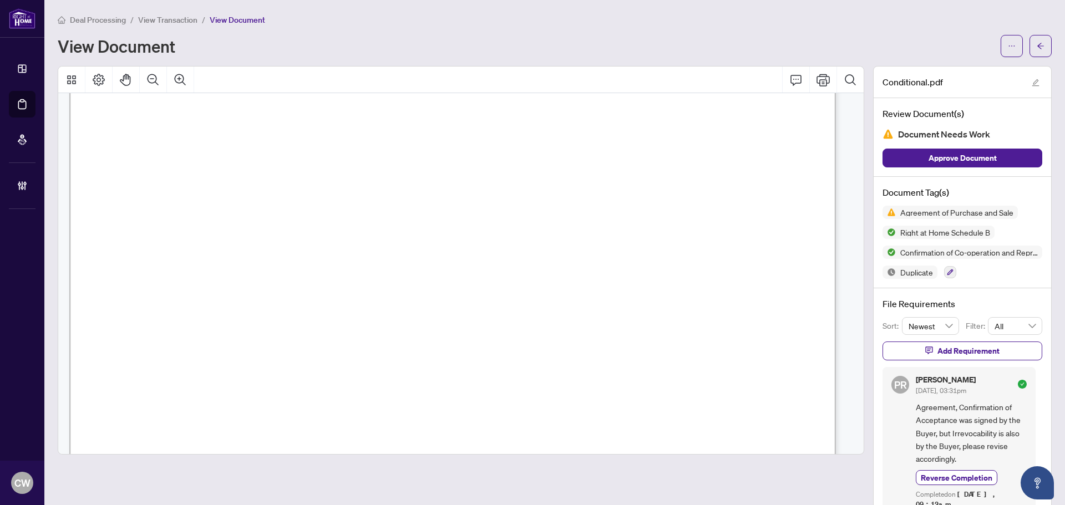
scroll to position [4451, 0]
click at [1040, 43] on button "button" at bounding box center [1040, 46] width 22 height 22
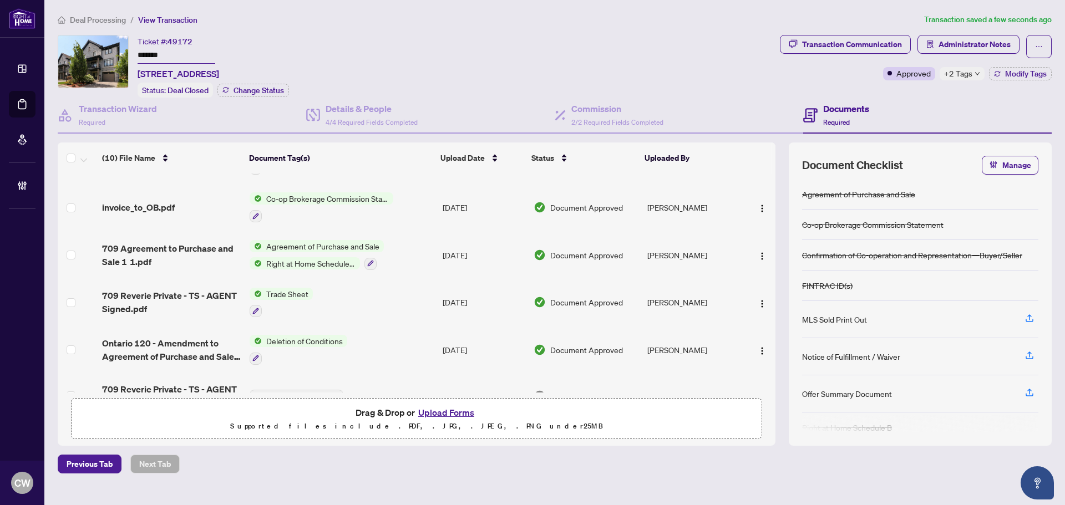
scroll to position [111, 0]
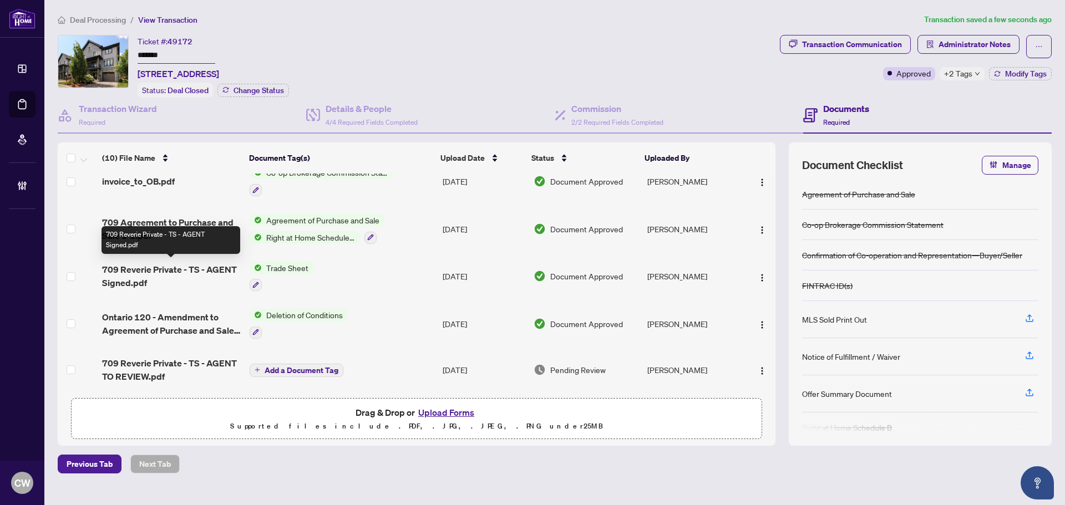
click at [135, 270] on span "709 Reverie Private - TS - AGENT Signed.pdf" at bounding box center [171, 276] width 139 height 27
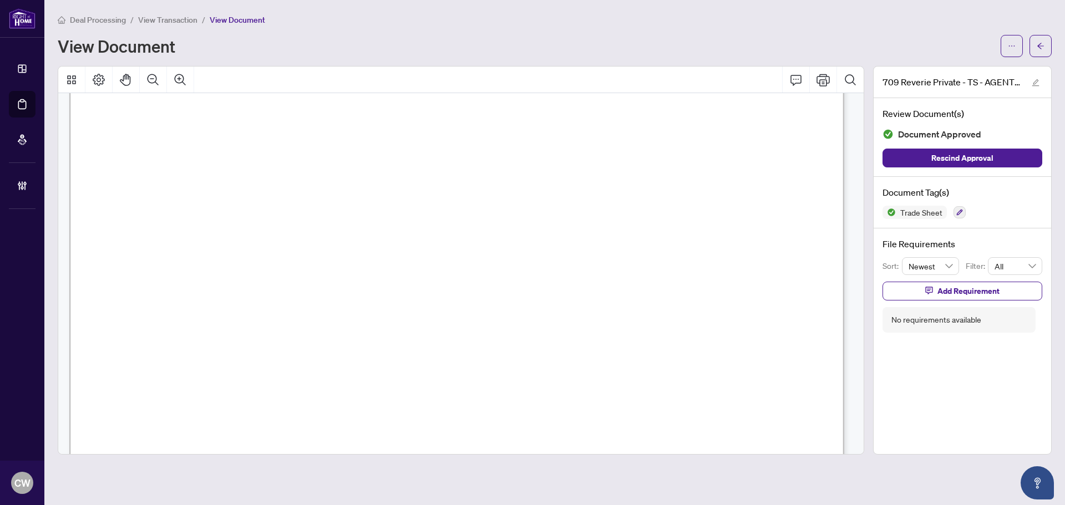
scroll to position [664, 0]
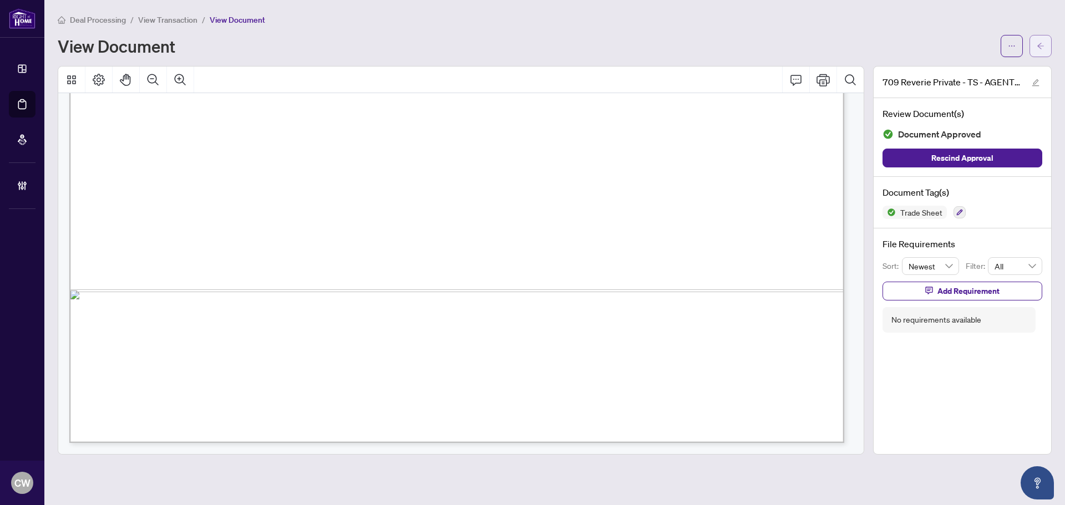
click at [1049, 45] on button "button" at bounding box center [1040, 46] width 22 height 22
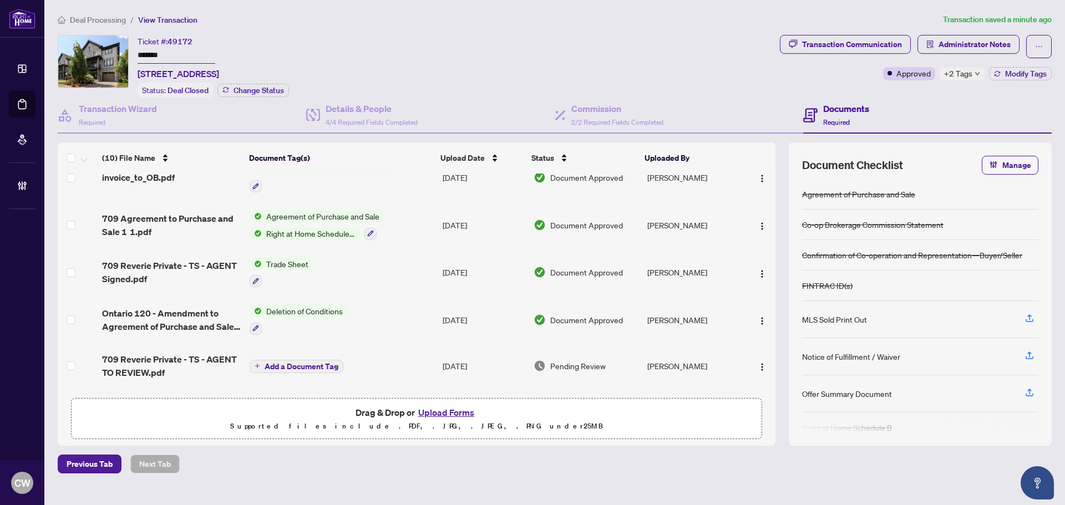
scroll to position [111, 0]
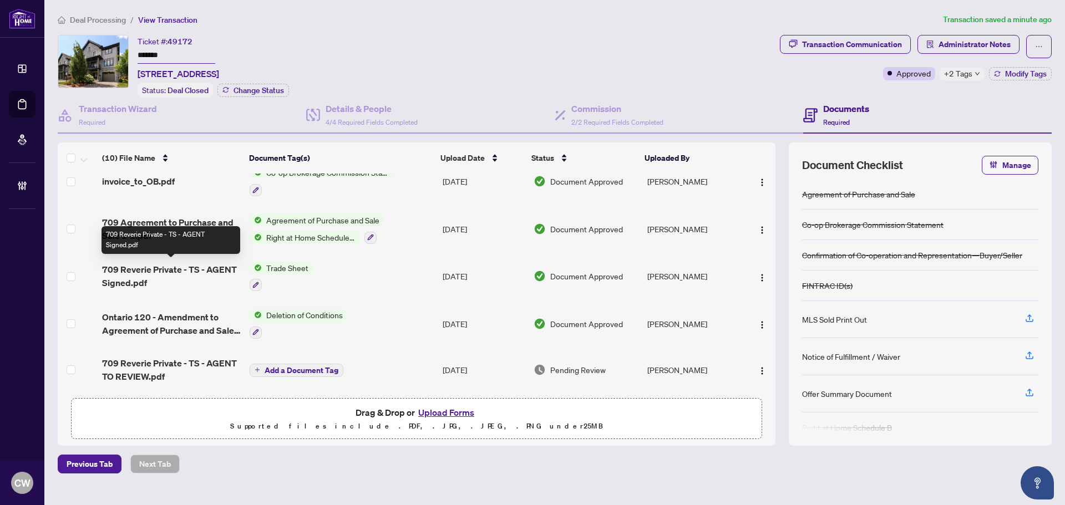
click at [192, 270] on span "709 Reverie Private - TS - AGENT Signed.pdf" at bounding box center [171, 276] width 139 height 27
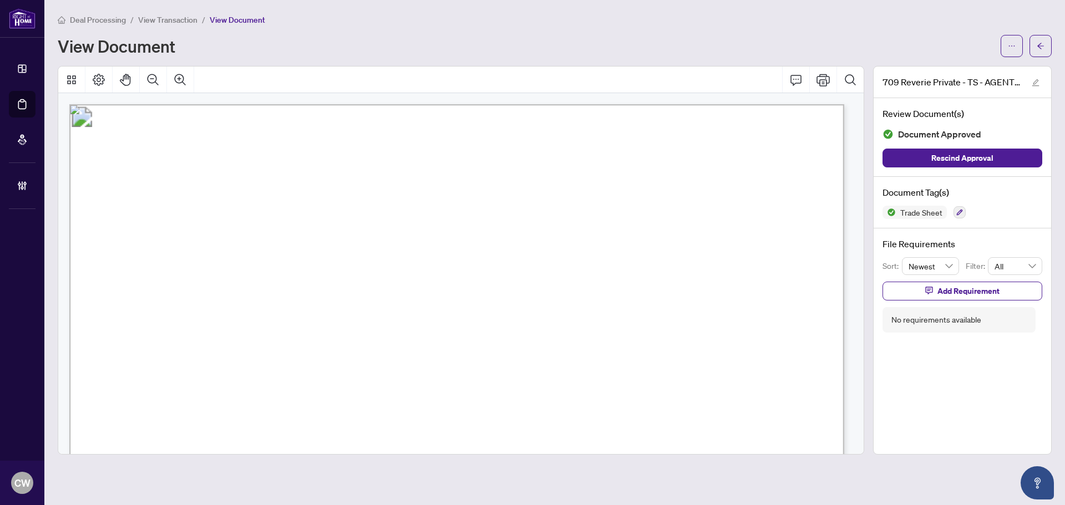
scroll to position [333, 0]
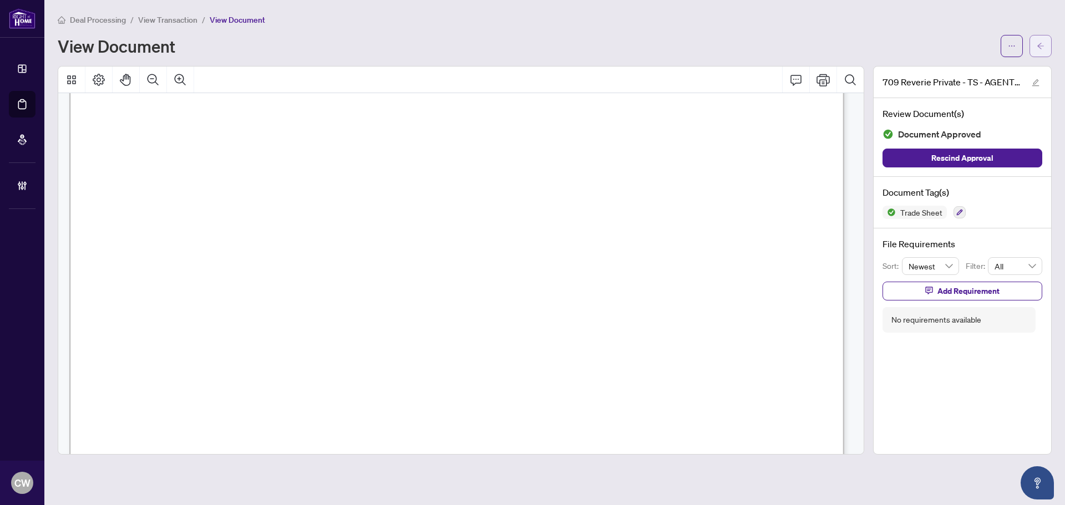
click at [1045, 42] on button "button" at bounding box center [1040, 46] width 22 height 22
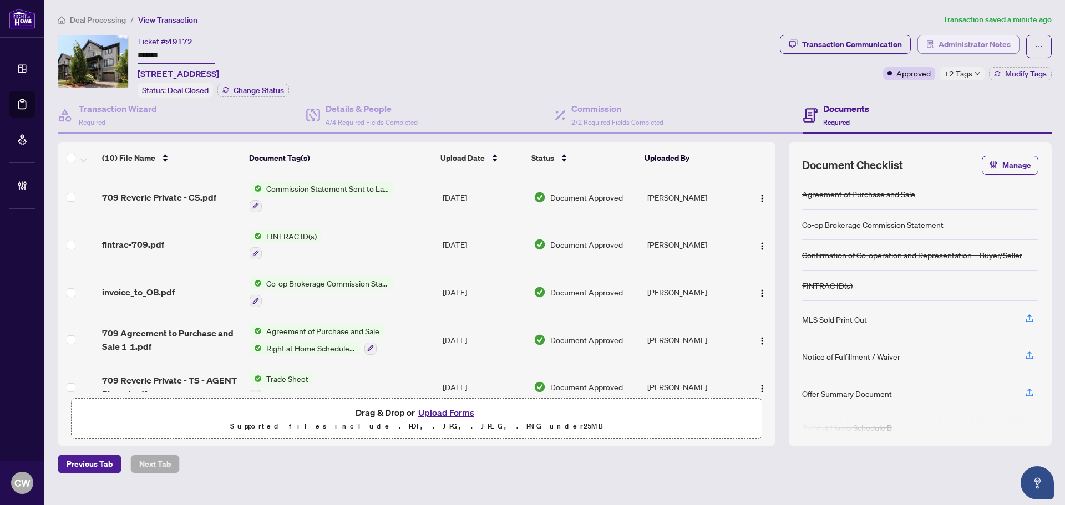
click at [985, 42] on span "Administrator Notes" at bounding box center [974, 44] width 72 height 18
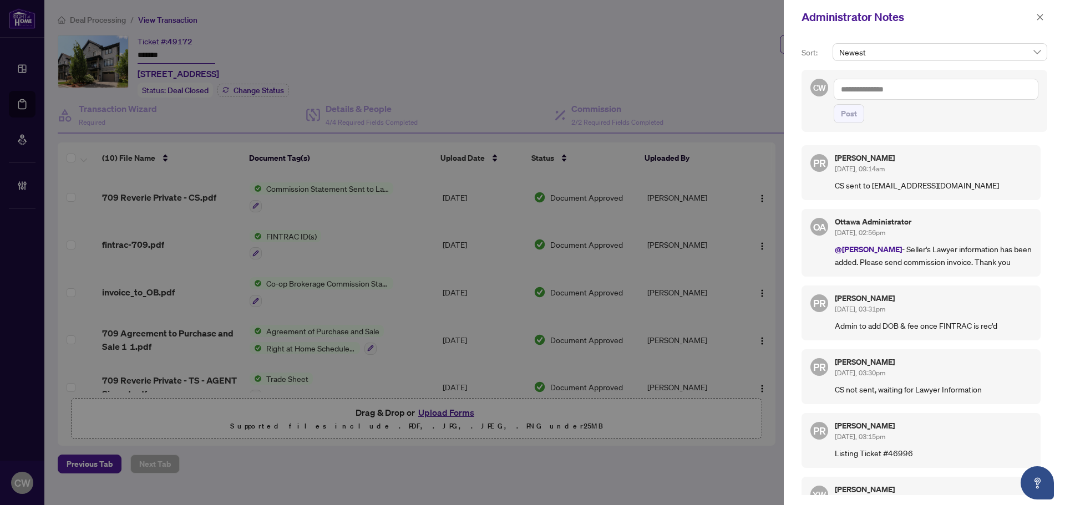
click at [864, 88] on textarea at bounding box center [936, 89] width 205 height 21
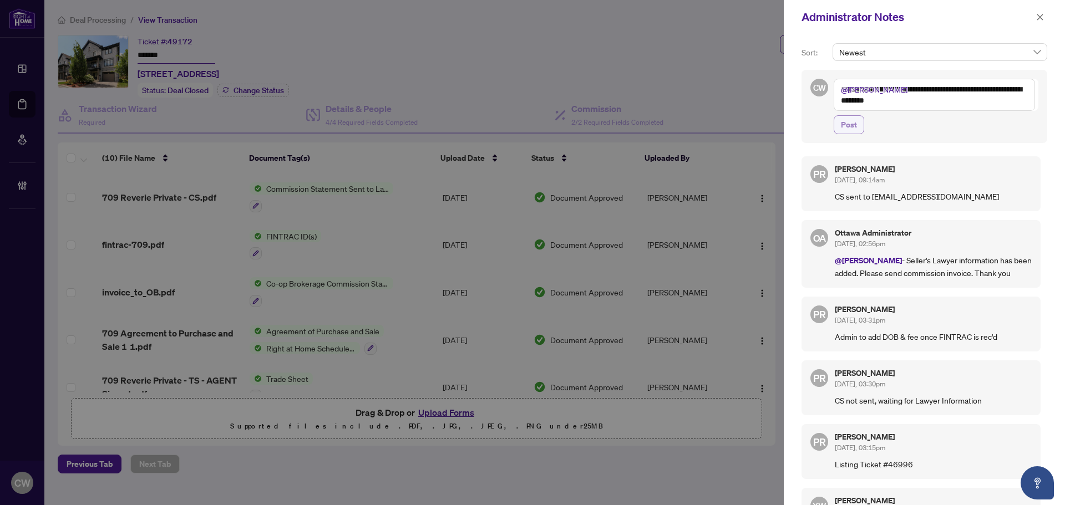
type textarea "**********"
click at [857, 124] on button "Post" at bounding box center [849, 124] width 31 height 19
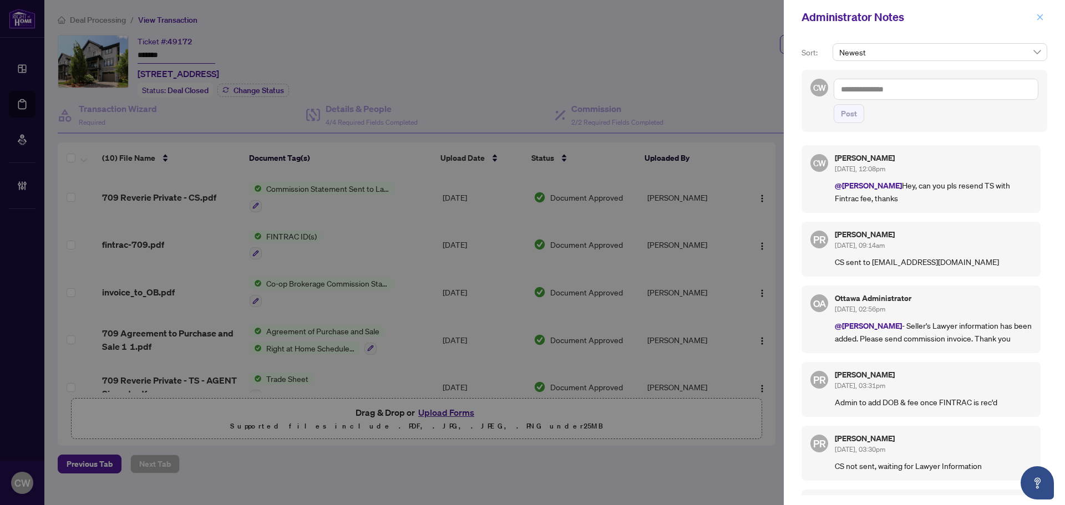
click at [1043, 20] on icon "close" at bounding box center [1040, 17] width 8 height 8
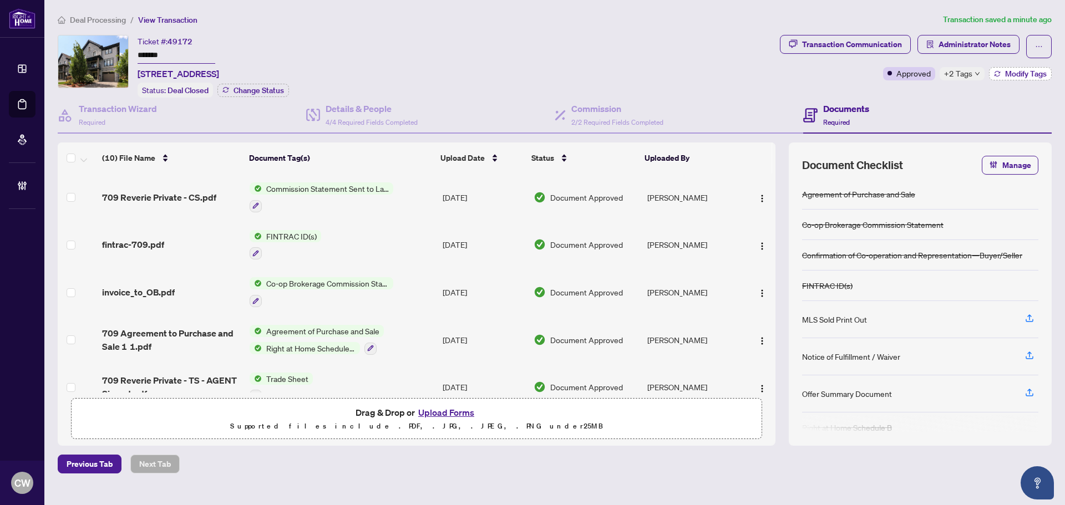
click at [1014, 70] on span "Modify Tags" at bounding box center [1026, 74] width 42 height 8
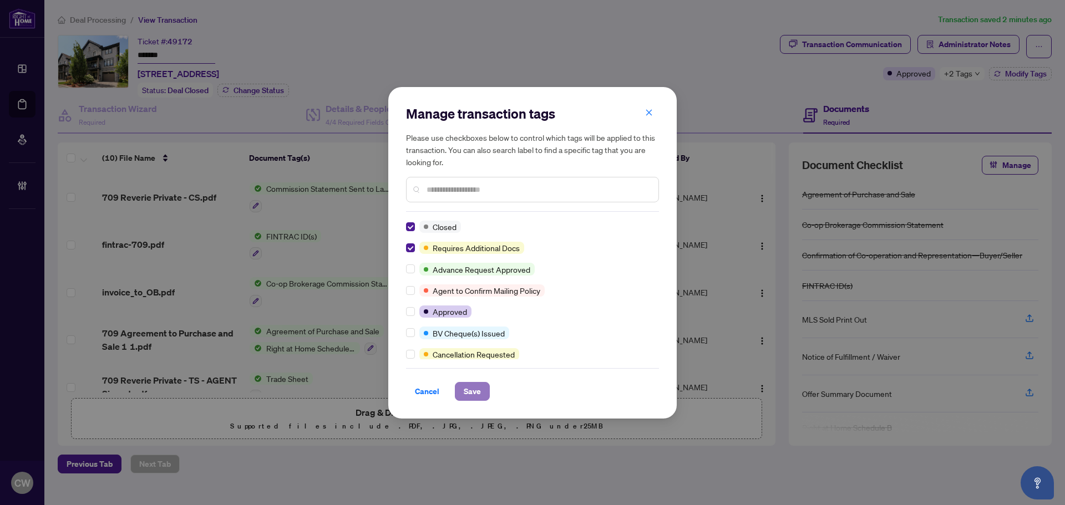
click at [472, 392] on span "Save" at bounding box center [472, 392] width 17 height 18
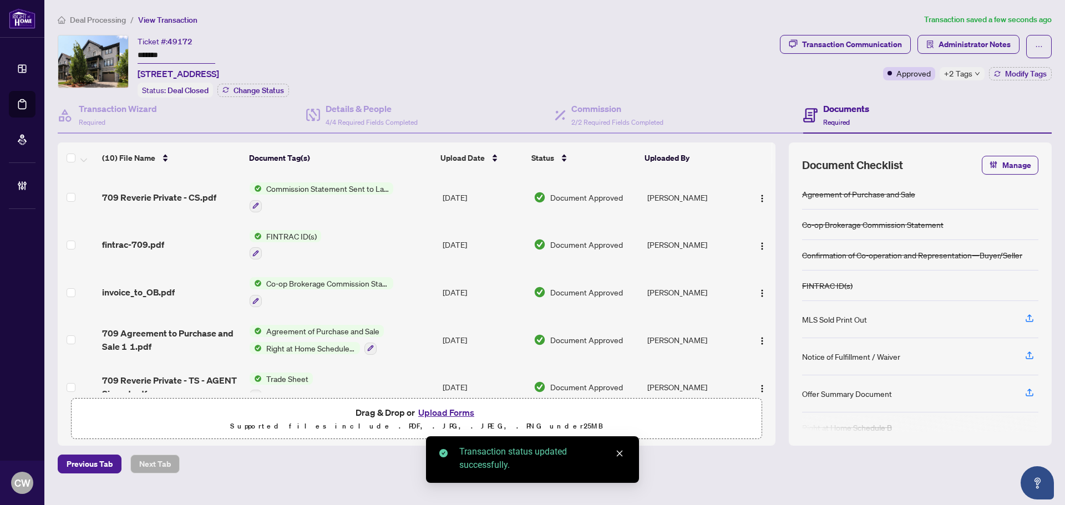
scroll to position [55, 0]
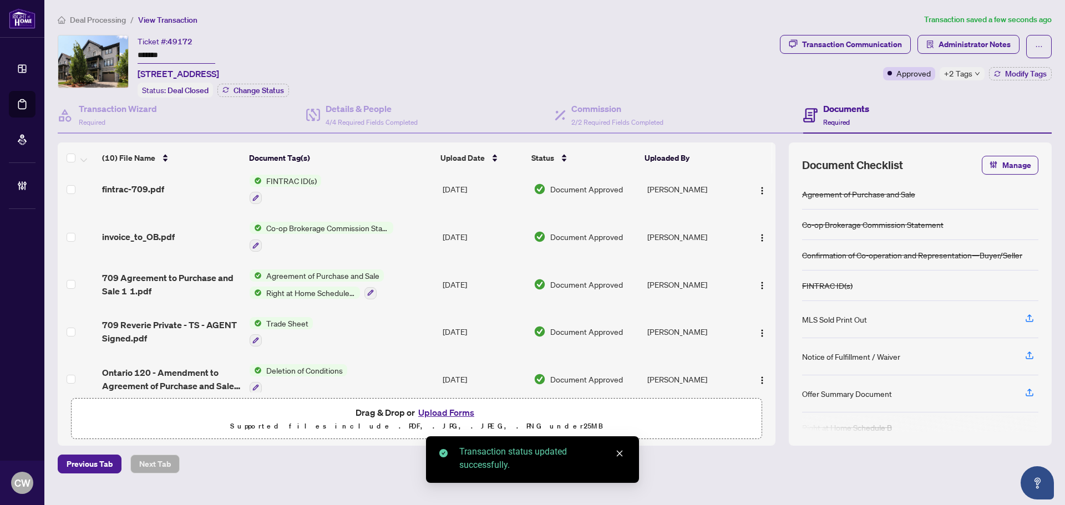
click at [133, 240] on span "invoice_to_OB.pdf" at bounding box center [138, 236] width 73 height 13
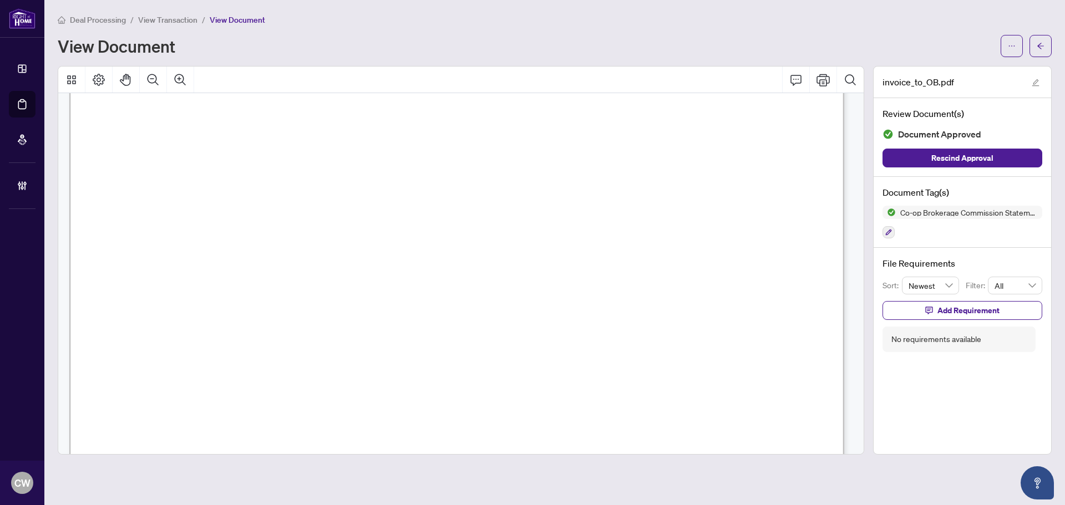
scroll to position [499, 0]
click at [1039, 46] on icon "arrow-left" at bounding box center [1040, 46] width 7 height 6
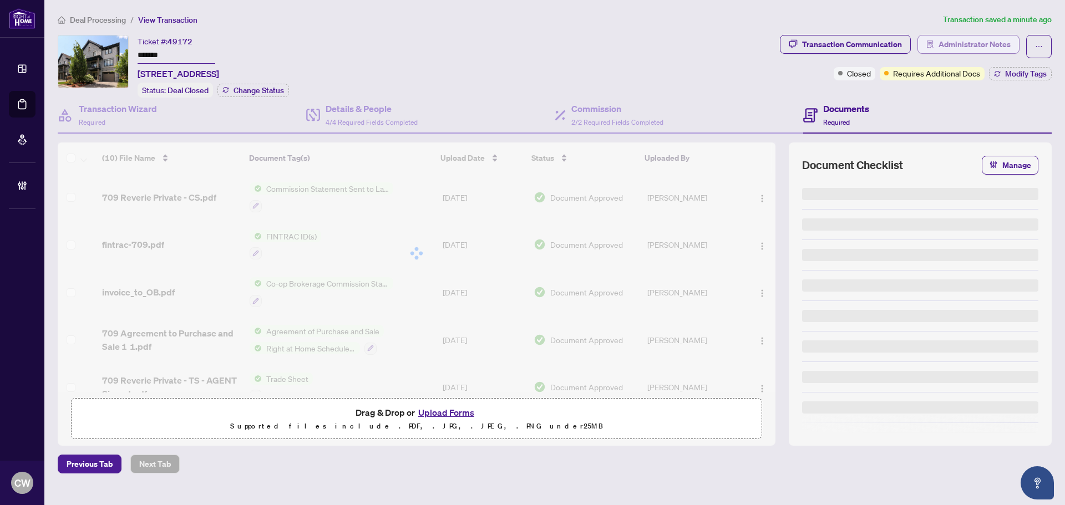
click at [994, 45] on span "Administrator Notes" at bounding box center [974, 44] width 72 height 18
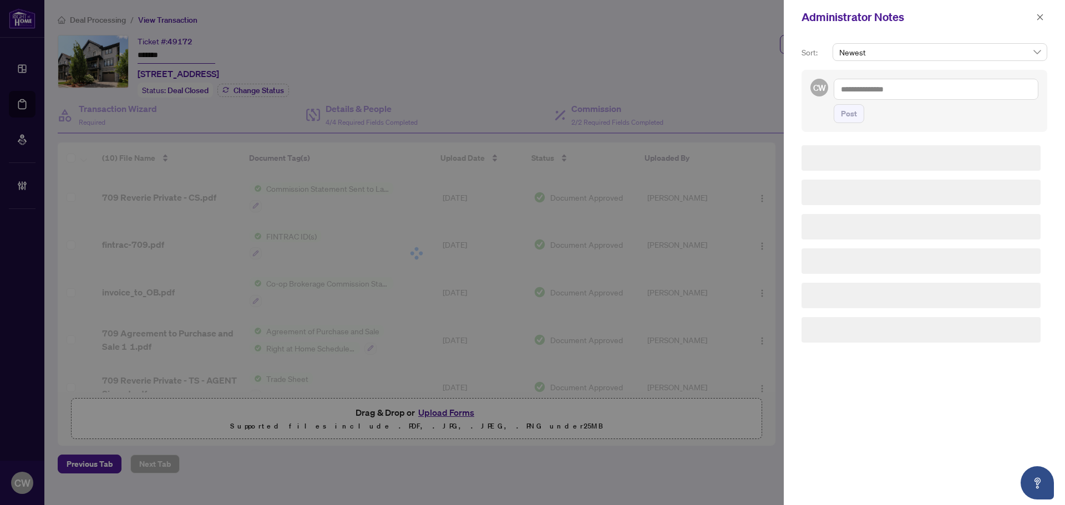
click at [913, 97] on textarea at bounding box center [936, 89] width 205 height 21
paste textarea "**********"
type textarea "**********"
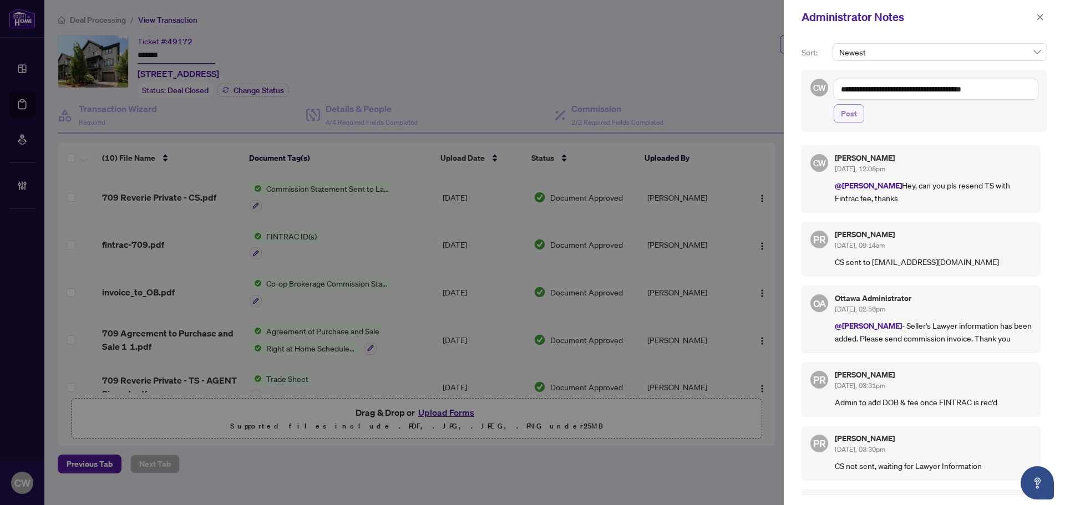
drag, startPoint x: 848, startPoint y: 116, endPoint x: 858, endPoint y: 113, distance: 10.4
click at [848, 116] on span "Post" at bounding box center [849, 114] width 16 height 18
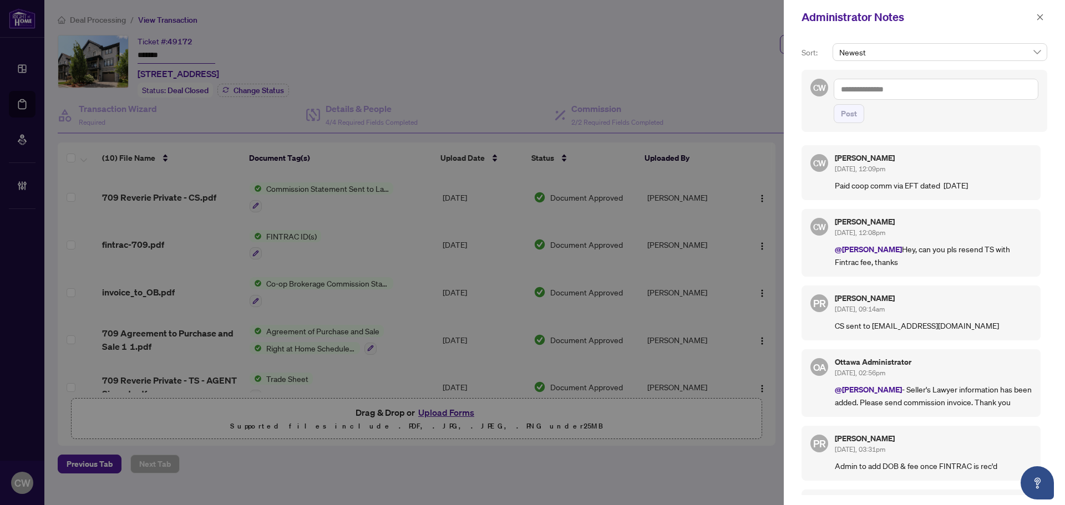
drag, startPoint x: 1042, startPoint y: 16, endPoint x: 965, endPoint y: 16, distance: 77.1
click at [1042, 16] on icon "close" at bounding box center [1040, 17] width 6 height 6
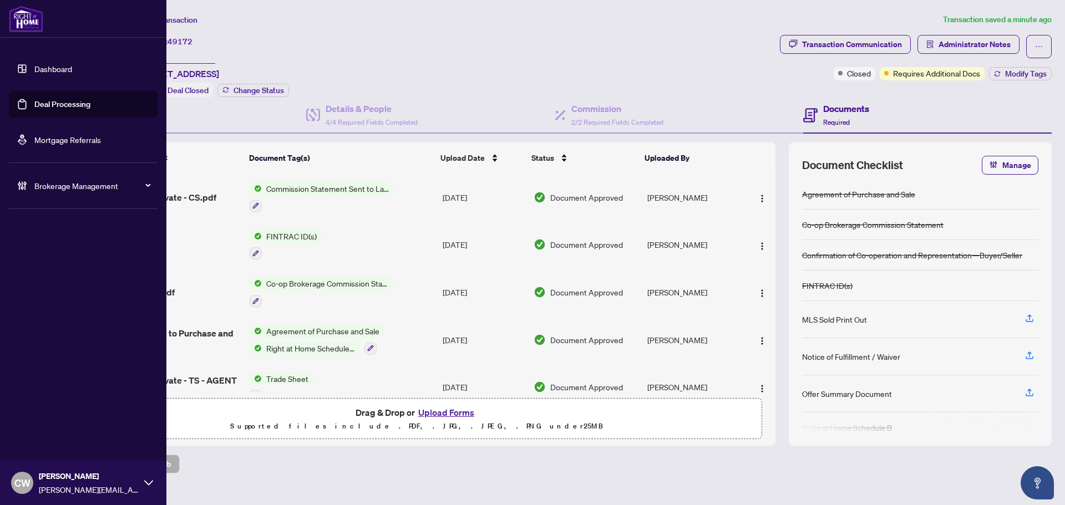
drag, startPoint x: 45, startPoint y: 103, endPoint x: 34, endPoint y: 96, distance: 13.4
click at [45, 103] on link "Deal Processing" at bounding box center [62, 104] width 56 height 10
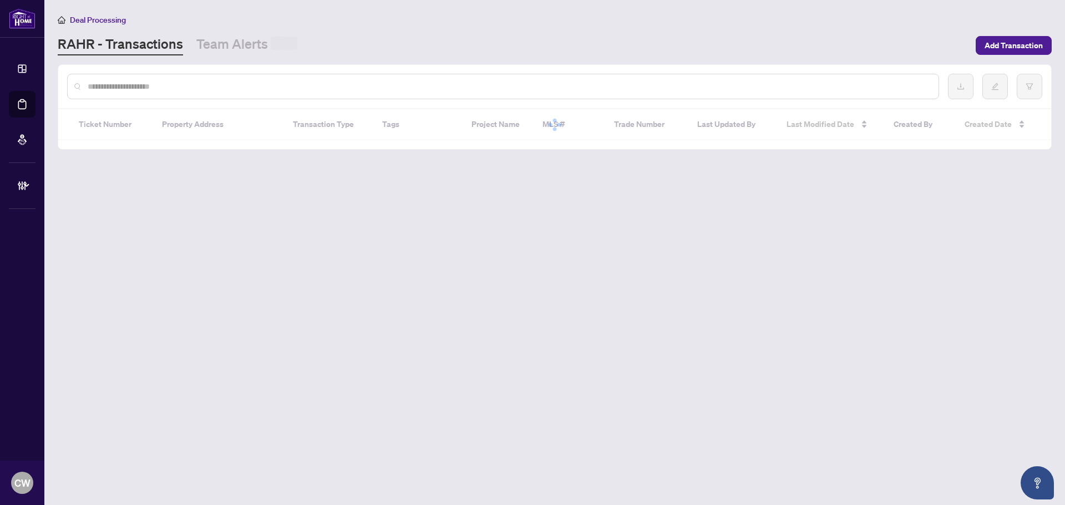
click at [232, 86] on input "text" at bounding box center [509, 86] width 842 height 12
paste input "*******"
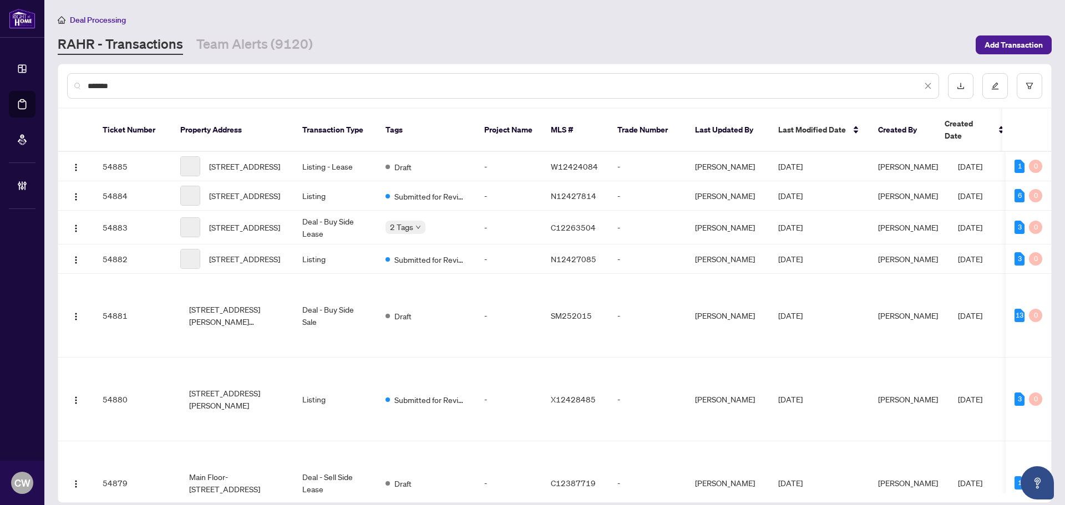
type input "*******"
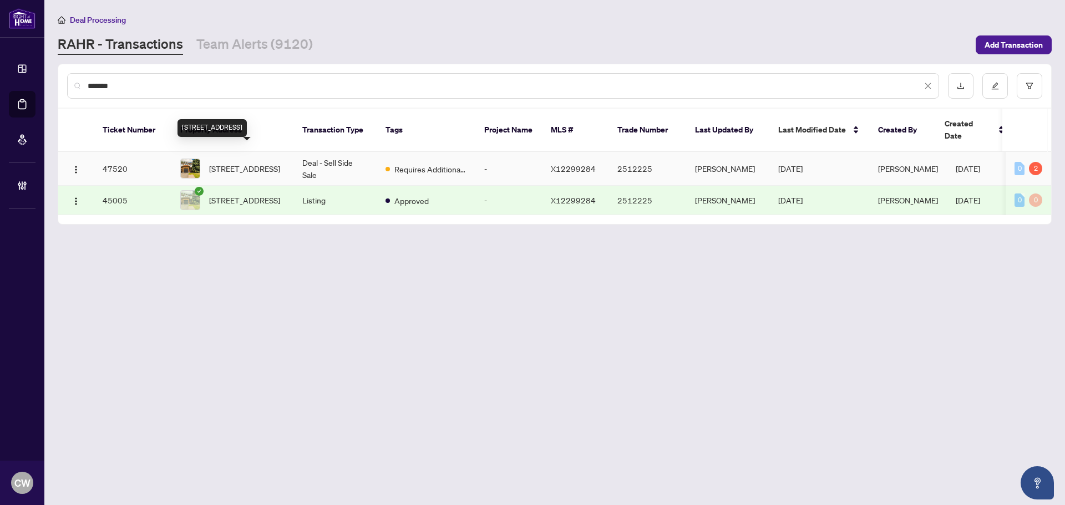
click at [258, 163] on span "[STREET_ADDRESS]" at bounding box center [244, 169] width 71 height 12
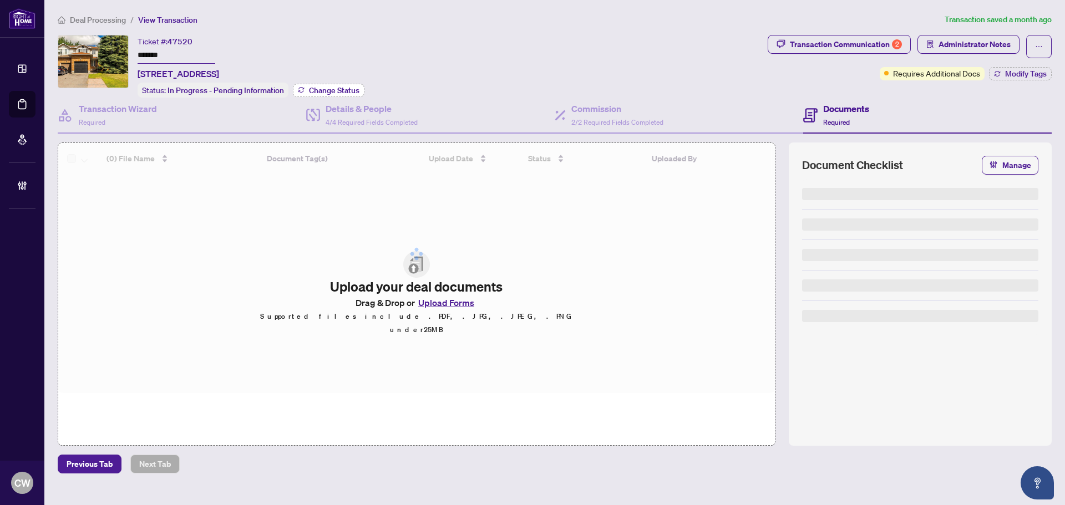
click at [336, 92] on span "Change Status" at bounding box center [334, 91] width 50 height 8
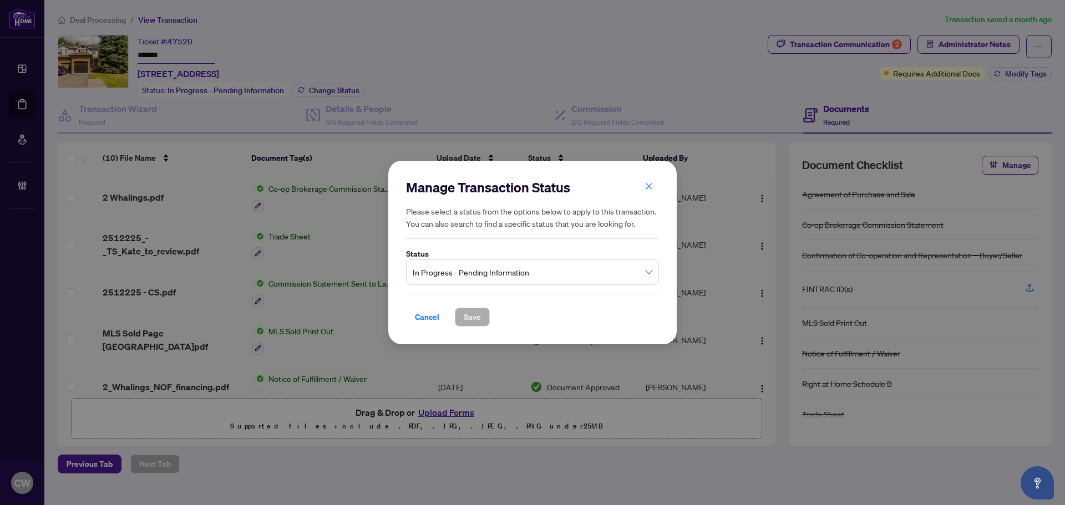
click at [458, 271] on span "In Progress - Pending Information" at bounding box center [533, 272] width 240 height 21
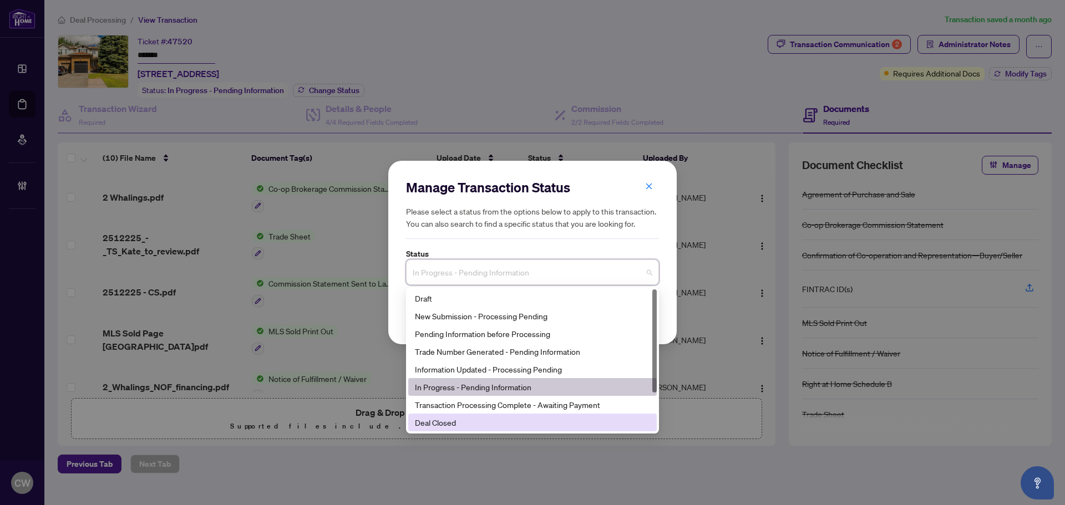
click at [472, 429] on div "Deal Closed" at bounding box center [532, 423] width 235 height 12
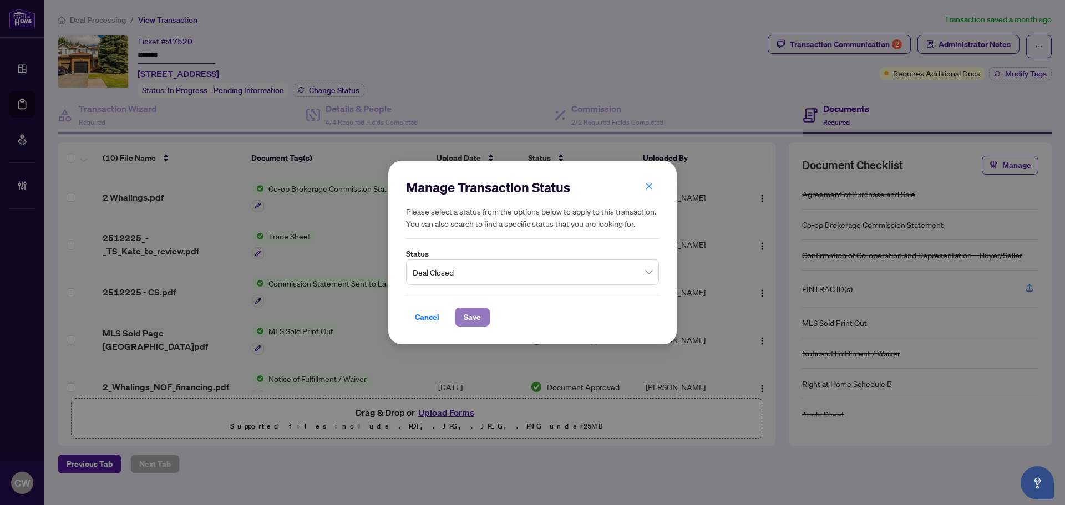
click at [468, 317] on span "Save" at bounding box center [472, 317] width 17 height 18
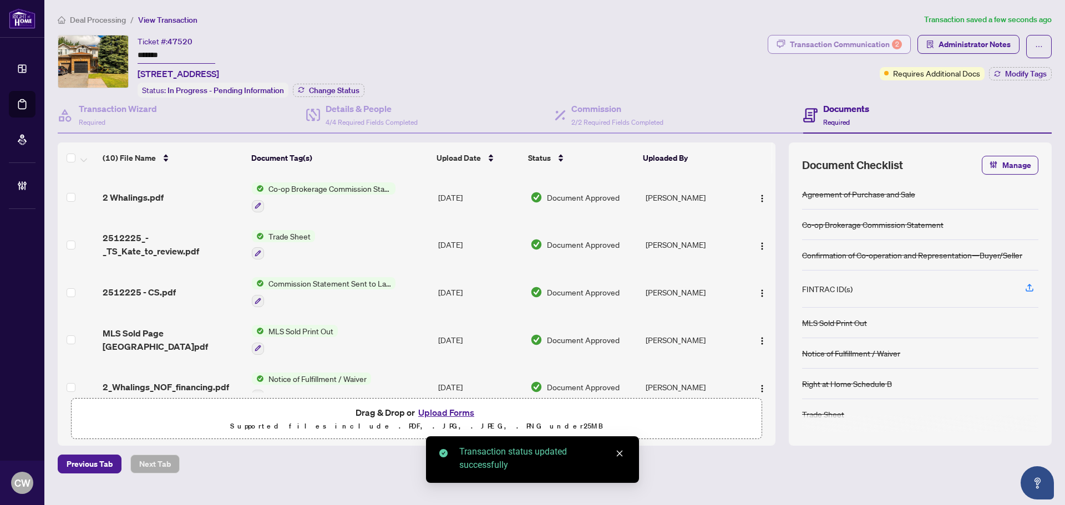
drag, startPoint x: 871, startPoint y: 38, endPoint x: 884, endPoint y: 37, distance: 13.3
click at [884, 37] on div "Transaction Communication 2" at bounding box center [846, 44] width 112 height 18
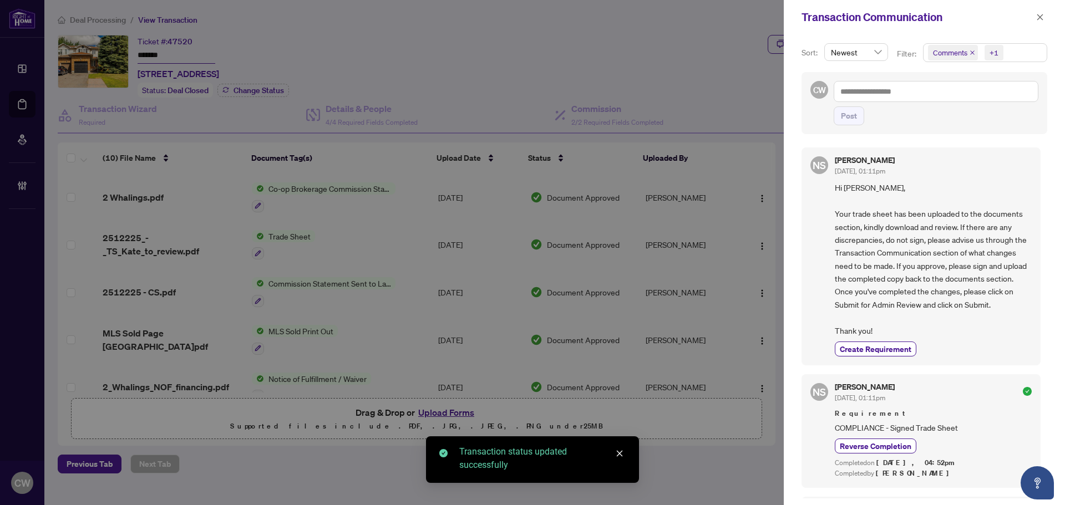
click at [971, 51] on icon "close" at bounding box center [972, 53] width 6 height 6
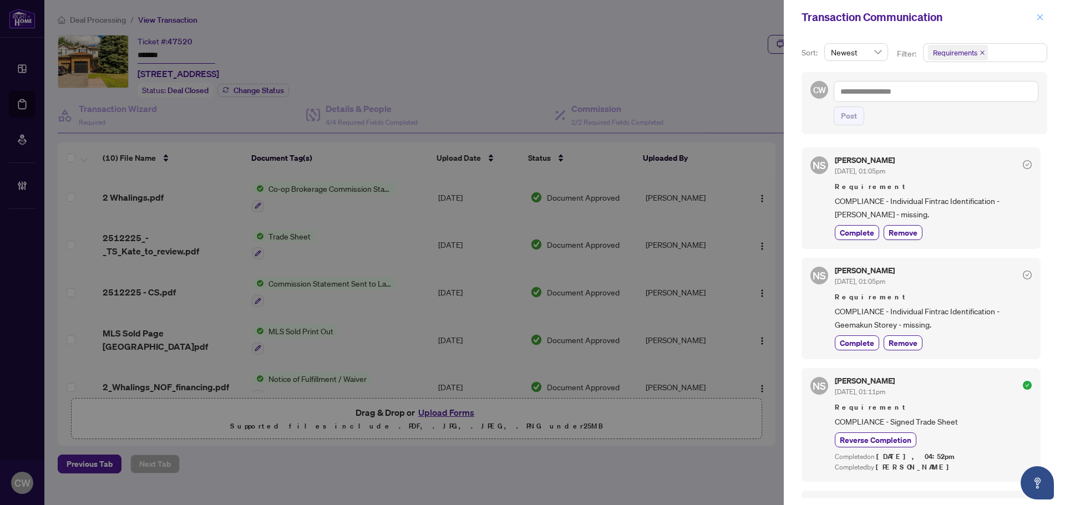
click at [1043, 15] on icon "close" at bounding box center [1040, 17] width 6 height 6
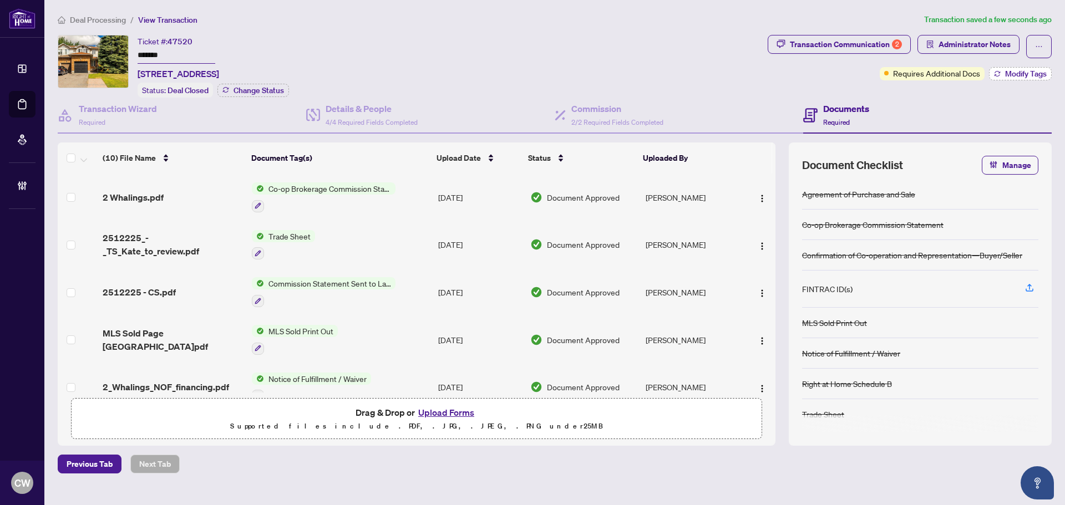
click at [1039, 70] on span "Modify Tags" at bounding box center [1026, 74] width 42 height 8
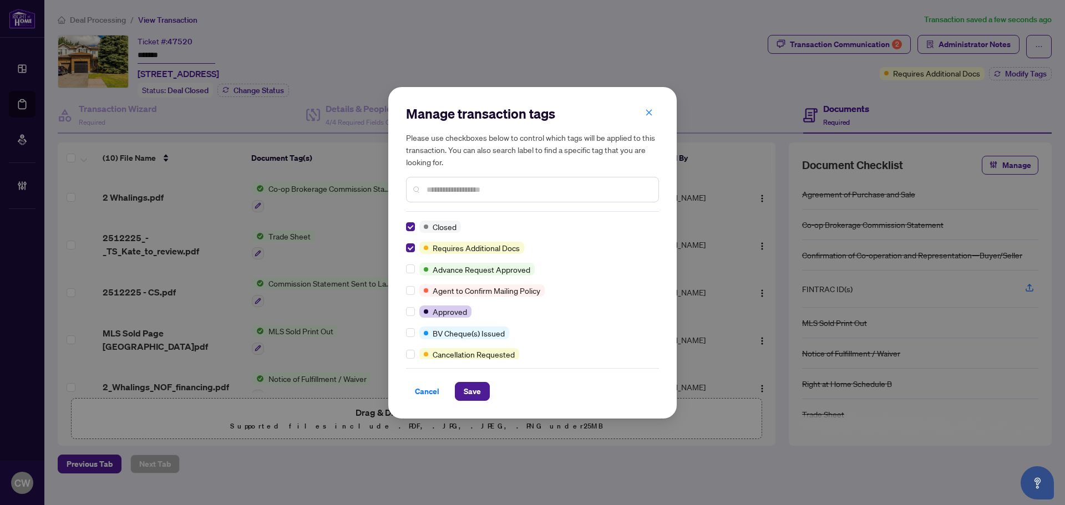
click at [473, 401] on div "Manage transaction tags Please use checkboxes below to control which tags will …" at bounding box center [532, 253] width 288 height 332
click at [473, 394] on span "Save" at bounding box center [472, 392] width 17 height 18
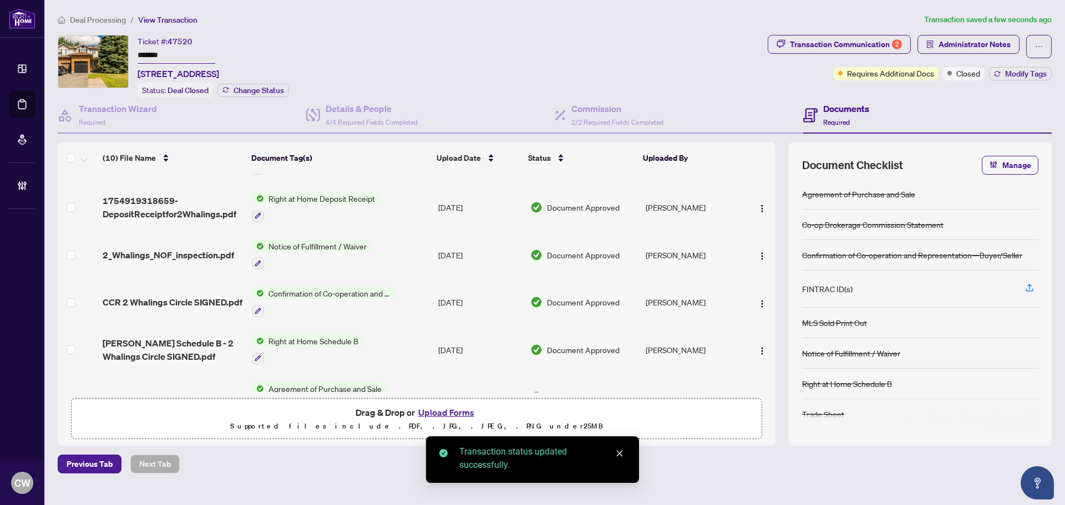
scroll to position [258, 0]
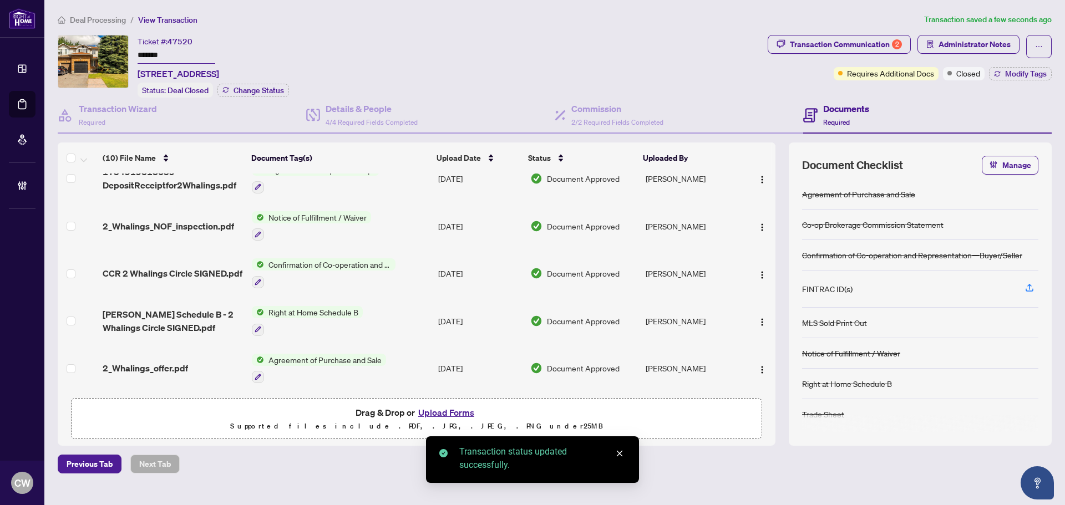
click at [149, 267] on span "CCR 2 Whalings Circle SIGNED.pdf" at bounding box center [173, 273] width 140 height 13
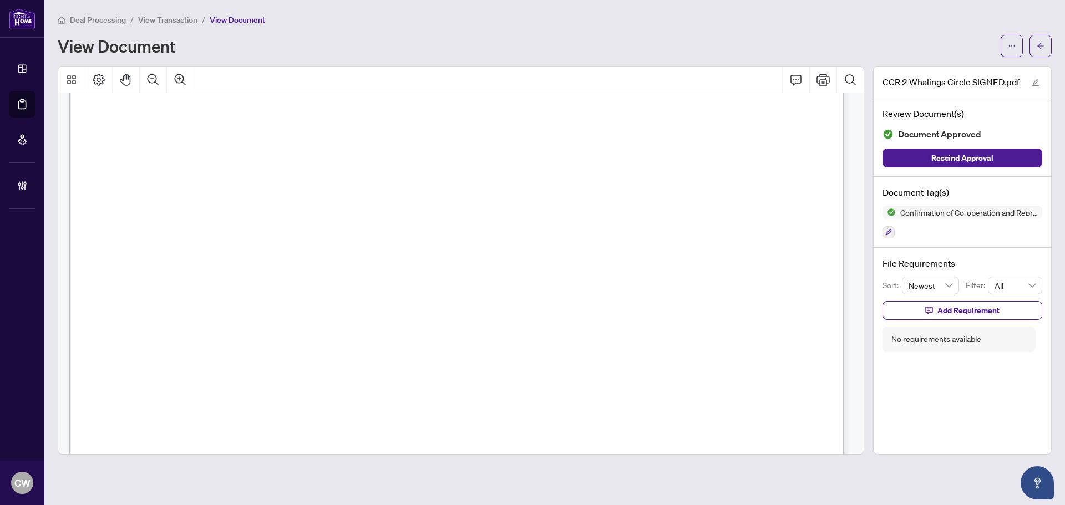
scroll to position [1109, 0]
click at [1050, 47] on button "button" at bounding box center [1040, 46] width 22 height 22
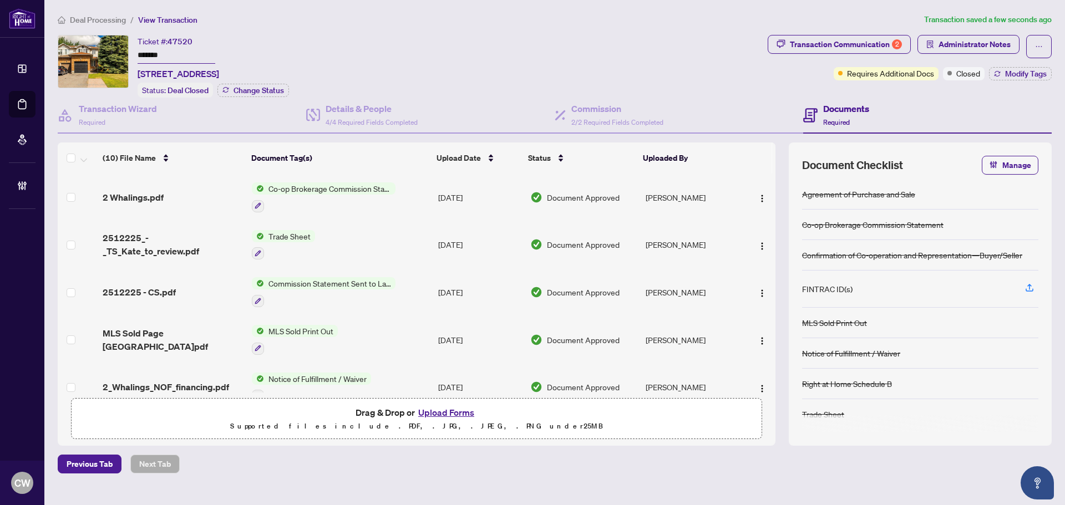
click at [128, 196] on span "2 Whalings.pdf" at bounding box center [133, 197] width 61 height 13
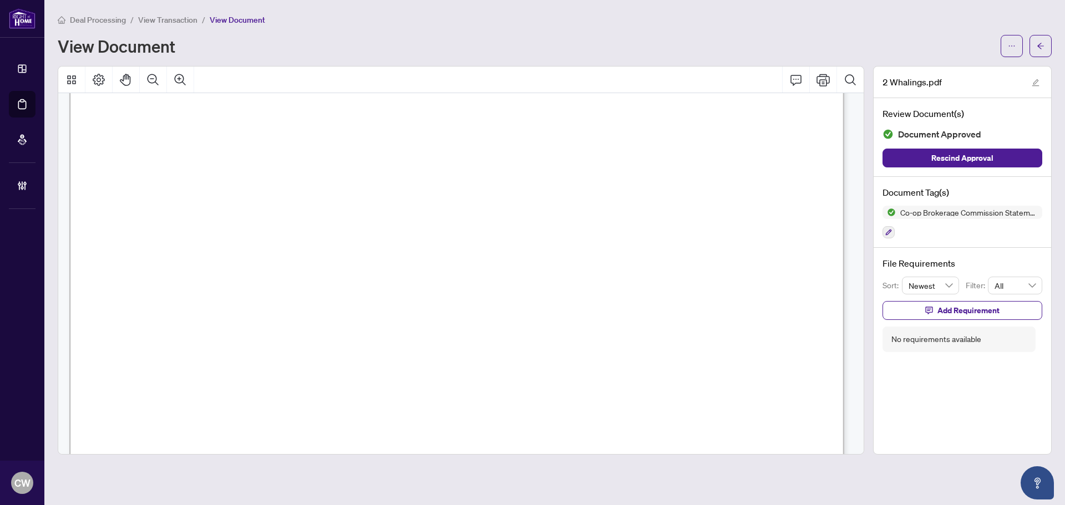
scroll to position [220, 0]
drag, startPoint x: 1042, startPoint y: 53, endPoint x: 6, endPoint y: 194, distance: 1045.0
click at [1042, 53] on span "button" at bounding box center [1041, 46] width 8 height 18
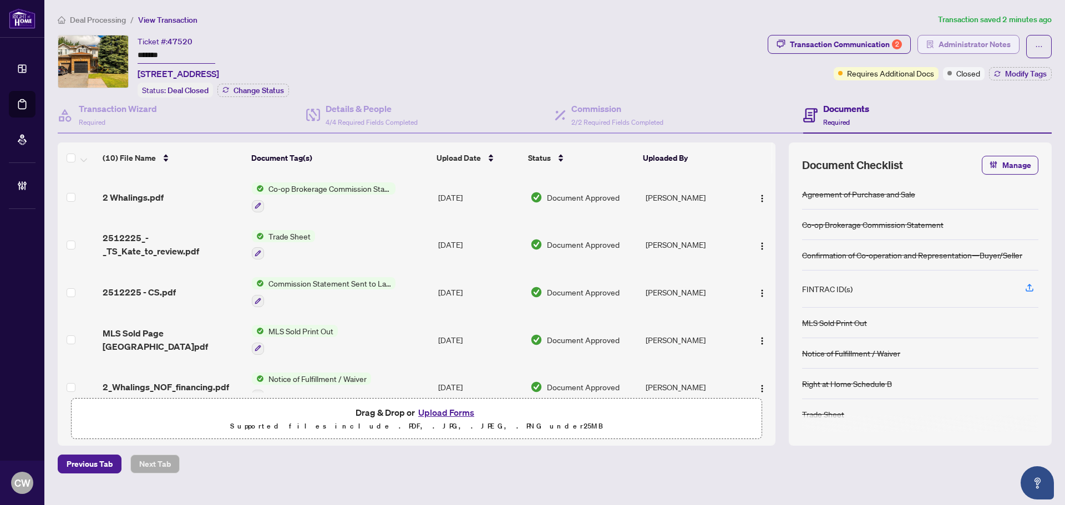
click at [981, 39] on span "Administrator Notes" at bounding box center [974, 44] width 72 height 18
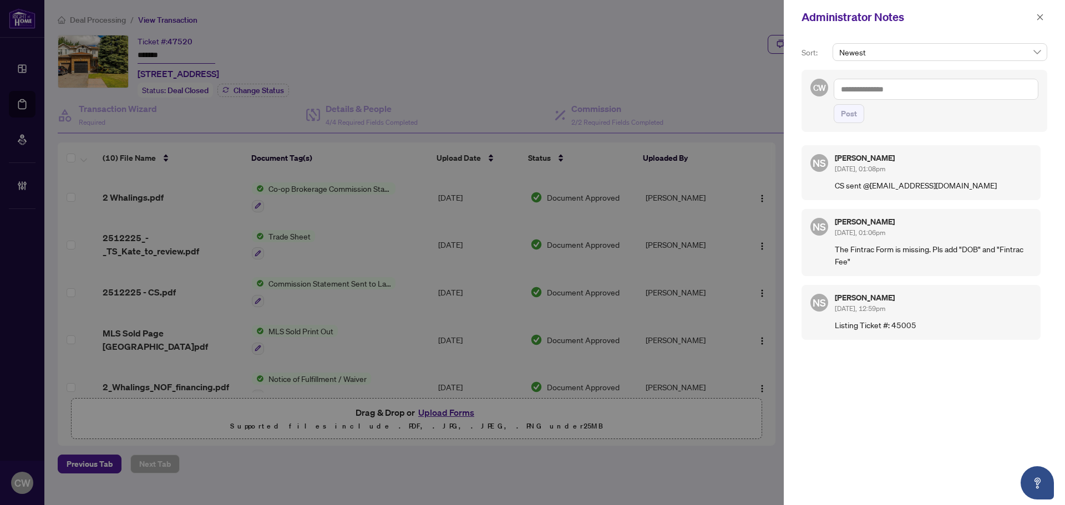
click at [913, 84] on textarea at bounding box center [936, 89] width 205 height 21
paste textarea "**********"
type textarea "**********"
click at [855, 113] on span "Post" at bounding box center [849, 114] width 16 height 18
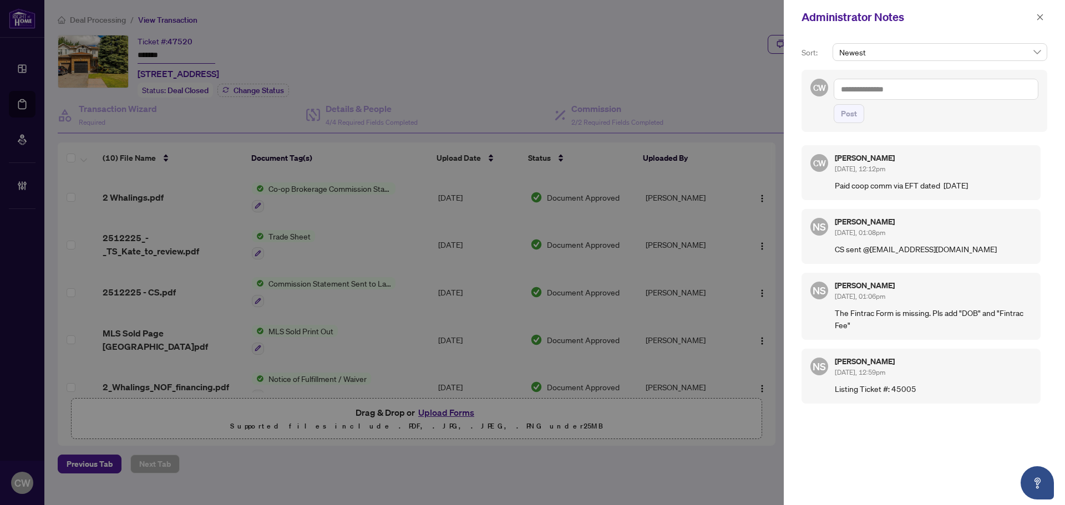
paste textarea "**********"
click at [887, 89] on textarea at bounding box center [936, 89] width 205 height 21
type textarea "**********"
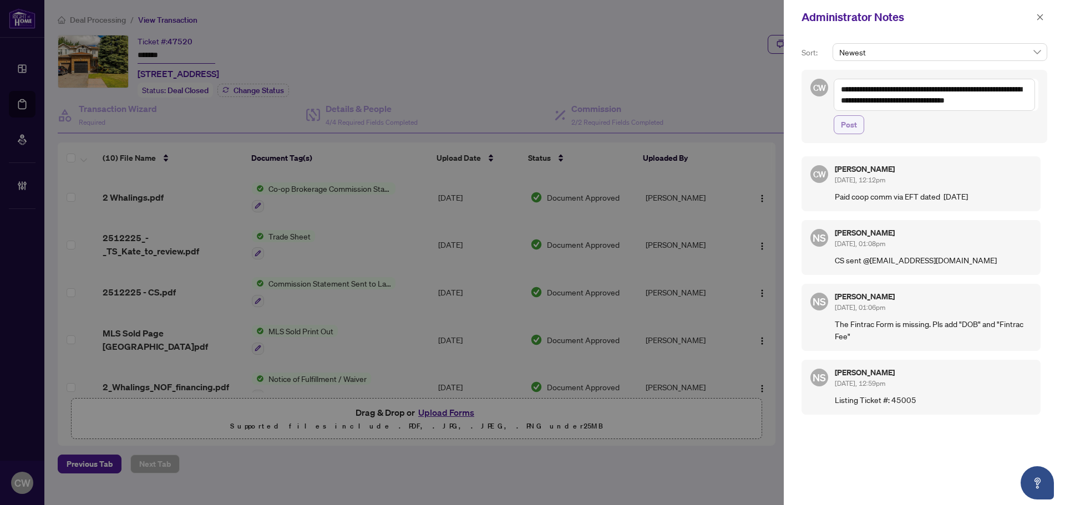
click at [848, 131] on span "Post" at bounding box center [849, 125] width 16 height 18
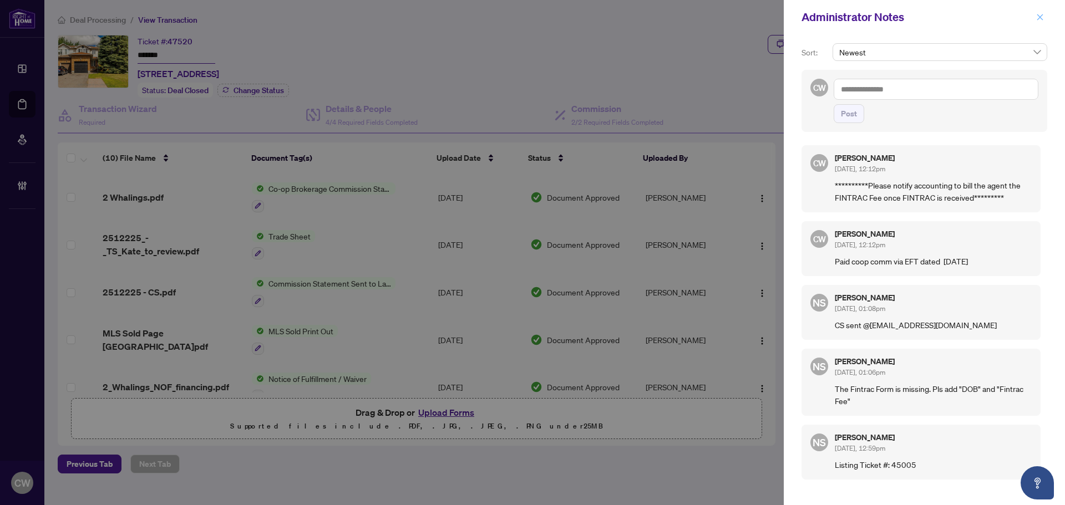
click at [1036, 18] on icon "close" at bounding box center [1040, 17] width 8 height 8
